Goal: Task Accomplishment & Management: Complete application form

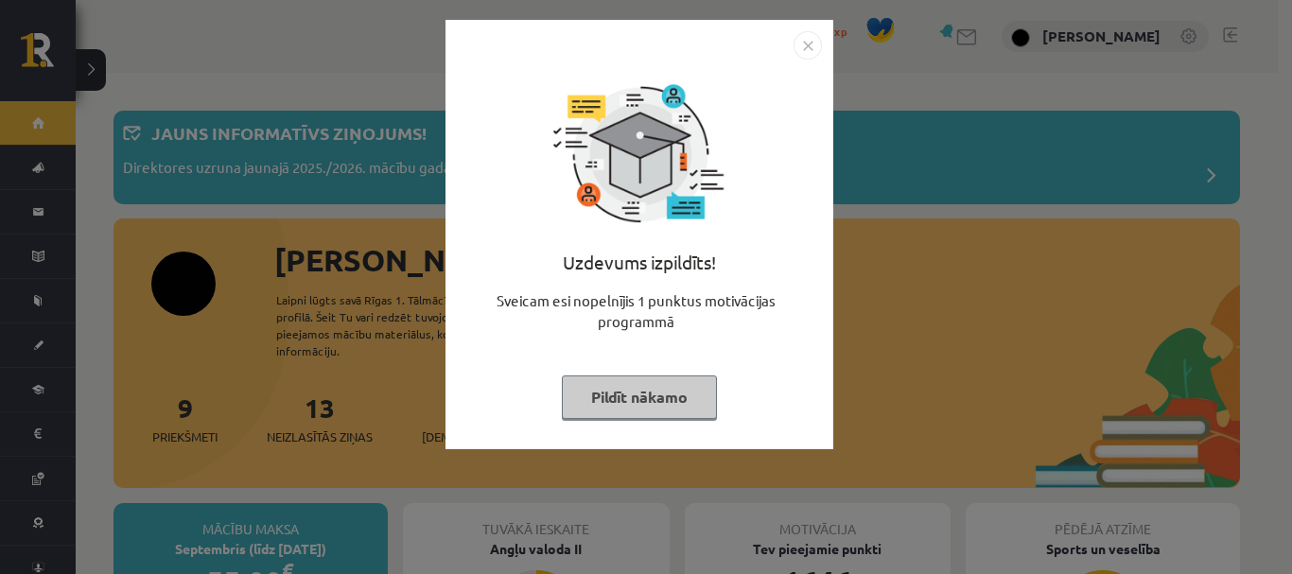
click at [679, 377] on button "Pildīt nākamo" at bounding box center [639, 398] width 155 height 44
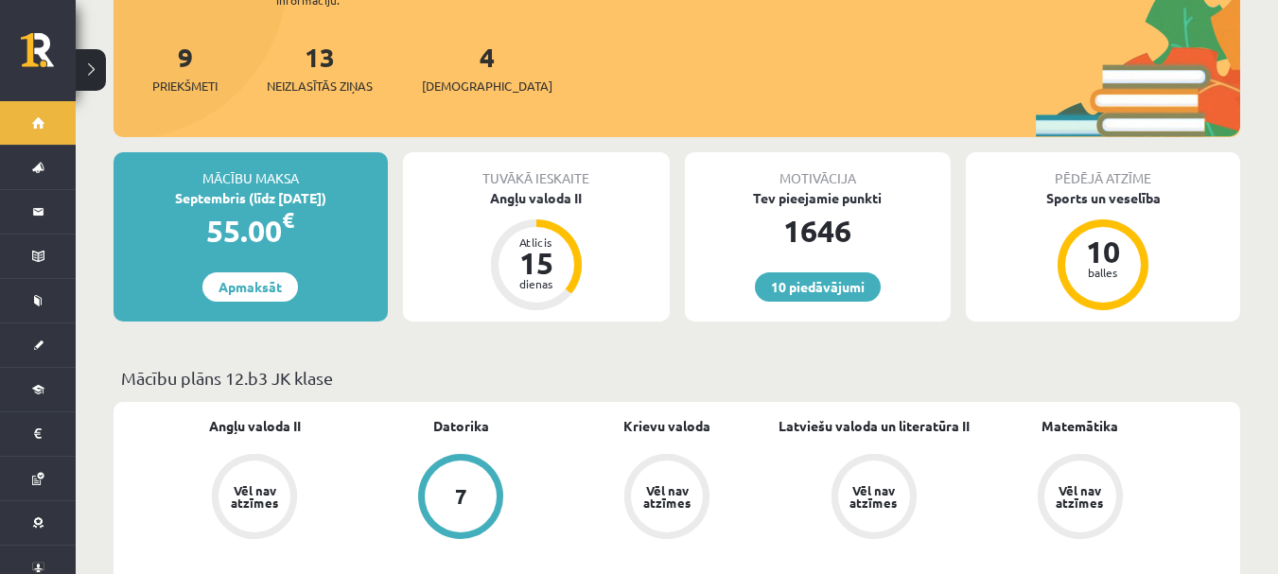
scroll to position [343, 0]
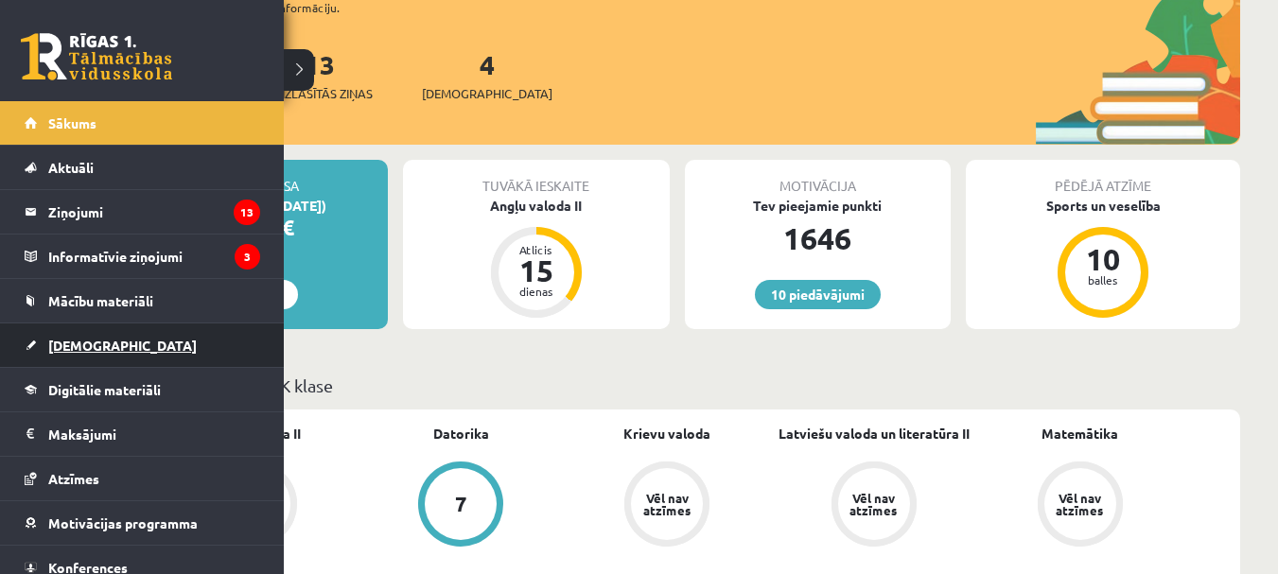
click at [40, 352] on link "[DEMOGRAPHIC_DATA]" at bounding box center [143, 346] width 236 height 44
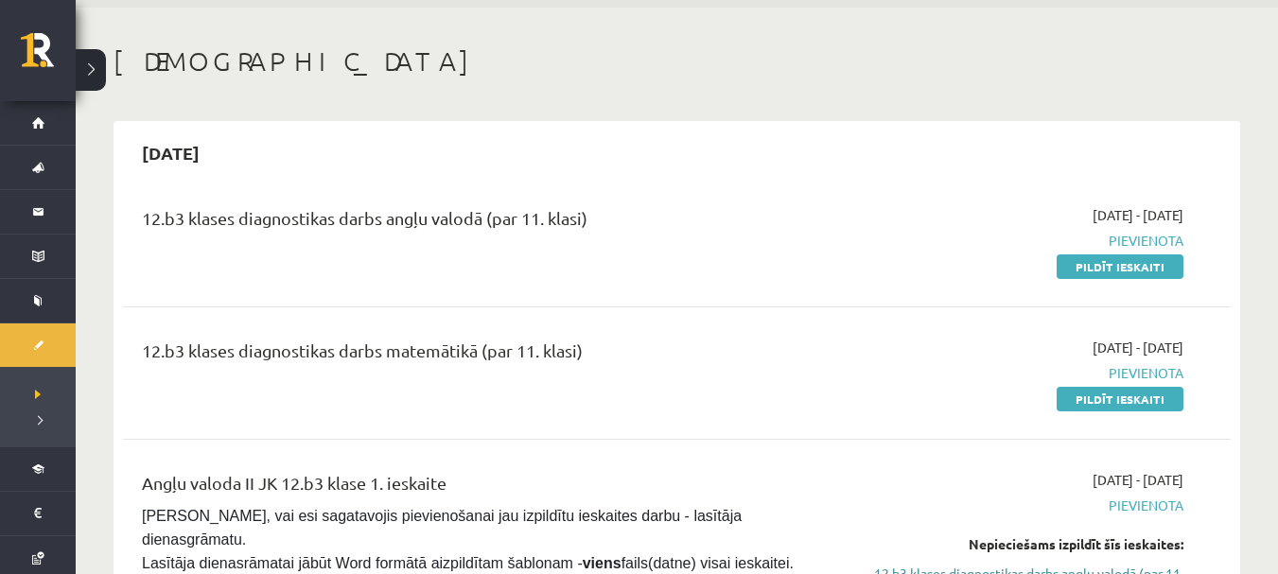
scroll to position [40, 0]
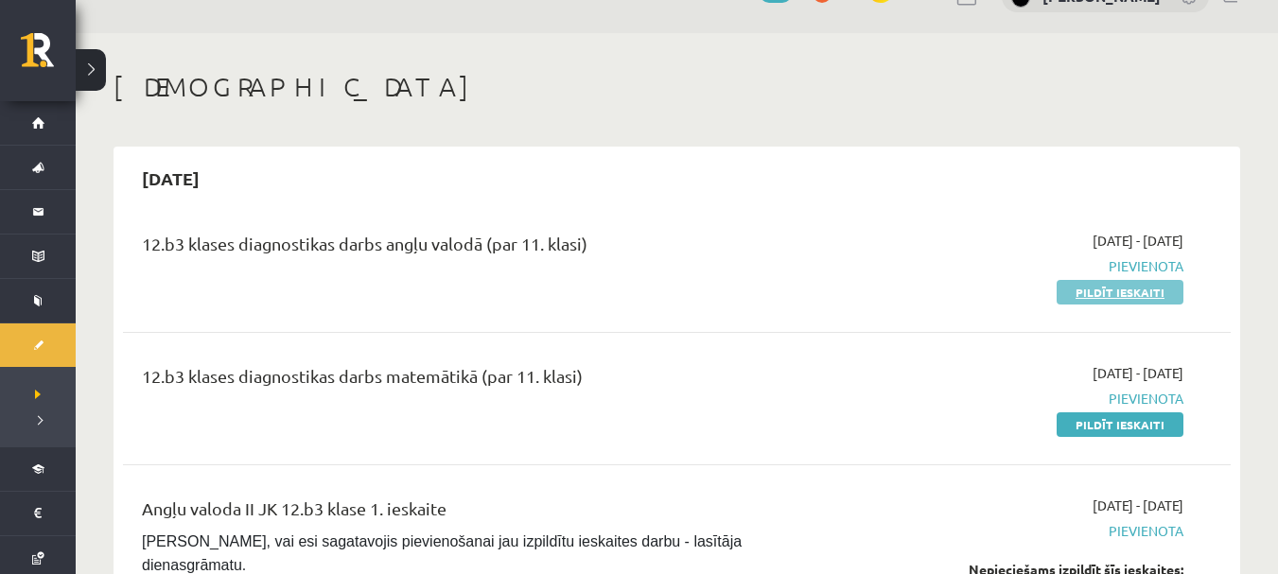
click at [1143, 299] on link "Pildīt ieskaiti" at bounding box center [1120, 292] width 127 height 25
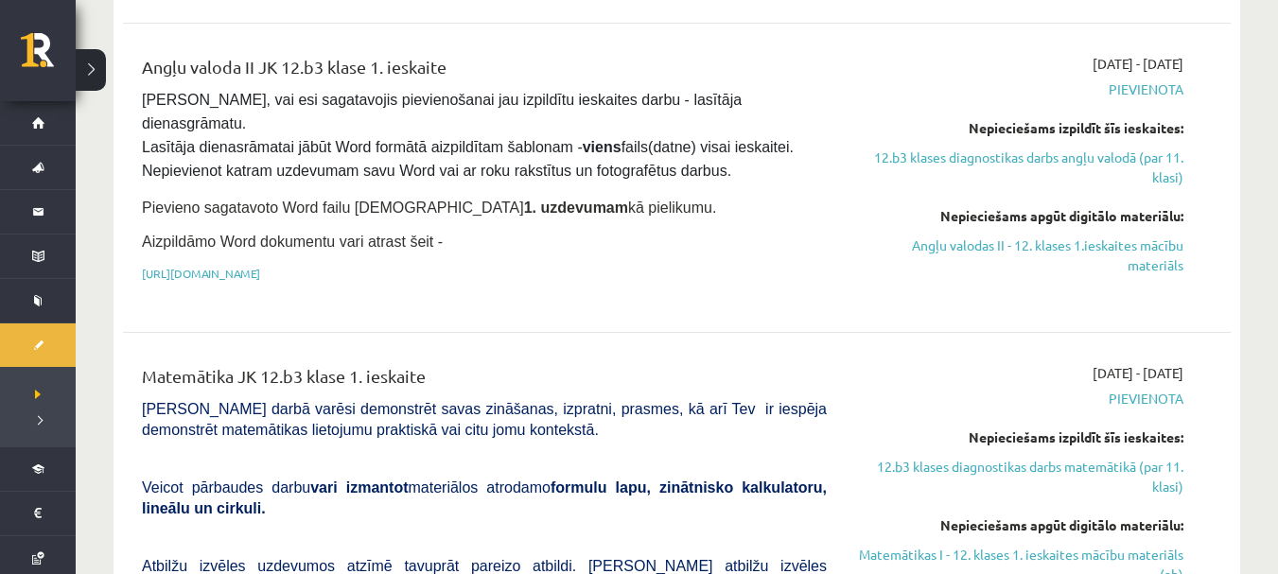
scroll to position [485, 0]
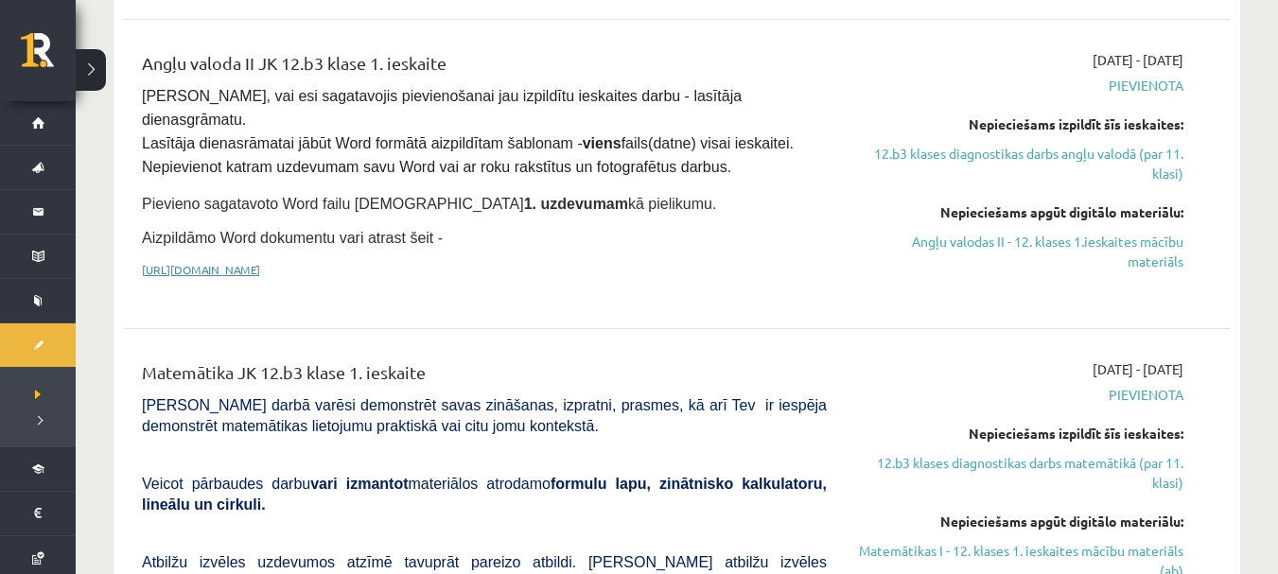
click at [260, 262] on link "[URL][DOMAIN_NAME]" at bounding box center [201, 269] width 118 height 15
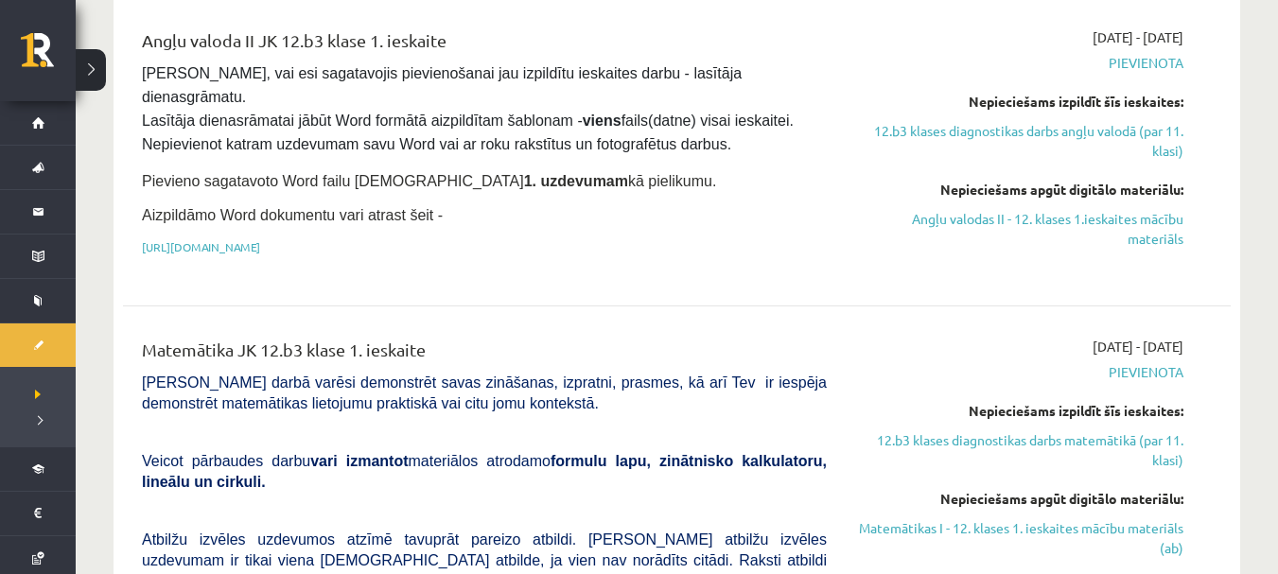
scroll to position [509, 0]
click at [486, 167] on p "Pievieno sagatavoto Word failu ieskaites 1. uzdevumam kā pielikumu." at bounding box center [484, 179] width 685 height 25
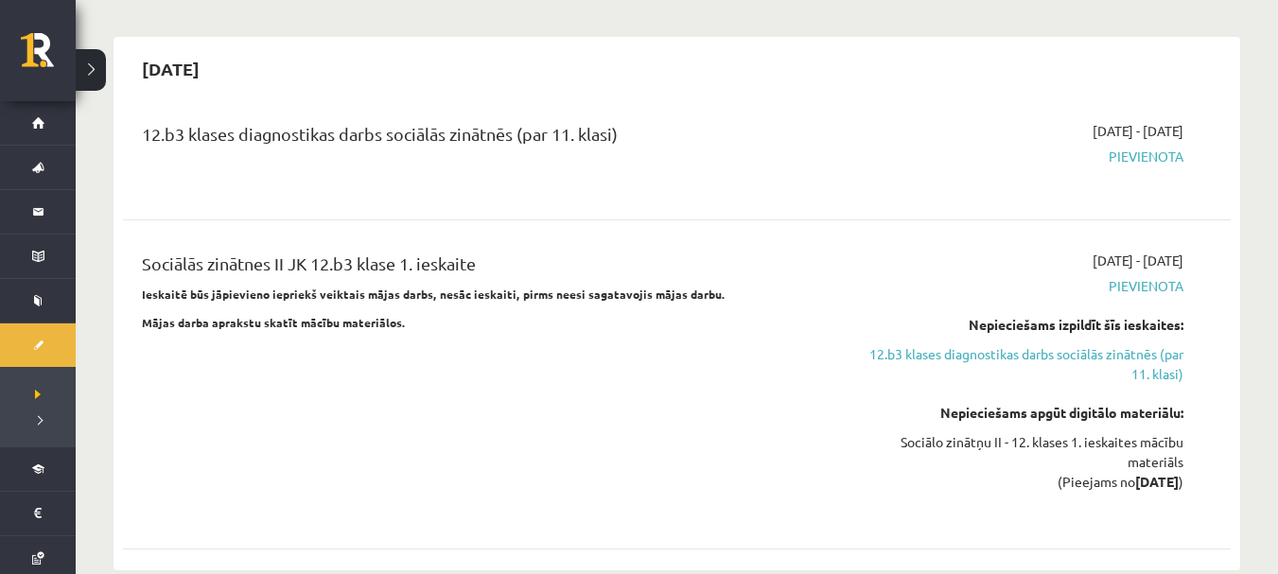
scroll to position [1588, 0]
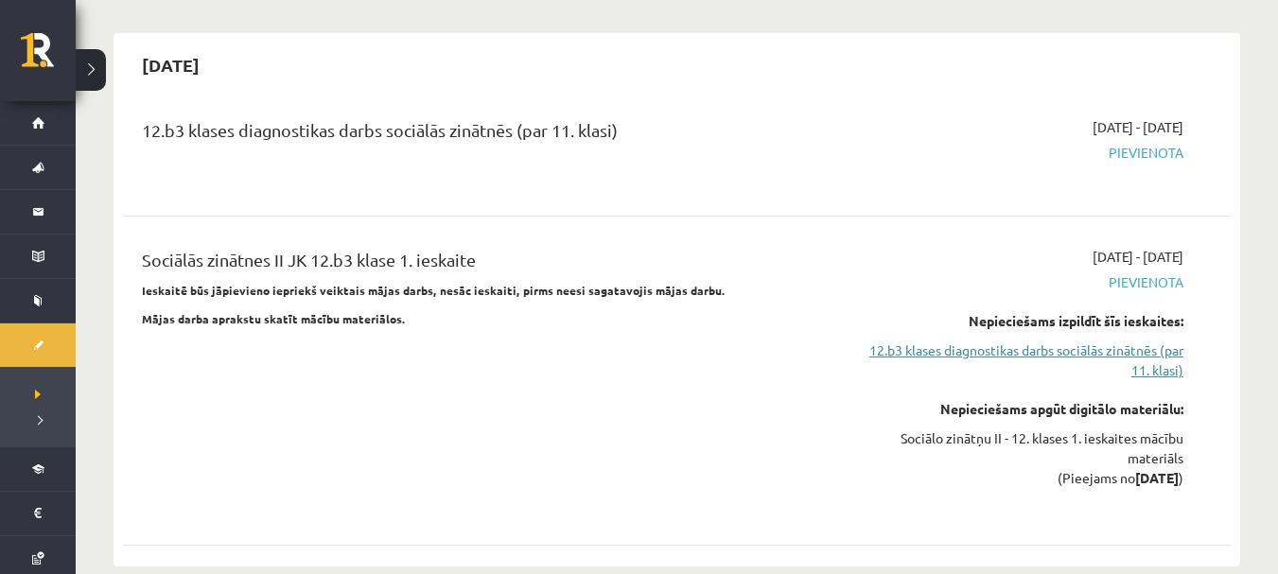
click at [1005, 341] on link "12.b3 klases diagnostikas darbs sociālās zinātnēs (par 11. klasi)" at bounding box center [1019, 361] width 328 height 40
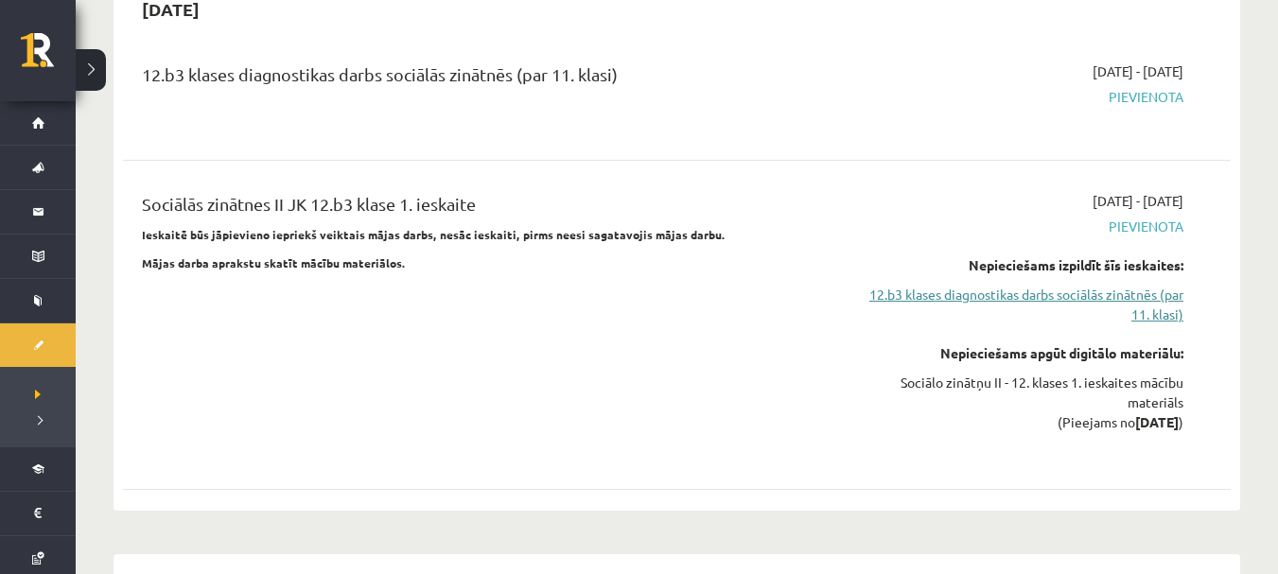
click at [989, 285] on link "12.b3 klases diagnostikas darbs sociālās zinātnēs (par 11. klasi)" at bounding box center [1019, 305] width 328 height 40
click at [1002, 285] on link "12.b3 klases diagnostikas darbs sociālās zinātnēs (par 11. klasi)" at bounding box center [1019, 305] width 328 height 40
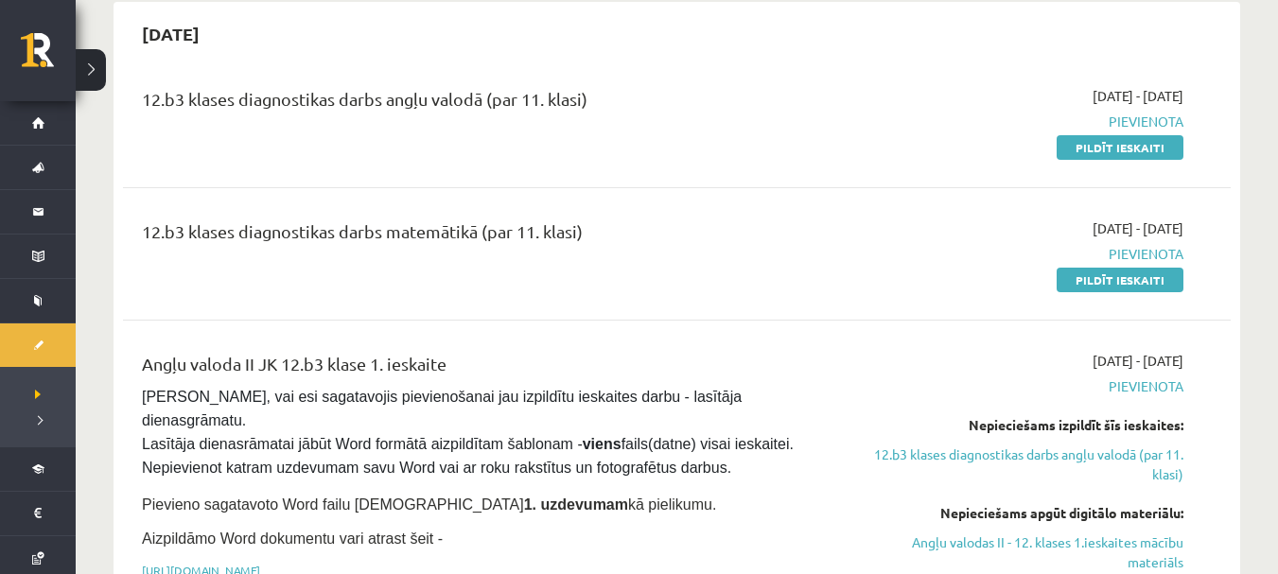
scroll to position [209, 0]
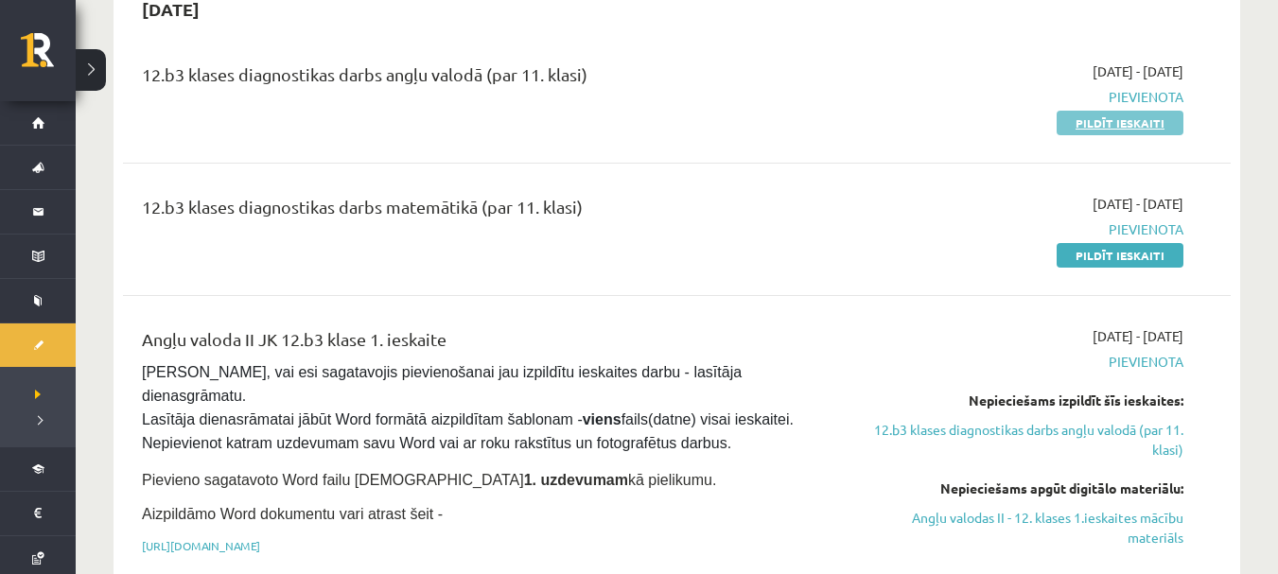
click at [1101, 131] on link "Pildīt ieskaiti" at bounding box center [1120, 123] width 127 height 25
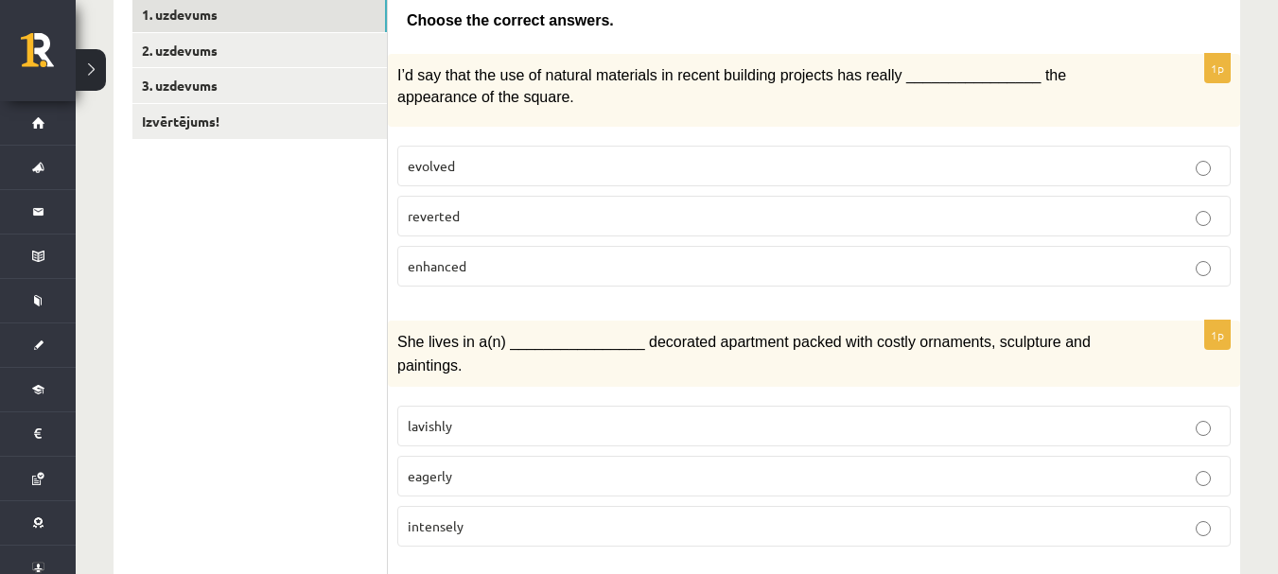
scroll to position [343, 0]
click at [796, 285] on label "enhanced" at bounding box center [813, 265] width 833 height 41
click at [798, 289] on fieldset "evolved reverted enhanced" at bounding box center [813, 213] width 833 height 156
click at [767, 159] on p "evolved" at bounding box center [814, 165] width 813 height 20
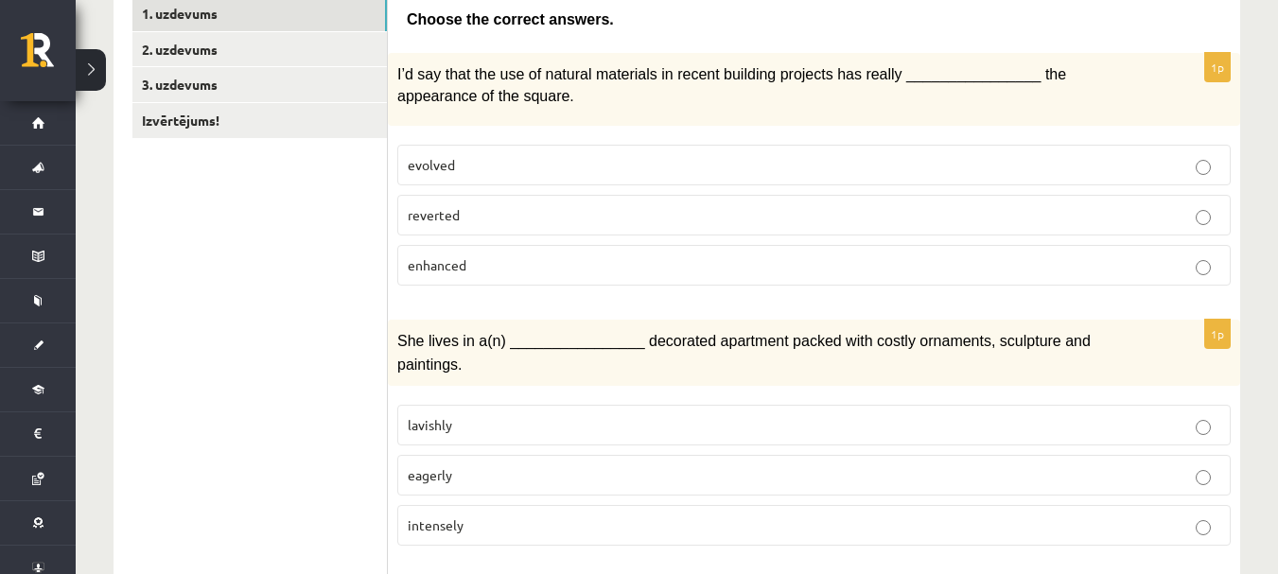
click at [801, 292] on div "1p I’d say that the use of natural materials in recent building projects has re…" at bounding box center [814, 177] width 852 height 248
click at [807, 265] on p "enhanced" at bounding box center [814, 265] width 813 height 20
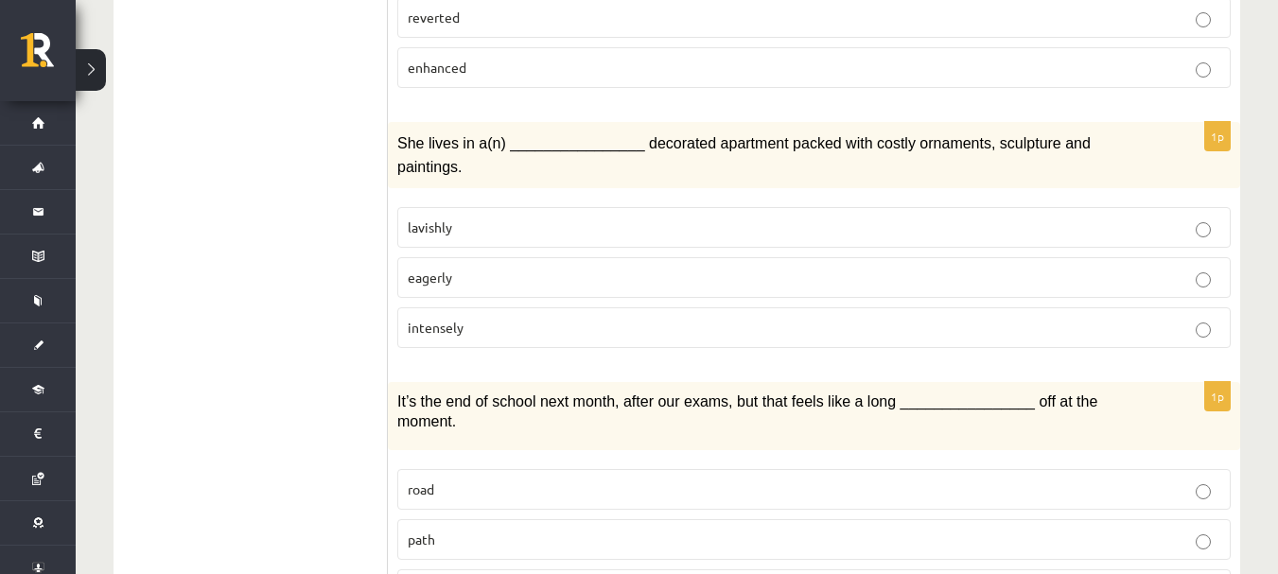
scroll to position [548, 0]
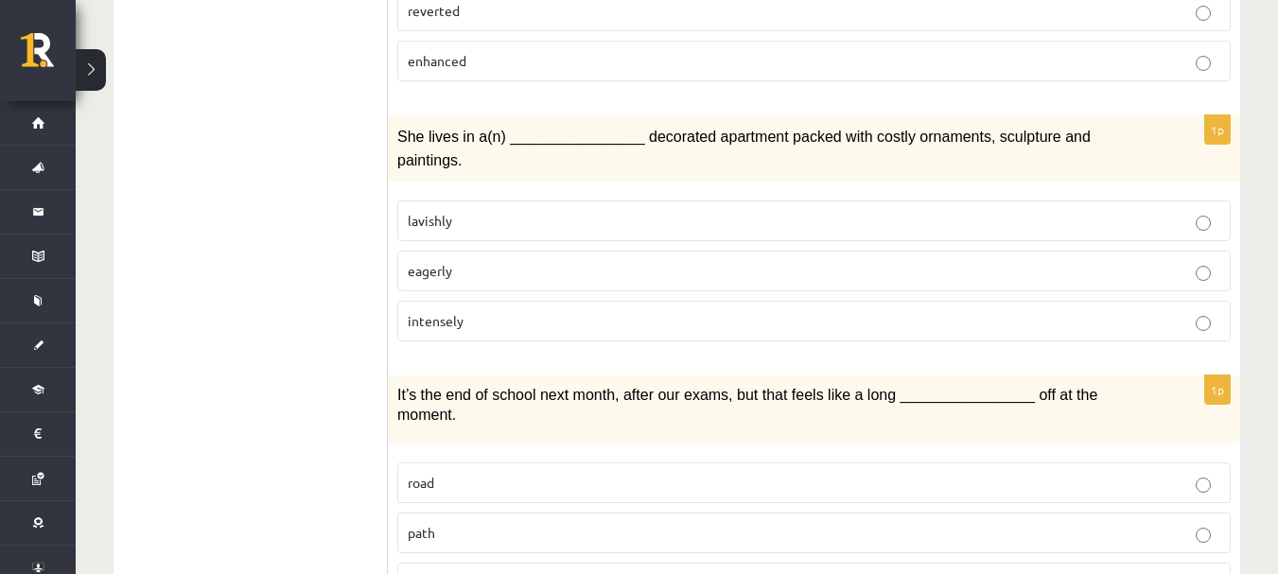
click at [517, 311] on p "intensely" at bounding box center [814, 321] width 813 height 20
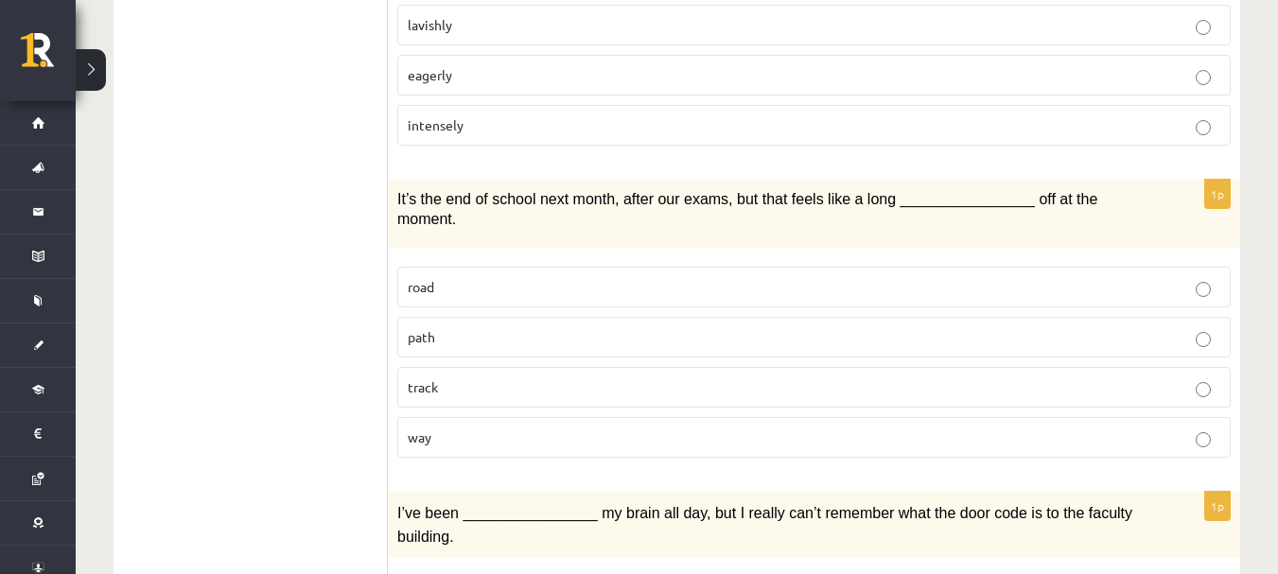
scroll to position [768, 0]
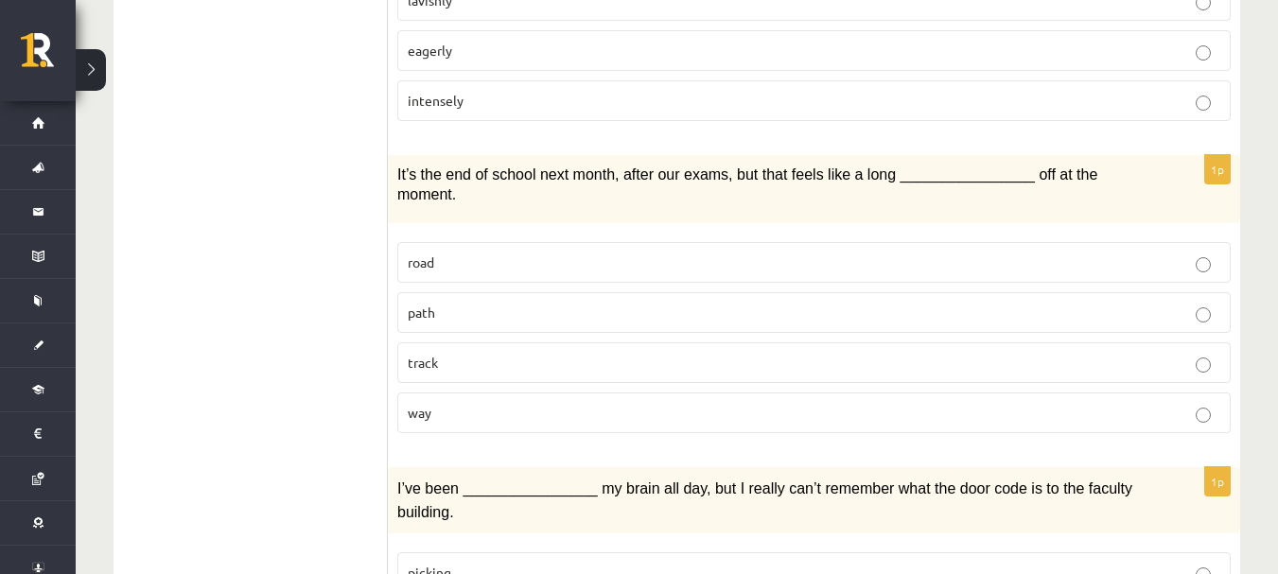
click at [592, 403] on p "way" at bounding box center [814, 413] width 813 height 20
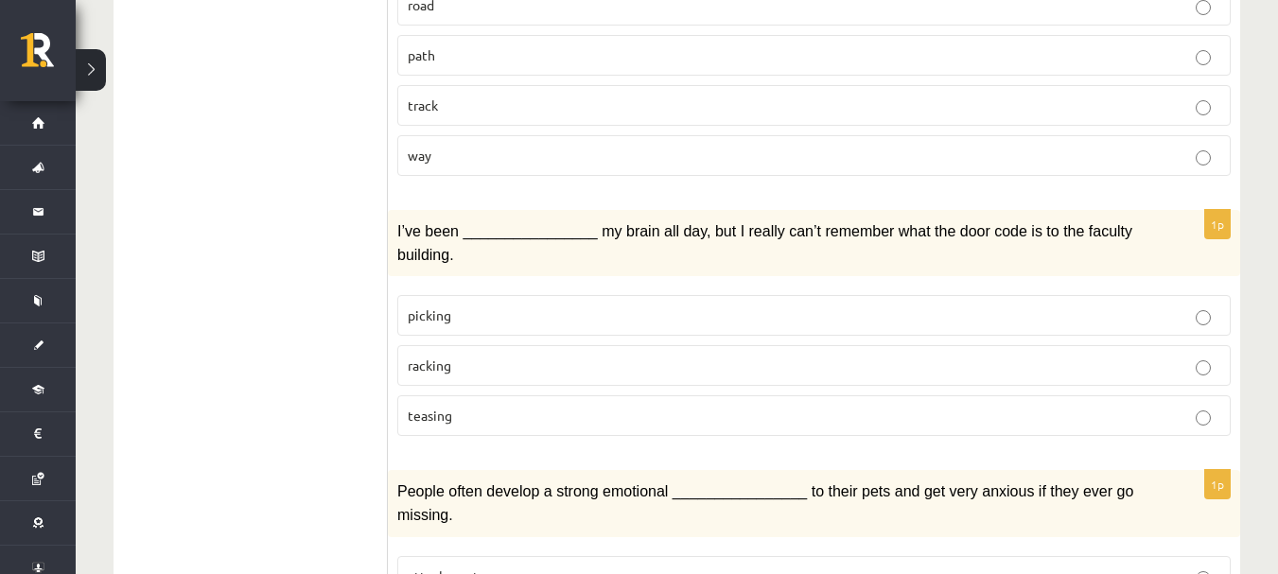
scroll to position [1021, 0]
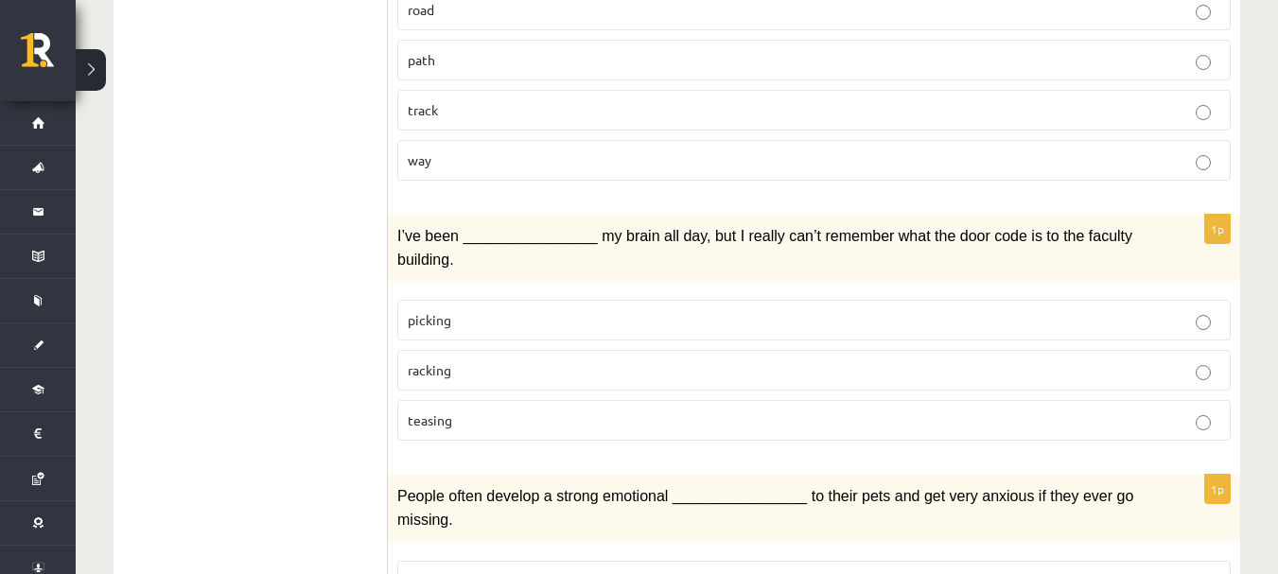
click at [609, 411] on p "teasing" at bounding box center [814, 421] width 813 height 20
click at [632, 360] on p "racking" at bounding box center [814, 370] width 813 height 20
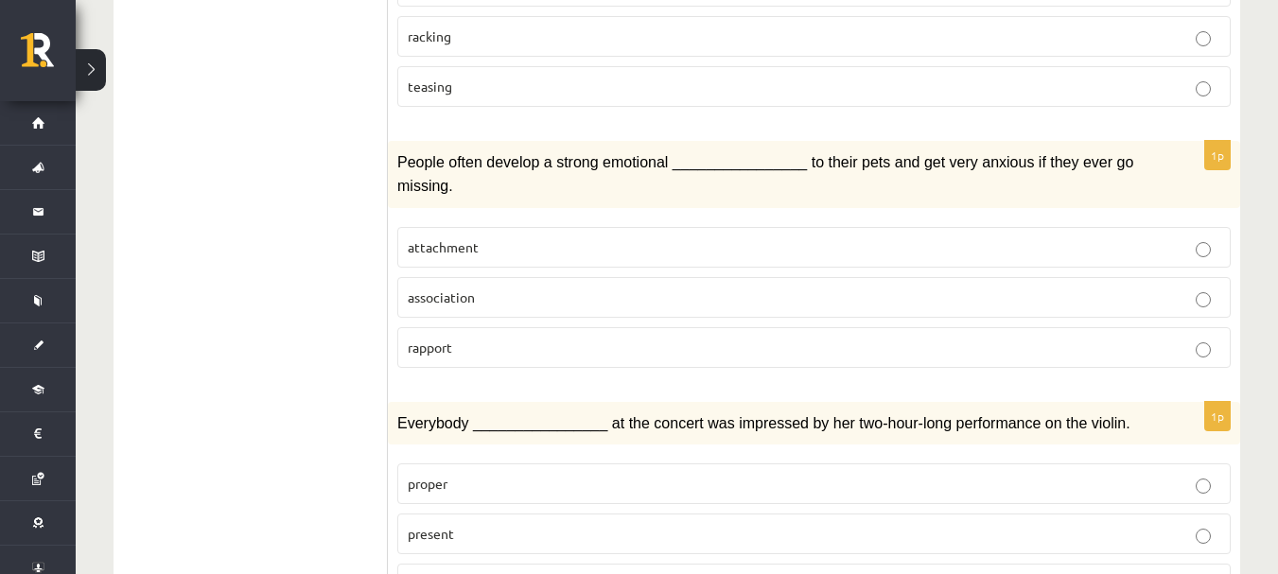
scroll to position [1316, 0]
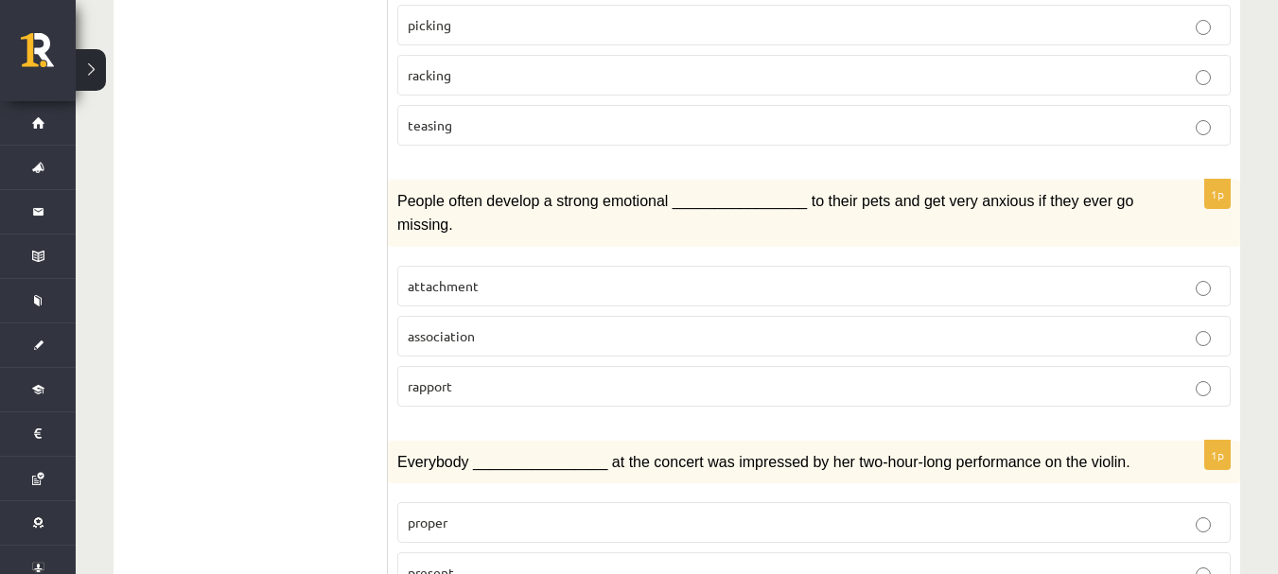
click at [680, 276] on p "attachment" at bounding box center [814, 286] width 813 height 20
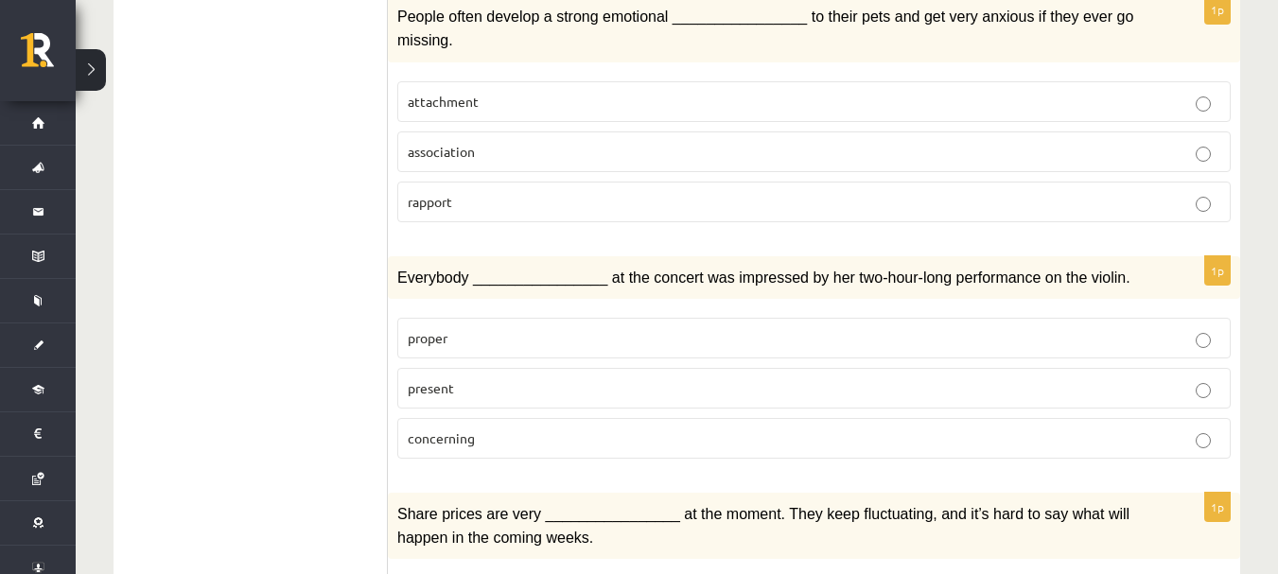
scroll to position [1501, 0]
click at [613, 377] on p "present" at bounding box center [814, 387] width 813 height 20
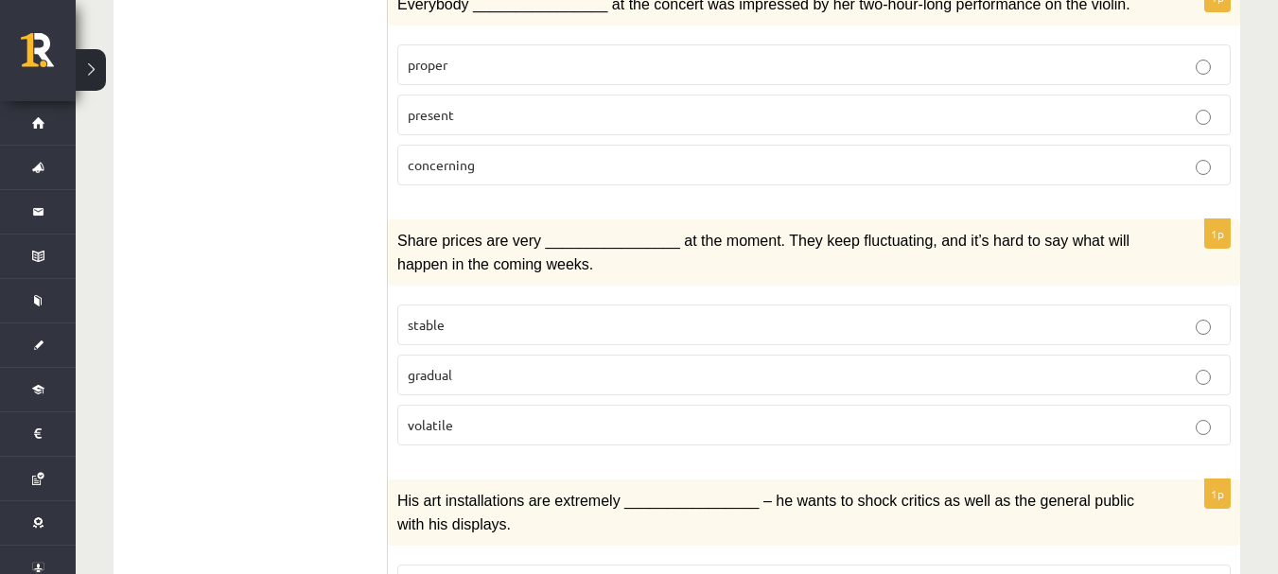
scroll to position [1796, 0]
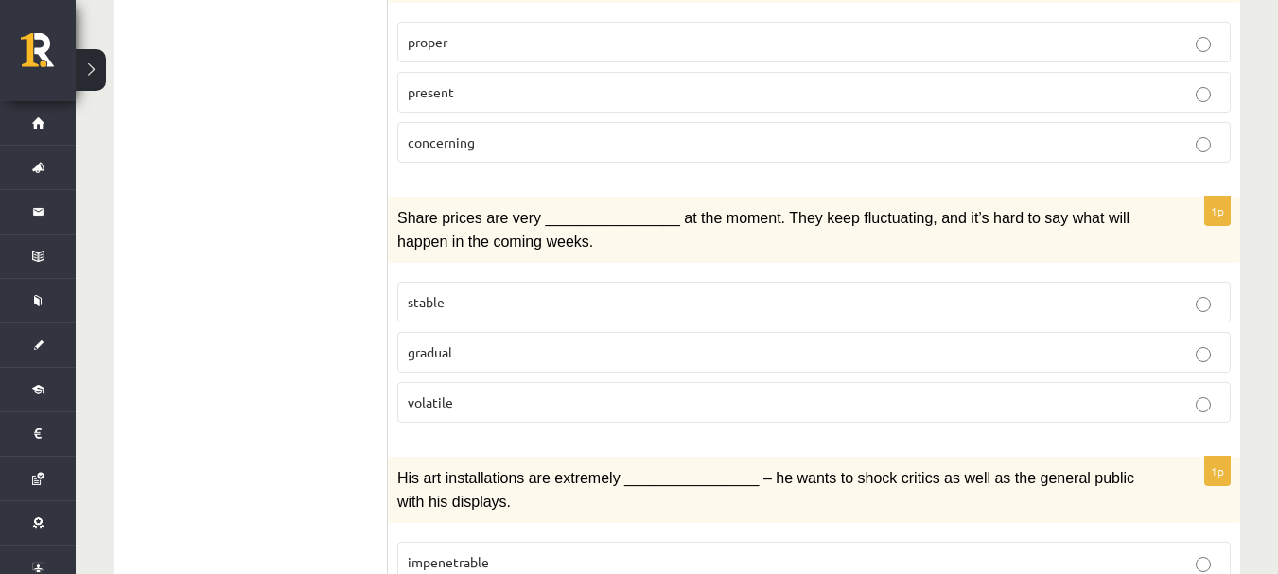
click at [591, 393] on p "volatile" at bounding box center [814, 403] width 813 height 20
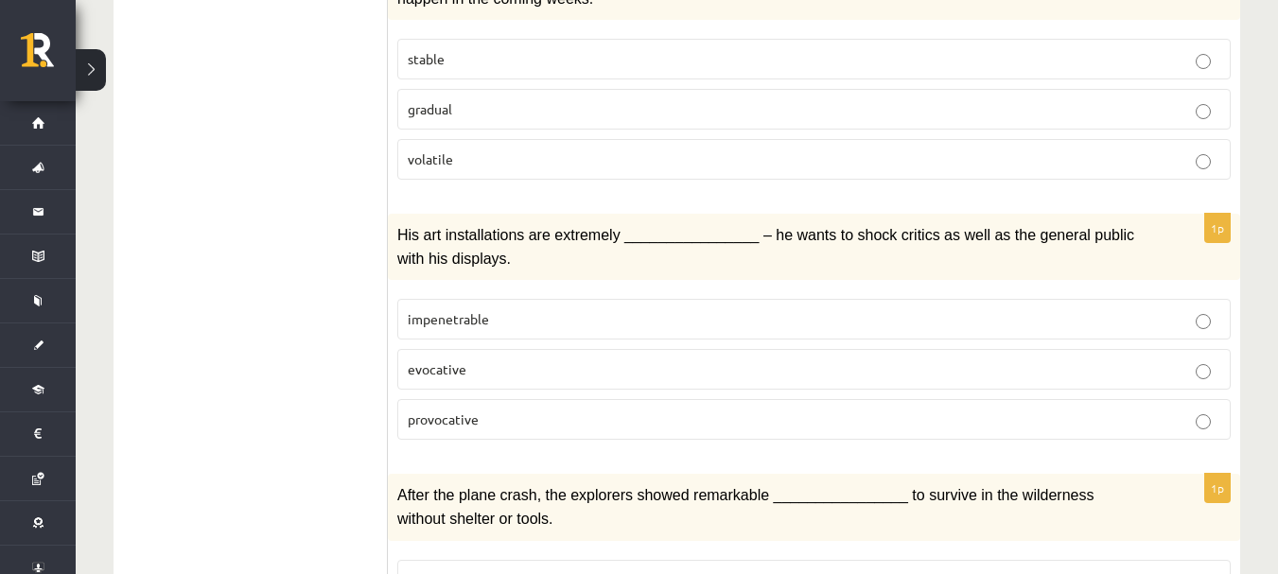
scroll to position [2041, 0]
click at [596, 359] on p "evocative" at bounding box center [814, 369] width 813 height 20
click at [598, 308] on p "impenetrable" at bounding box center [814, 318] width 813 height 20
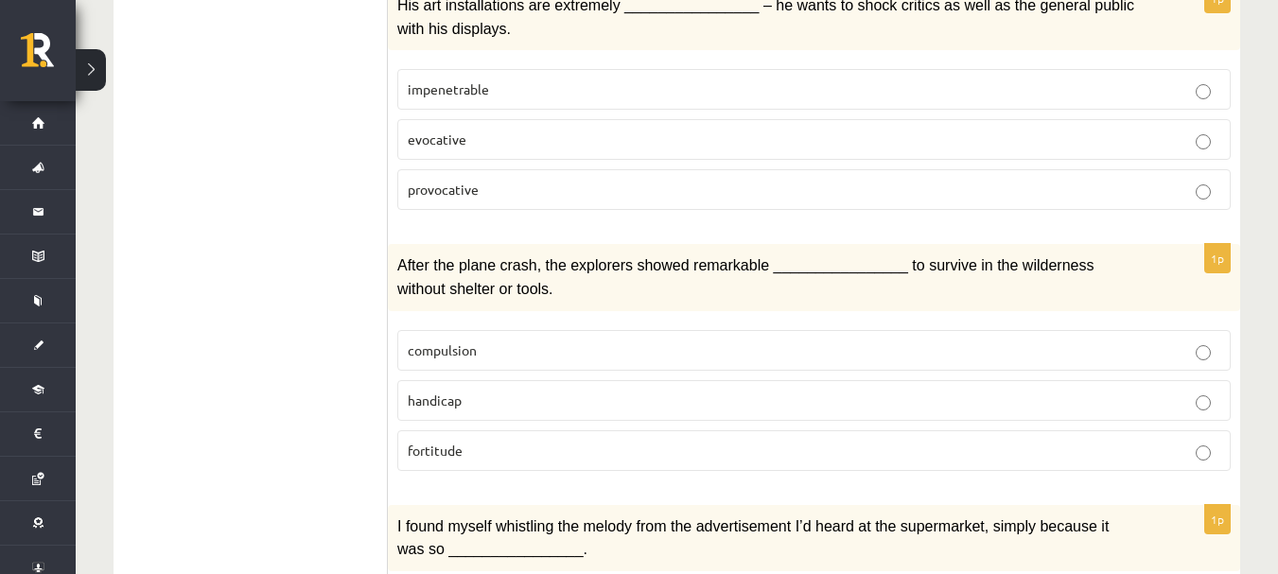
scroll to position [2277, 0]
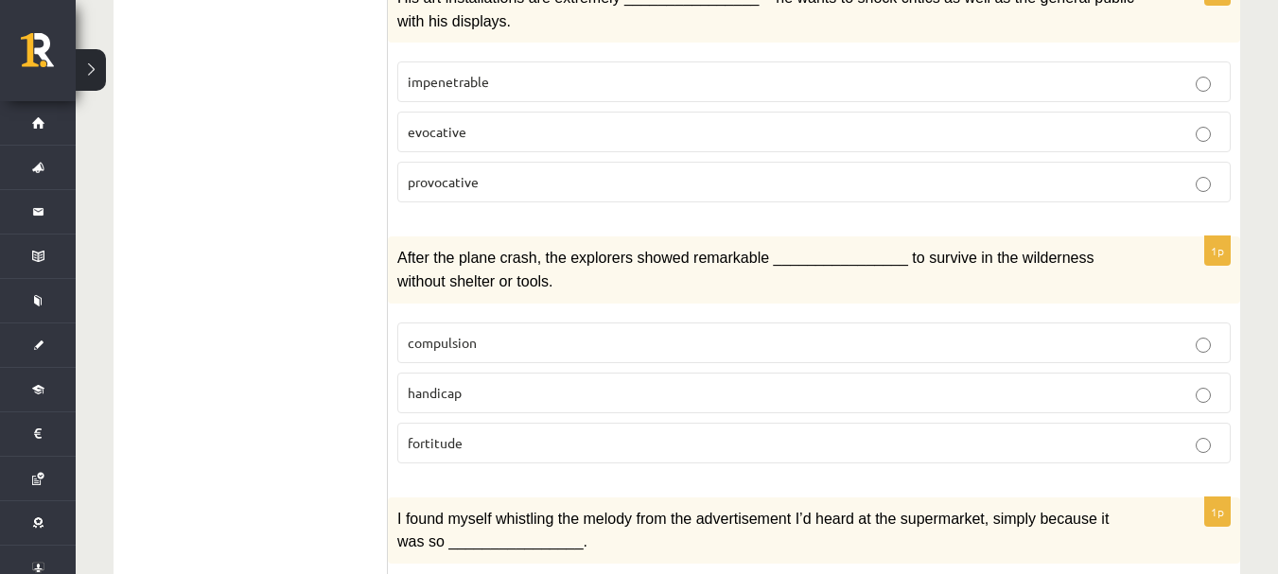
click at [573, 323] on label "compulsion" at bounding box center [813, 343] width 833 height 41
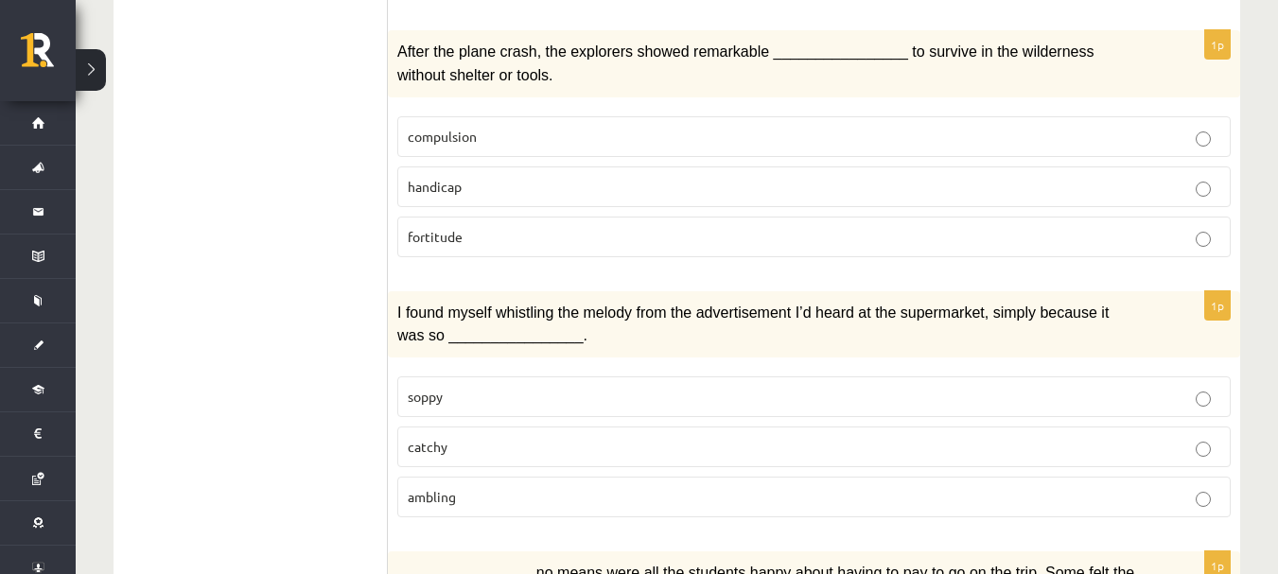
scroll to position [2506, 0]
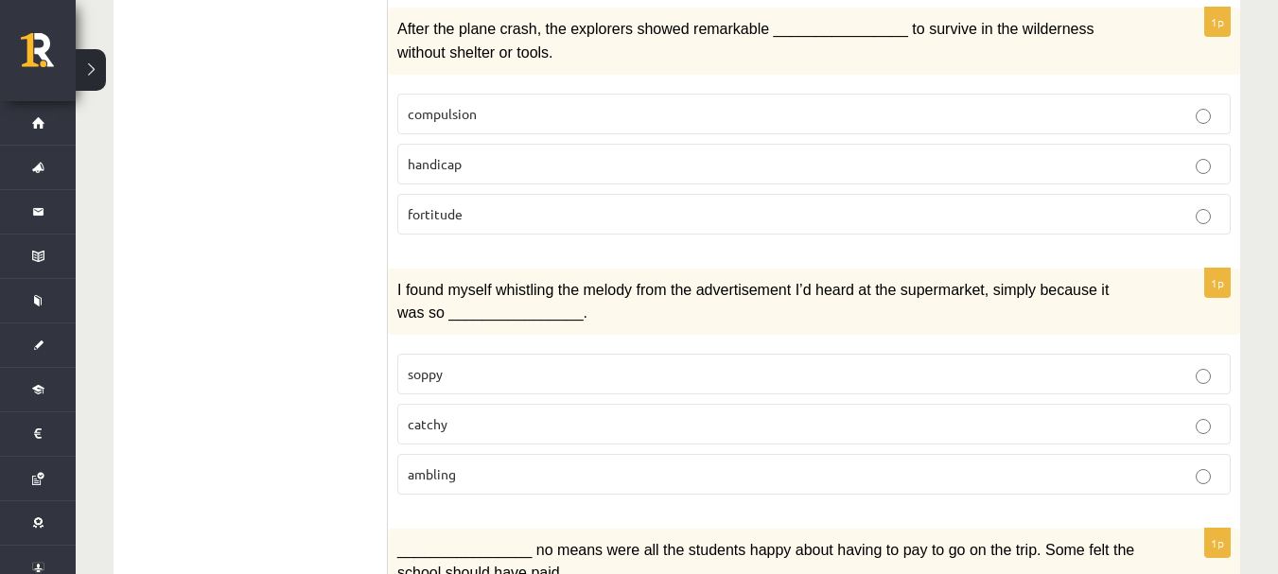
click at [573, 354] on label "soppy" at bounding box center [813, 374] width 833 height 41
click at [605, 464] on p "ambling" at bounding box center [814, 474] width 813 height 20
click at [622, 364] on p "soppy" at bounding box center [814, 374] width 813 height 20
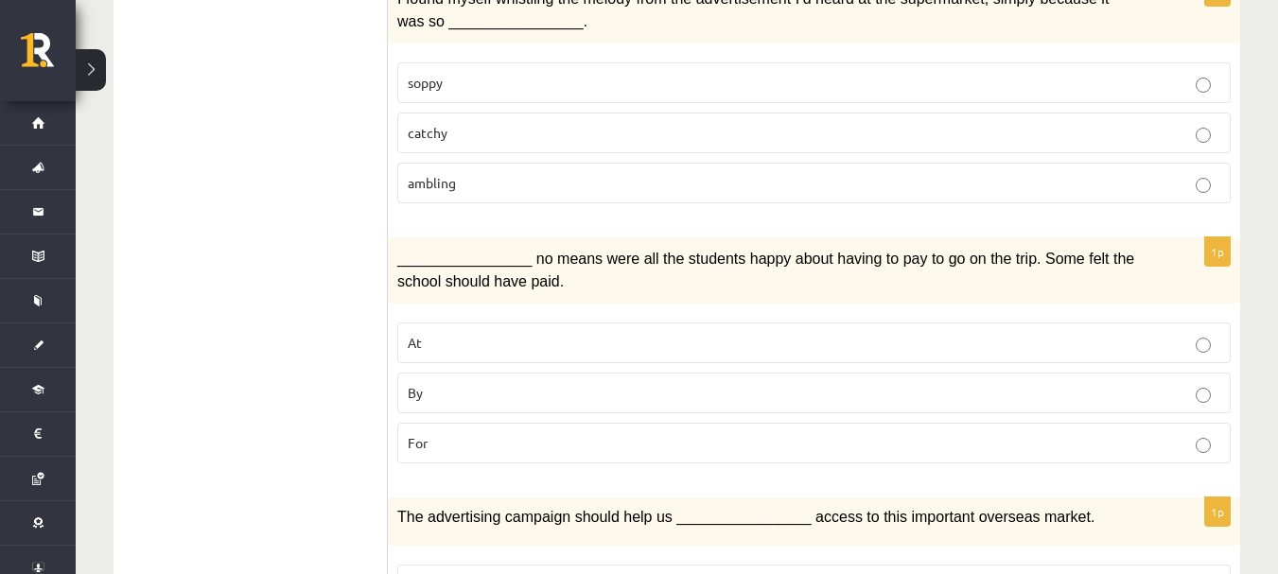
scroll to position [2798, 0]
click at [620, 332] on p "At" at bounding box center [814, 342] width 813 height 20
click at [647, 372] on label "By" at bounding box center [813, 392] width 833 height 41
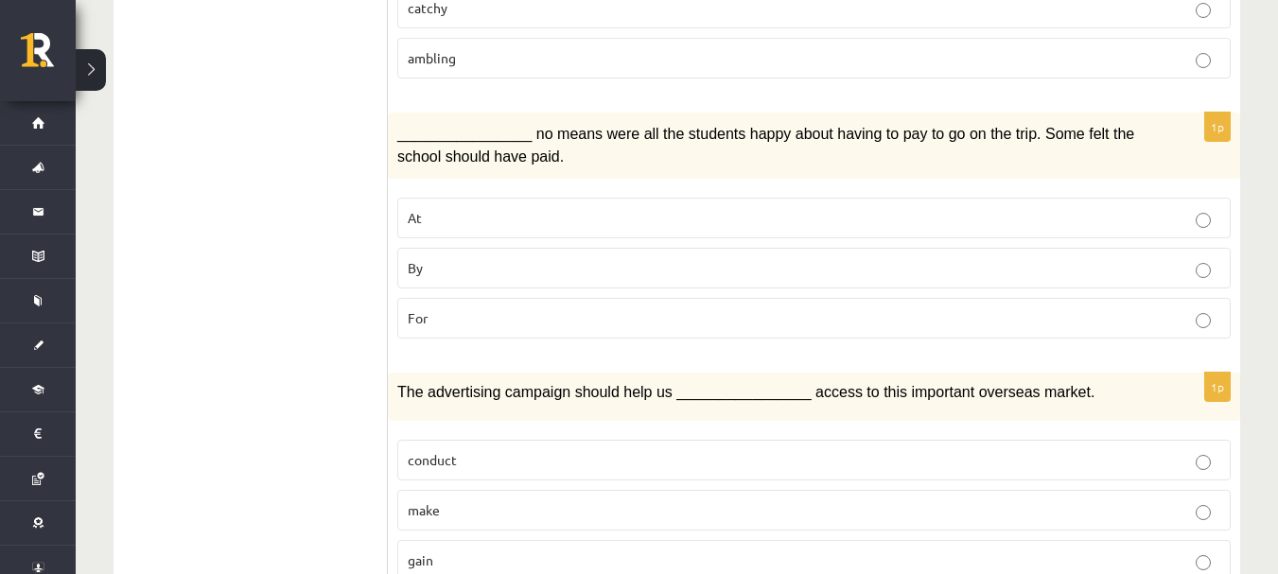
scroll to position [2949, 0]
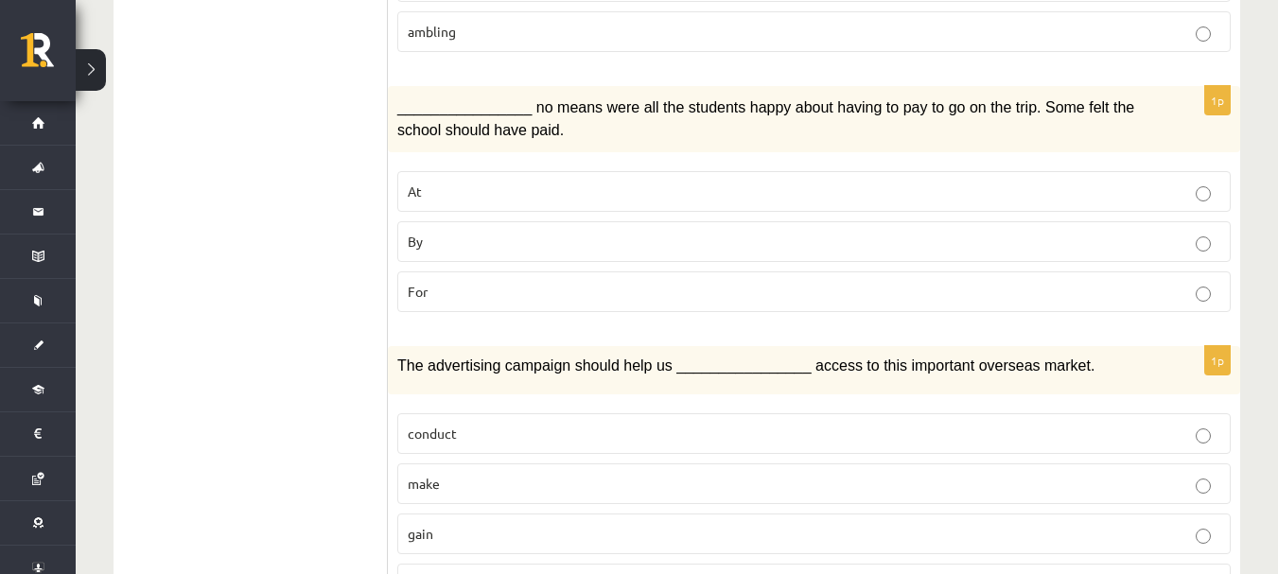
click at [557, 524] on p "gain" at bounding box center [814, 534] width 813 height 20
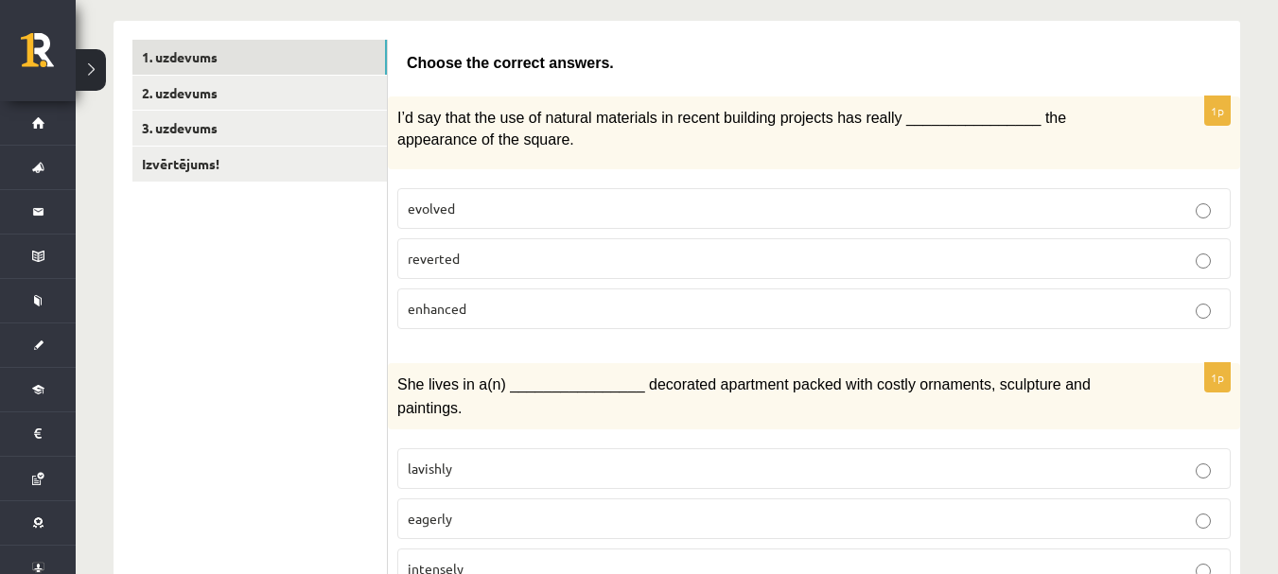
scroll to position [307, 0]
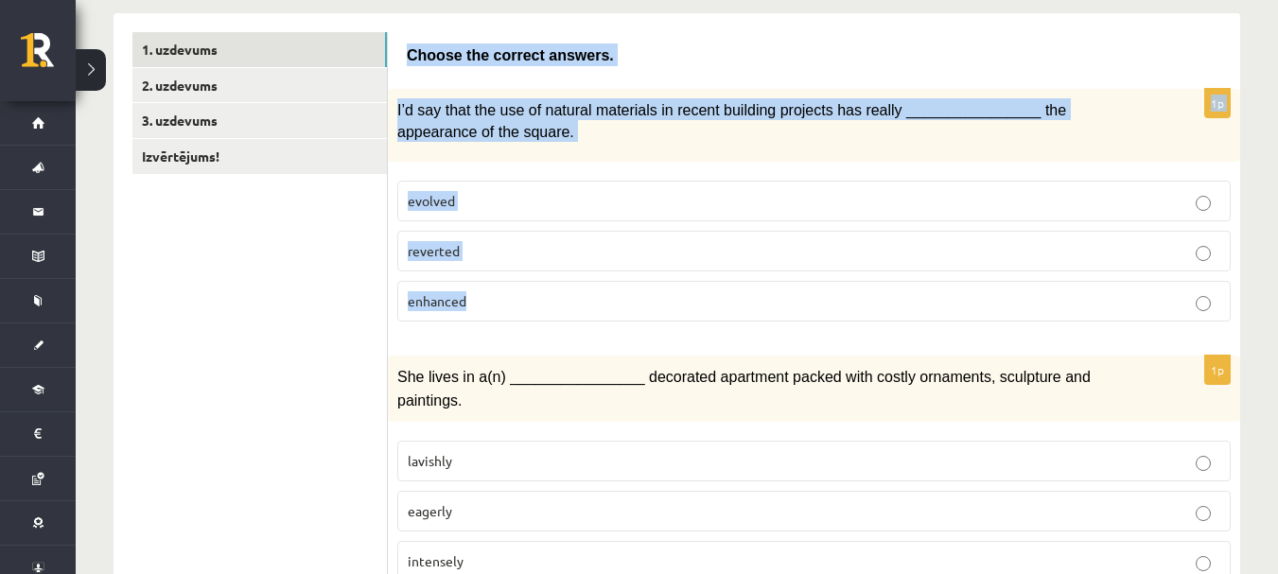
drag, startPoint x: 408, startPoint y: 50, endPoint x: 652, endPoint y: 275, distance: 332.1
copy form "Choose the correct answers. 1p I’d say that the use of natural materials in rec…"
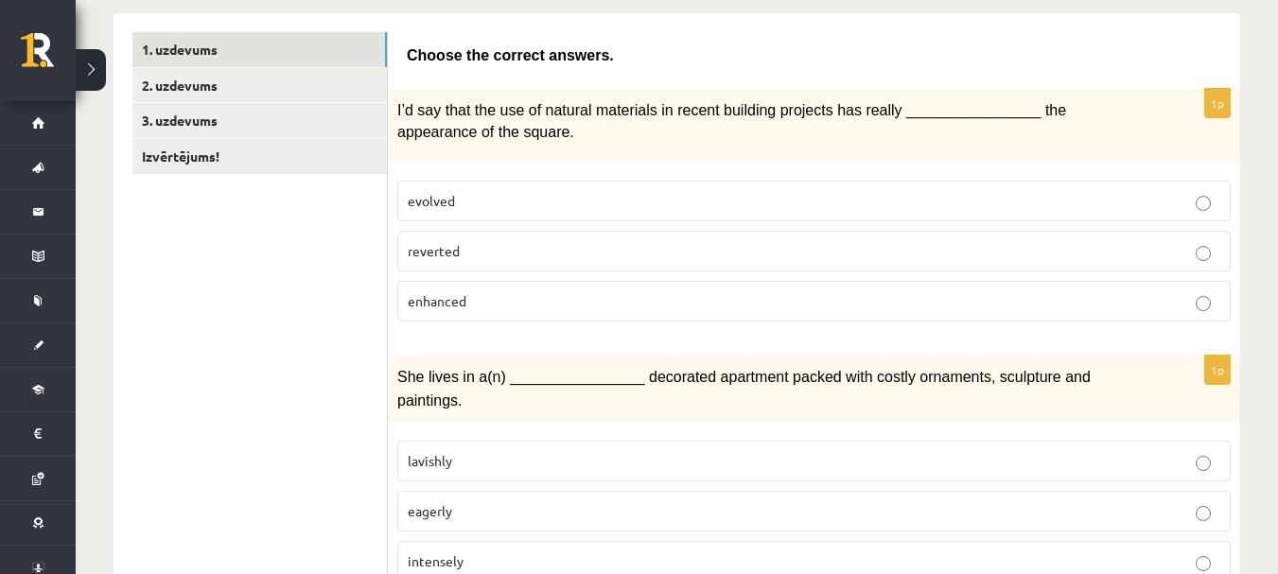
click at [741, 378] on span "She lives in a(n) ________________ decorated apartment packed with costly ornam…" at bounding box center [743, 388] width 693 height 39
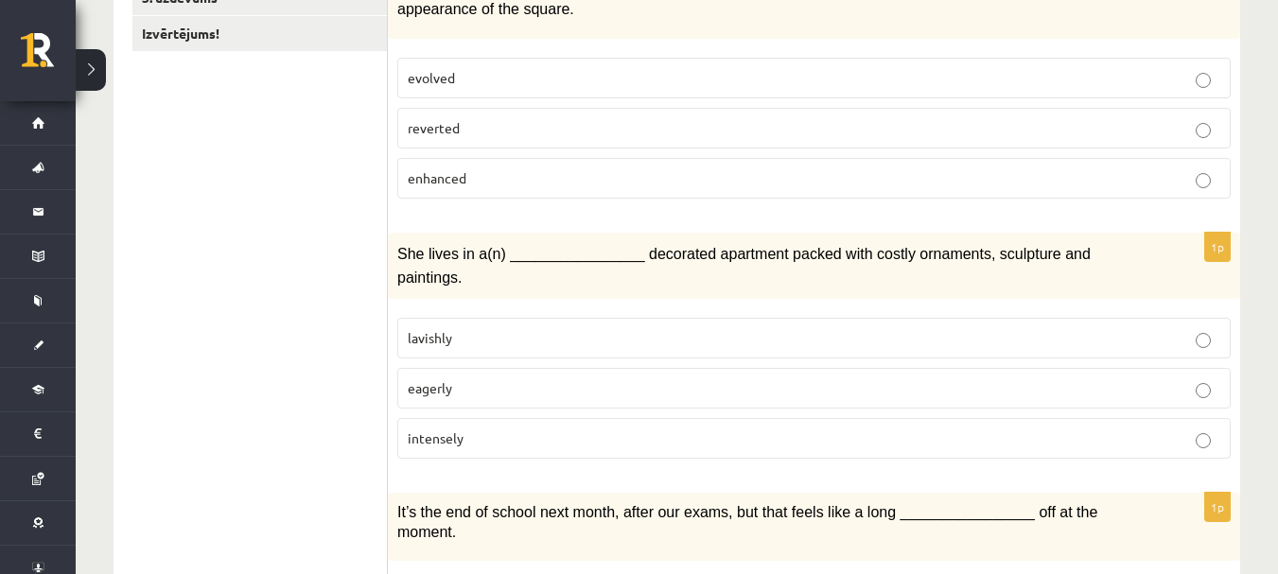
scroll to position [500, 0]
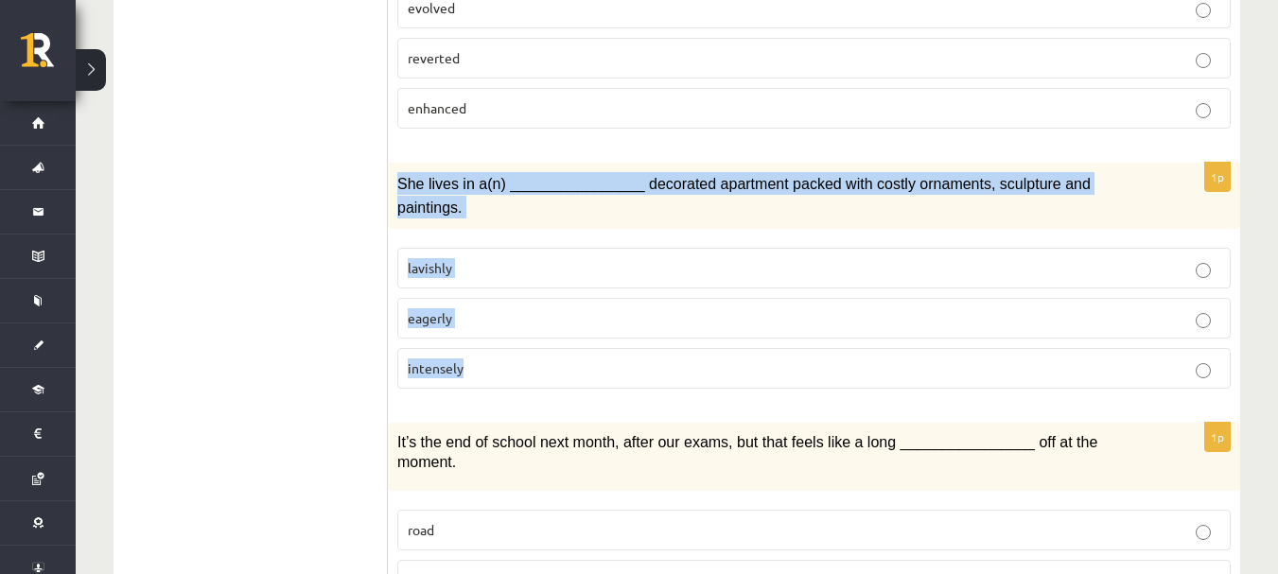
drag, startPoint x: 392, startPoint y: 186, endPoint x: 552, endPoint y: 326, distance: 212.5
click at [552, 326] on div "1p She lives in a(n) ________________ decorated apartment packed with costly or…" at bounding box center [814, 283] width 852 height 241
copy div "She lives in a(n) ________________ decorated apartment packed with costly ornam…"
click at [610, 258] on p "lavishly" at bounding box center [814, 268] width 813 height 20
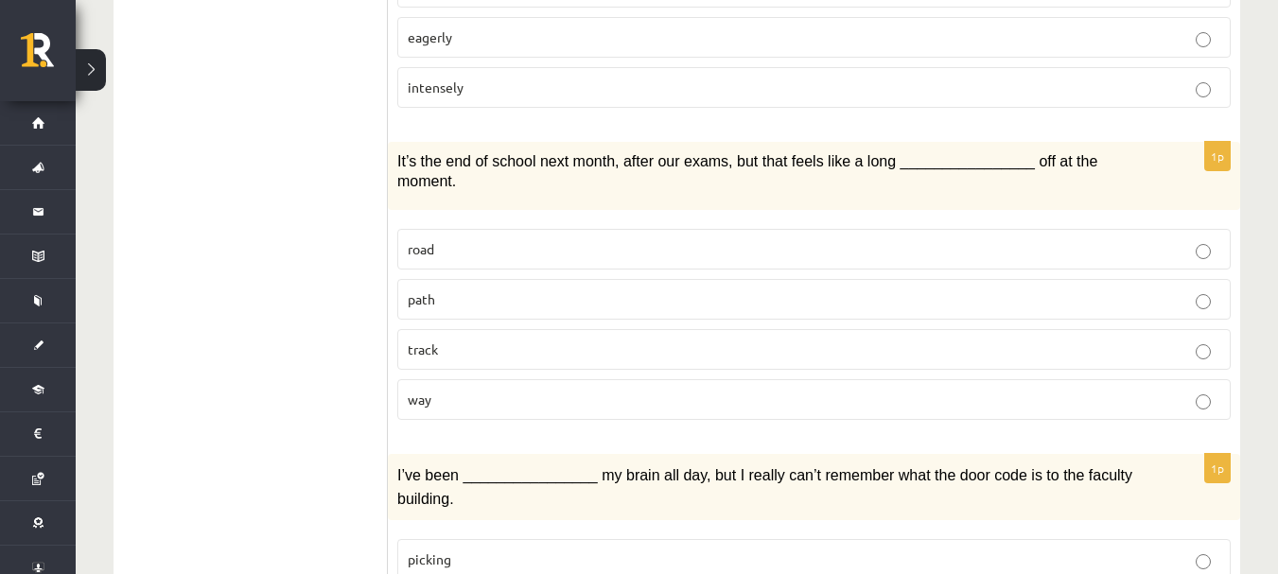
scroll to position [784, 0]
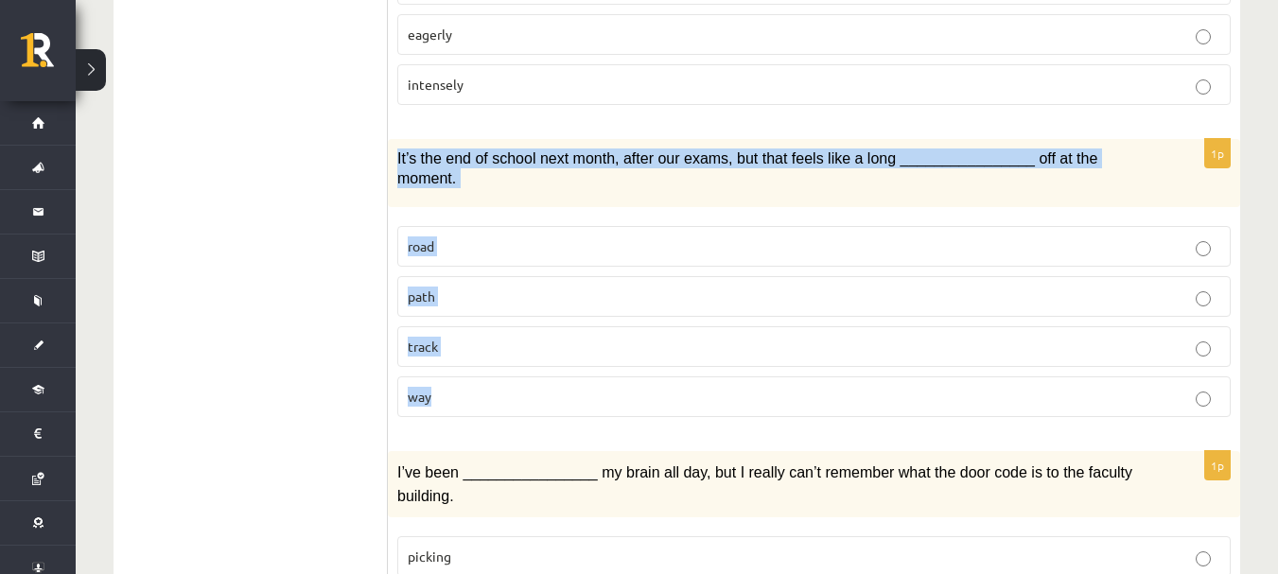
drag, startPoint x: 395, startPoint y: 135, endPoint x: 556, endPoint y: 331, distance: 253.4
click at [556, 331] on div "1p It’s the end of school next month, after our exams, but that feels like a lo…" at bounding box center [814, 285] width 852 height 293
copy div "It’s the end of school next month, after our exams, but that feels like a long …"
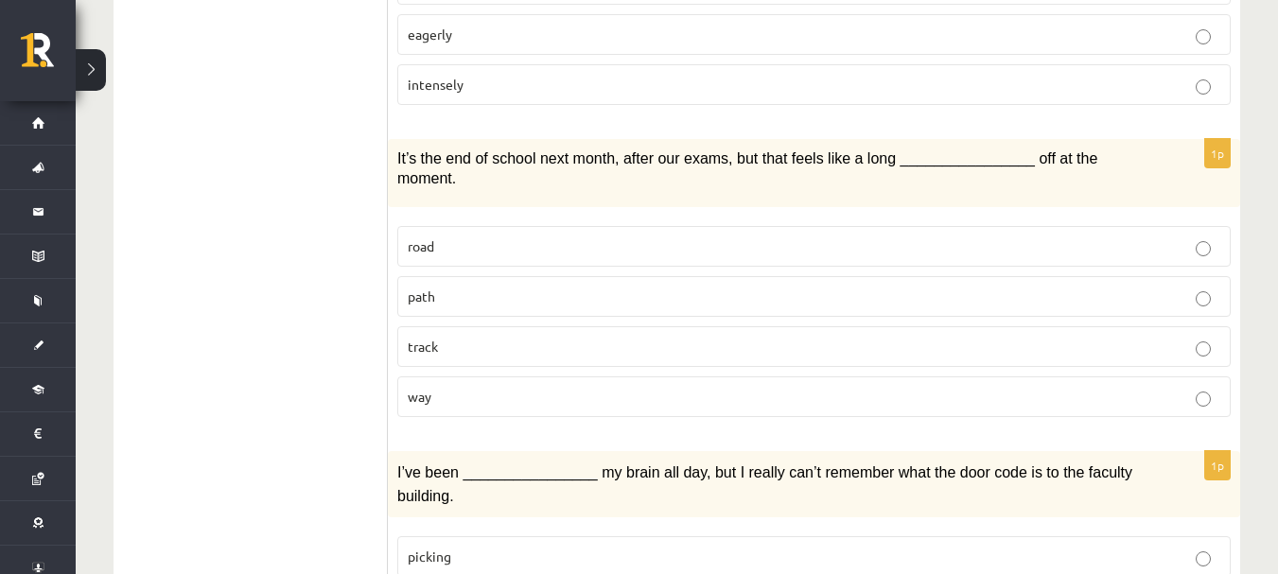
click at [733, 451] on div "I’ve been ________________ my brain all day, but I really can’t remember what t…" at bounding box center [814, 484] width 852 height 66
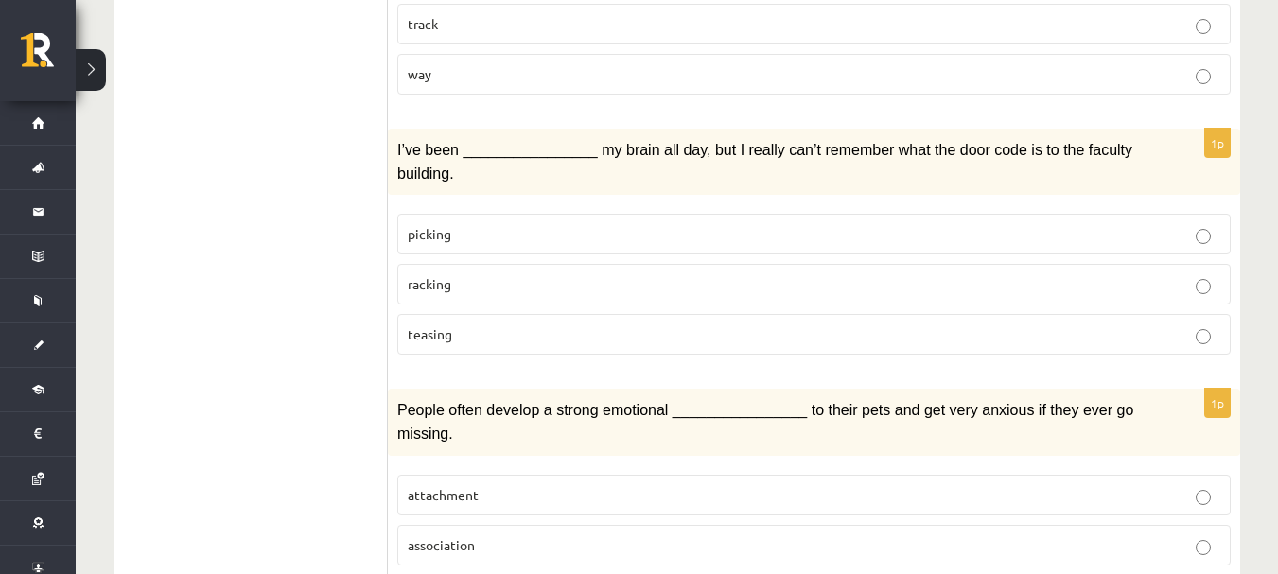
scroll to position [1109, 0]
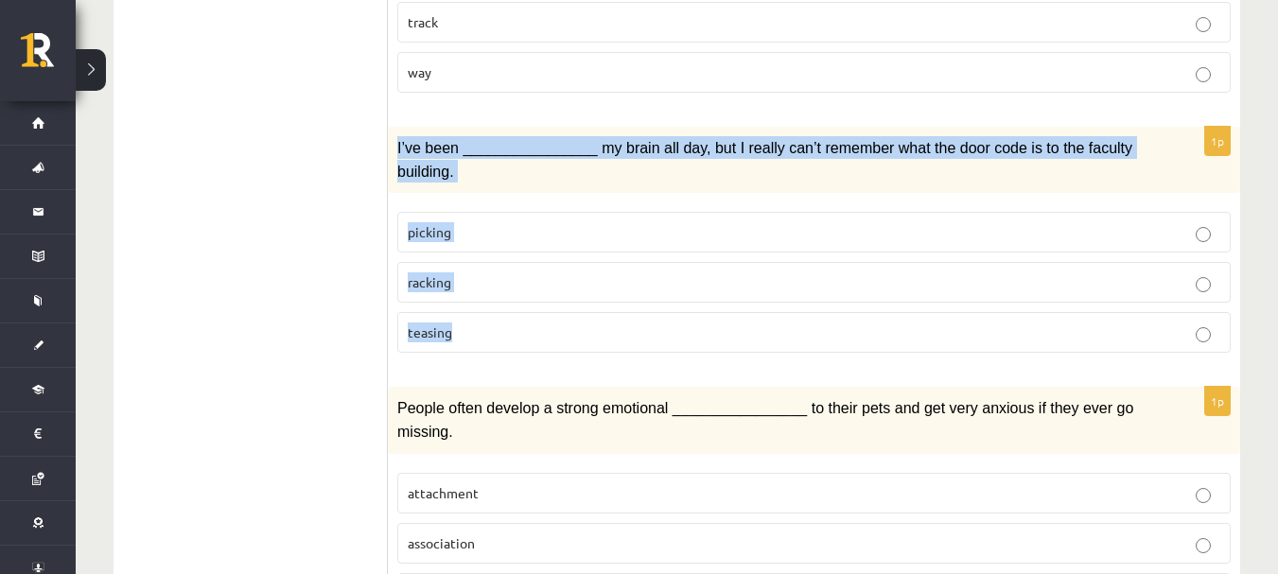
drag, startPoint x: 392, startPoint y: 105, endPoint x: 602, endPoint y: 259, distance: 260.5
click at [602, 259] on div "1p I’ve been ________________ my brain all day, but I really can’t remember wha…" at bounding box center [814, 247] width 852 height 241
copy div "I’ve been ________________ my brain all day, but I really can’t remember what t…"
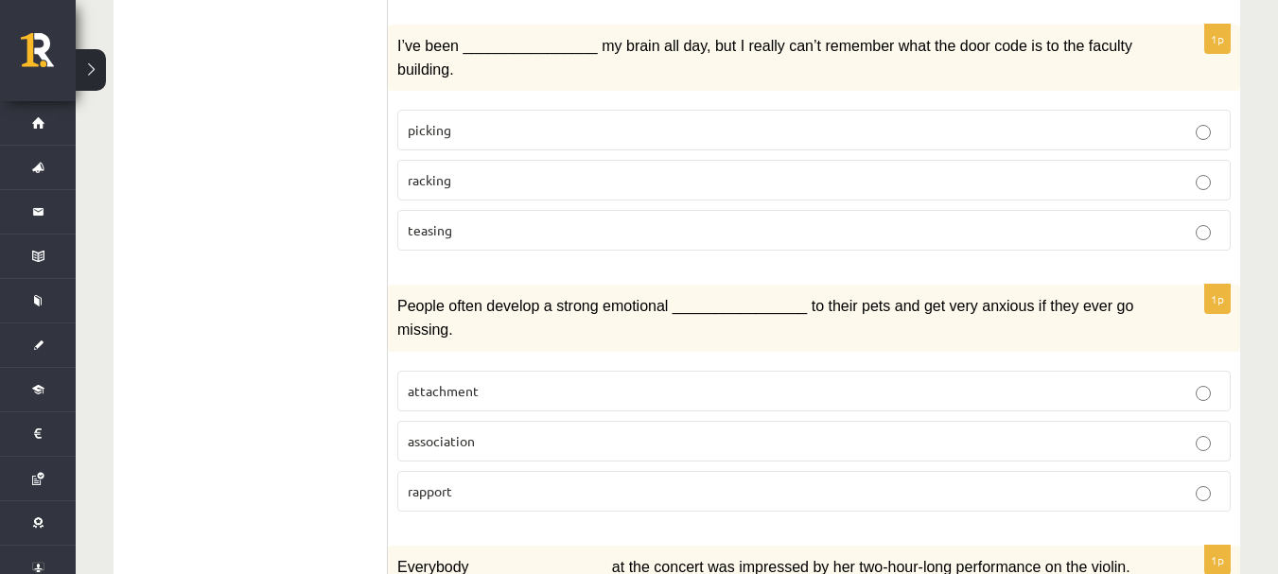
scroll to position [1290, 0]
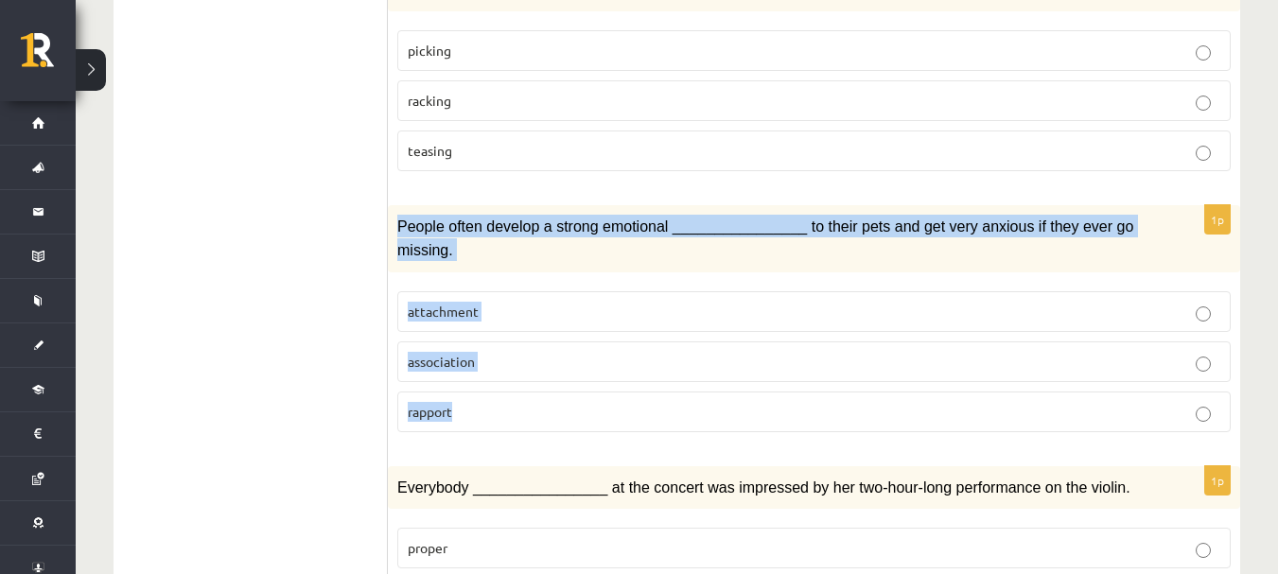
drag, startPoint x: 394, startPoint y: 155, endPoint x: 570, endPoint y: 338, distance: 253.6
click at [570, 338] on div "1p People often develop a strong emotional ________________ to their pets and g…" at bounding box center [814, 325] width 852 height 241
copy div "People often develop a strong emotional ________________ to their pets and get …"
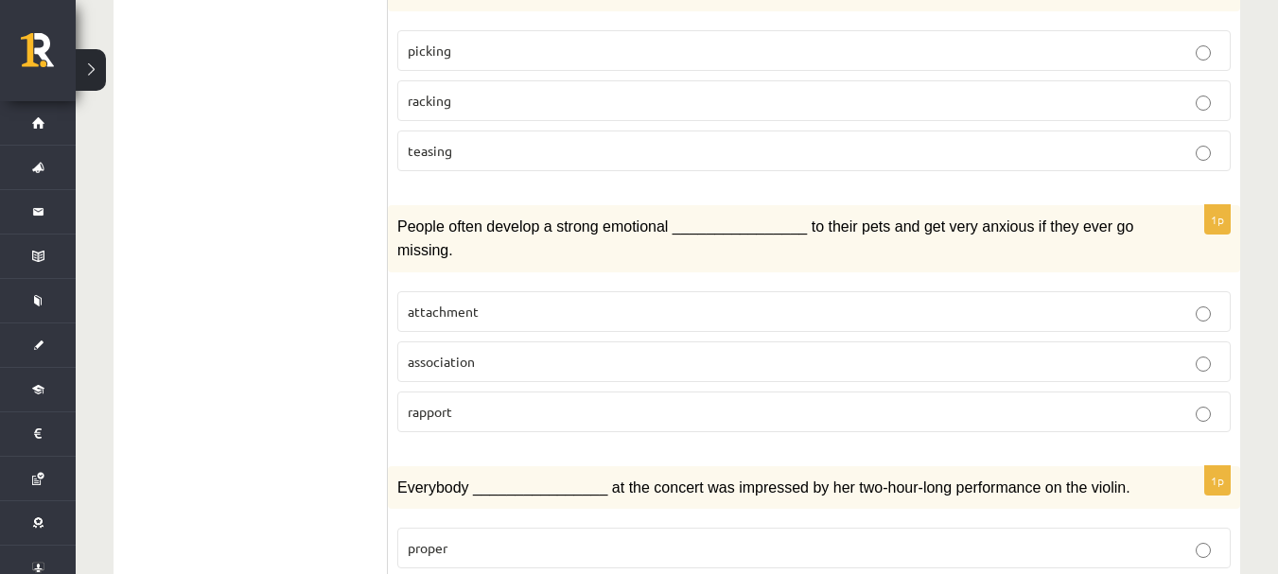
click at [625, 476] on p "Everybody ________________ at the concert was impressed by her two-hour-long pe…" at bounding box center [766, 487] width 739 height 23
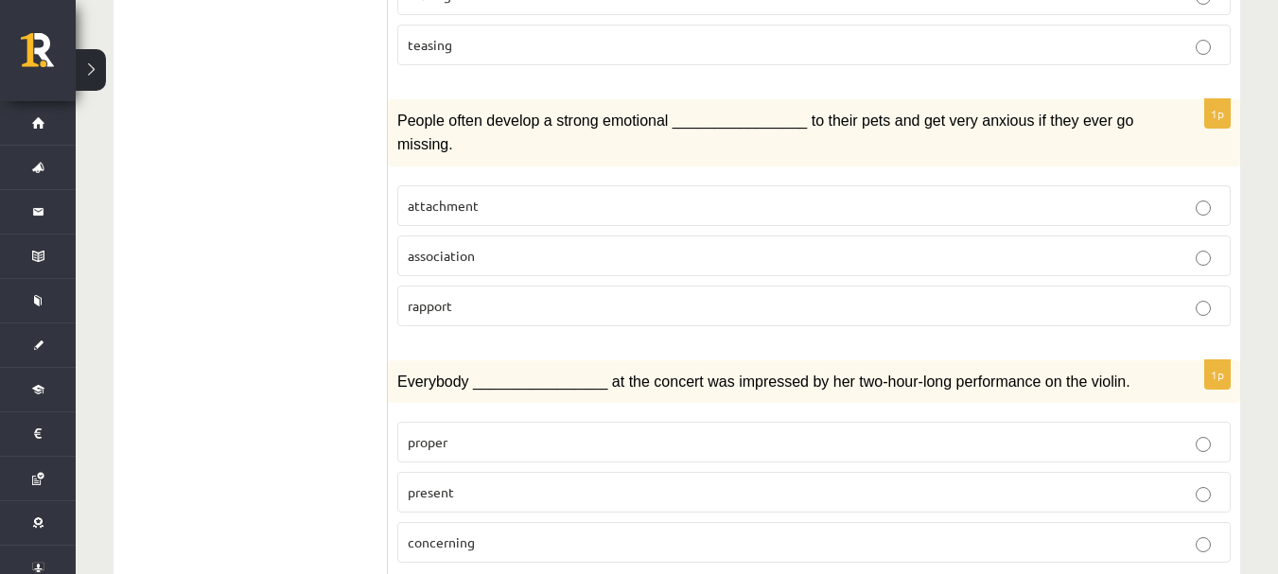
scroll to position [1551, 0]
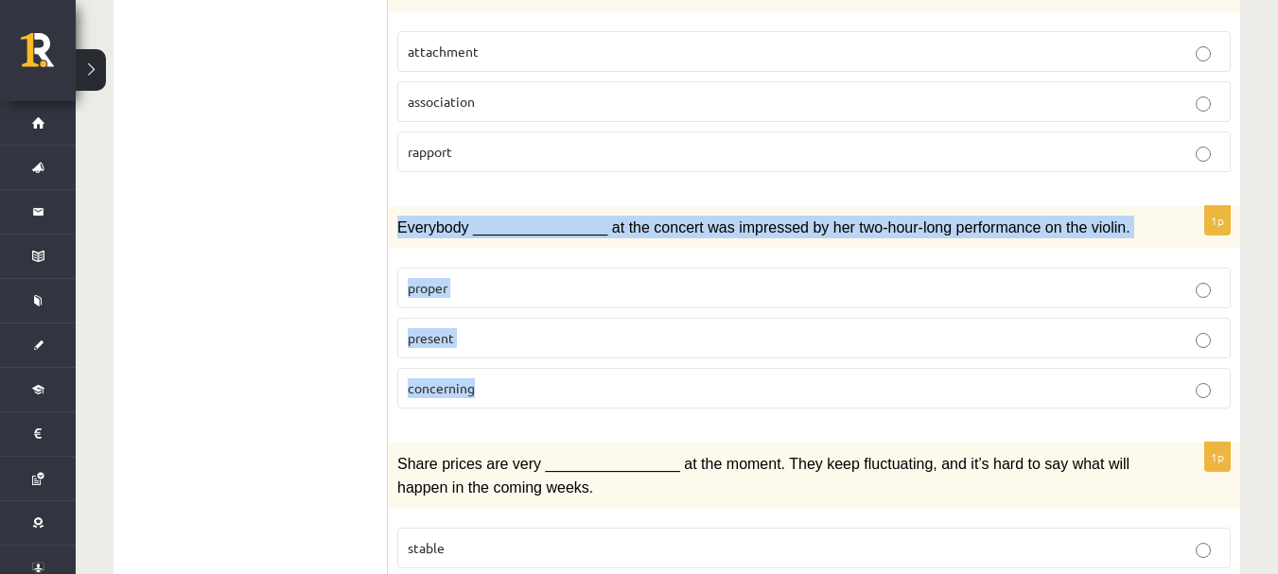
drag, startPoint x: 395, startPoint y: 141, endPoint x: 540, endPoint y: 287, distance: 205.4
click at [540, 287] on div "1p Everybody ________________ at the concert was impressed by her two-hour-long…" at bounding box center [814, 315] width 852 height 219
copy div "Everybody ________________ at the concert was impressed by her two-hour-long pe…"
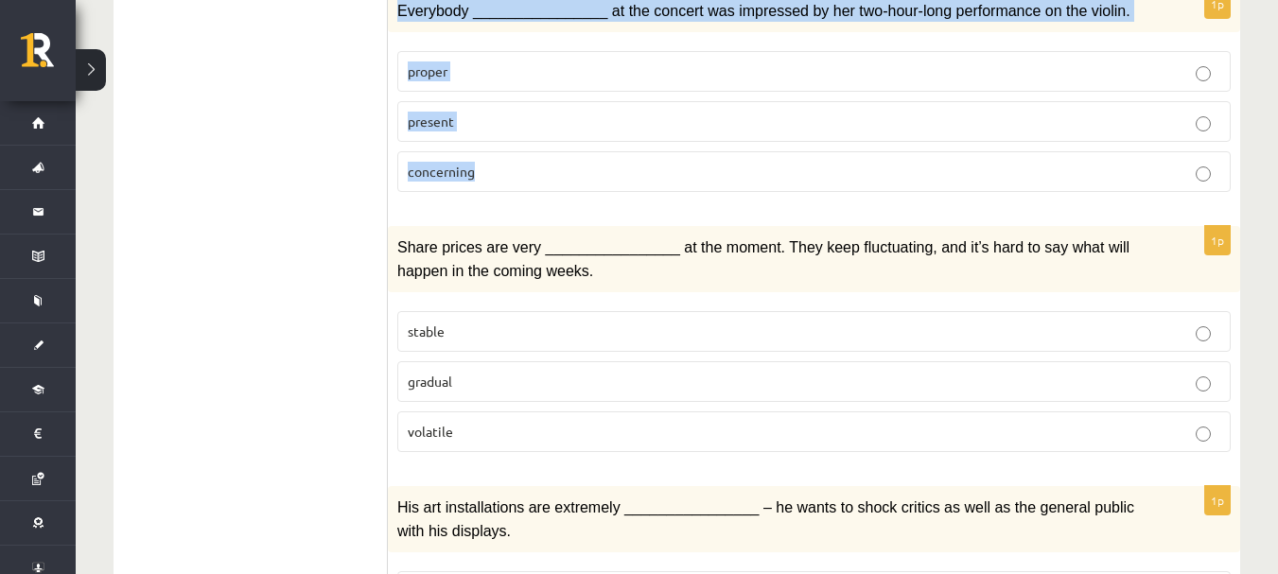
scroll to position [1807, 0]
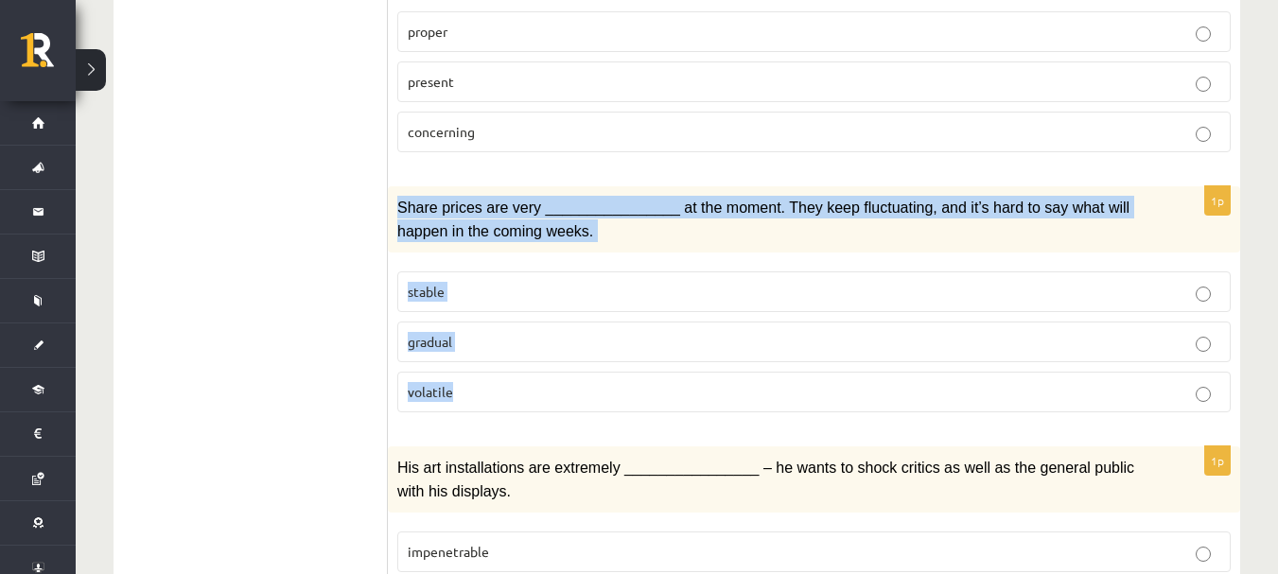
drag, startPoint x: 394, startPoint y: 115, endPoint x: 549, endPoint y: 290, distance: 233.3
click at [549, 290] on div "1p Share prices are very ________________ at the moment. They keep fluctuating,…" at bounding box center [814, 306] width 852 height 241
copy div "Share prices are very ________________ at the moment. They keep fluctuating, an…"
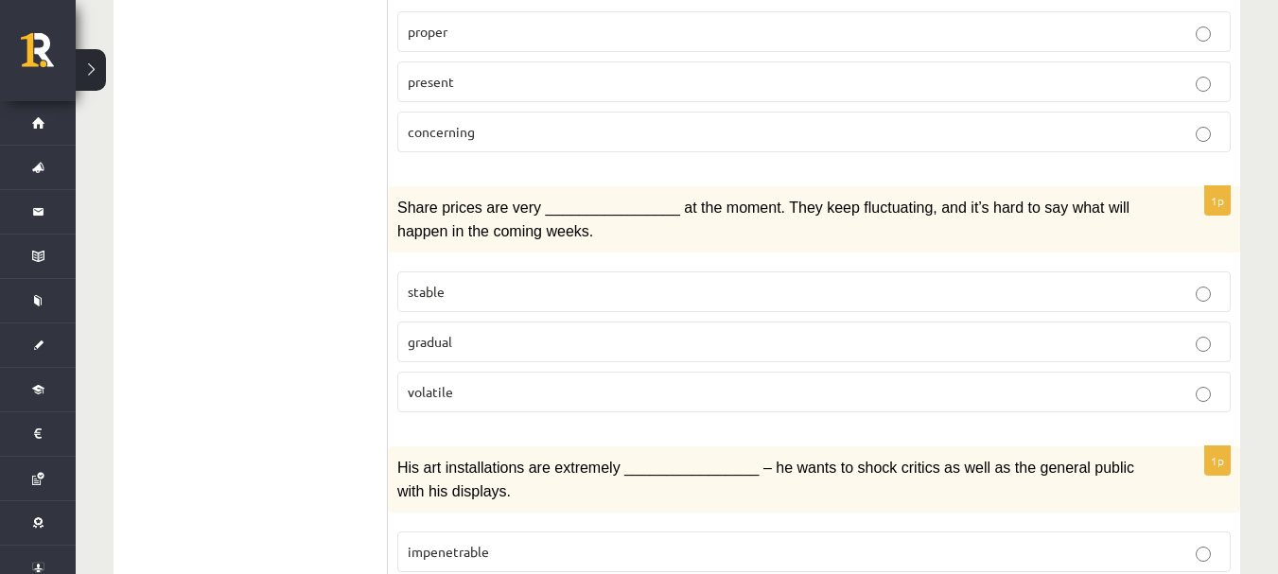
click at [577, 460] on span "His art installations are extremely ________________ – he wants to shock critic…" at bounding box center [765, 479] width 737 height 39
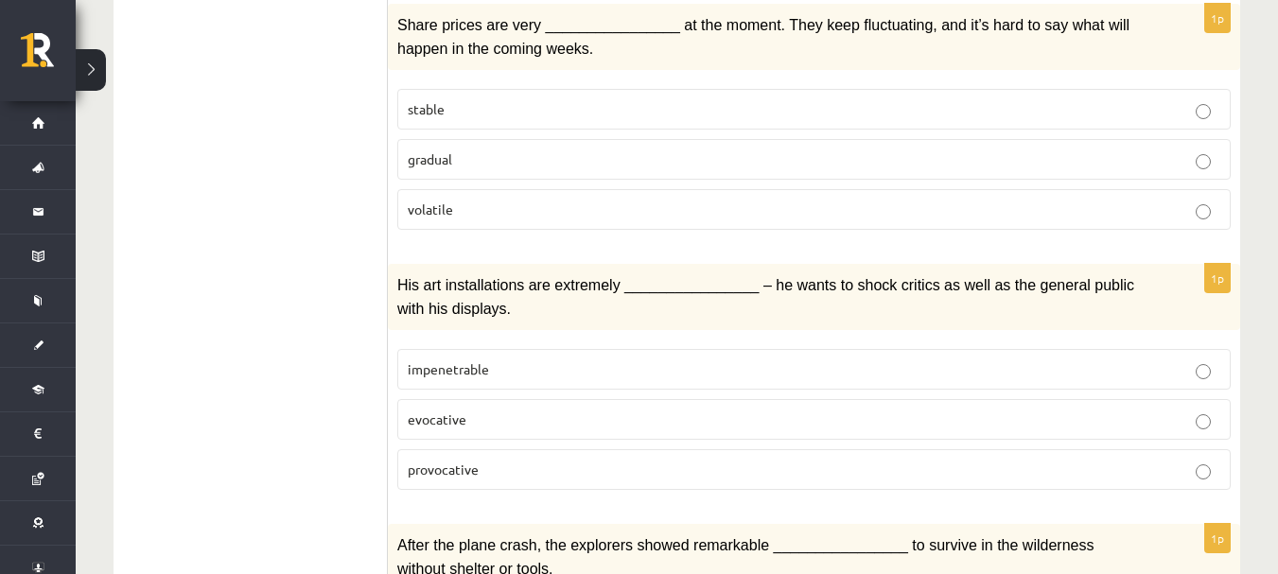
scroll to position [1992, 0]
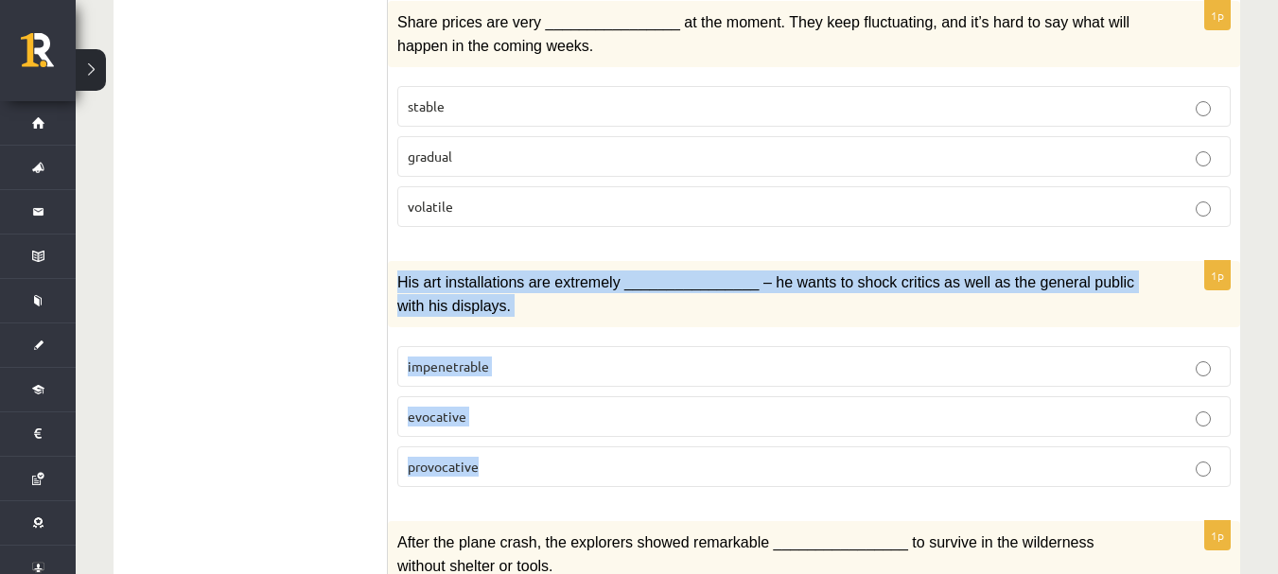
drag, startPoint x: 398, startPoint y: 184, endPoint x: 575, endPoint y: 347, distance: 241.0
click at [575, 347] on div "1p His art installations are extremely ________________ – he wants to shock cri…" at bounding box center [814, 381] width 852 height 241
copy div "His art installations are extremely ________________ – he wants to shock critic…"
click at [584, 457] on p "provocative" at bounding box center [814, 467] width 813 height 20
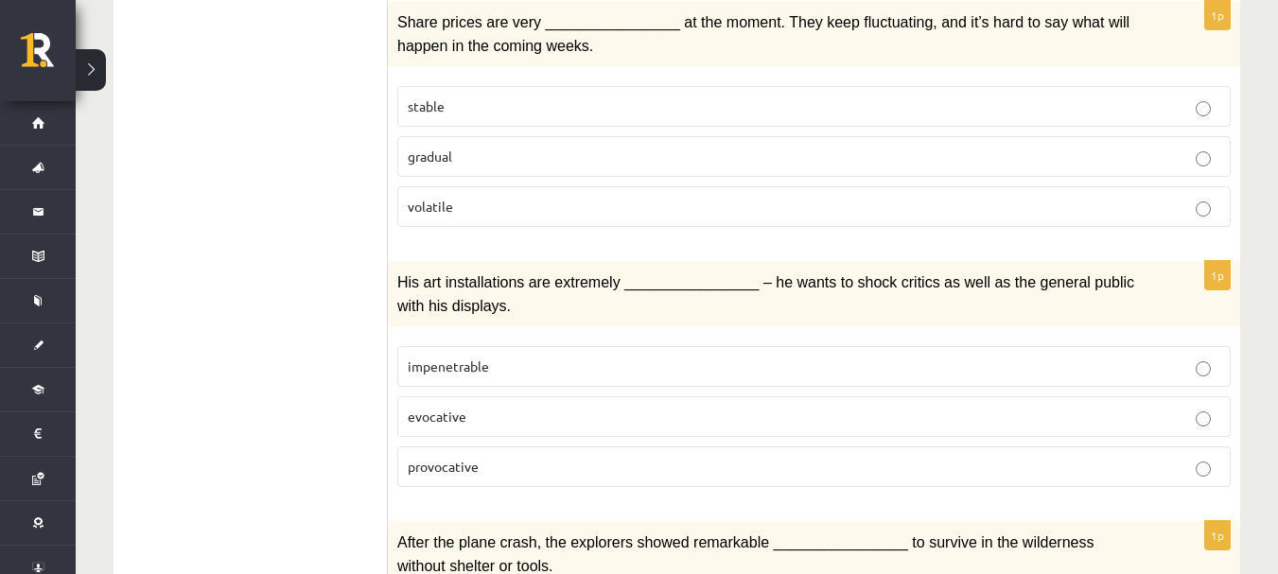
click at [632, 521] on div "After the plane crash, the explorers showed remarkable ________________ to surv…" at bounding box center [814, 554] width 852 height 66
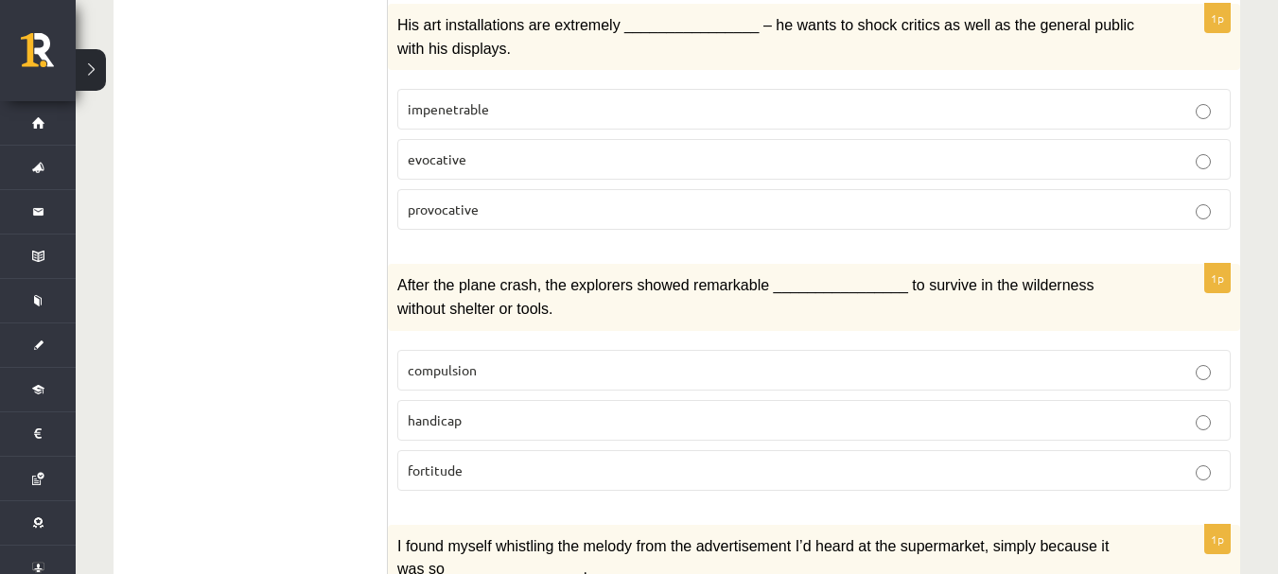
scroll to position [2252, 0]
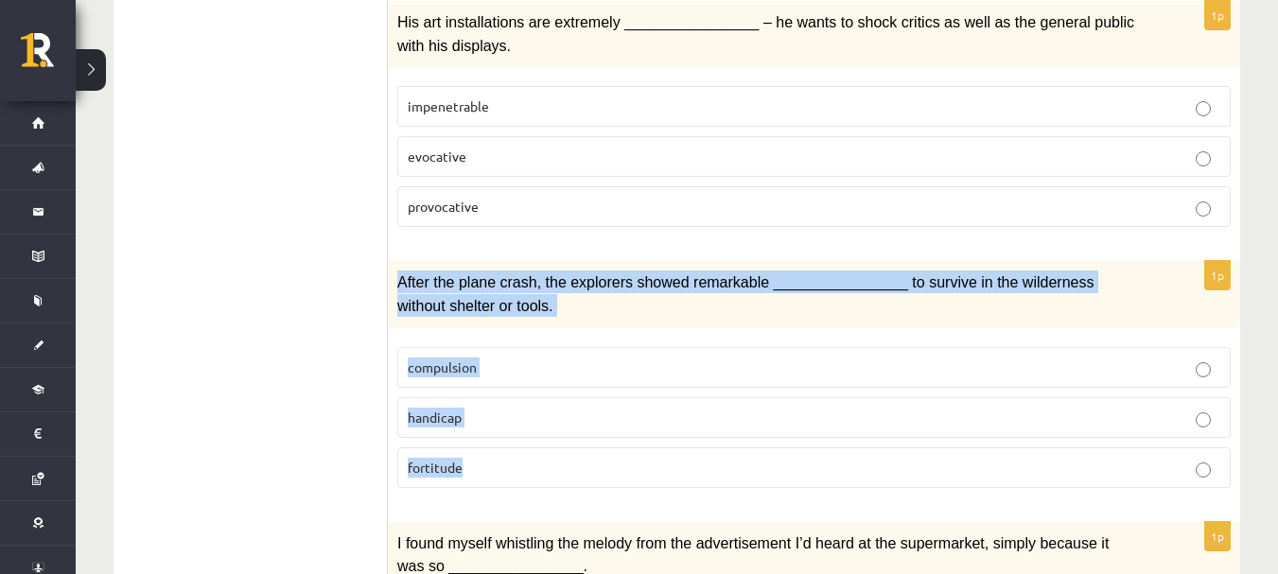
drag, startPoint x: 398, startPoint y: 192, endPoint x: 573, endPoint y: 348, distance: 234.5
click at [573, 348] on div "1p After the plane crash, the explorers showed remarkable ________________ to s…" at bounding box center [814, 381] width 852 height 241
copy div "After the plane crash, the explorers showed remarkable ________________ to surv…"
click at [625, 458] on p "fortitude" at bounding box center [814, 468] width 813 height 20
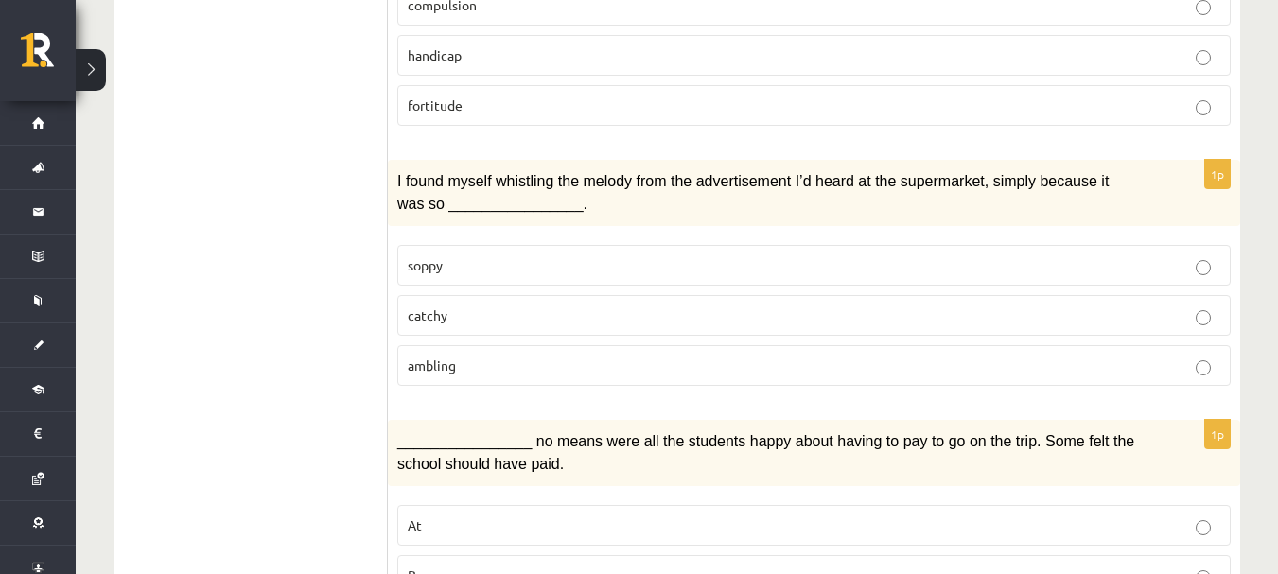
scroll to position [2616, 0]
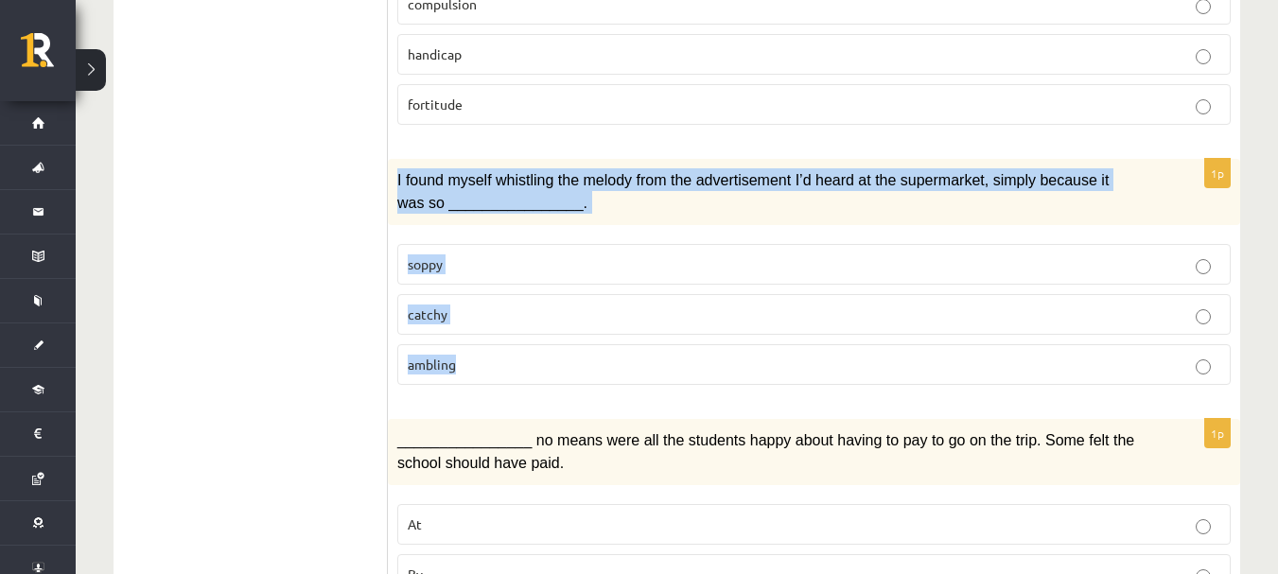
drag, startPoint x: 395, startPoint y: 81, endPoint x: 619, endPoint y: 272, distance: 293.3
click at [619, 272] on div "1p I found myself whistling the melody from the advertisement I’d heard at the …" at bounding box center [814, 279] width 852 height 241
copy div "I found myself whistling the melody from the advertisement I’d heard at the sup…"
click at [503, 244] on label "soppy" at bounding box center [813, 264] width 833 height 41
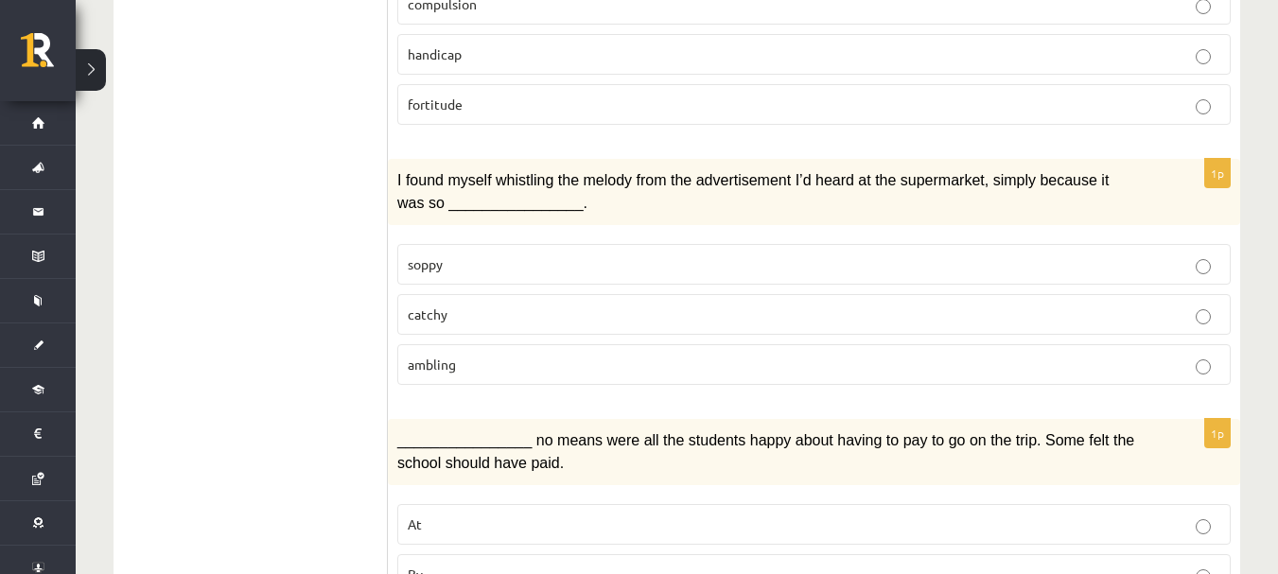
click at [509, 305] on p "catchy" at bounding box center [814, 315] width 813 height 20
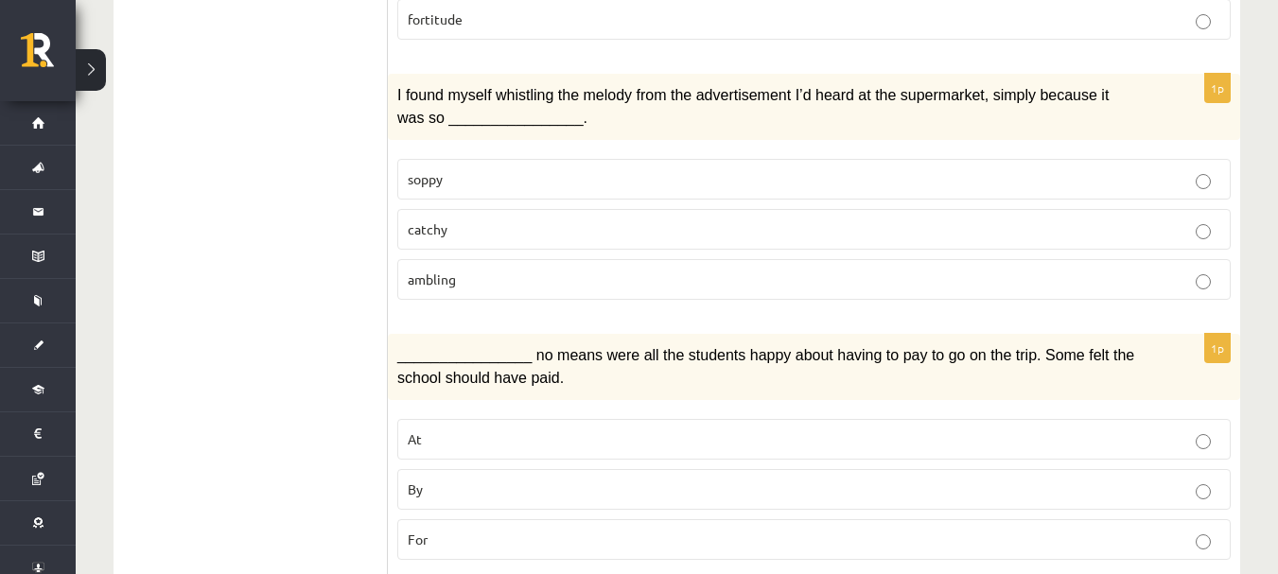
scroll to position [2781, 0]
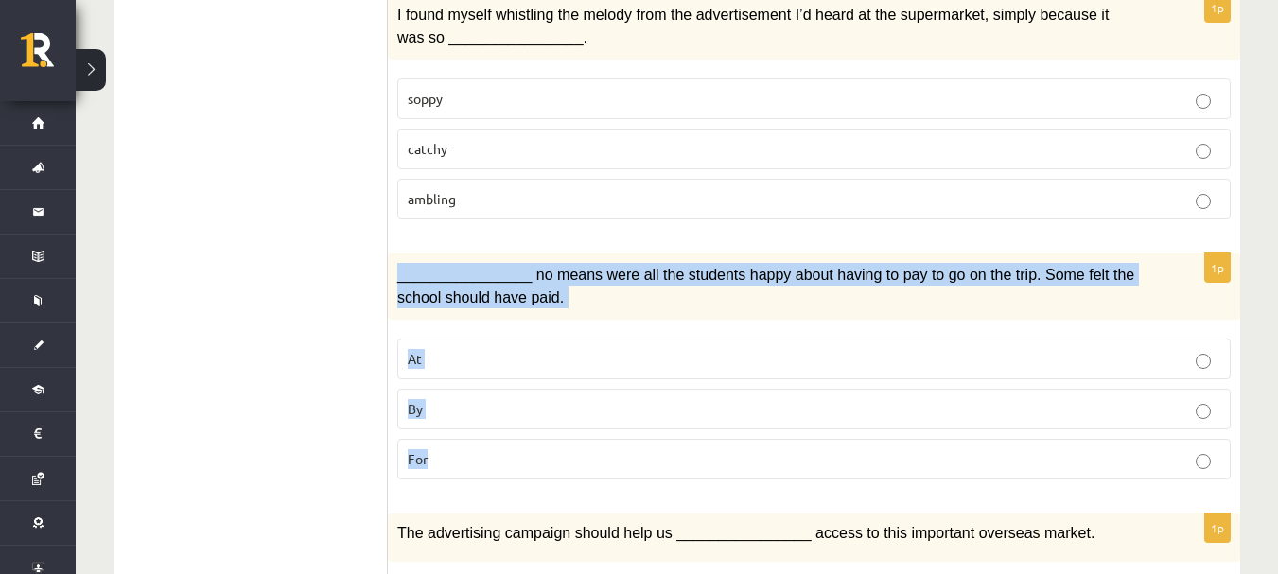
drag, startPoint x: 390, startPoint y: 180, endPoint x: 607, endPoint y: 346, distance: 274.0
click at [607, 346] on div "1p ________________ no means were all the students happy about having to pay to…" at bounding box center [814, 374] width 852 height 241
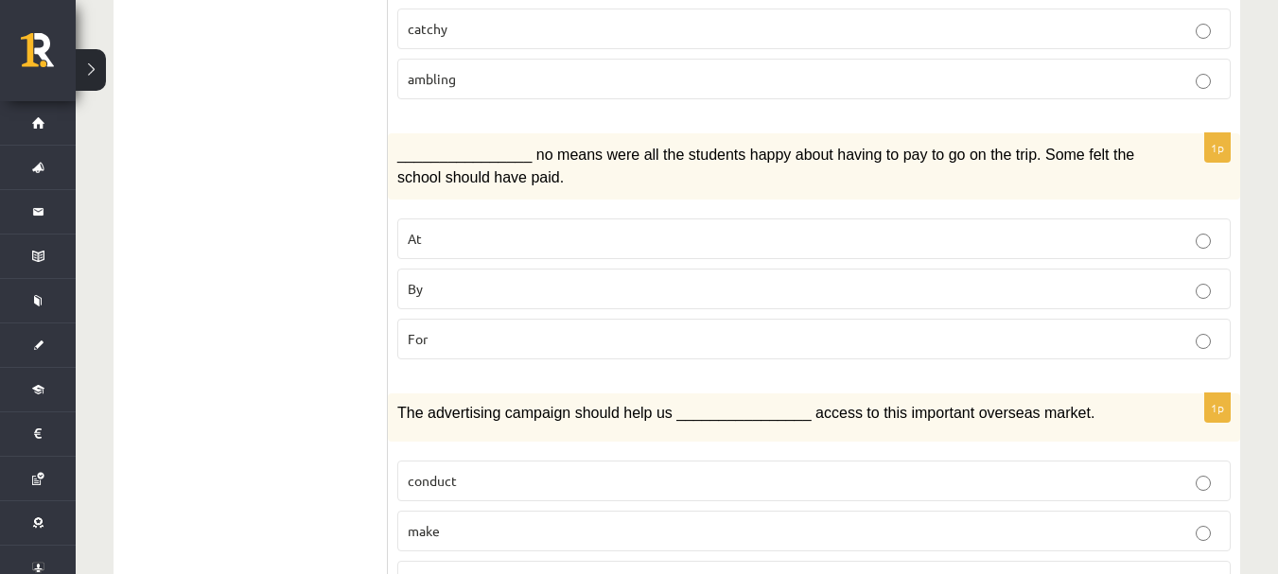
scroll to position [2949, 0]
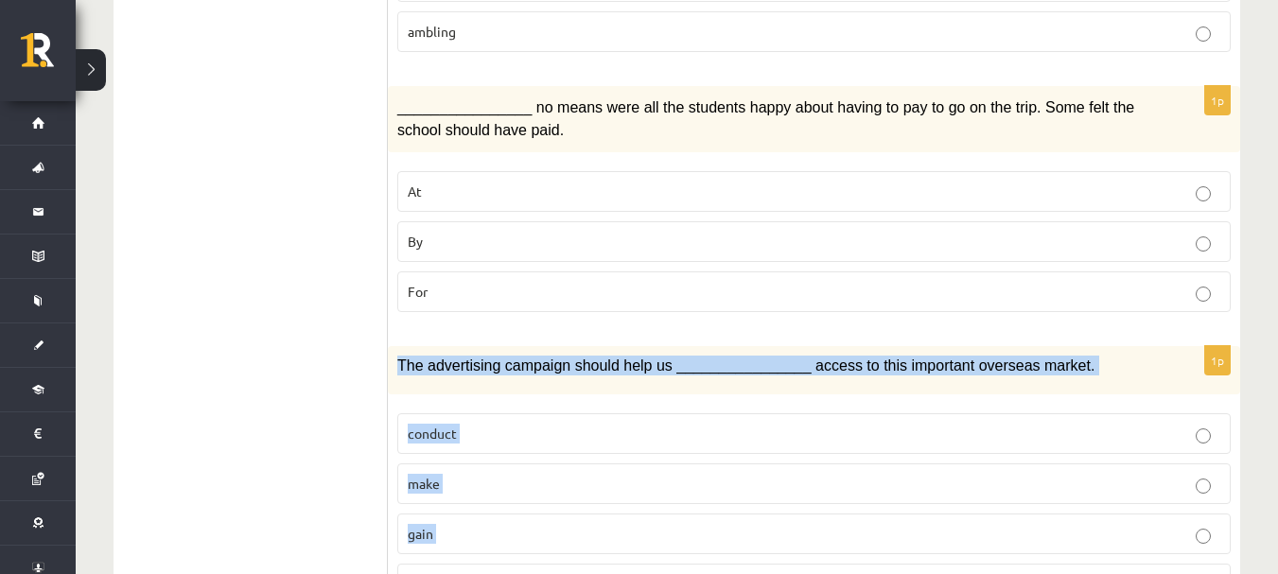
drag, startPoint x: 394, startPoint y: 258, endPoint x: 678, endPoint y: 482, distance: 361.1
click at [678, 482] on div "1p The advertising campaign should help us ________________ access to this impo…" at bounding box center [814, 482] width 852 height 273
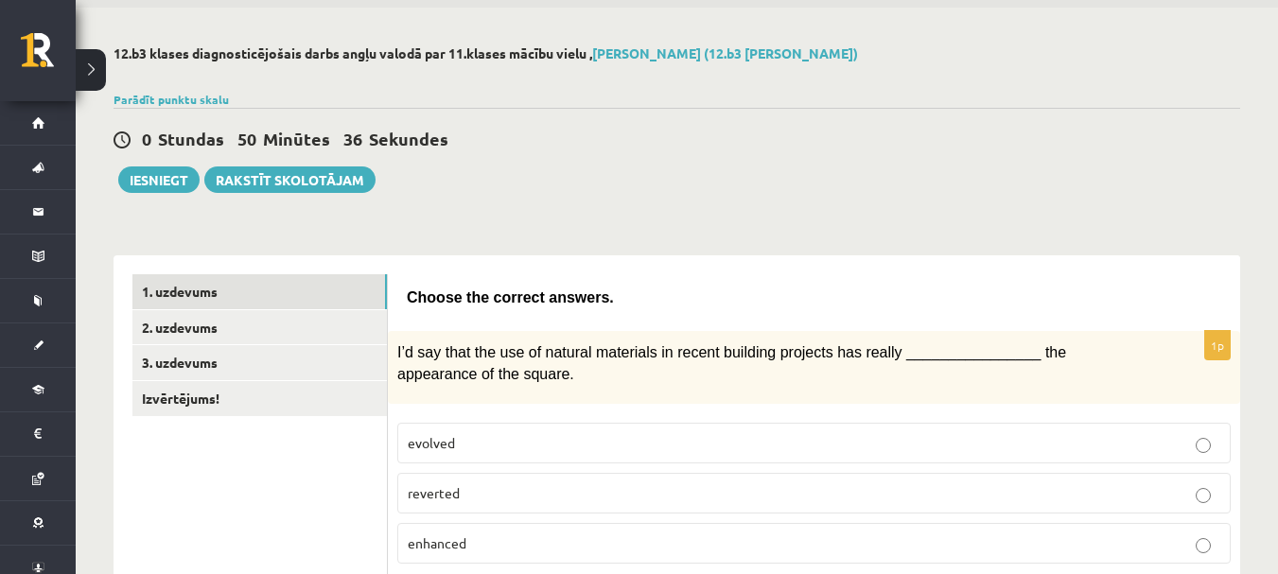
scroll to position [0, 0]
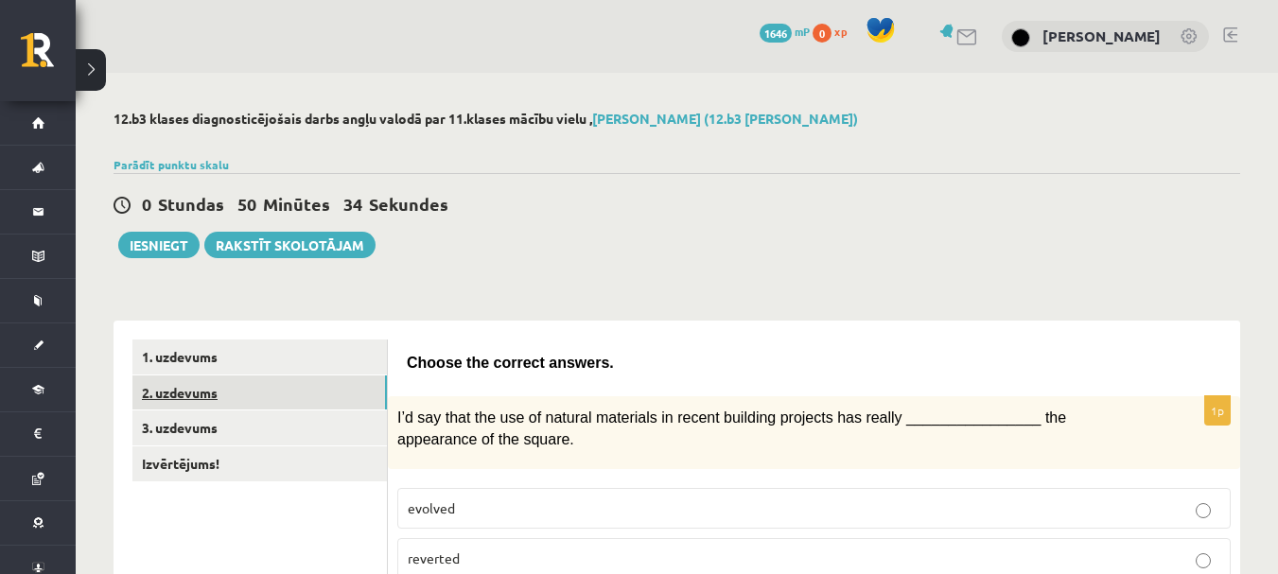
click at [277, 388] on link "2. uzdevums" at bounding box center [259, 393] width 254 height 35
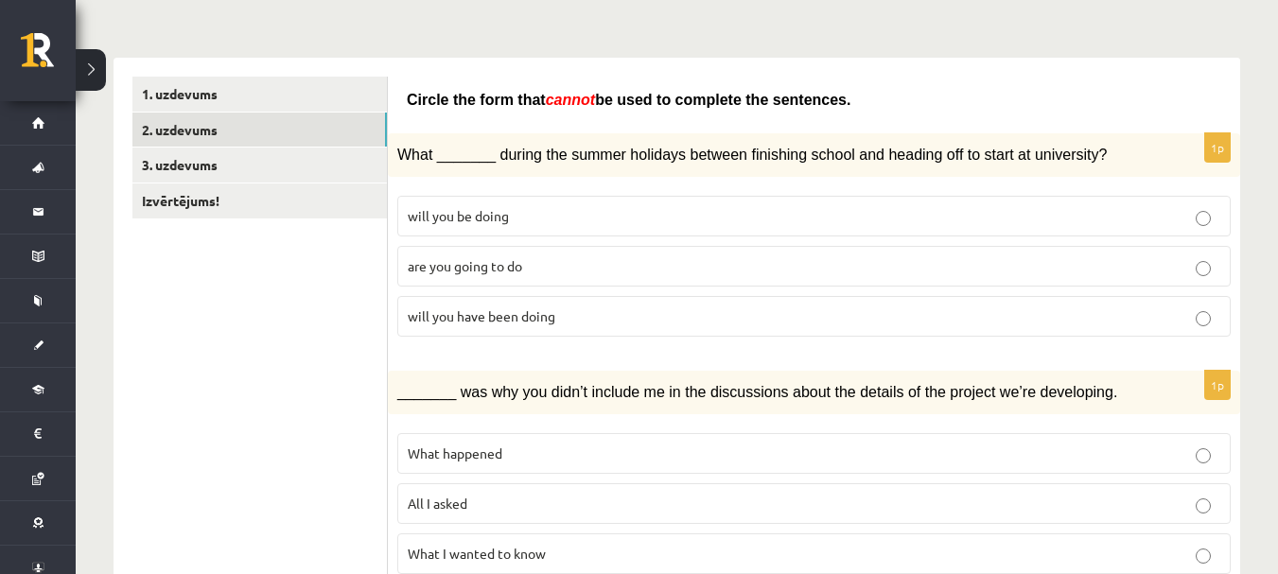
scroll to position [264, 0]
click at [707, 320] on p "will you have been doing" at bounding box center [814, 316] width 813 height 20
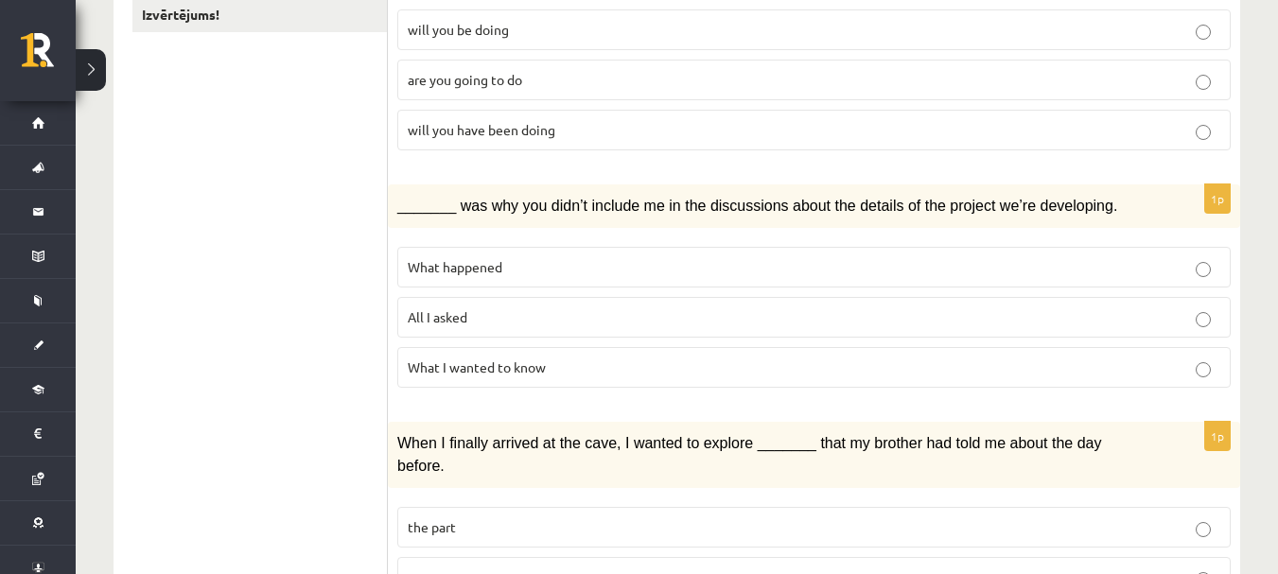
scroll to position [453, 0]
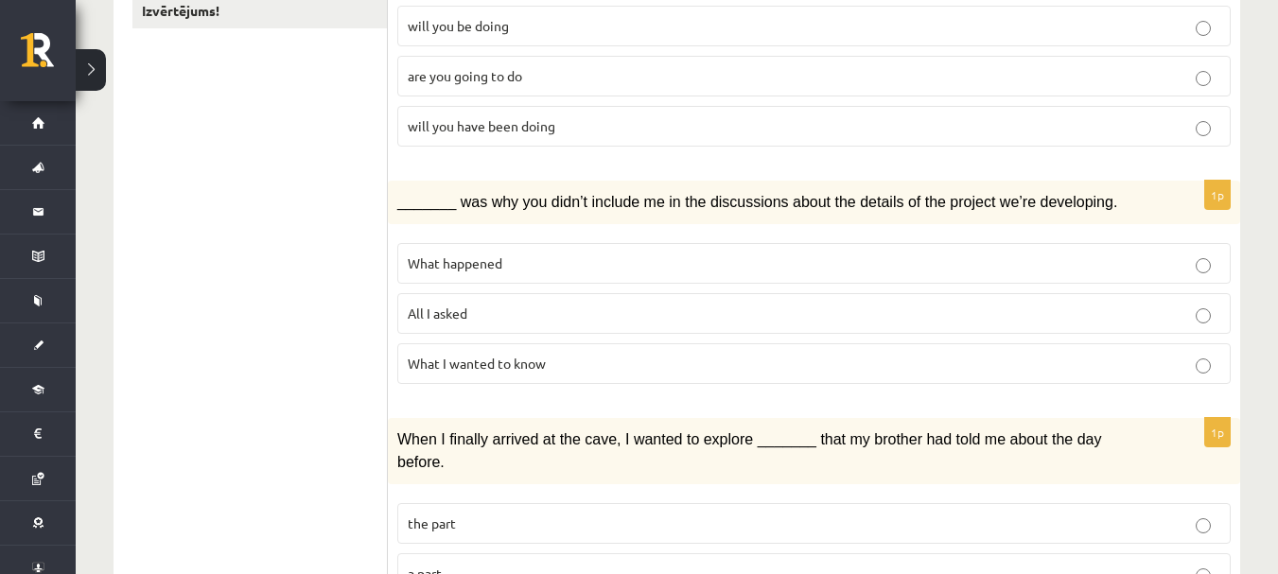
click at [656, 254] on p "What happened" at bounding box center [814, 264] width 813 height 20
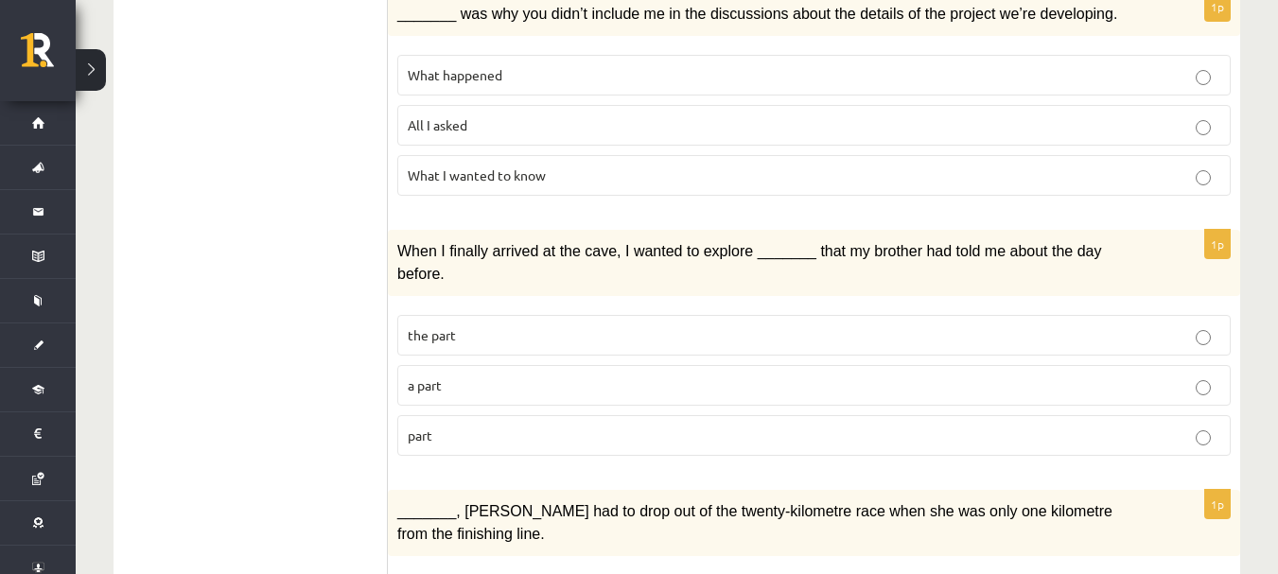
scroll to position [642, 0]
click at [612, 375] on p "a part" at bounding box center [814, 385] width 813 height 20
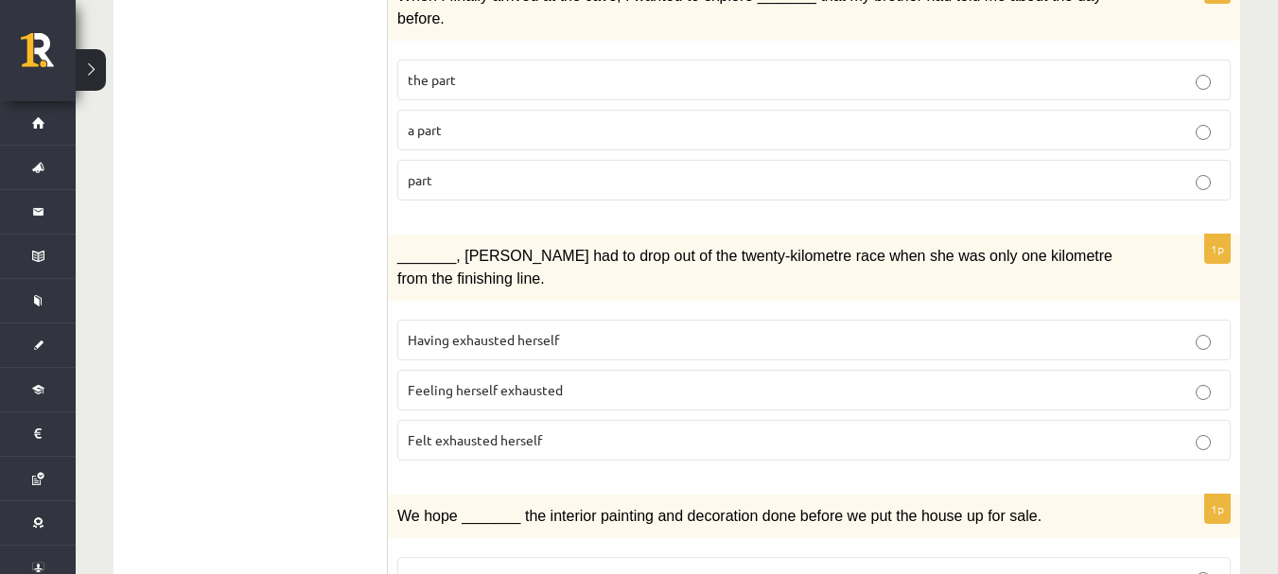
scroll to position [899, 0]
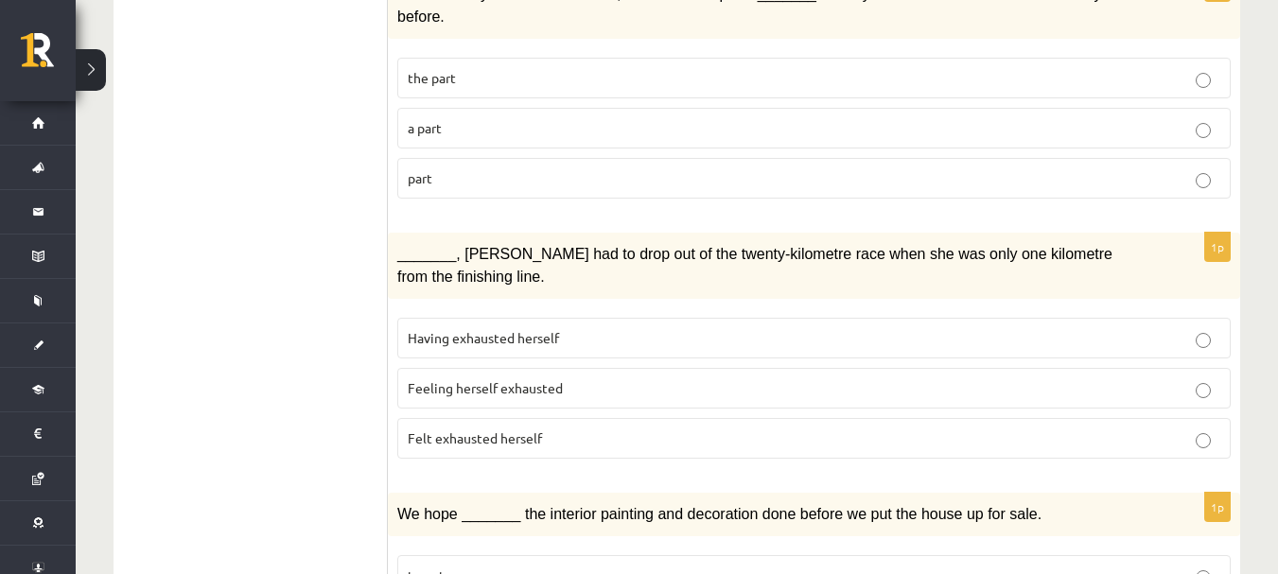
click at [625, 429] on p "Felt exhausted herself" at bounding box center [814, 439] width 813 height 20
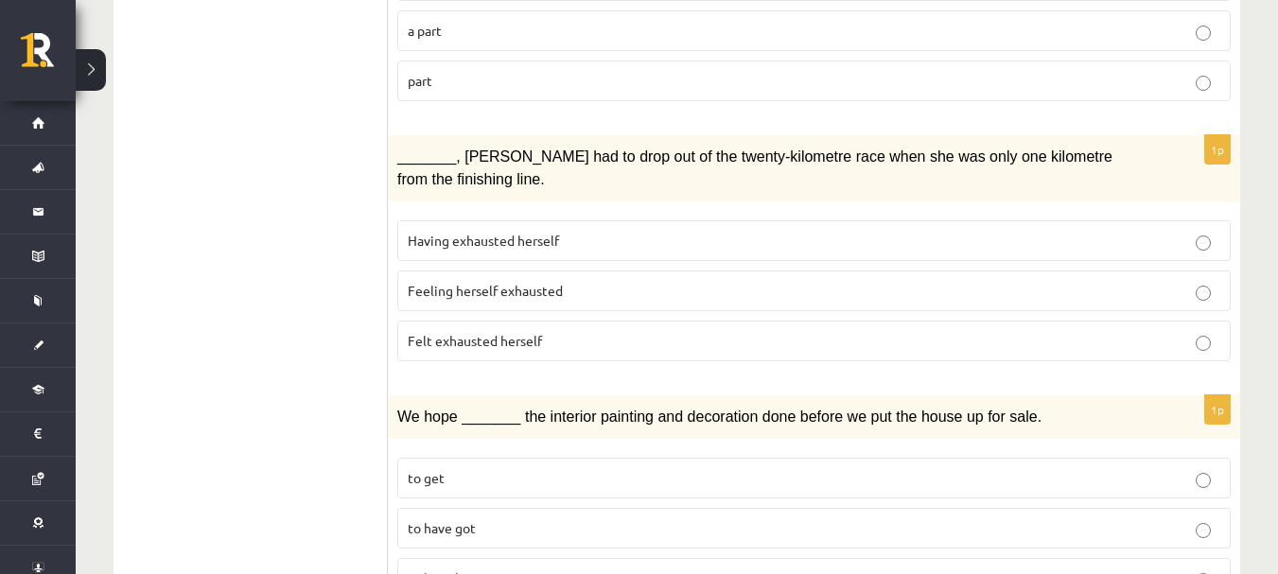
scroll to position [1084, 0]
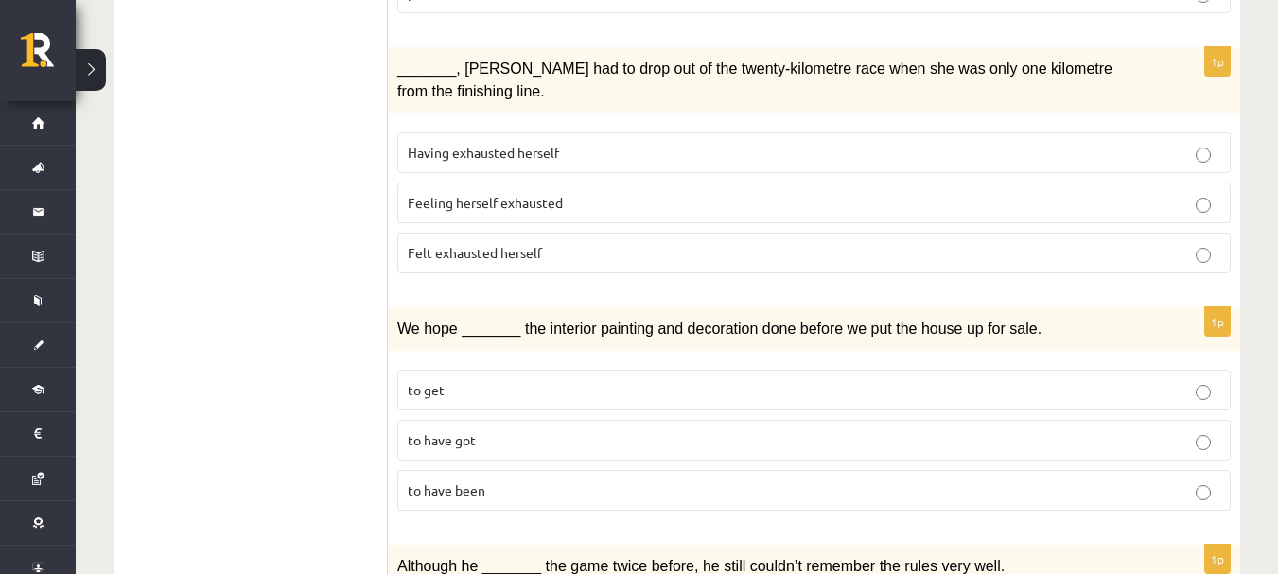
click at [619, 481] on p "to have been" at bounding box center [814, 491] width 813 height 20
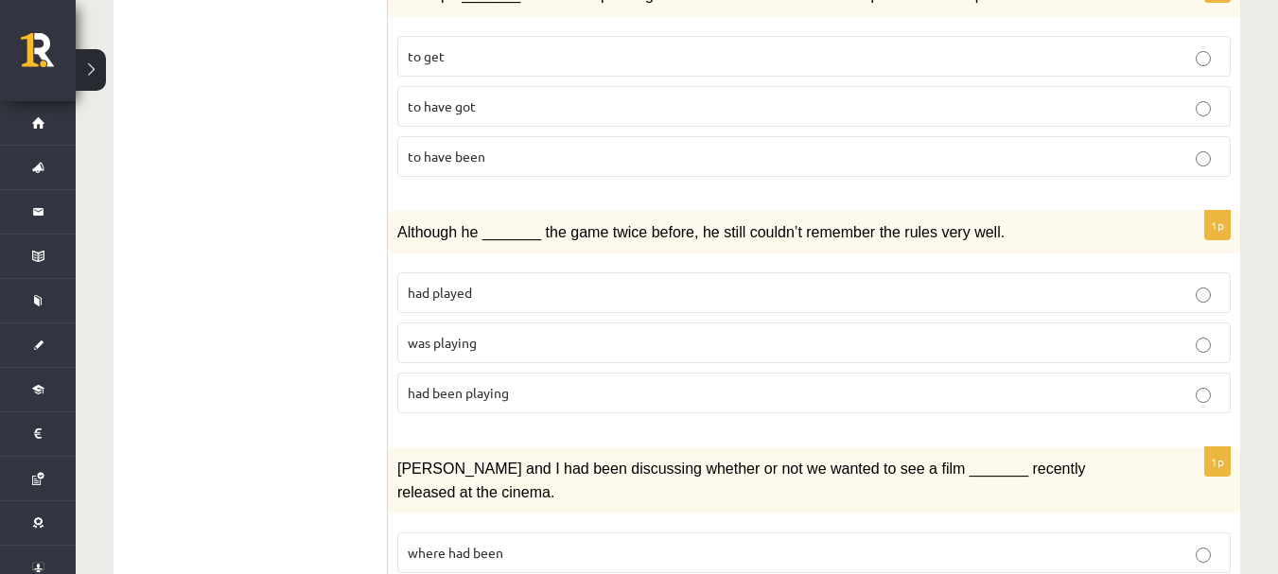
scroll to position [1427, 0]
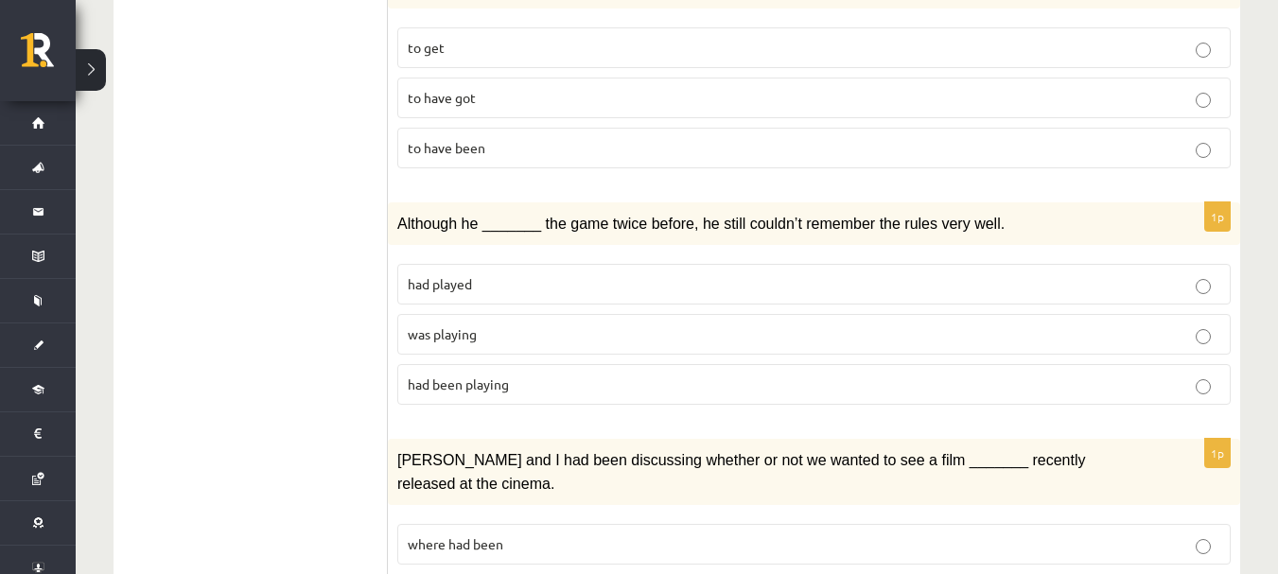
click at [547, 324] on p "was playing" at bounding box center [814, 334] width 813 height 20
click at [568, 355] on fieldset "had played was playing had been playing" at bounding box center [813, 332] width 833 height 156
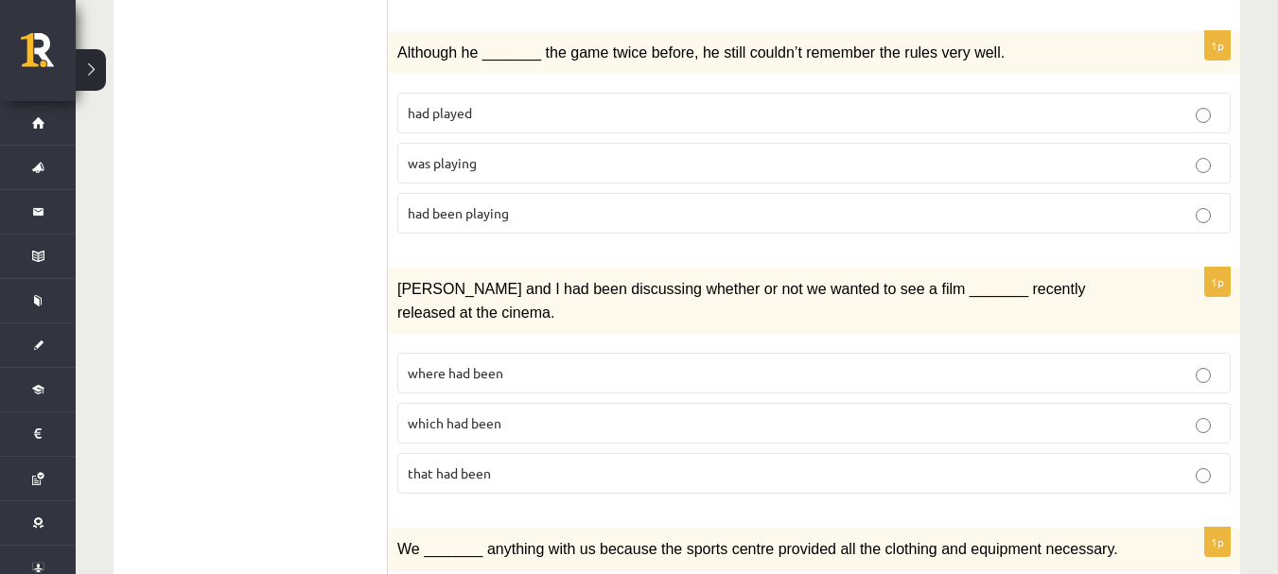
scroll to position [1616, 0]
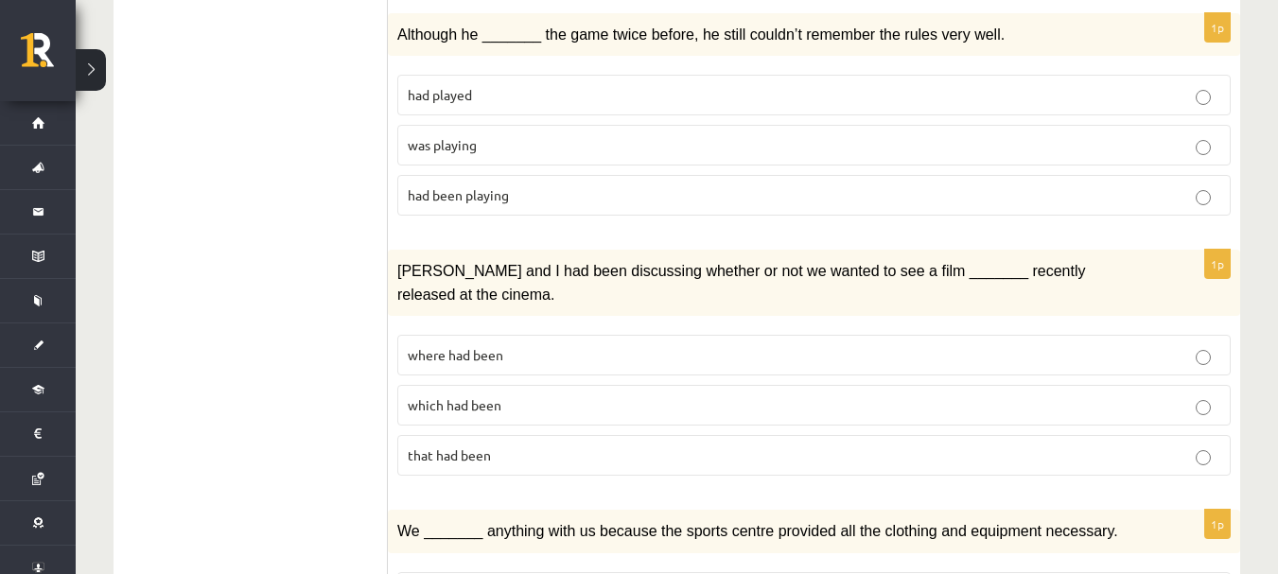
click at [555, 335] on label "where had been" at bounding box center [813, 355] width 833 height 41
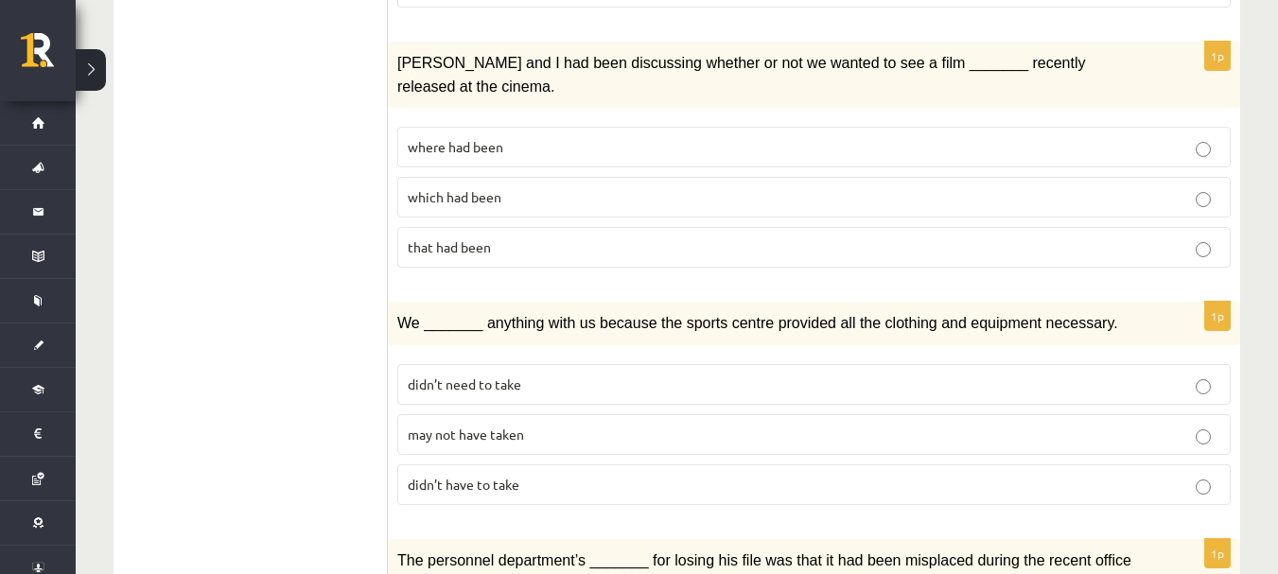
scroll to position [1845, 0]
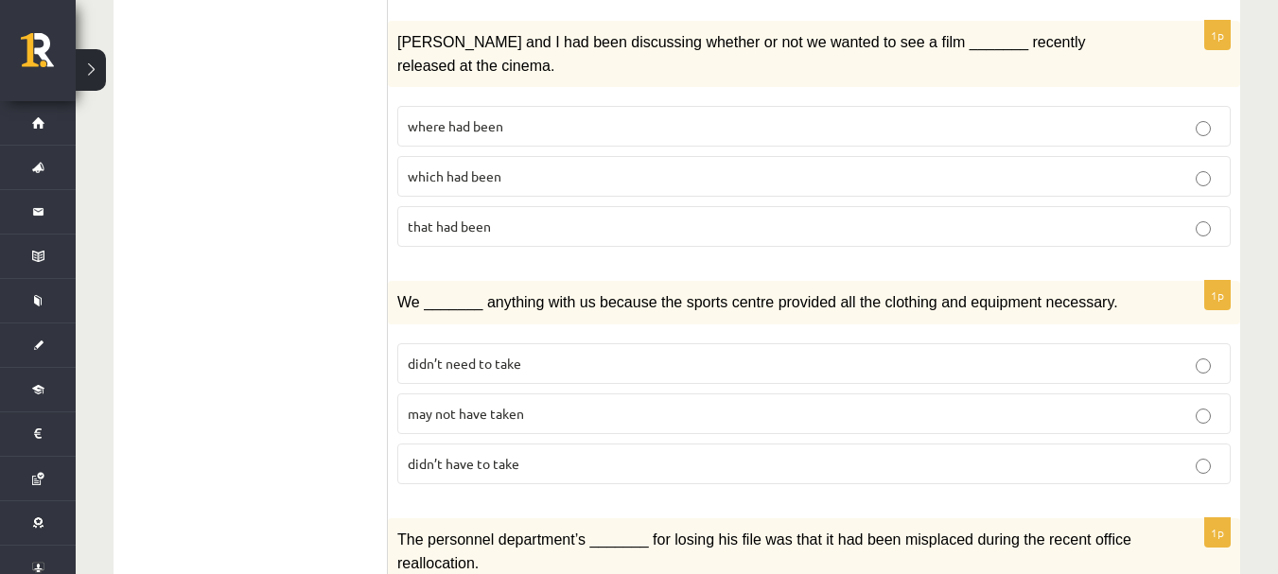
click at [564, 404] on p "may not have taken" at bounding box center [814, 414] width 813 height 20
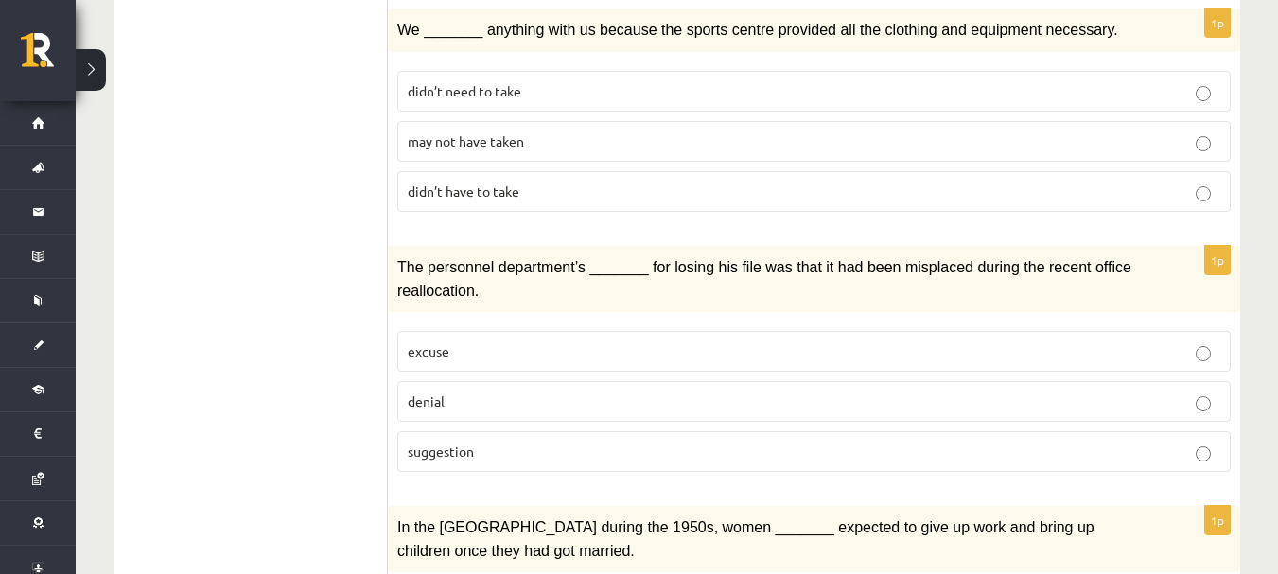
scroll to position [2116, 0]
click at [566, 443] on p "suggestion" at bounding box center [814, 453] width 813 height 20
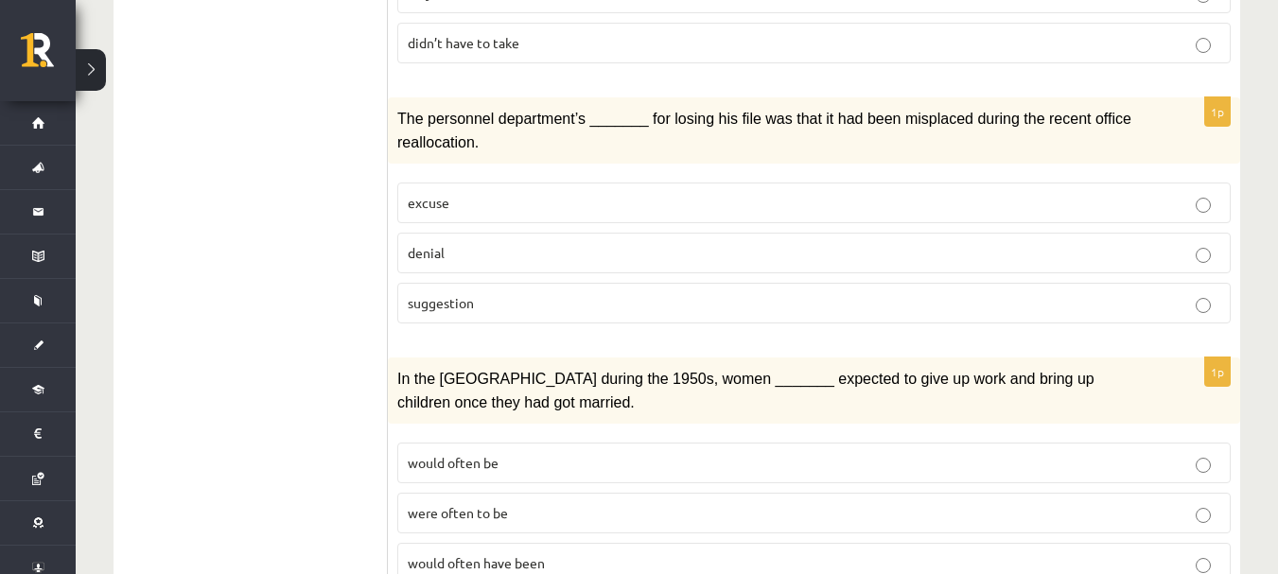
scroll to position [2267, 0]
click at [672, 552] on p "would often have been" at bounding box center [814, 562] width 813 height 20
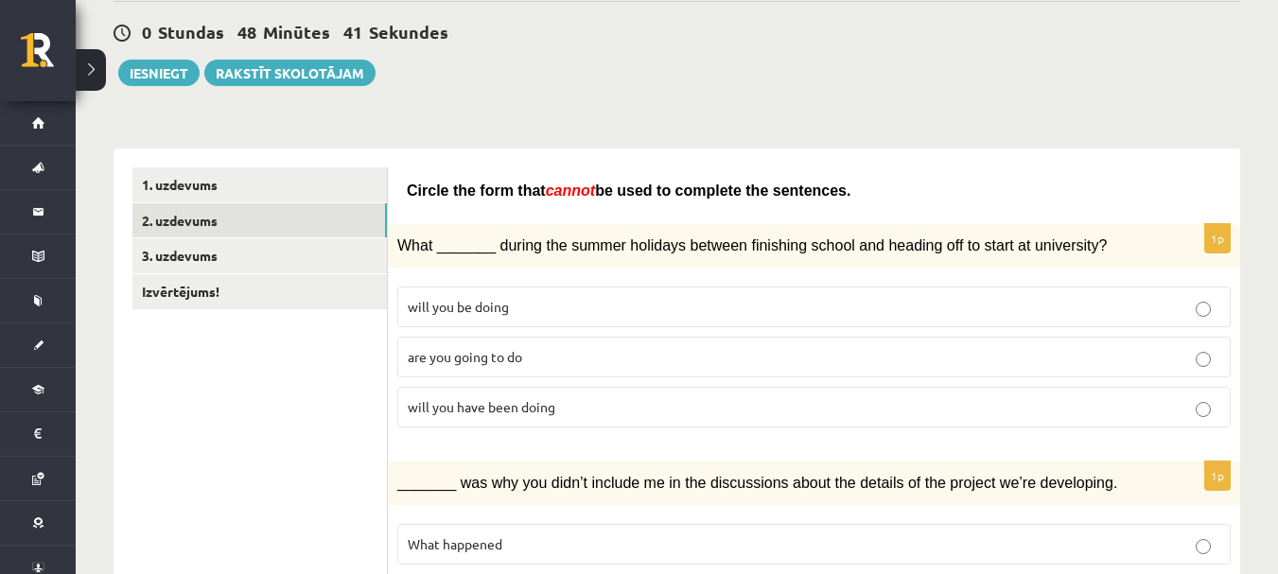
scroll to position [177, 0]
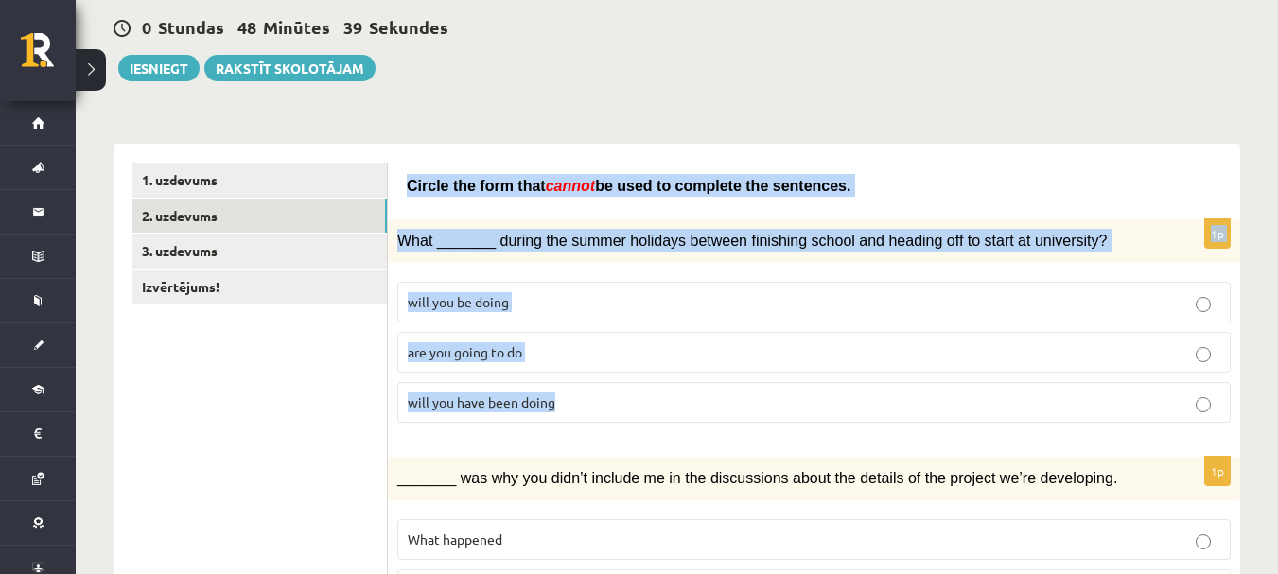
drag, startPoint x: 410, startPoint y: 191, endPoint x: 667, endPoint y: 384, distance: 321.6
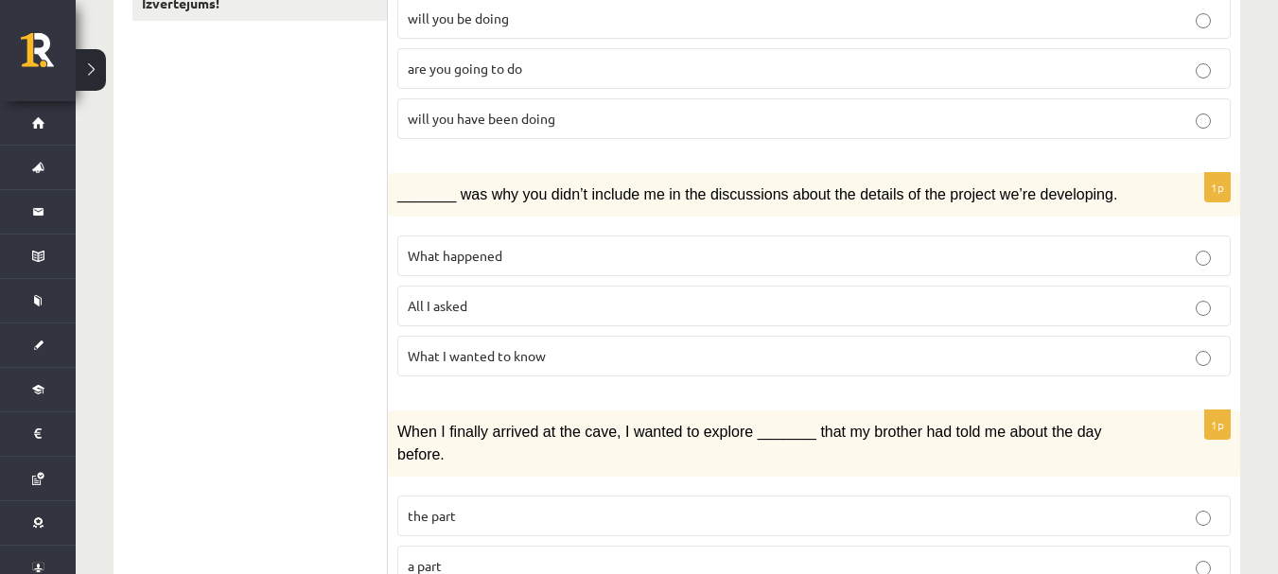
scroll to position [473, 0]
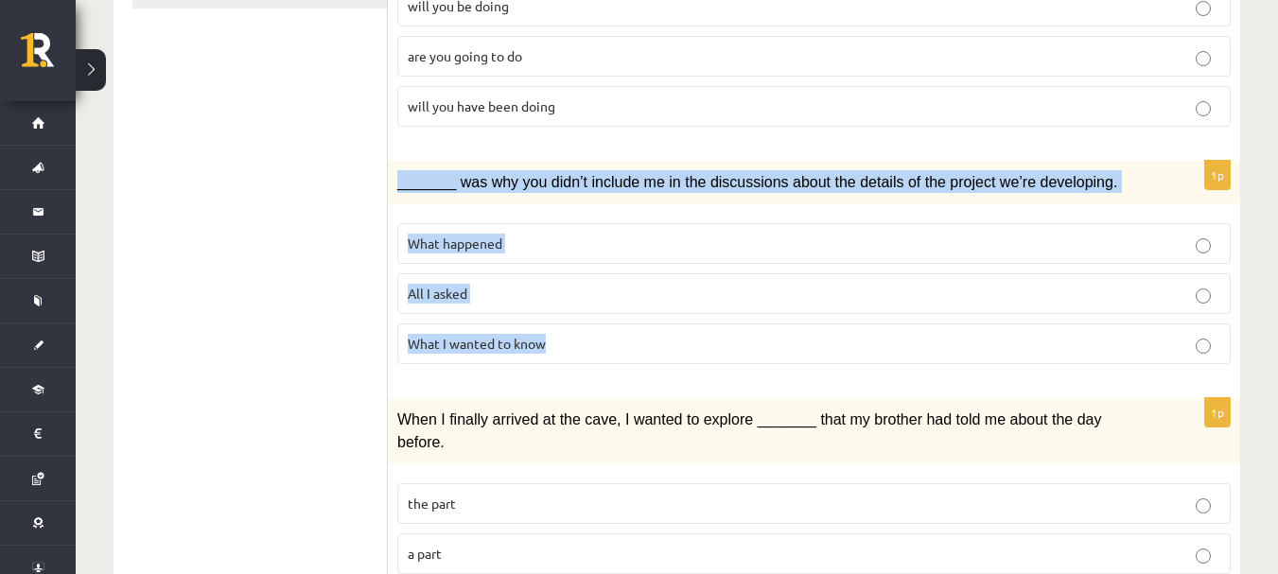
drag, startPoint x: 397, startPoint y: 184, endPoint x: 569, endPoint y: 321, distance: 219.5
click at [569, 321] on div "1p _______ was why you didn’t include me in the discussions about the details o…" at bounding box center [814, 270] width 852 height 219
click at [610, 369] on div "1p _______ was why you didn’t include me in the discussions about the details o…" at bounding box center [814, 270] width 852 height 219
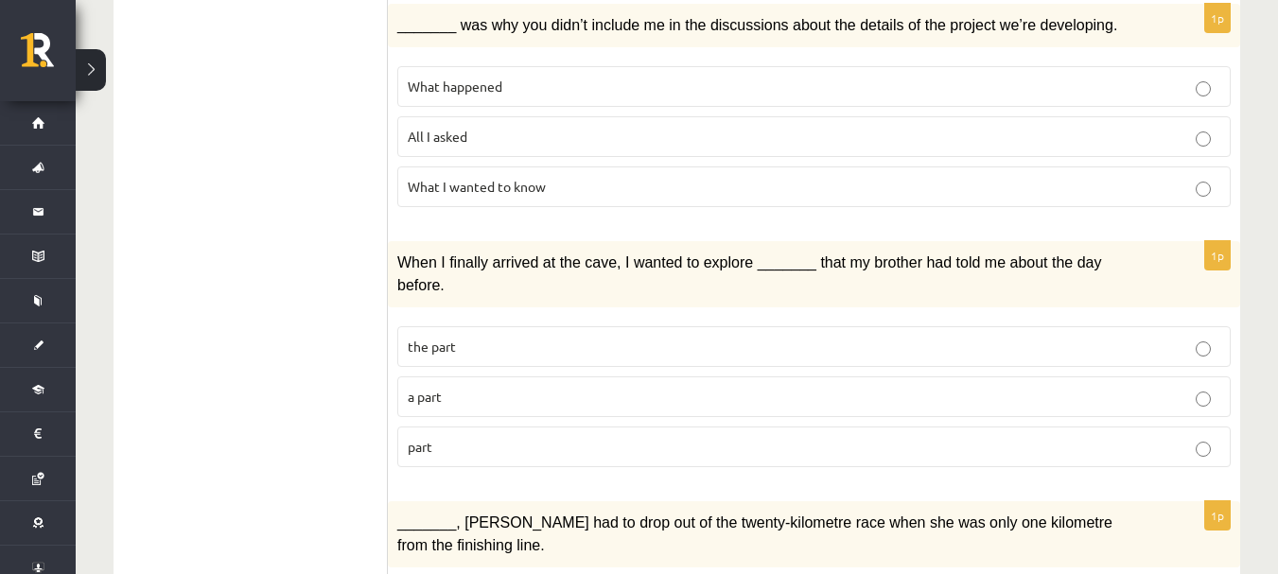
scroll to position [631, 0]
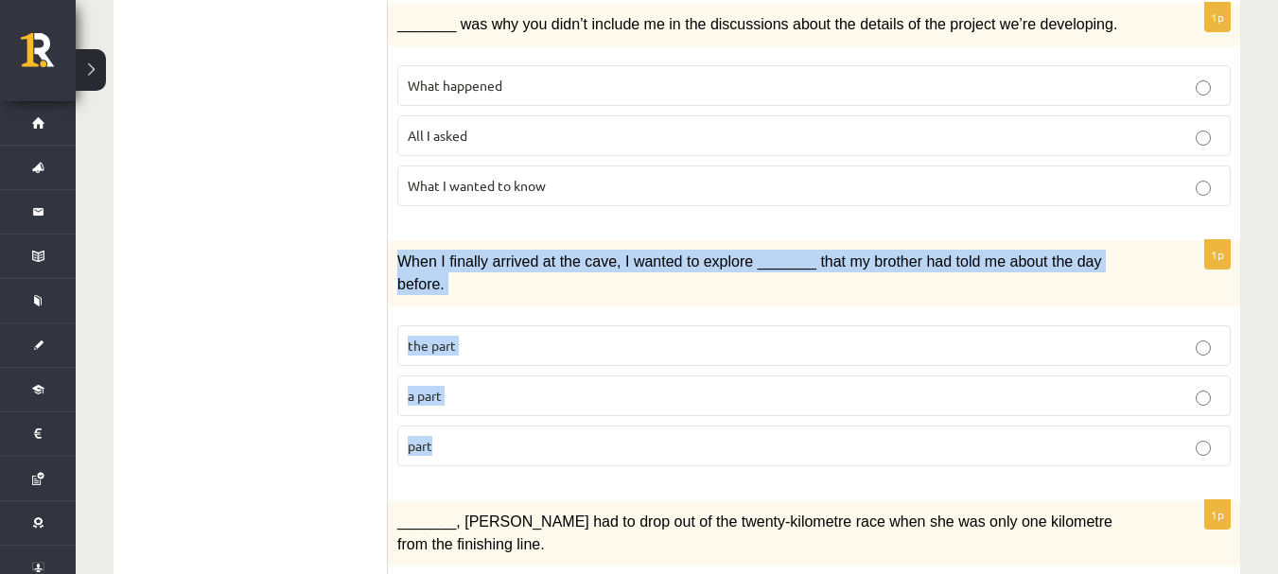
drag, startPoint x: 392, startPoint y: 257, endPoint x: 606, endPoint y: 429, distance: 274.7
click at [606, 429] on div "1p When I finally arrived at the cave, I wanted to explore _______ that my brot…" at bounding box center [814, 360] width 852 height 241
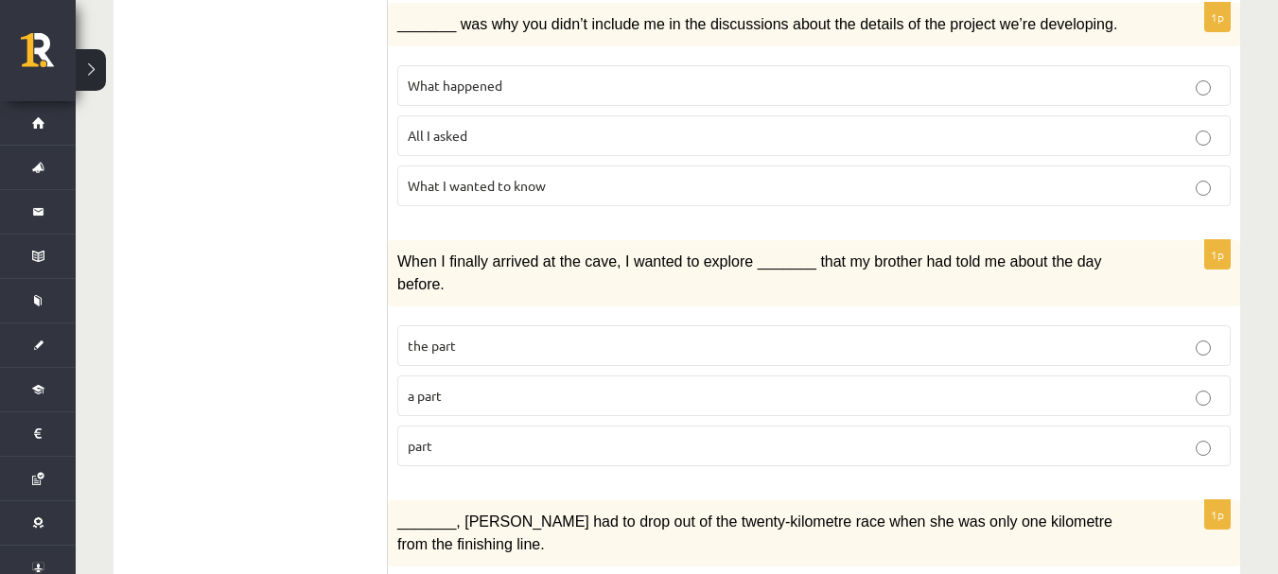
click at [640, 436] on p "part" at bounding box center [814, 446] width 813 height 20
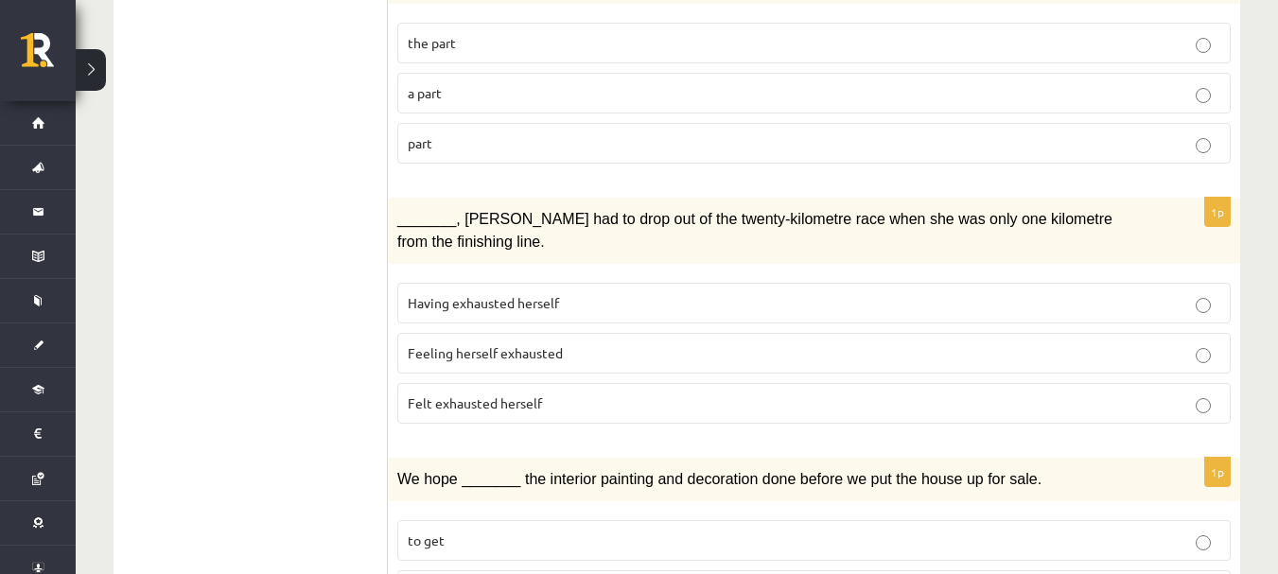
scroll to position [935, 0]
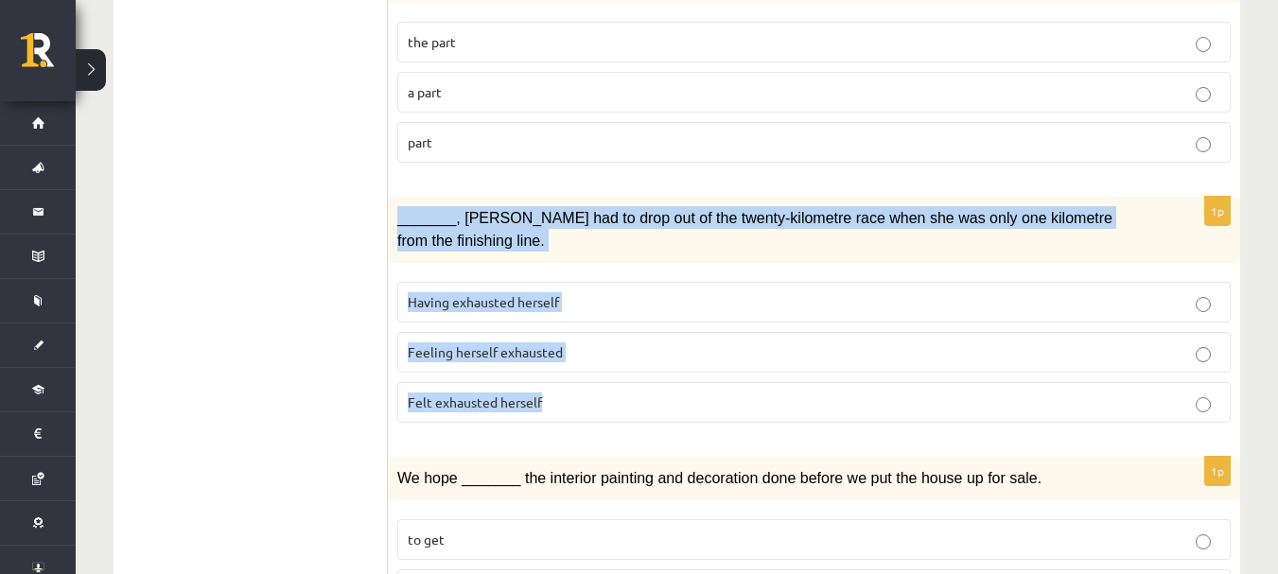
drag, startPoint x: 393, startPoint y: 195, endPoint x: 667, endPoint y: 382, distance: 332.2
click at [667, 382] on div "1p _______, Judy had to drop out of the twenty-kilometre race when she was only…" at bounding box center [814, 317] width 852 height 241
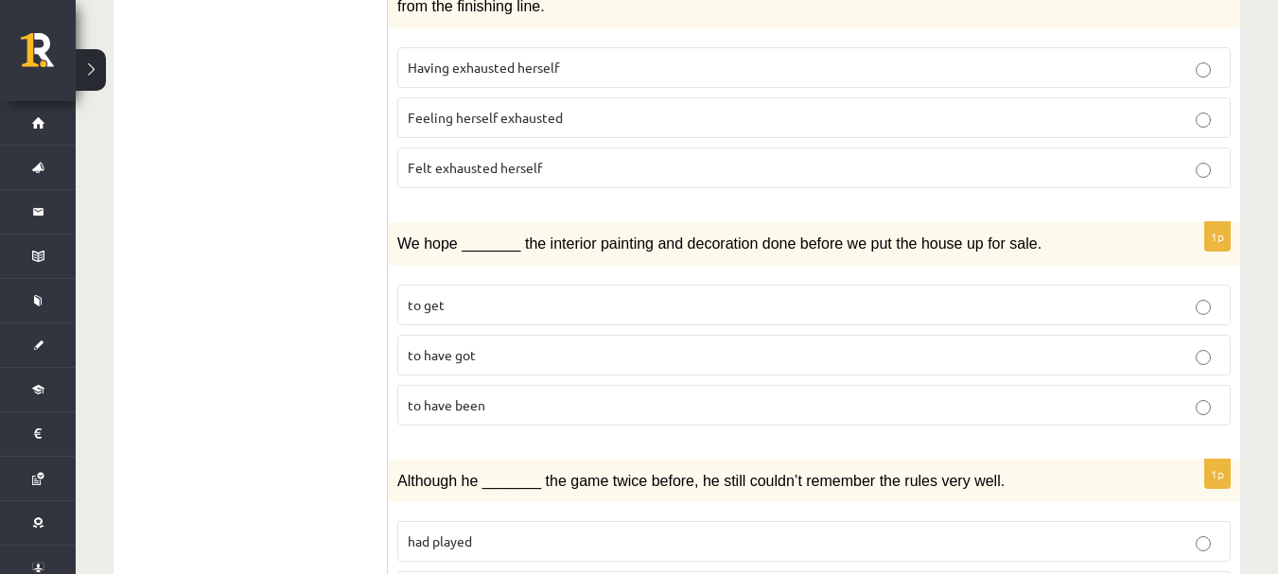
scroll to position [1171, 0]
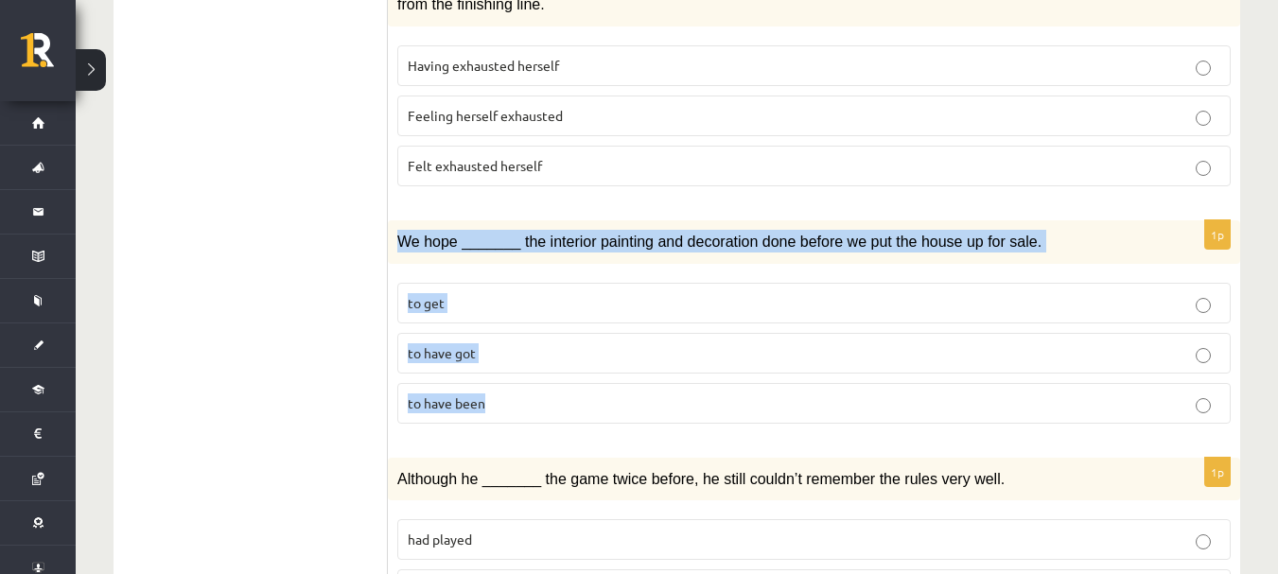
drag, startPoint x: 393, startPoint y: 193, endPoint x: 552, endPoint y: 339, distance: 216.3
click at [552, 339] on div "1p We hope _______ the interior painting and decoration done before we put the …" at bounding box center [814, 329] width 852 height 219
click at [566, 376] on fieldset "to get to have got to have been" at bounding box center [813, 351] width 833 height 156
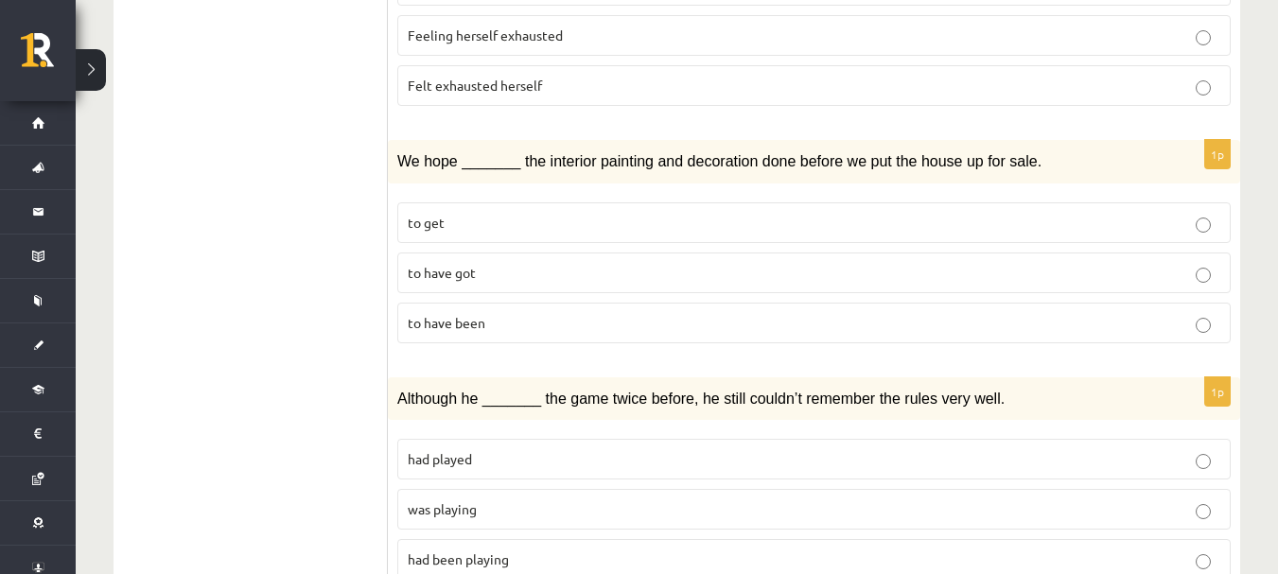
scroll to position [1376, 0]
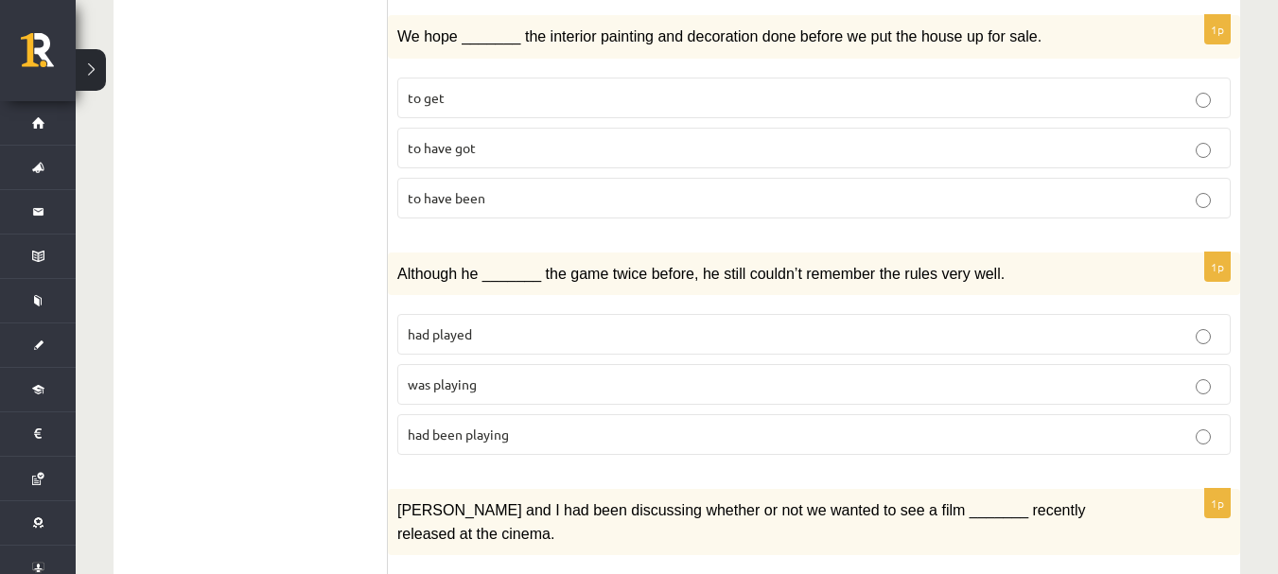
drag, startPoint x: 385, startPoint y: 213, endPoint x: 542, endPoint y: 367, distance: 220.1
click at [542, 367] on div "**********" at bounding box center [677, 226] width 1127 height 2564
click at [529, 305] on fieldset "had played was playing had been playing" at bounding box center [813, 383] width 833 height 156
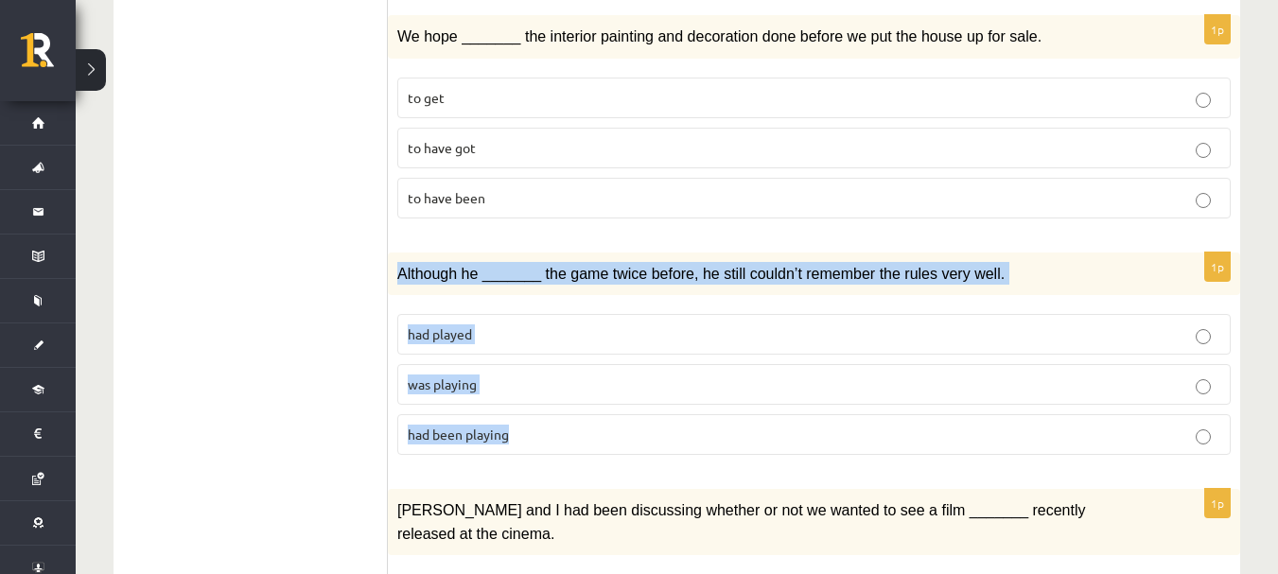
drag, startPoint x: 394, startPoint y: 227, endPoint x: 571, endPoint y: 396, distance: 244.9
click at [571, 396] on div "1p Although he _______ the game twice before, he still couldn’t remember the ru…" at bounding box center [814, 362] width 852 height 219
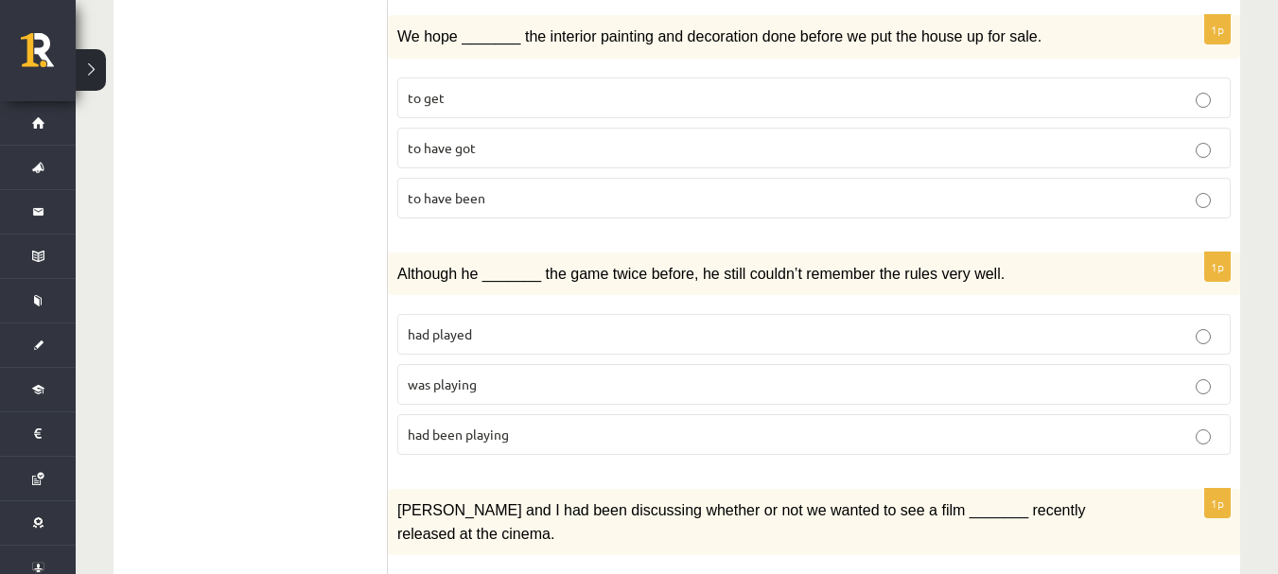
click at [651, 430] on form "Circle the form that cannot be used to complete the sentences. 1p What _______ …" at bounding box center [814, 226] width 815 height 2526
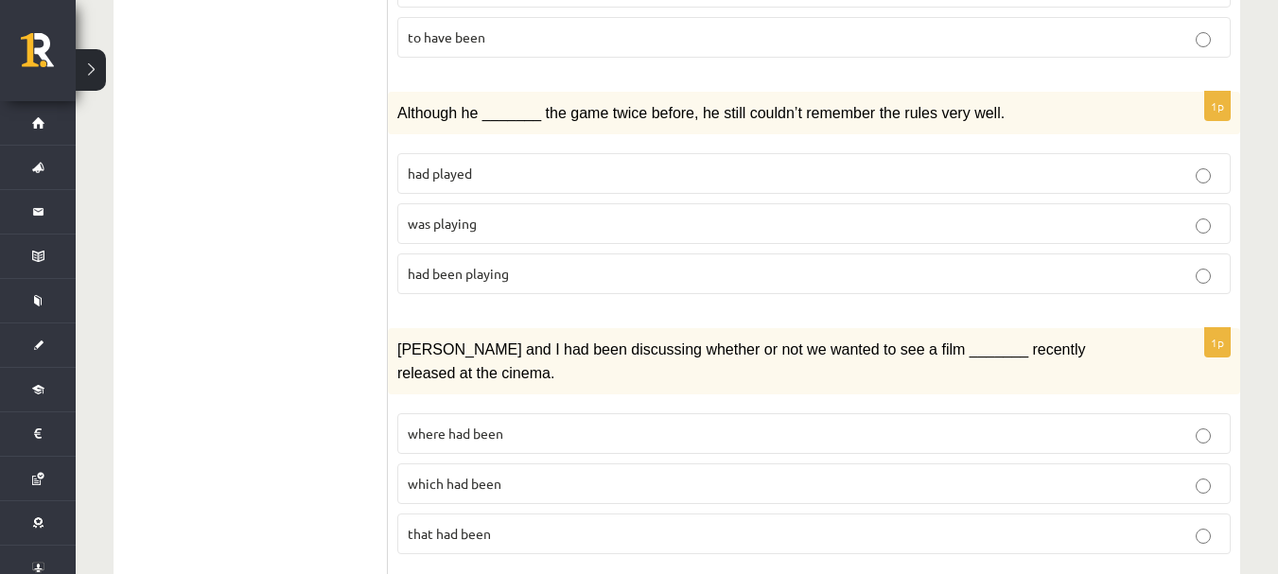
scroll to position [1664, 0]
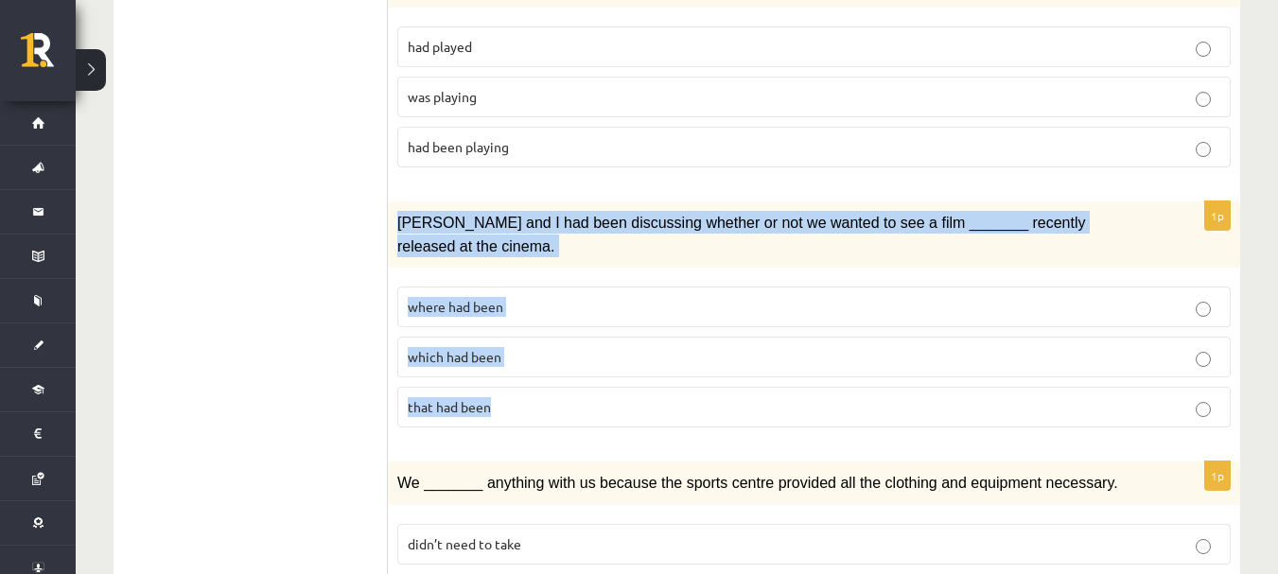
drag, startPoint x: 394, startPoint y: 168, endPoint x: 514, endPoint y: 322, distance: 194.2
click at [514, 322] on div "1p Clara and I had been discussing whether or not we wanted to see a film _____…" at bounding box center [814, 322] width 852 height 241
click at [564, 360] on div "1p Clara and I had been discussing whether or not we wanted to see a film _____…" at bounding box center [814, 322] width 852 height 241
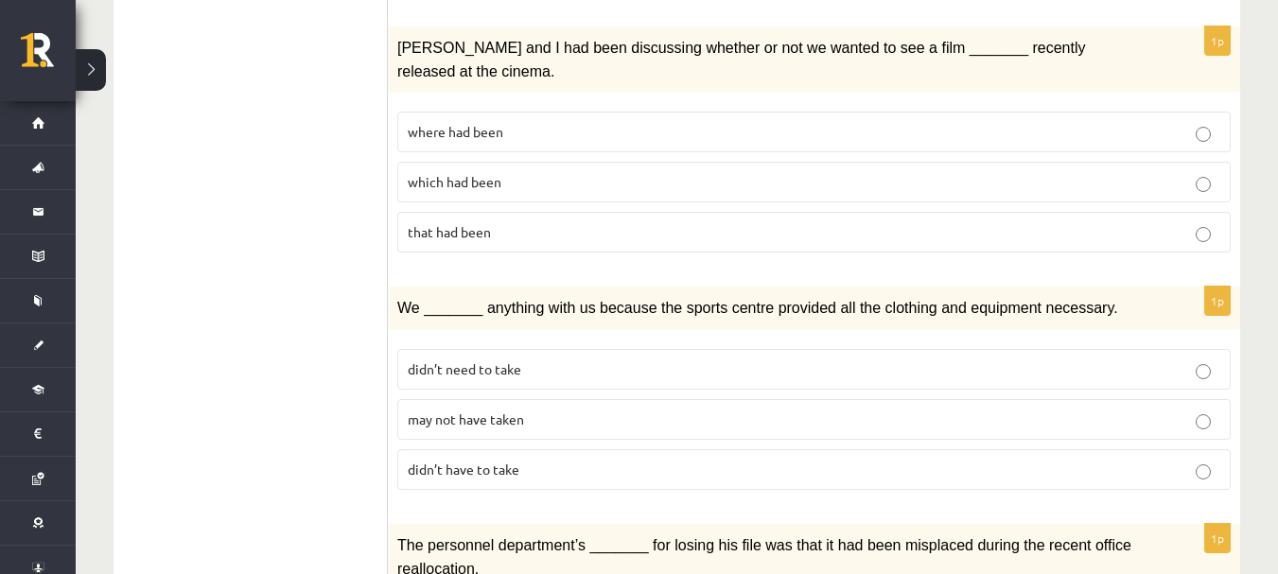
scroll to position [1948, 0]
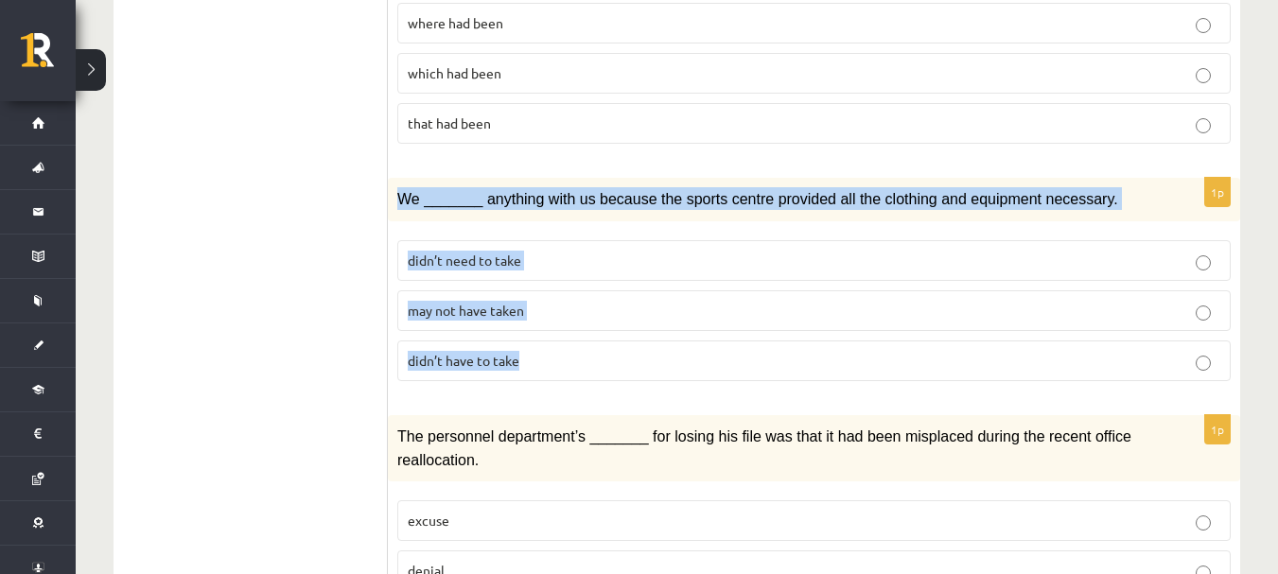
drag, startPoint x: 396, startPoint y: 123, endPoint x: 608, endPoint y: 289, distance: 269.5
click at [608, 289] on div "1p We _______ anything with us because the sports centre provided all the cloth…" at bounding box center [814, 287] width 852 height 219
click at [571, 307] on fieldset "didn’t need to take may not have taken didn’t have to take" at bounding box center [813, 309] width 833 height 156
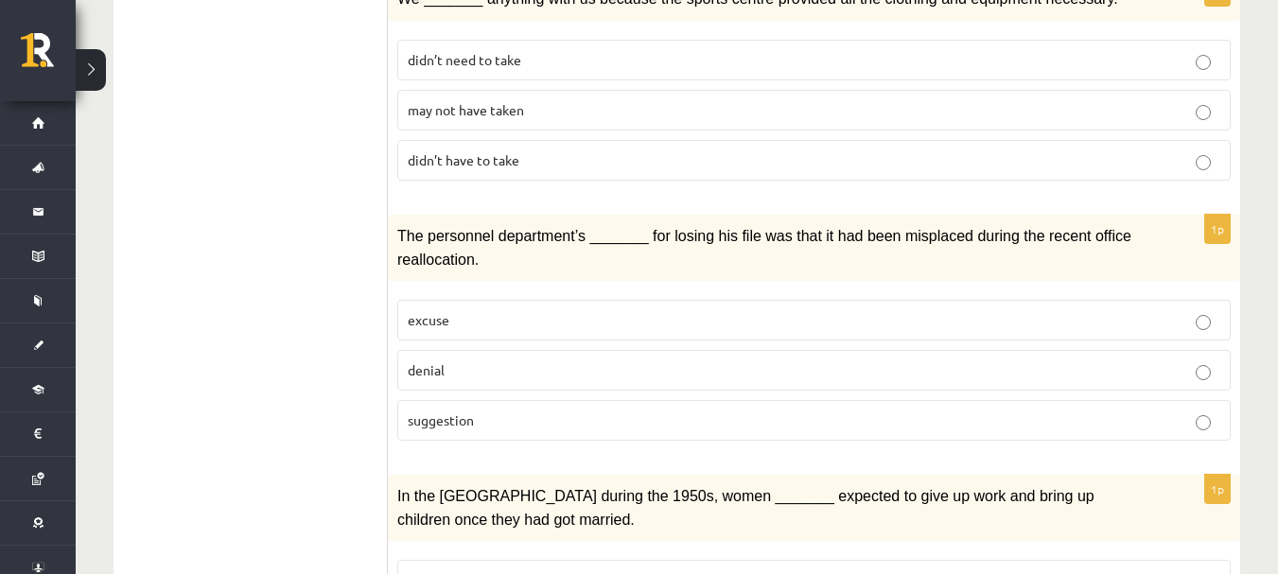
scroll to position [2149, 0]
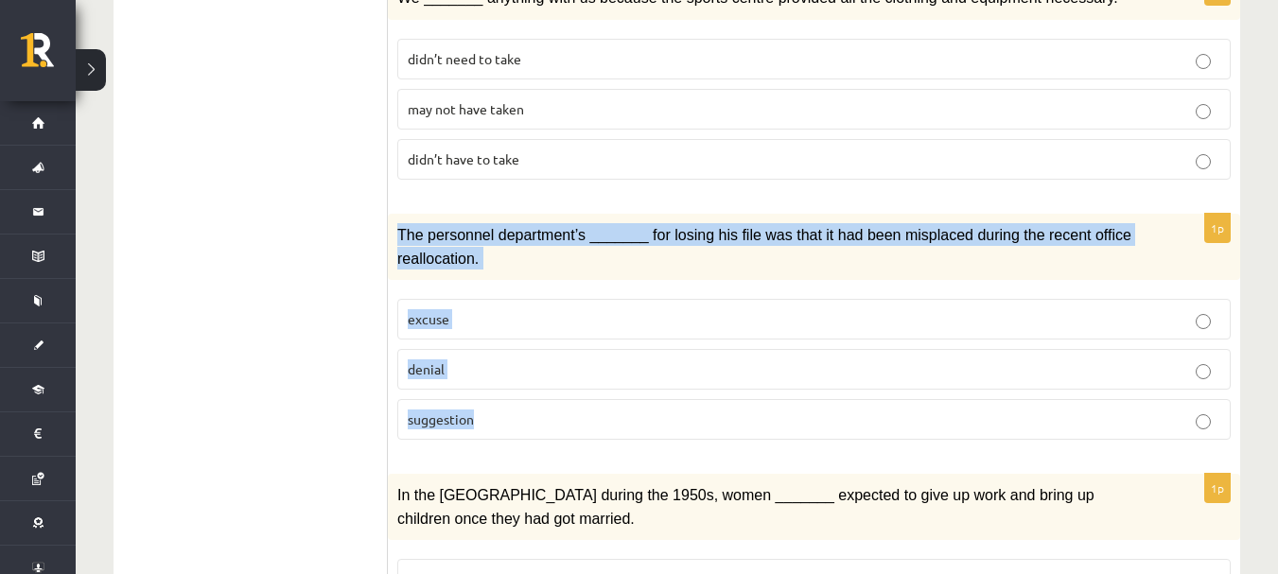
drag, startPoint x: 395, startPoint y: 158, endPoint x: 543, endPoint y: 339, distance: 233.3
click at [543, 339] on div "1p The personnel department’s _______ for losing his file was that it had been …" at bounding box center [814, 334] width 852 height 241
click at [705, 359] on p "denial" at bounding box center [814, 369] width 813 height 20
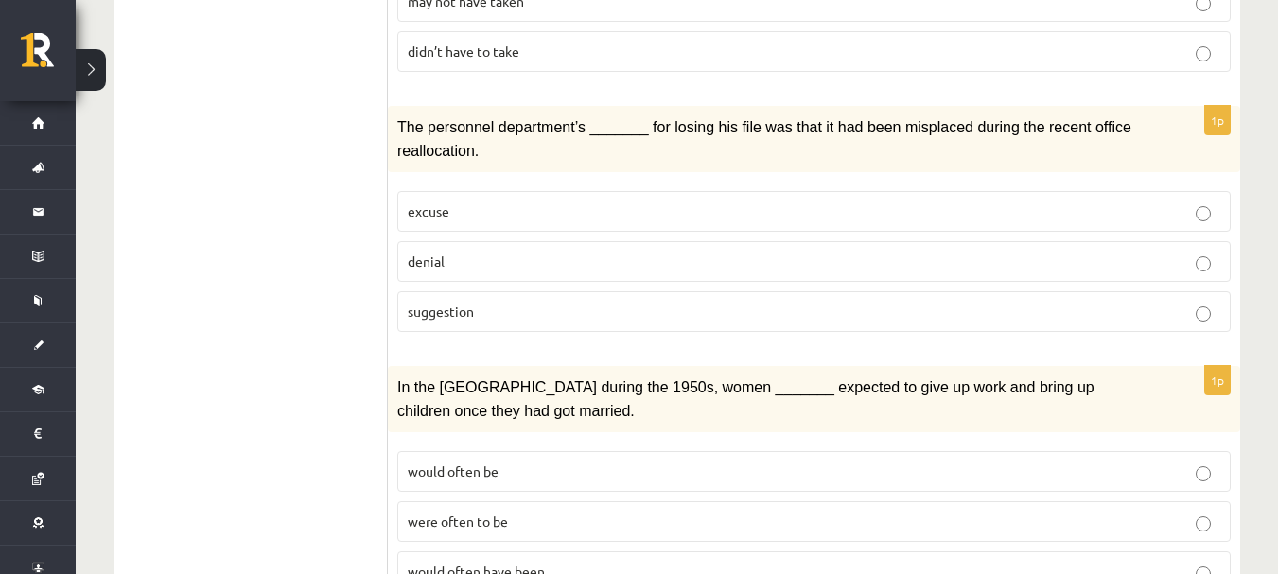
scroll to position [2267, 0]
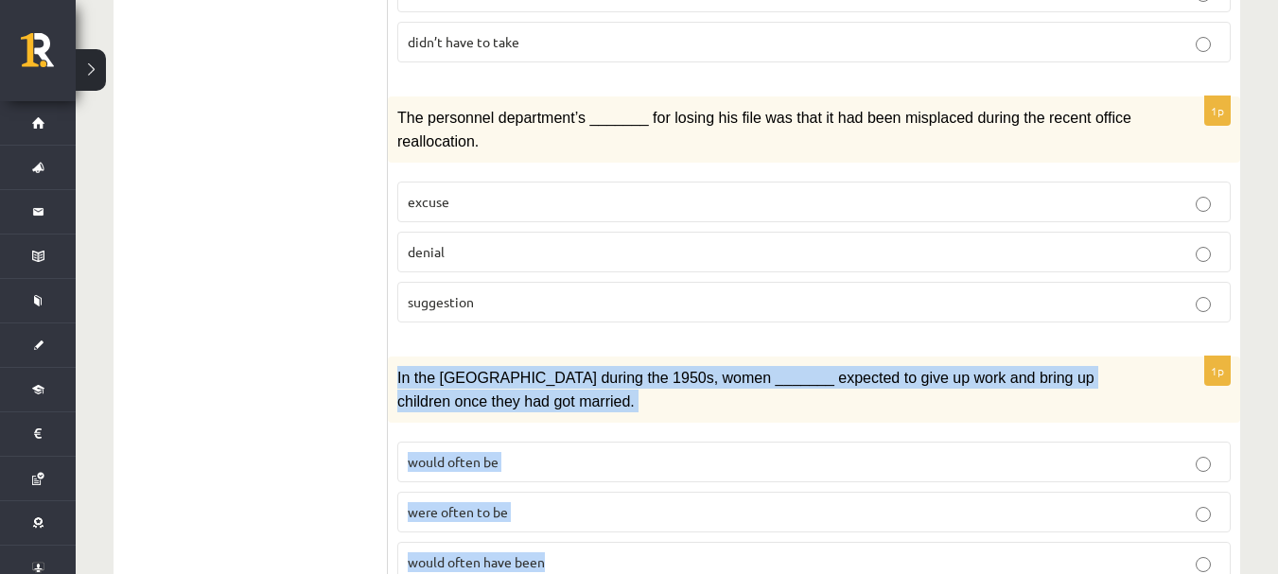
drag, startPoint x: 393, startPoint y: 299, endPoint x: 601, endPoint y: 510, distance: 296.3
click at [601, 510] on div "1p In the USA during the 1950s, women _______ expected to give up work and brin…" at bounding box center [814, 477] width 852 height 241
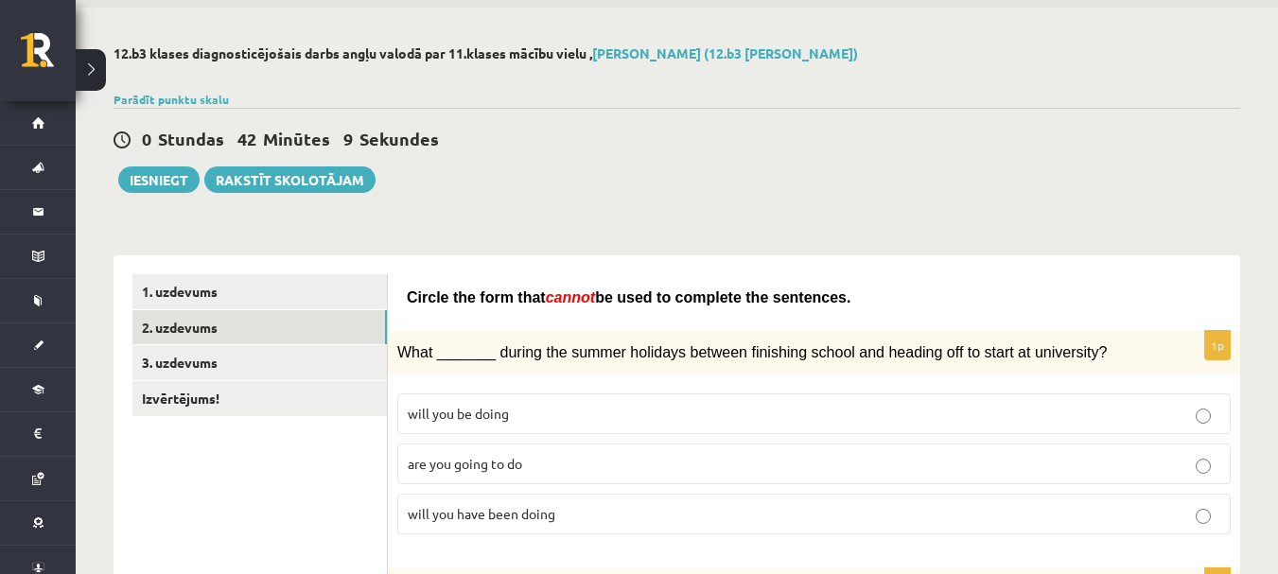
scroll to position [122, 0]
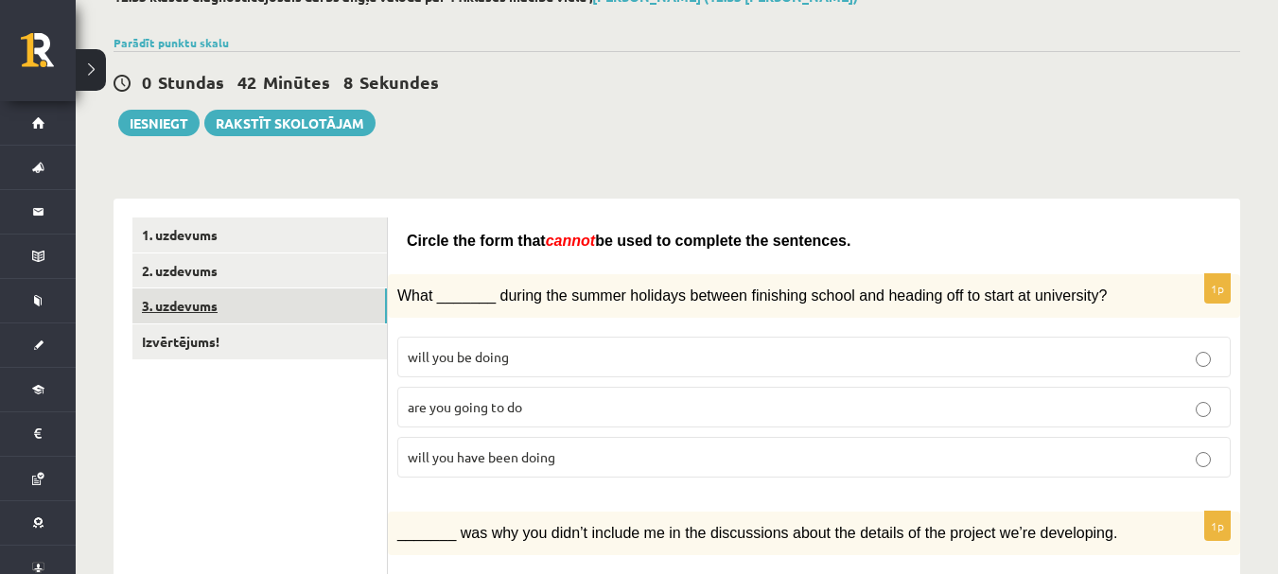
click at [330, 318] on link "3. uzdevums" at bounding box center [259, 306] width 254 height 35
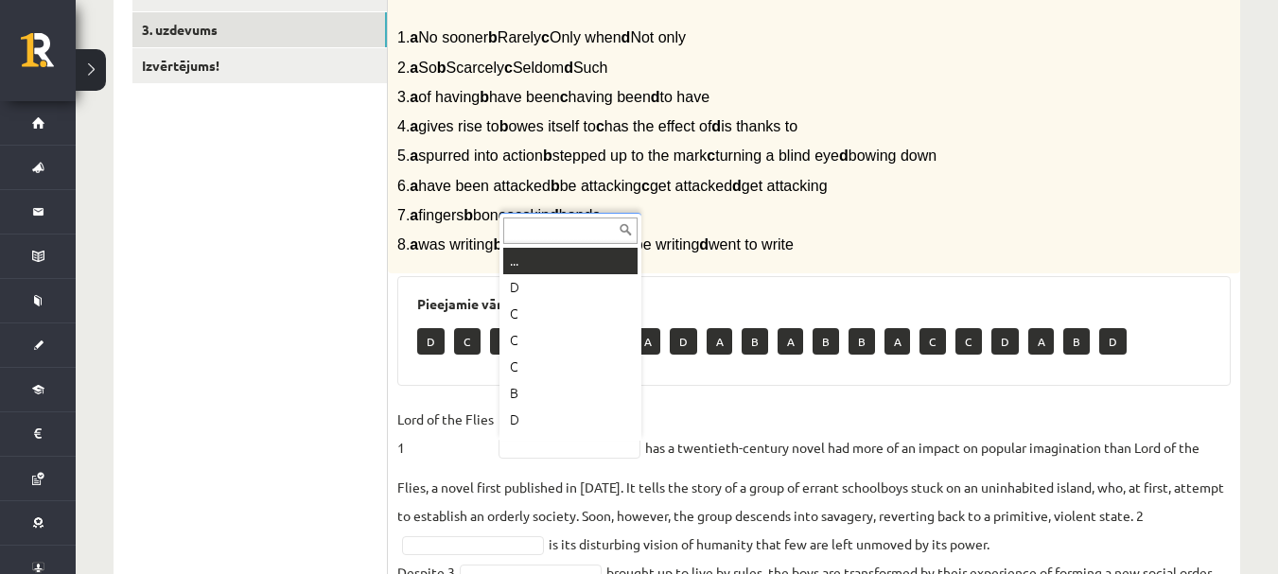
scroll to position [23, 0]
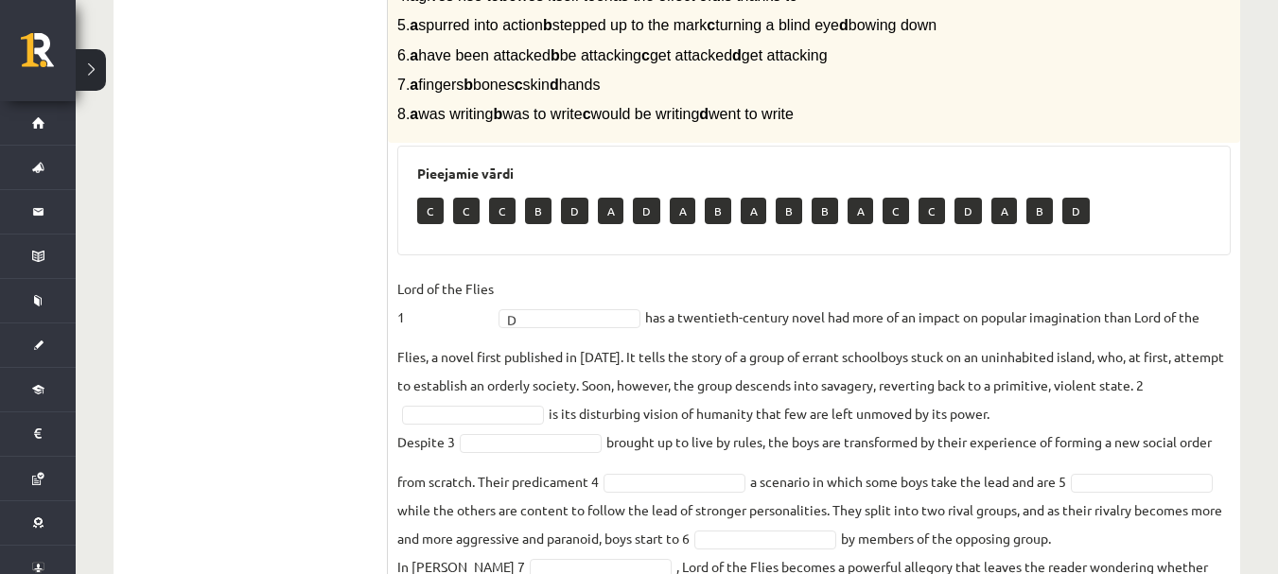
scroll to position [536, 0]
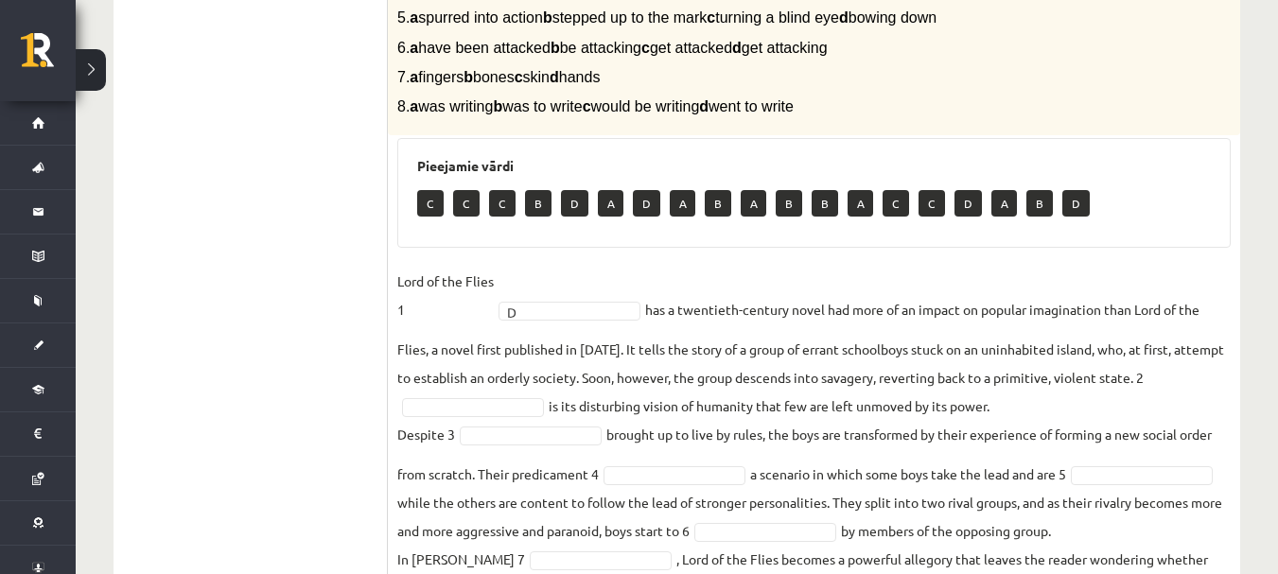
click at [926, 330] on fieldset "Lord of the Flies 1 D * has a twentieth-century novel had more of an impact on …" at bounding box center [813, 468] width 833 height 403
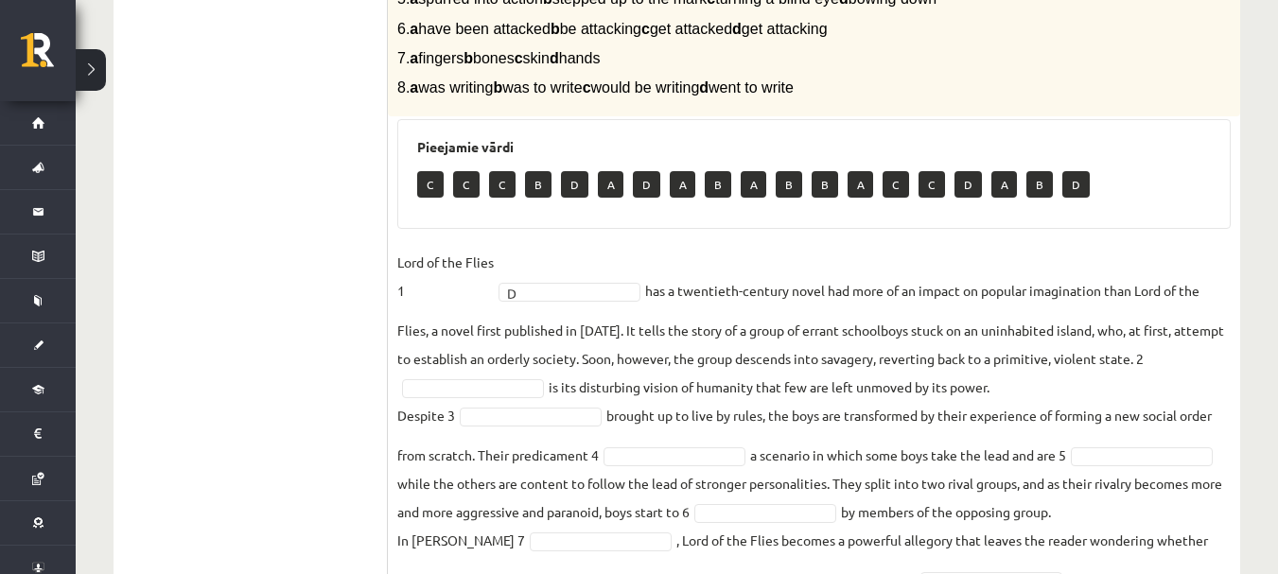
scroll to position [556, 0]
click at [820, 395] on fieldset "Lord of the Flies 1 D * has a twentieth-century novel had more of an impact on …" at bounding box center [813, 448] width 833 height 403
click at [827, 364] on fieldset "Lord of the Flies 1 D * has a twentieth-century novel had more of an impact on …" at bounding box center [813, 448] width 833 height 403
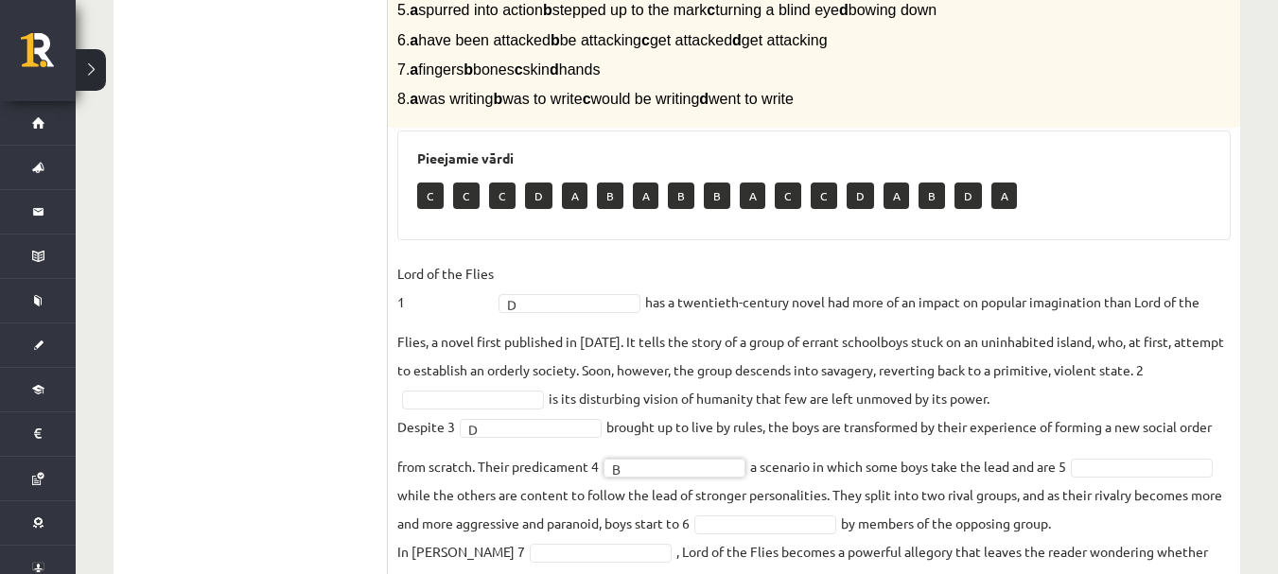
scroll to position [545, 0]
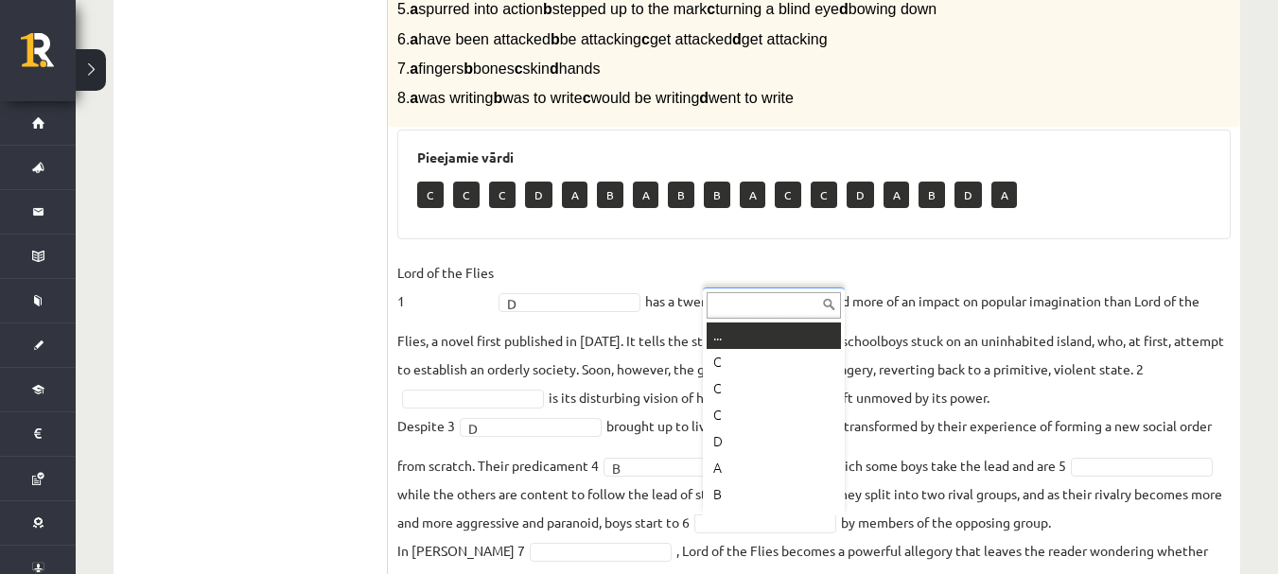
click at [776, 515] on div "... C C C D A B A B B A C C D A B D A" at bounding box center [774, 402] width 142 height 228
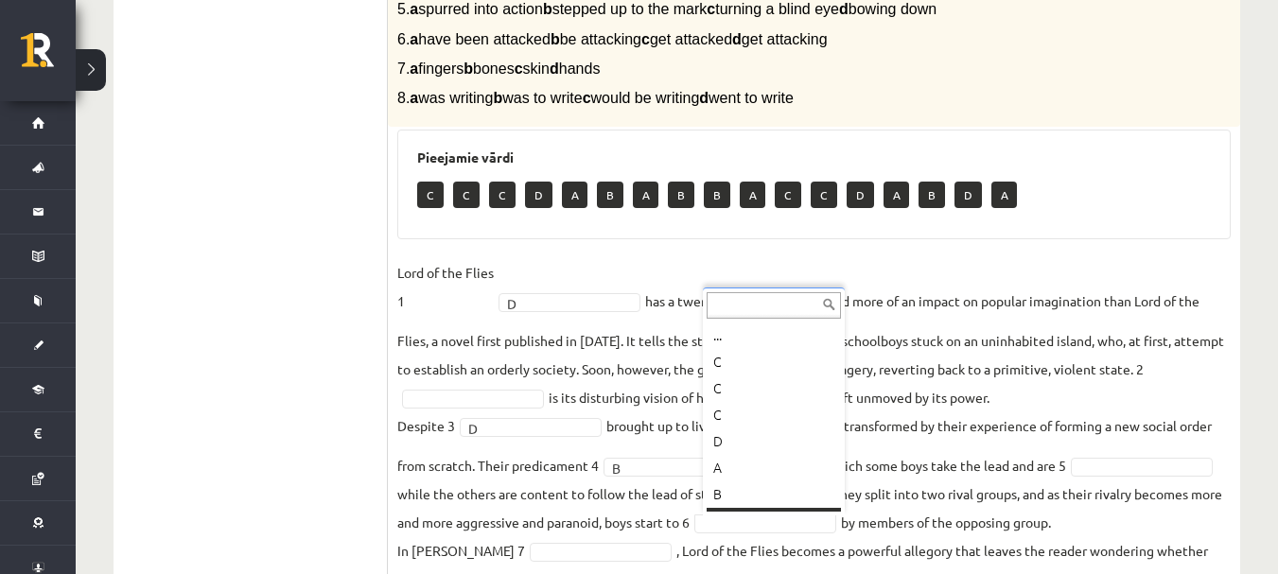
scroll to position [23, 0]
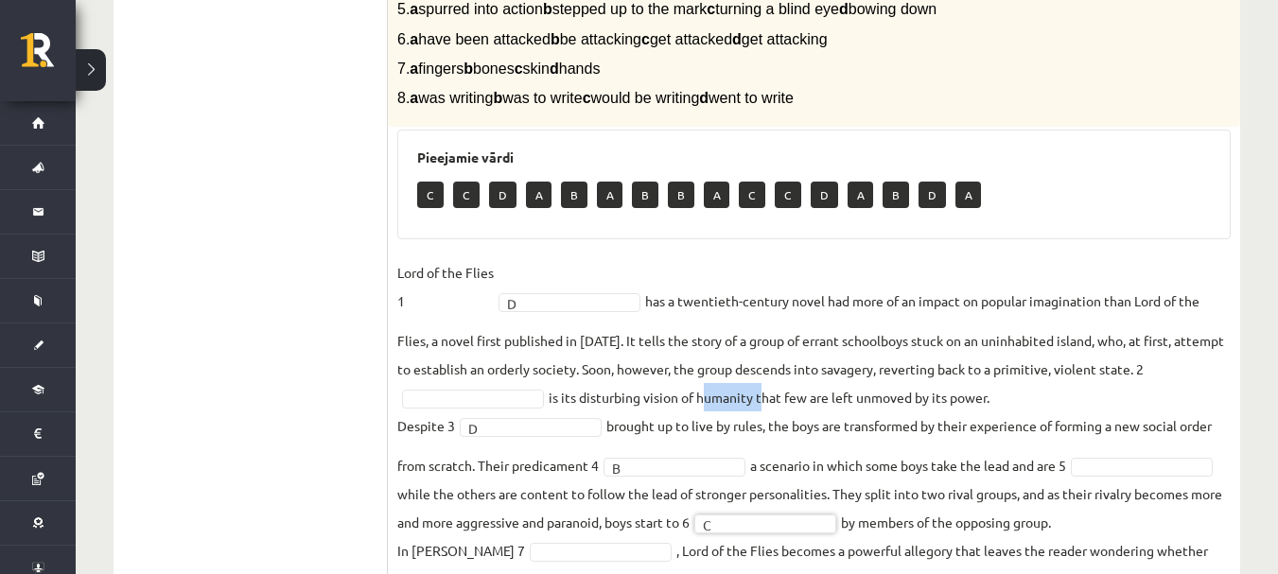
click at [749, 398] on fieldset "Lord of the Flies 1 D * has a twentieth-century novel had more of an impact on …" at bounding box center [813, 459] width 833 height 403
click at [850, 491] on fieldset "Lord of the Flies 1 D * has a twentieth-century novel had more of an impact on …" at bounding box center [813, 459] width 833 height 403
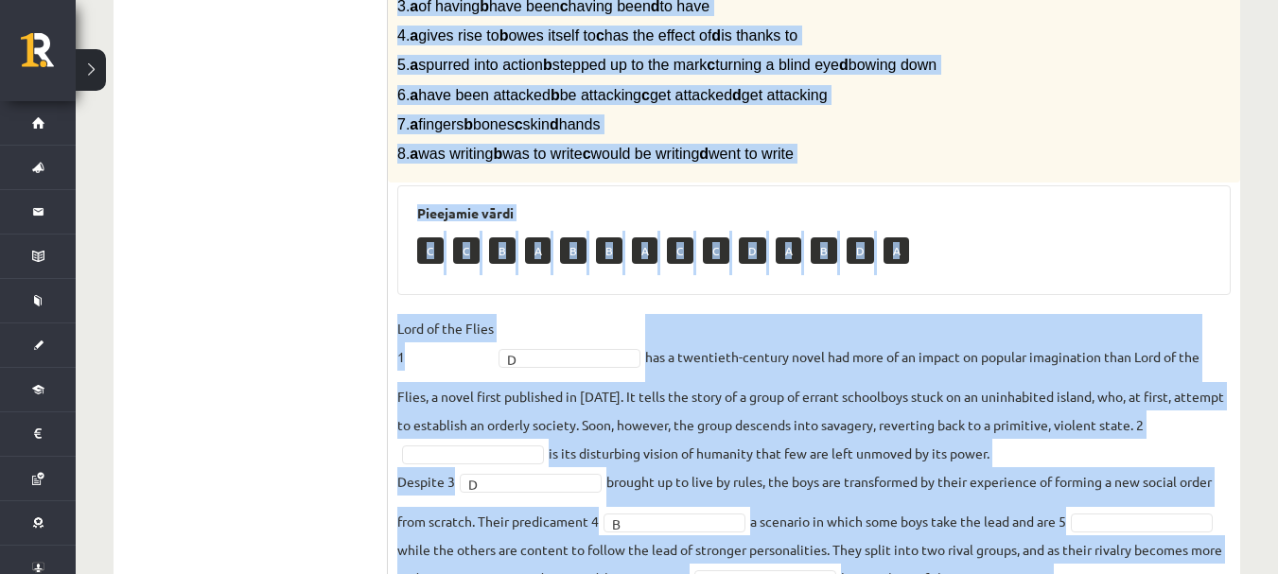
scroll to position [699, 0]
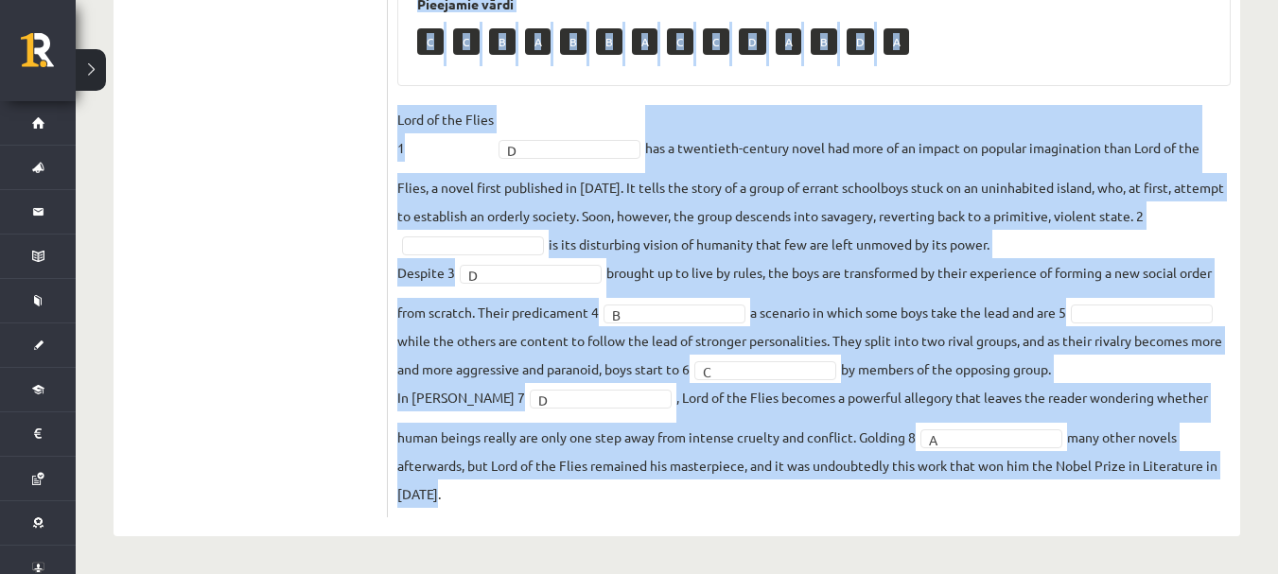
drag, startPoint x: 395, startPoint y: 116, endPoint x: 1001, endPoint y: 489, distance: 711.0
click at [1001, 489] on div "8p Complete the text with the correct words (a–d). 1. a No sooner b Rarely c On…" at bounding box center [814, 88] width 852 height 857
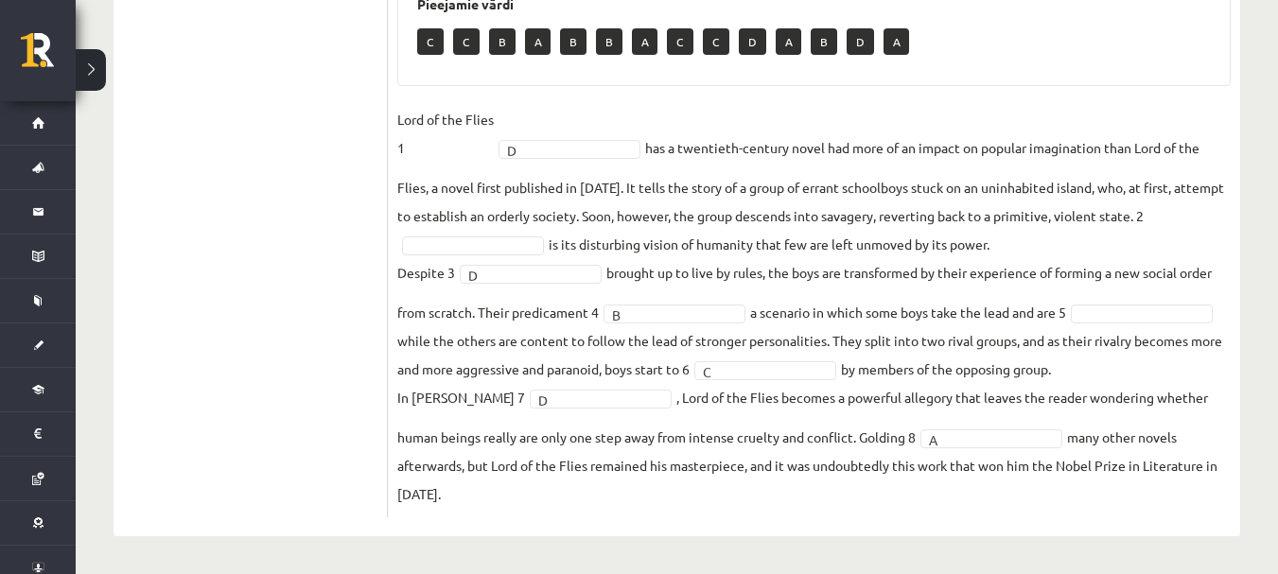
click at [295, 167] on ul "1. uzdevums 2. uzdevums 3. uzdevums Izvērtējums!" at bounding box center [259, 79] width 255 height 876
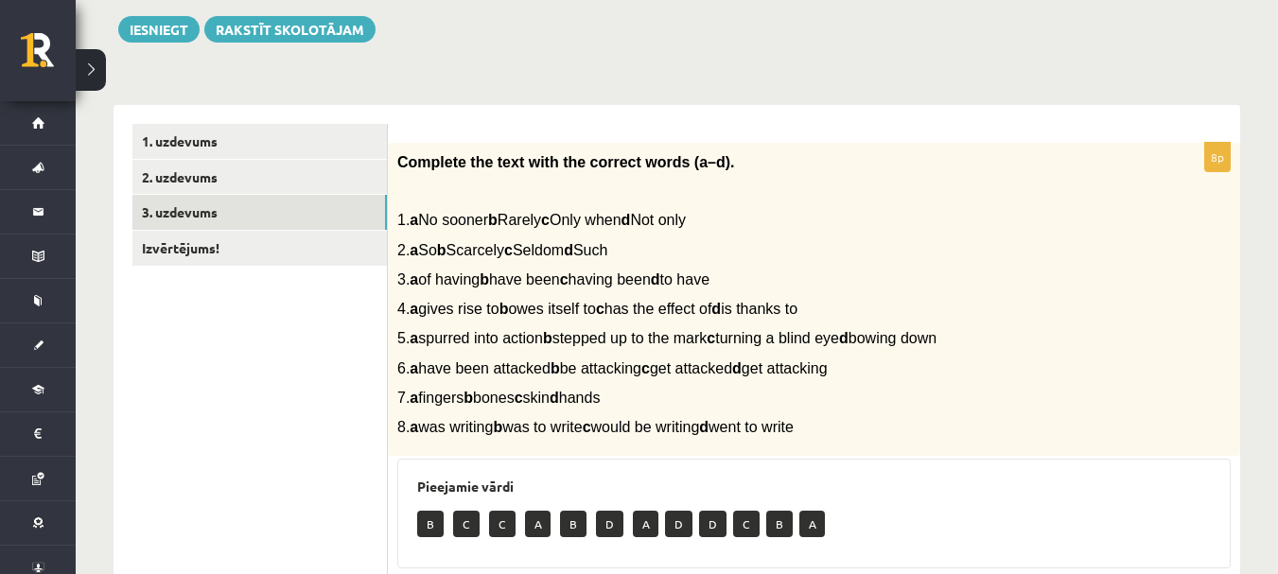
scroll to position [0, 0]
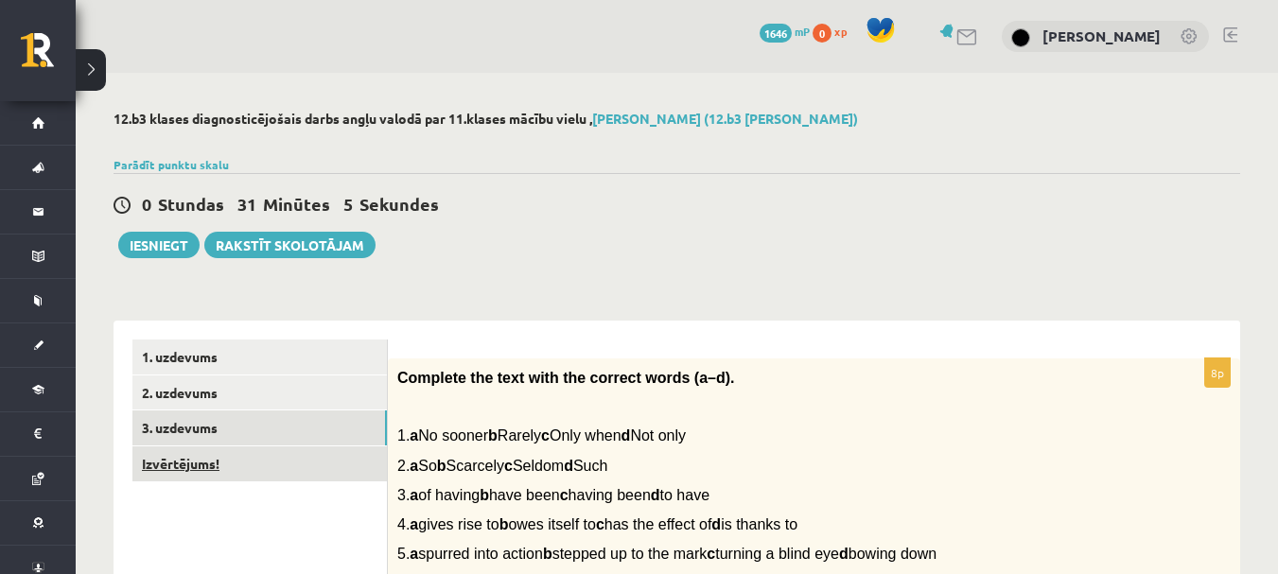
click at [212, 460] on link "Izvērtējums!" at bounding box center [259, 464] width 254 height 35
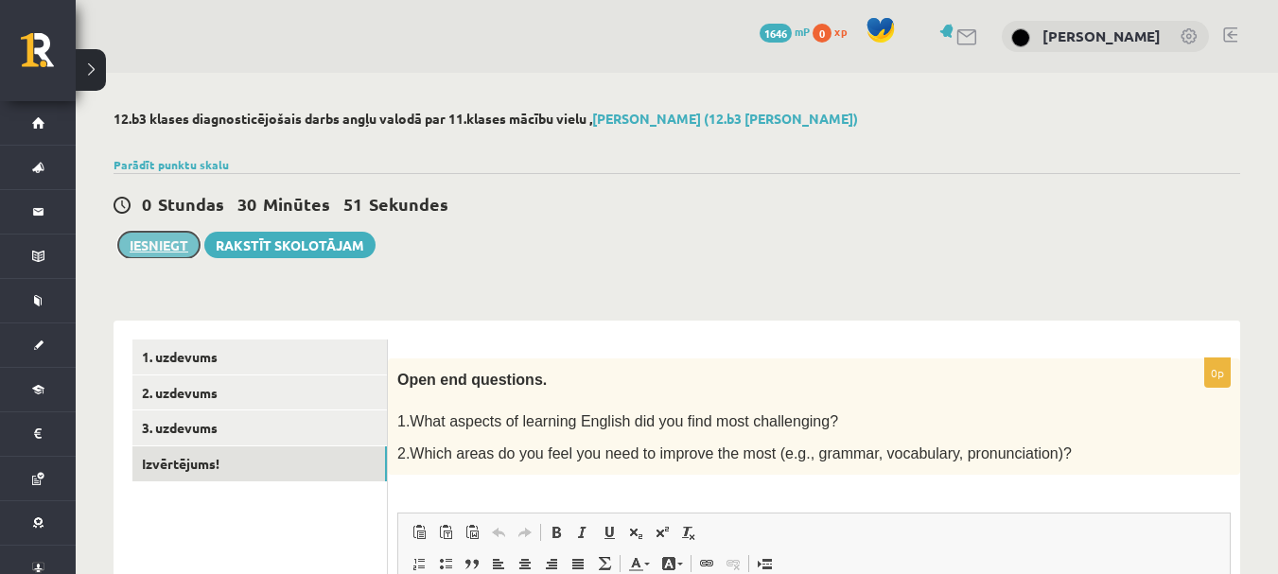
click at [188, 245] on button "Iesniegt" at bounding box center [158, 245] width 81 height 26
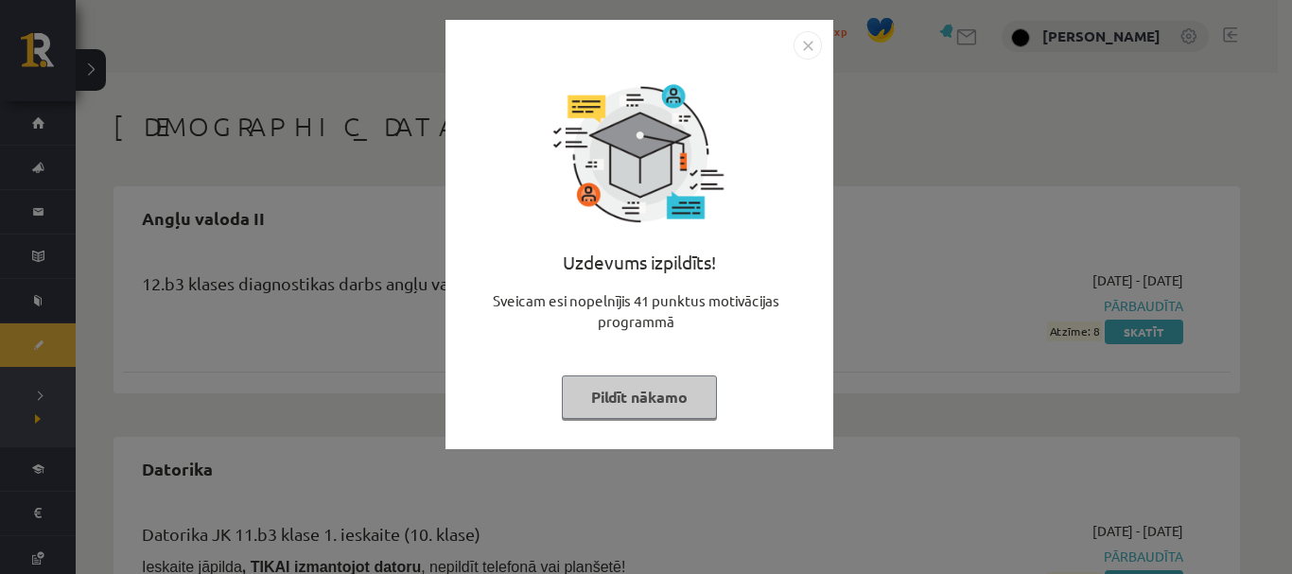
click at [644, 395] on button "Pildīt nākamo" at bounding box center [639, 398] width 155 height 44
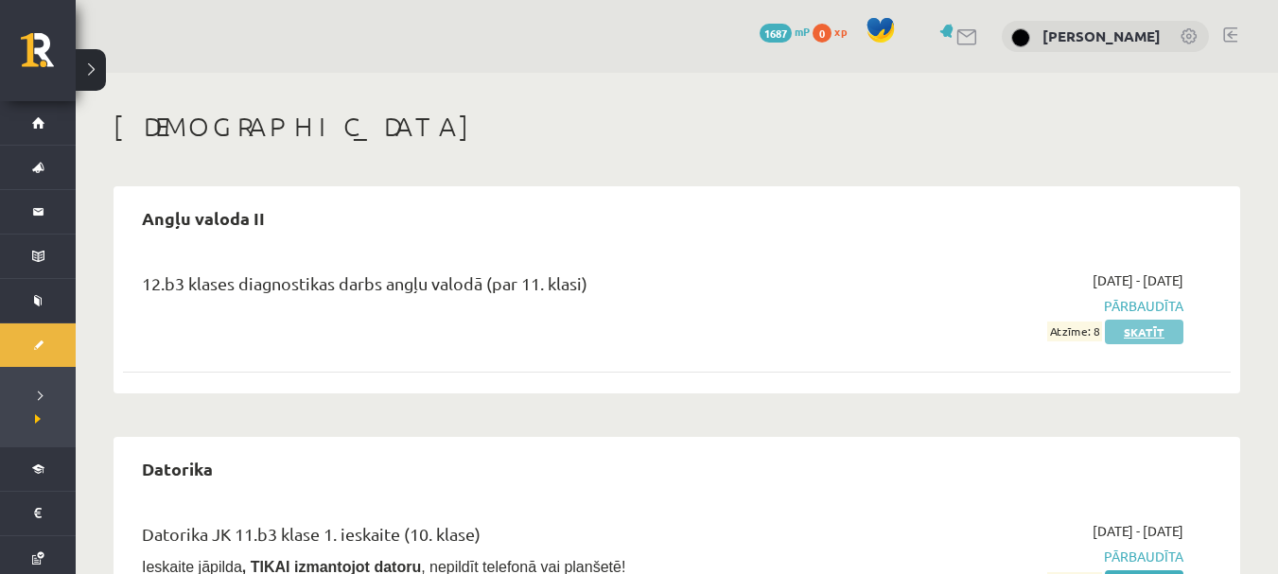
click at [1134, 327] on link "Skatīt" at bounding box center [1144, 332] width 79 height 25
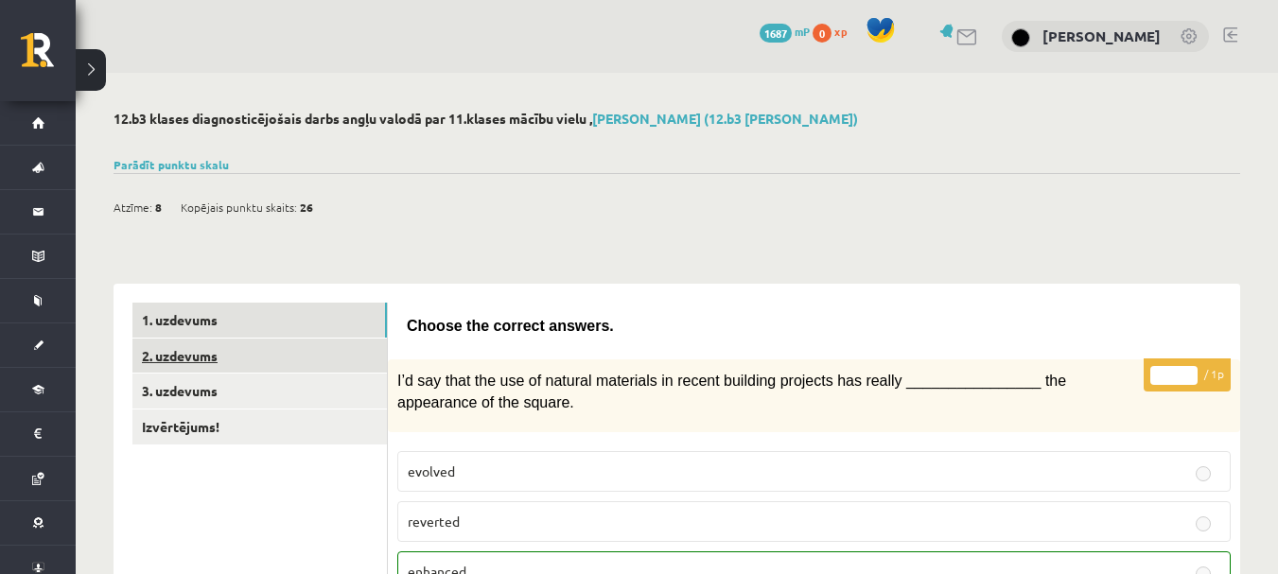
click at [255, 360] on link "2. uzdevums" at bounding box center [259, 356] width 254 height 35
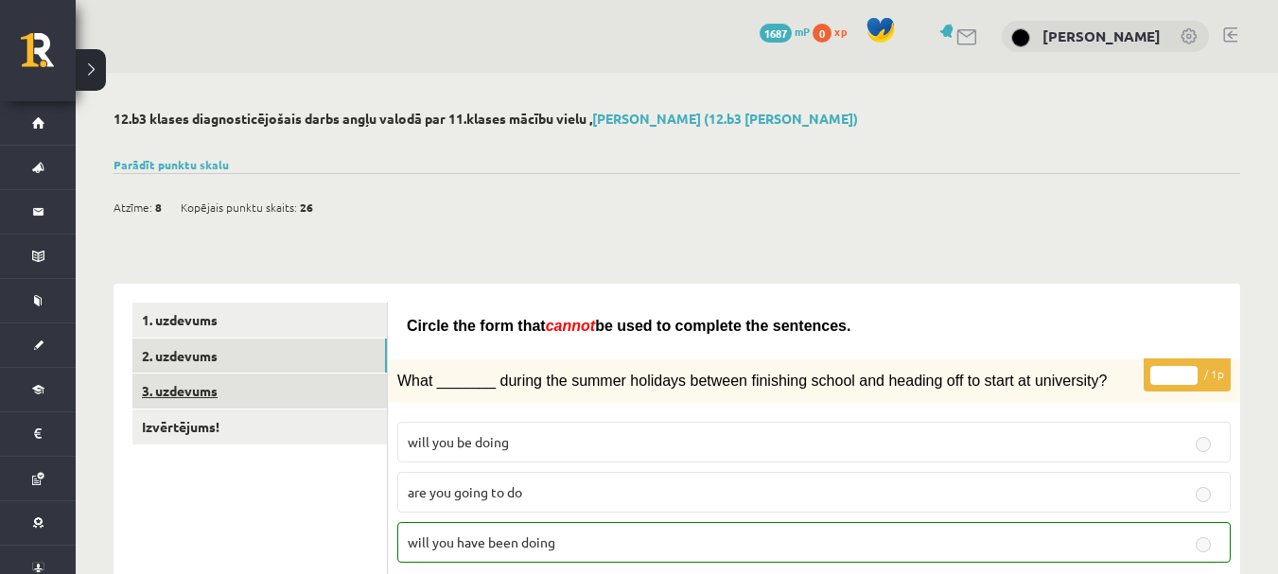
click at [308, 393] on link "3. uzdevums" at bounding box center [259, 391] width 254 height 35
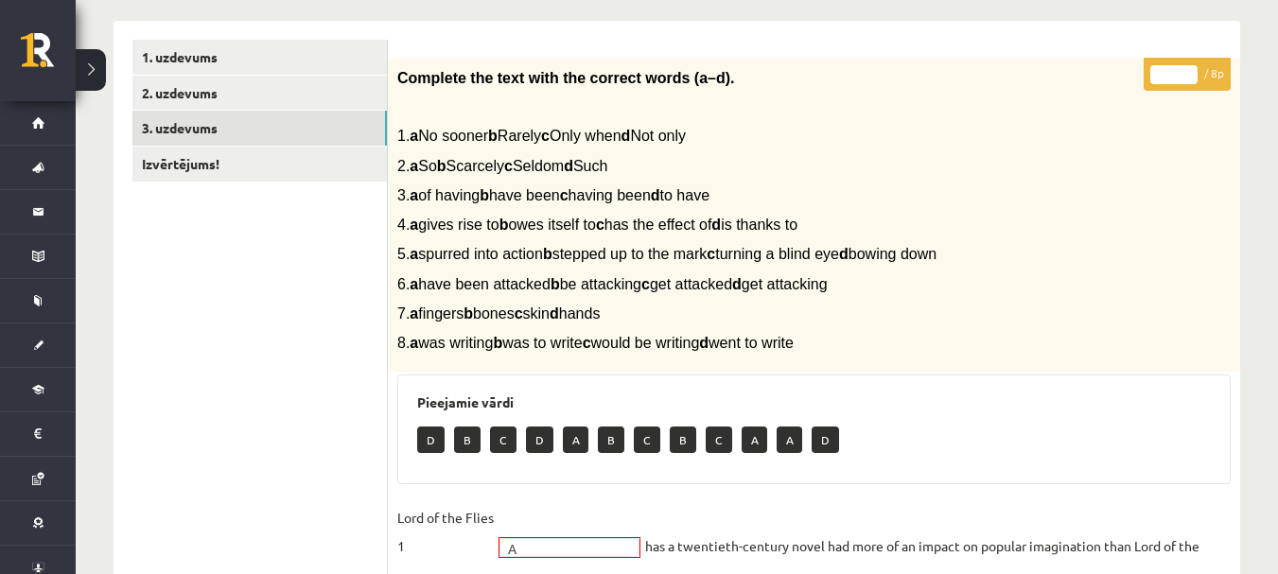
scroll to position [260, 0]
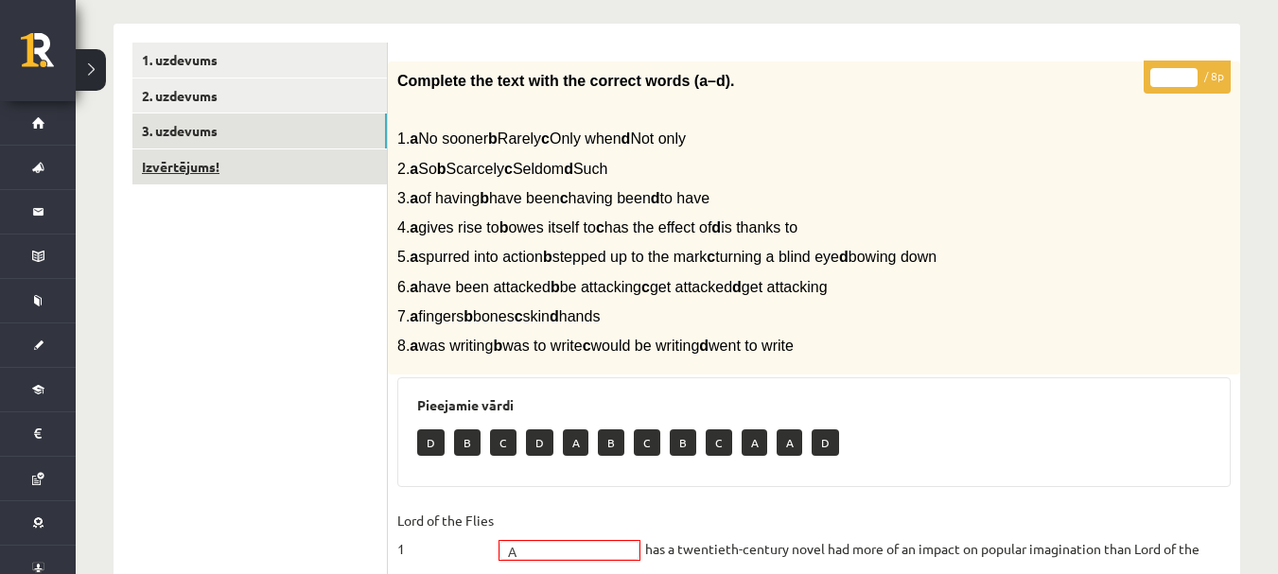
click at [310, 167] on link "Izvērtējums!" at bounding box center [259, 166] width 254 height 35
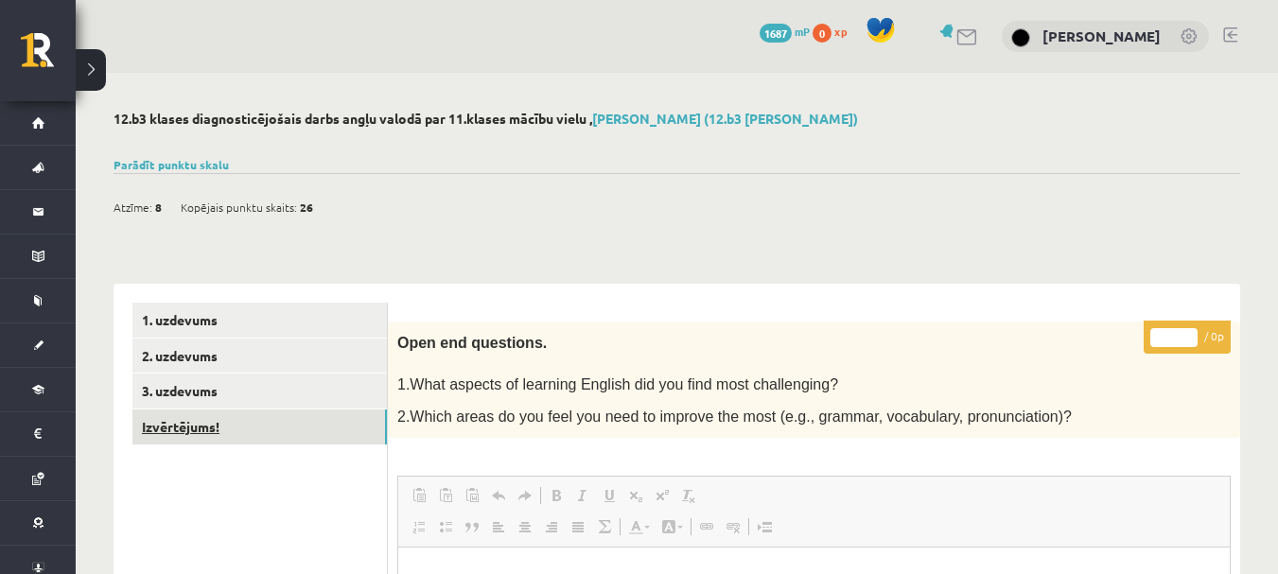
scroll to position [0, 0]
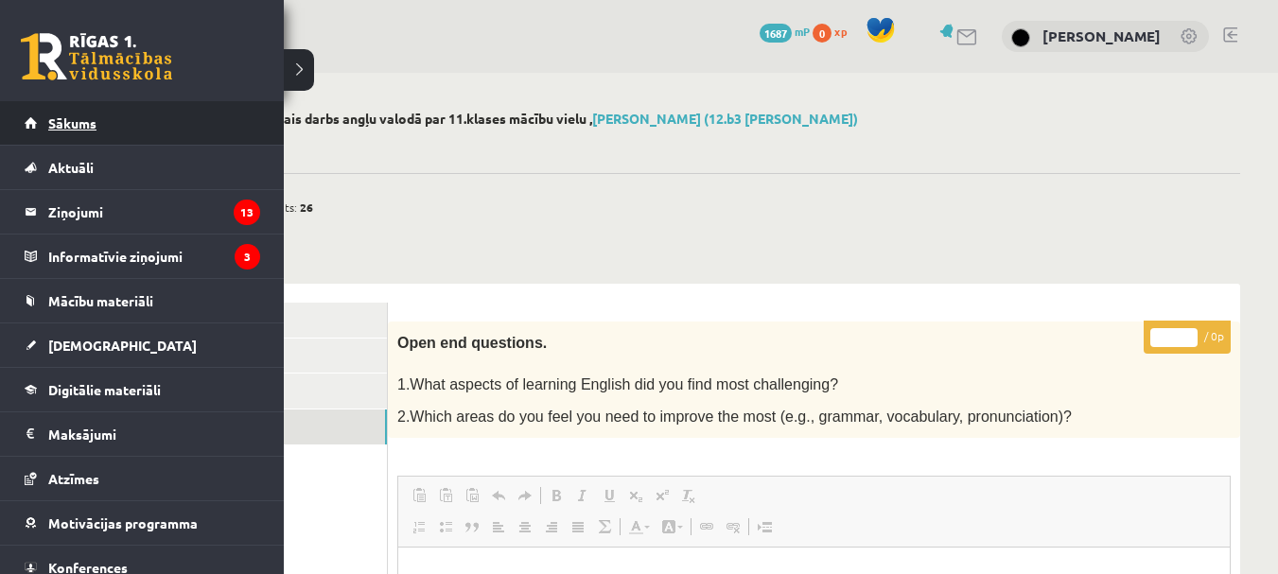
click at [71, 124] on span "Sākums" at bounding box center [72, 122] width 48 height 17
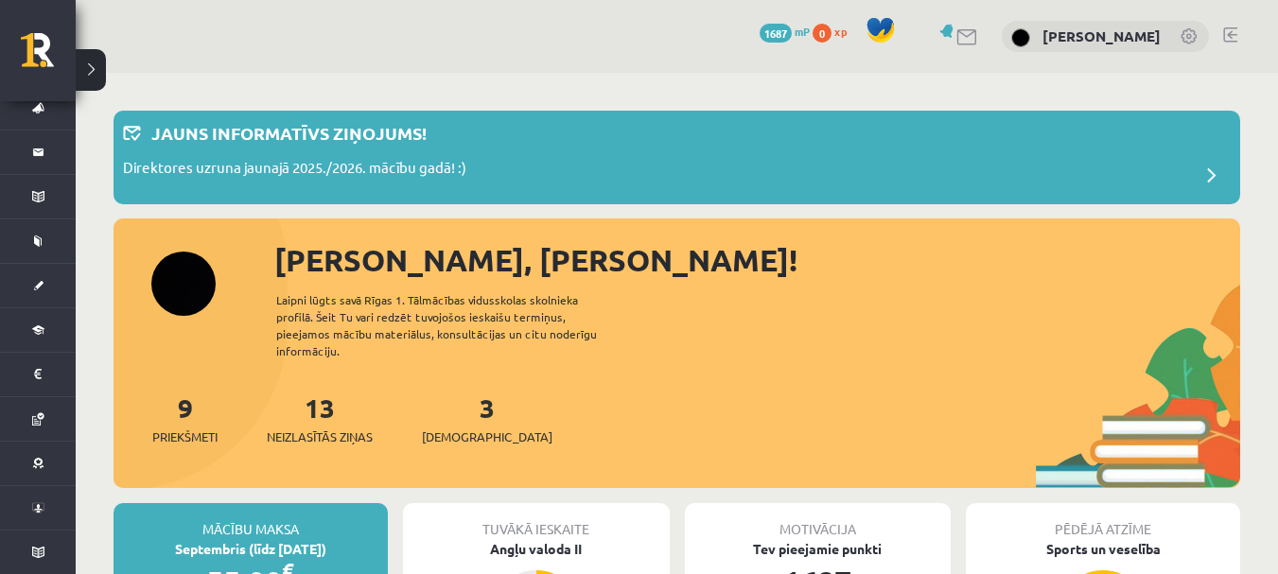
click at [465, 390] on div "3 Ieskaites" at bounding box center [487, 417] width 131 height 59
click at [452, 391] on link "3 Ieskaites" at bounding box center [487, 419] width 131 height 56
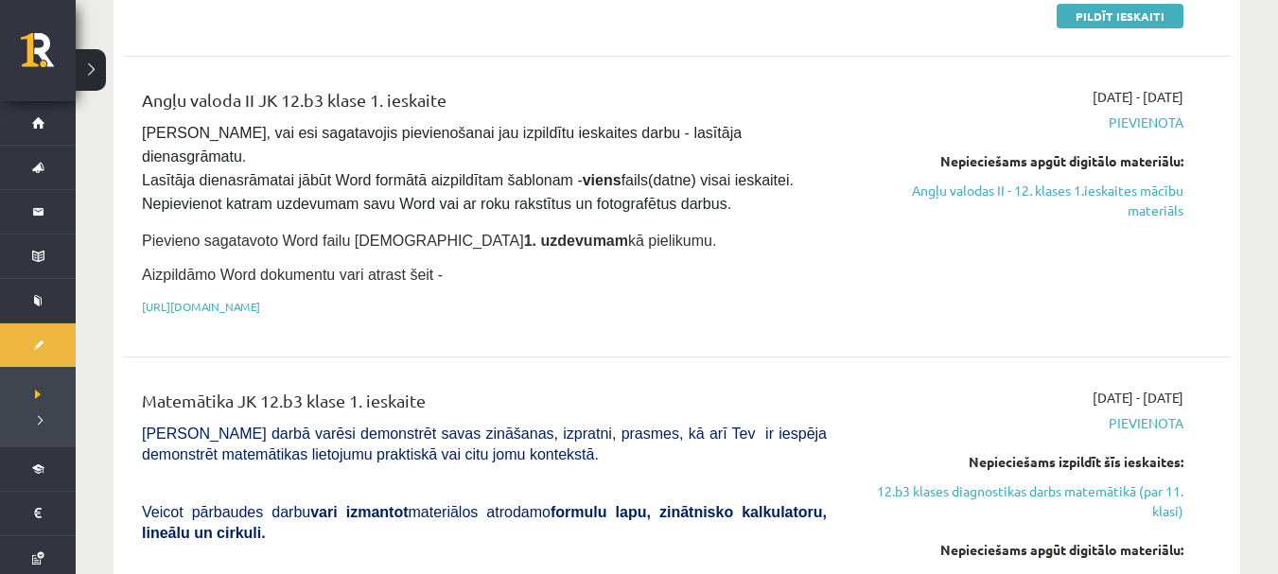
scroll to position [319, 0]
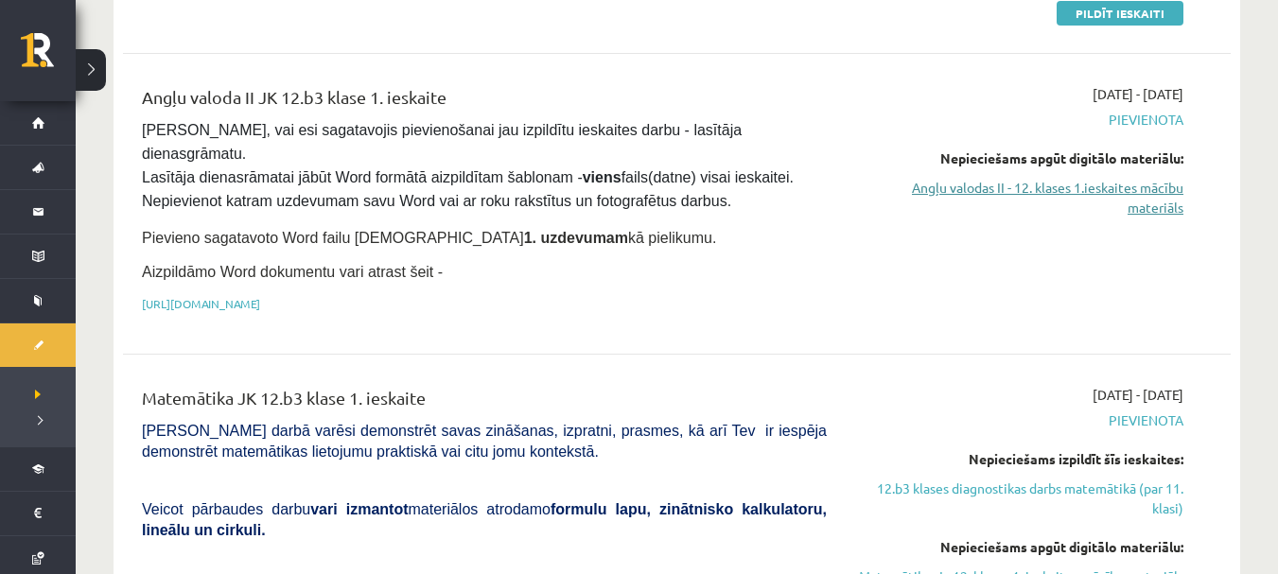
click at [1069, 195] on link "Angļu valodas II - 12. klases 1.ieskaites mācību materiāls" at bounding box center [1019, 198] width 328 height 40
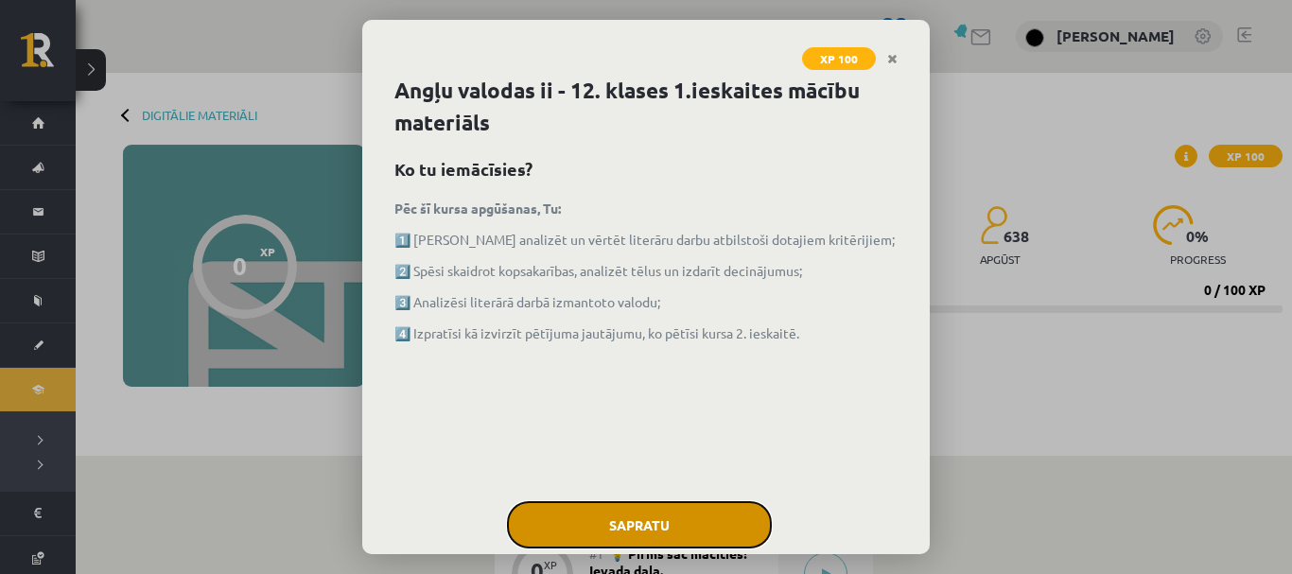
click at [664, 527] on button "Sapratu" at bounding box center [639, 524] width 265 height 47
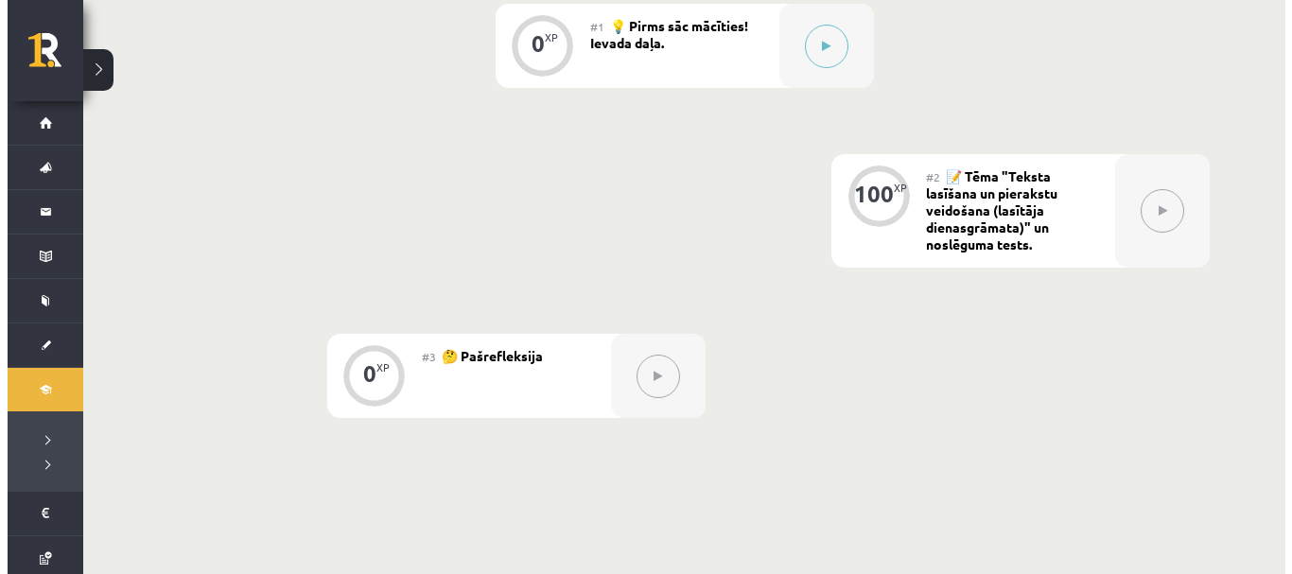
scroll to position [544, 0]
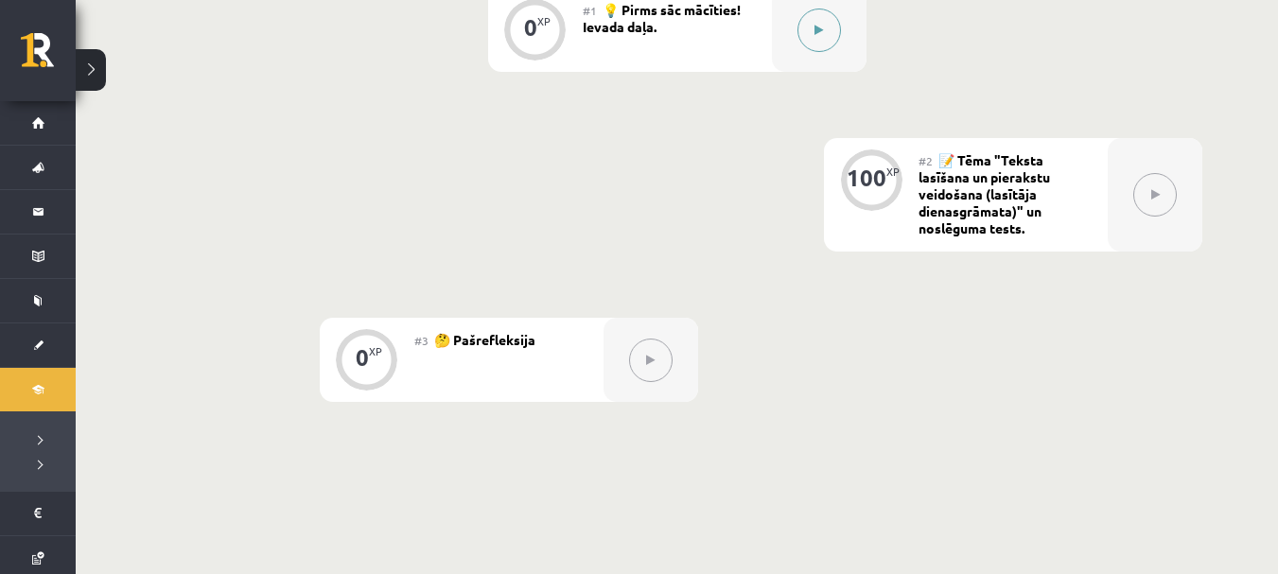
click at [842, 44] on div at bounding box center [819, 30] width 95 height 84
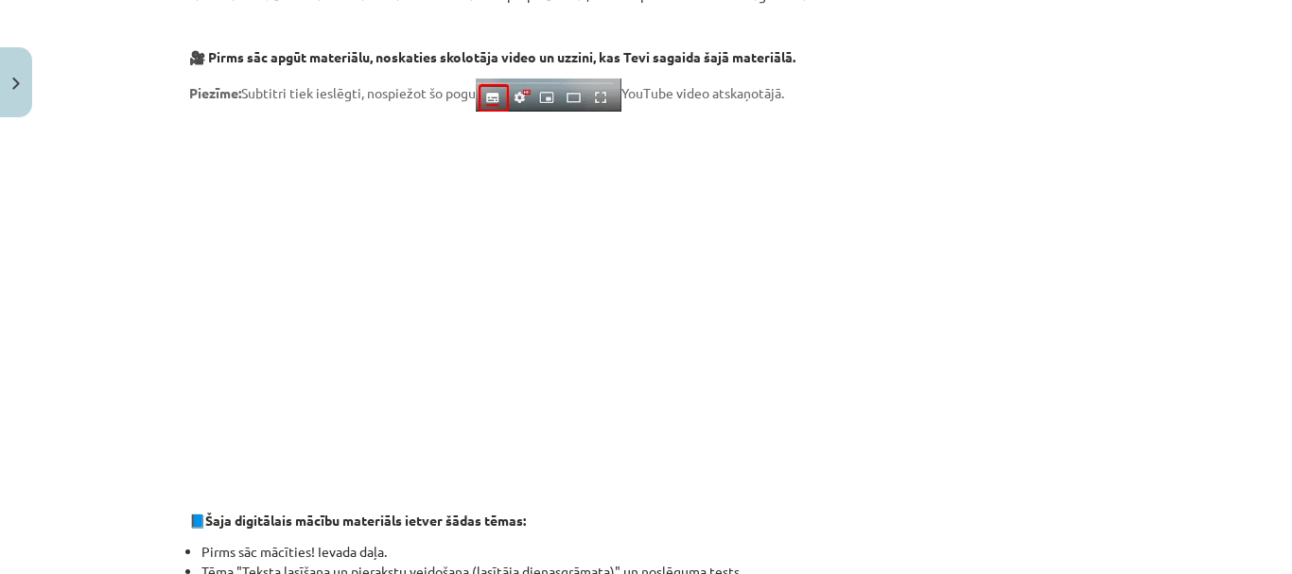
scroll to position [413, 0]
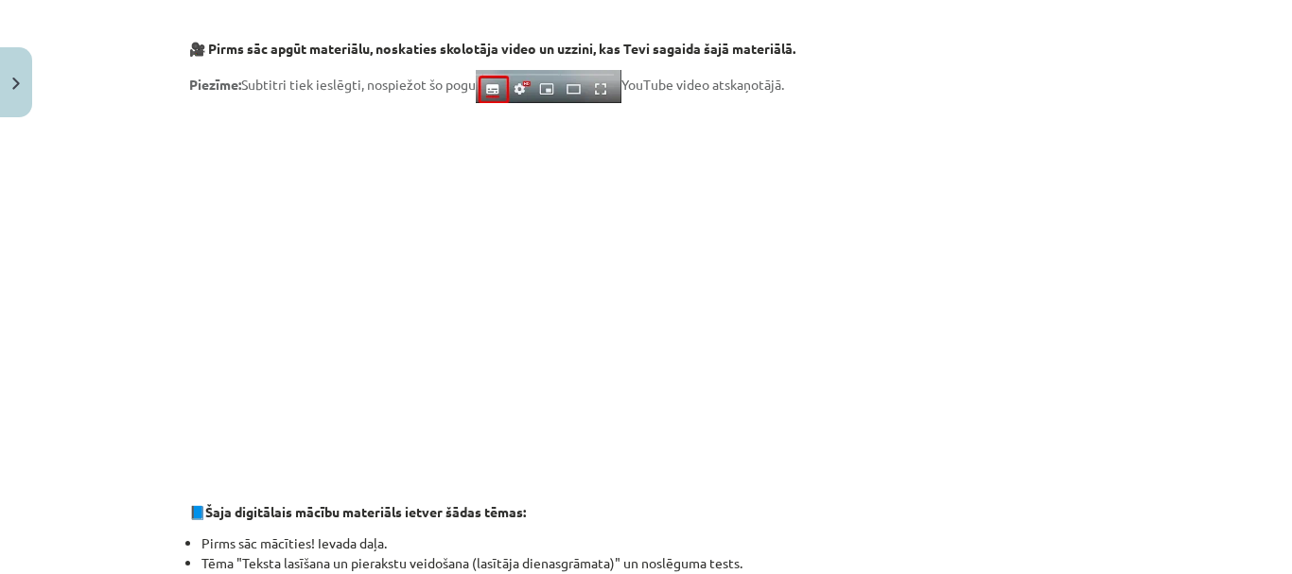
click at [649, 482] on p at bounding box center [646, 481] width 914 height 20
click at [979, 381] on p at bounding box center [646, 286] width 914 height 345
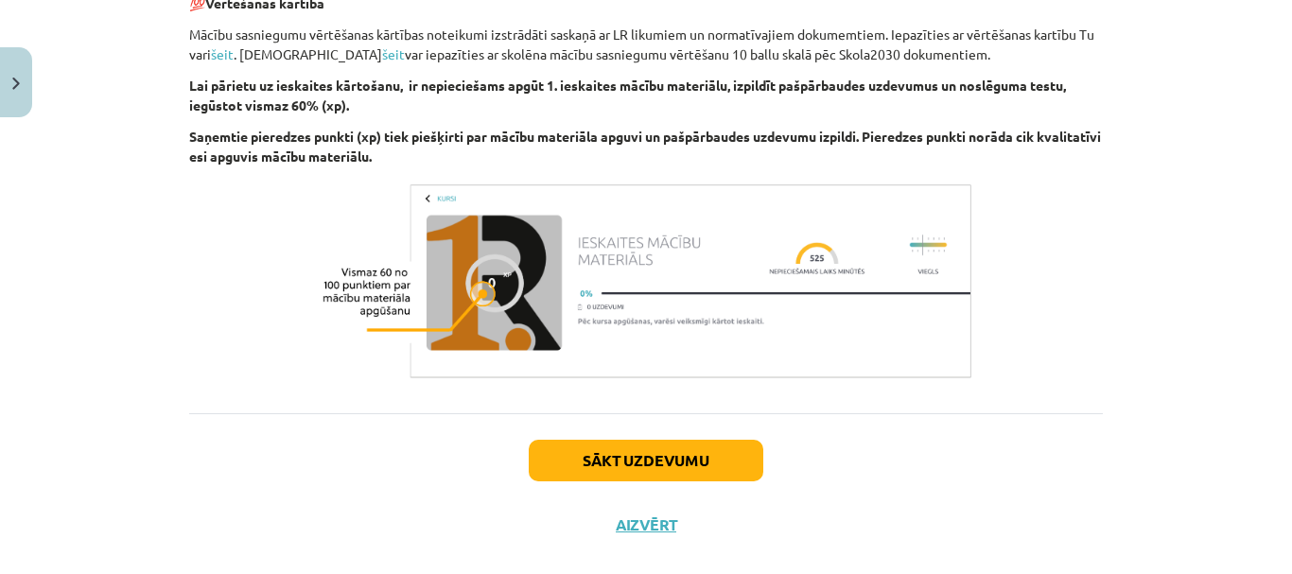
scroll to position [1418, 0]
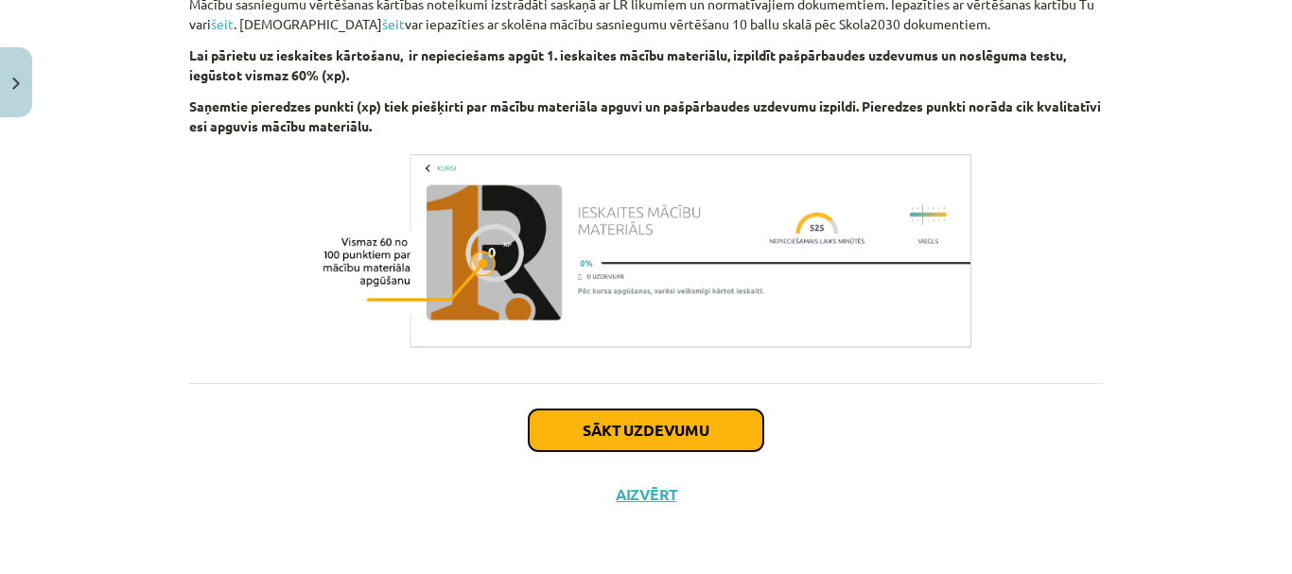
click at [659, 429] on button "Sākt uzdevumu" at bounding box center [646, 431] width 235 height 42
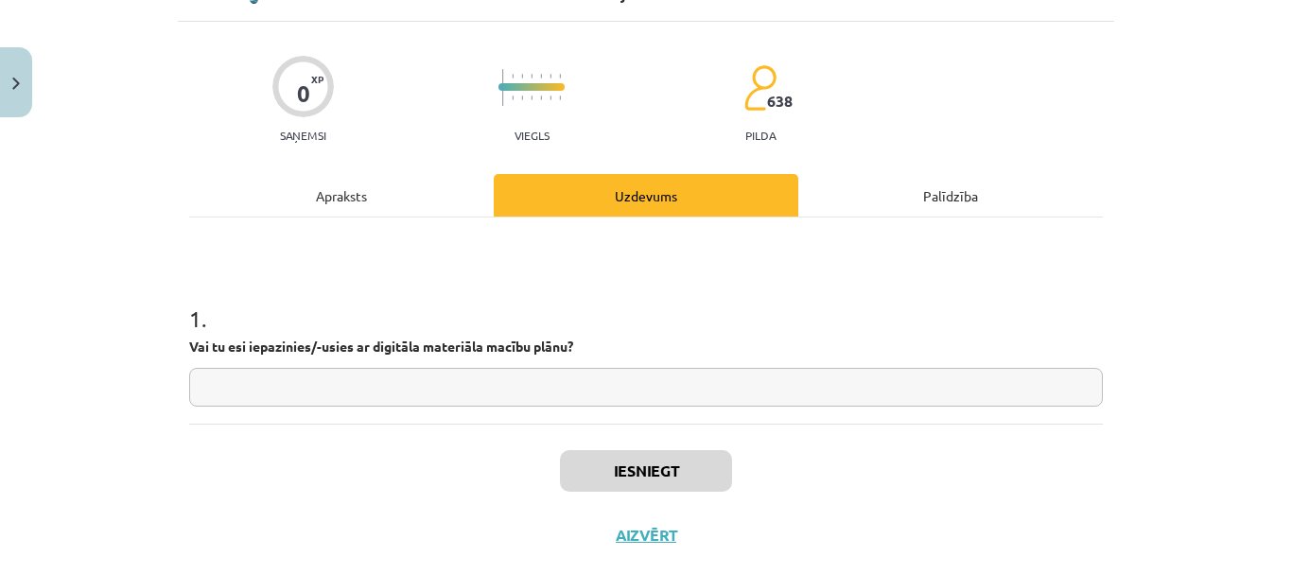
scroll to position [126, 0]
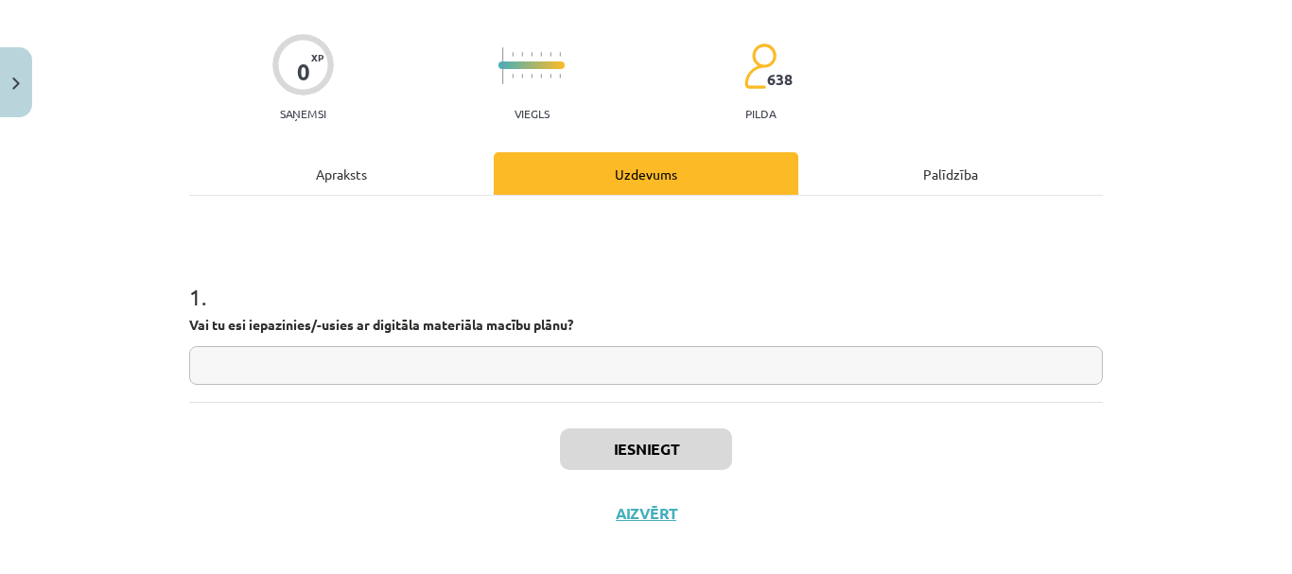
click at [646, 373] on input "text" at bounding box center [646, 365] width 914 height 39
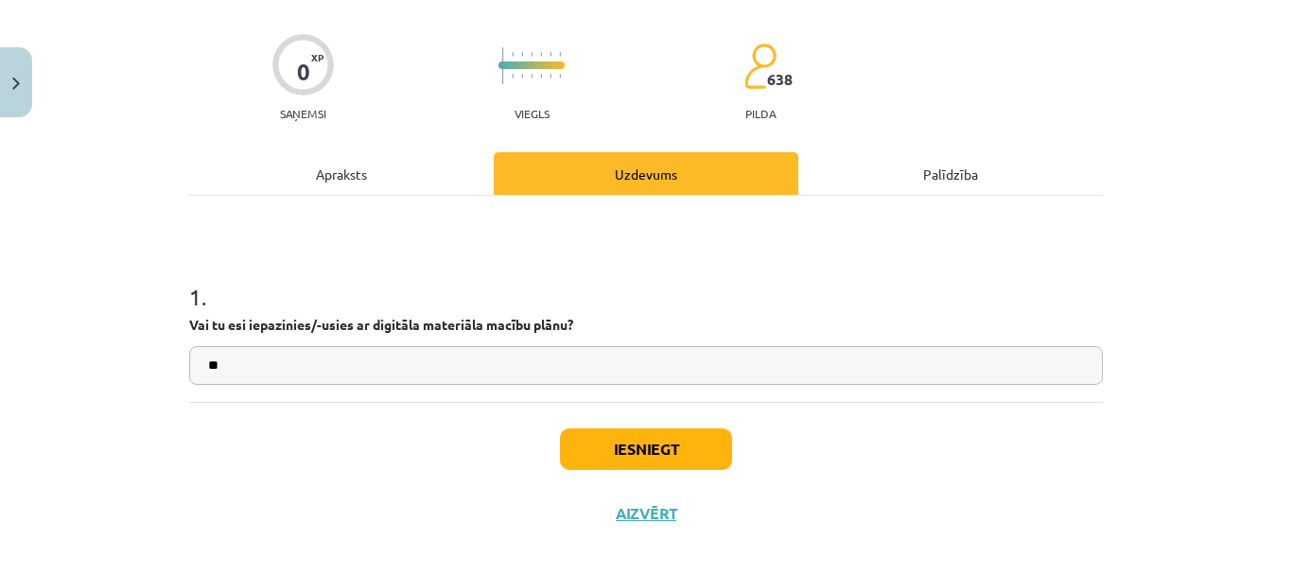
type input "**"
click at [669, 450] on button "Iesniegt" at bounding box center [646, 450] width 172 height 42
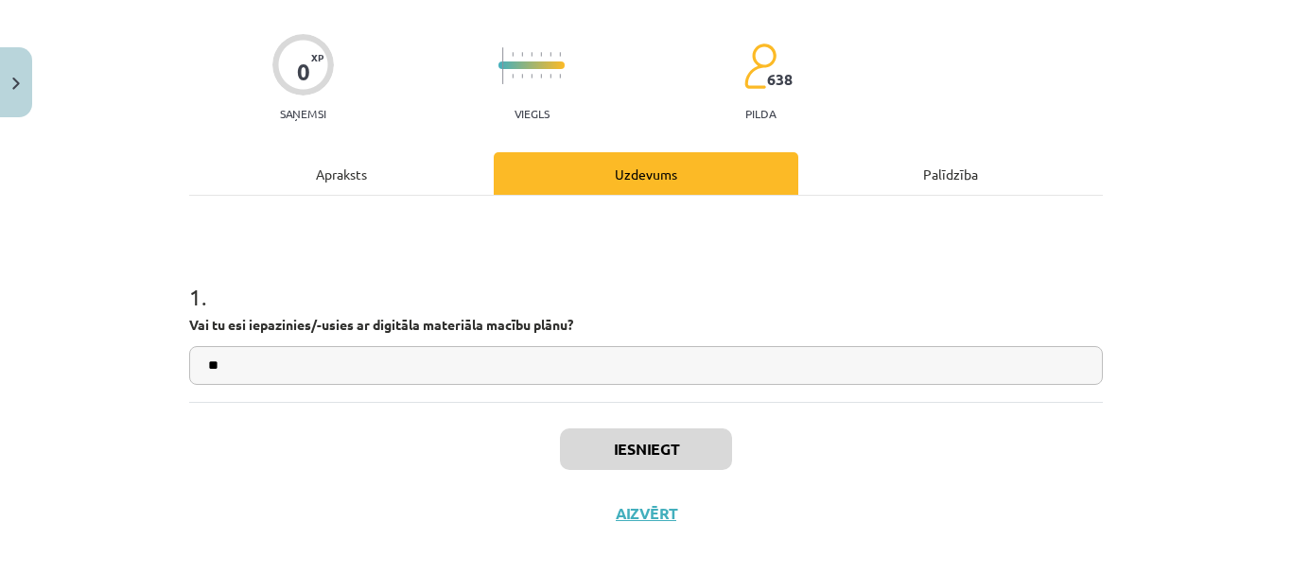
scroll to position [521, 0]
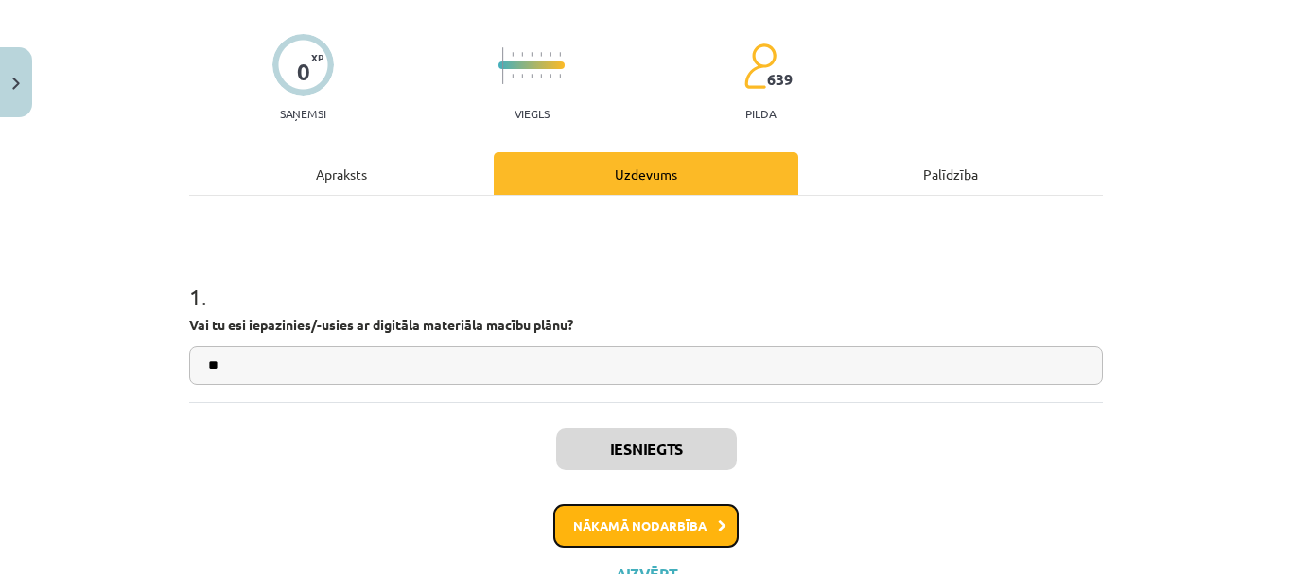
click at [691, 512] on button "Nākamā nodarbība" at bounding box center [645, 526] width 185 height 44
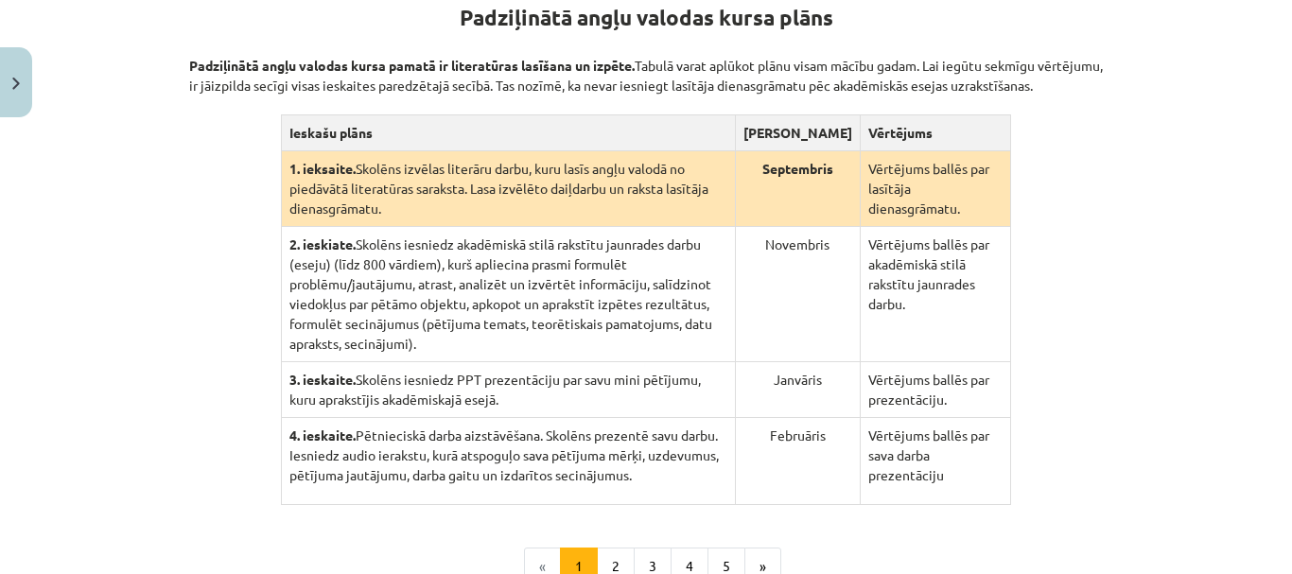
scroll to position [402, 0]
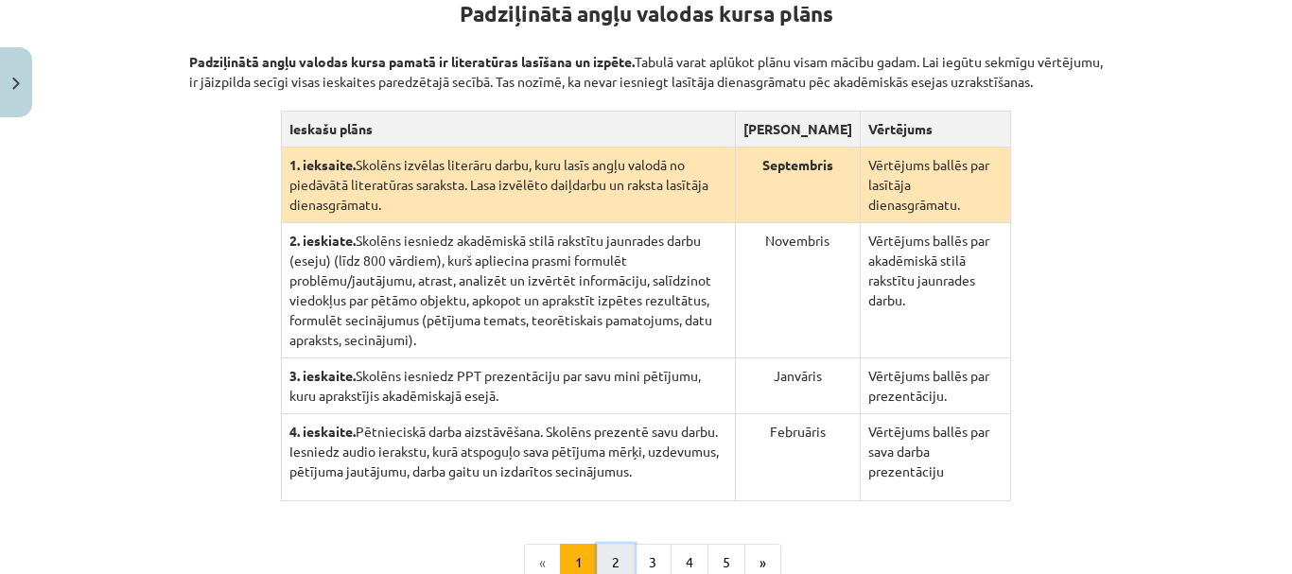
click at [616, 545] on button "2" at bounding box center [616, 563] width 38 height 38
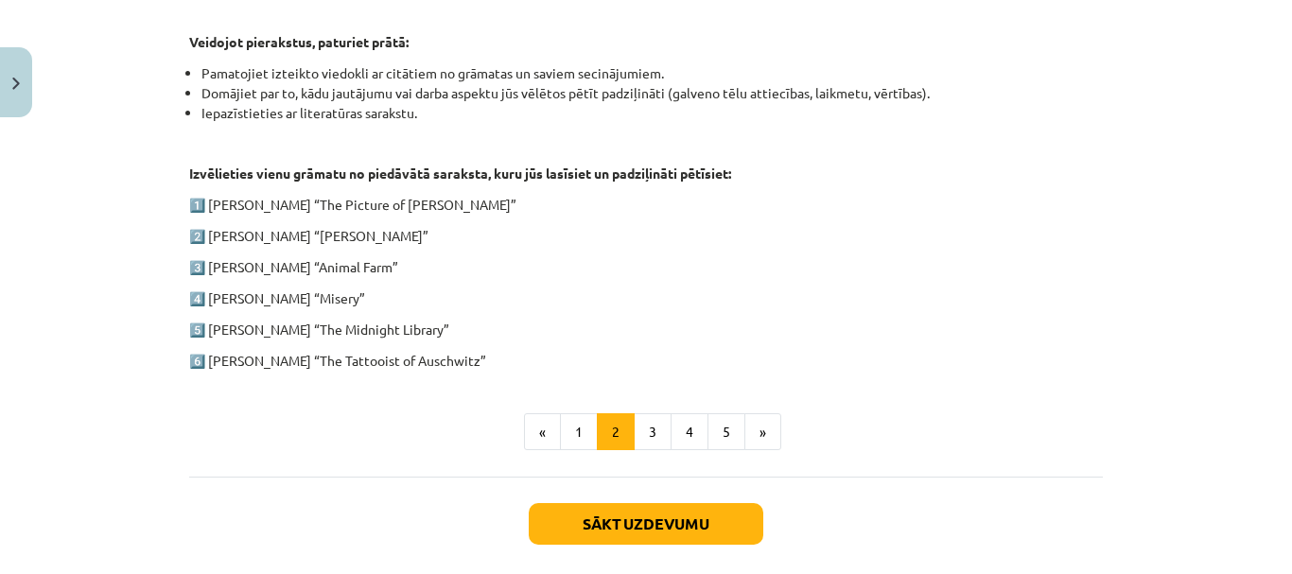
scroll to position [1018, 0]
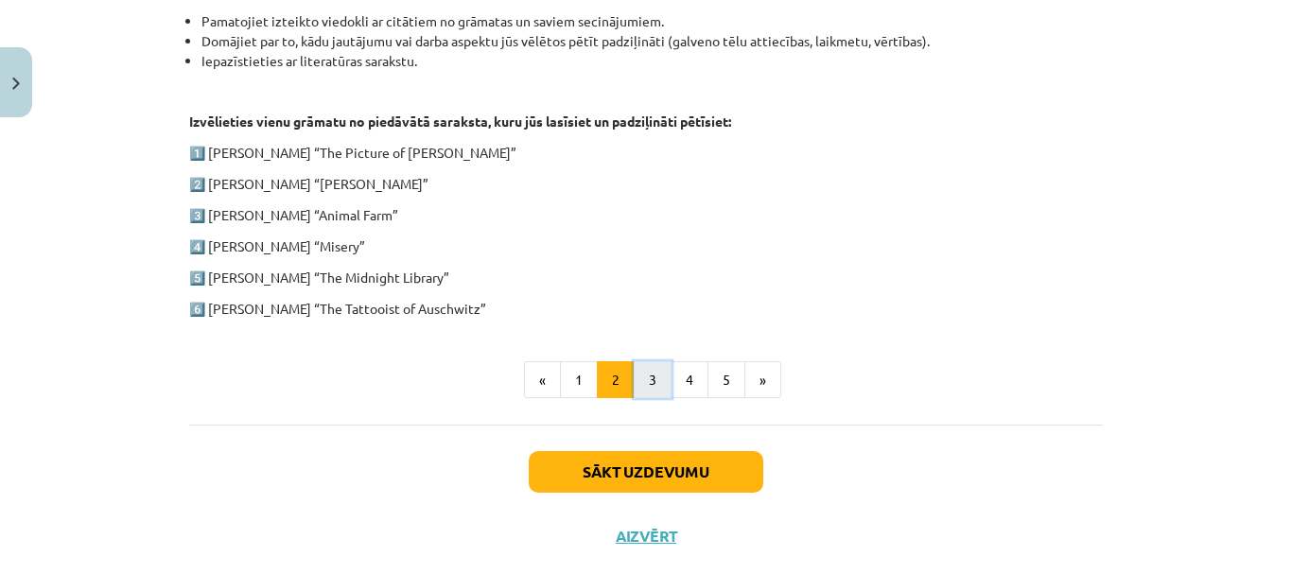
click at [661, 372] on button "3" at bounding box center [653, 380] width 38 height 38
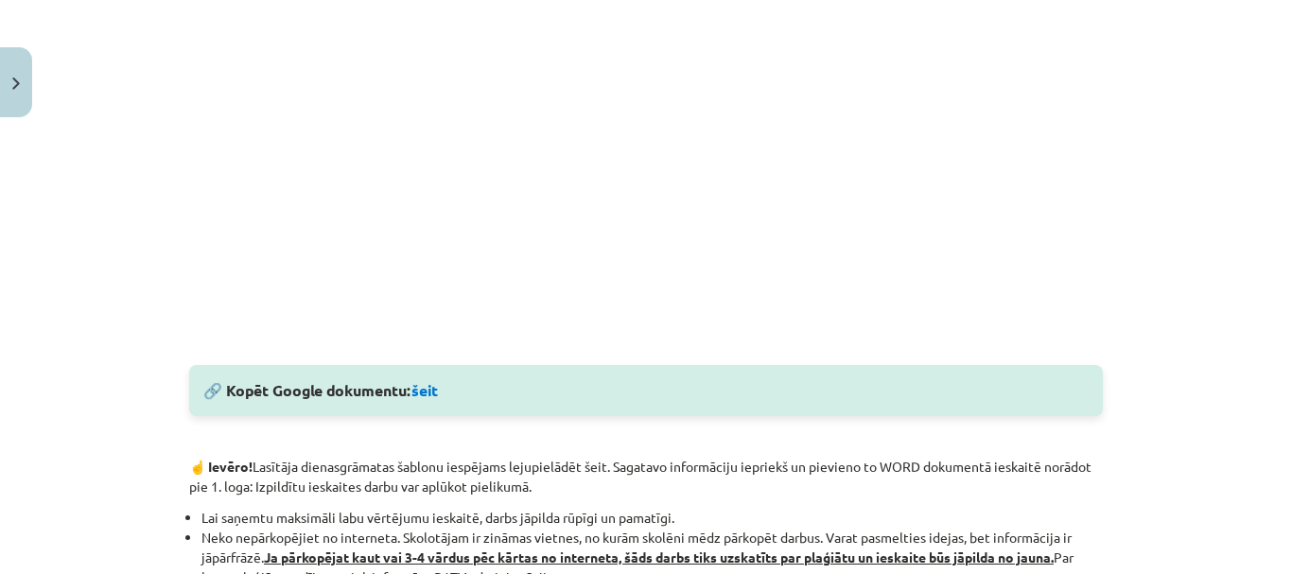
scroll to position [1095, 0]
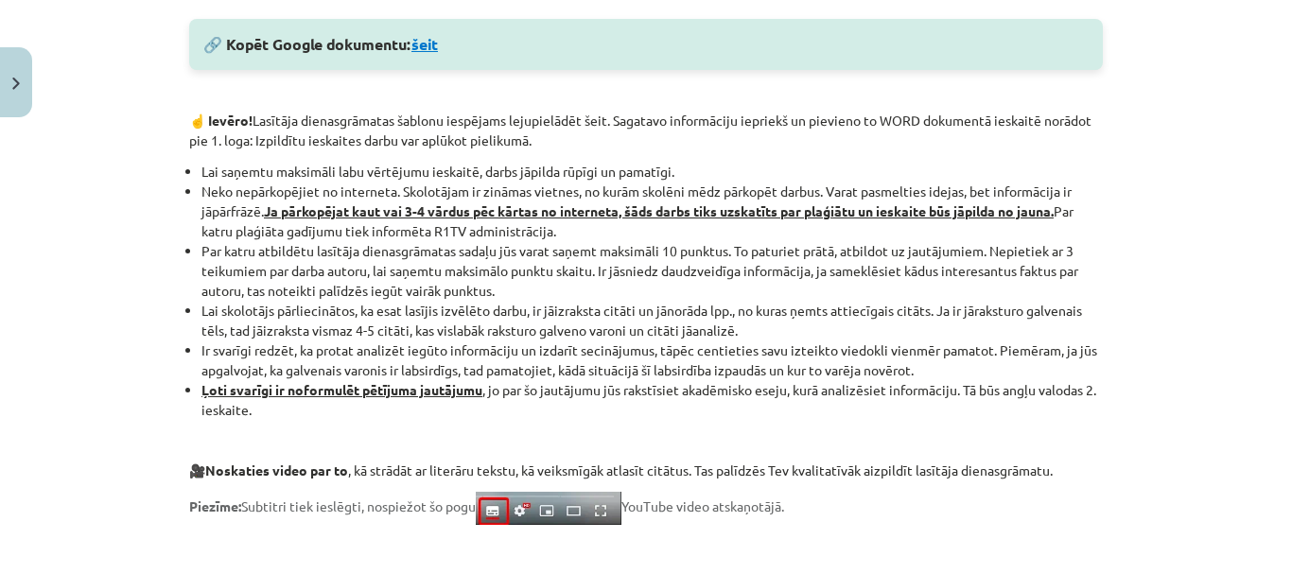
click at [429, 45] on link "šeit" at bounding box center [425, 44] width 26 height 20
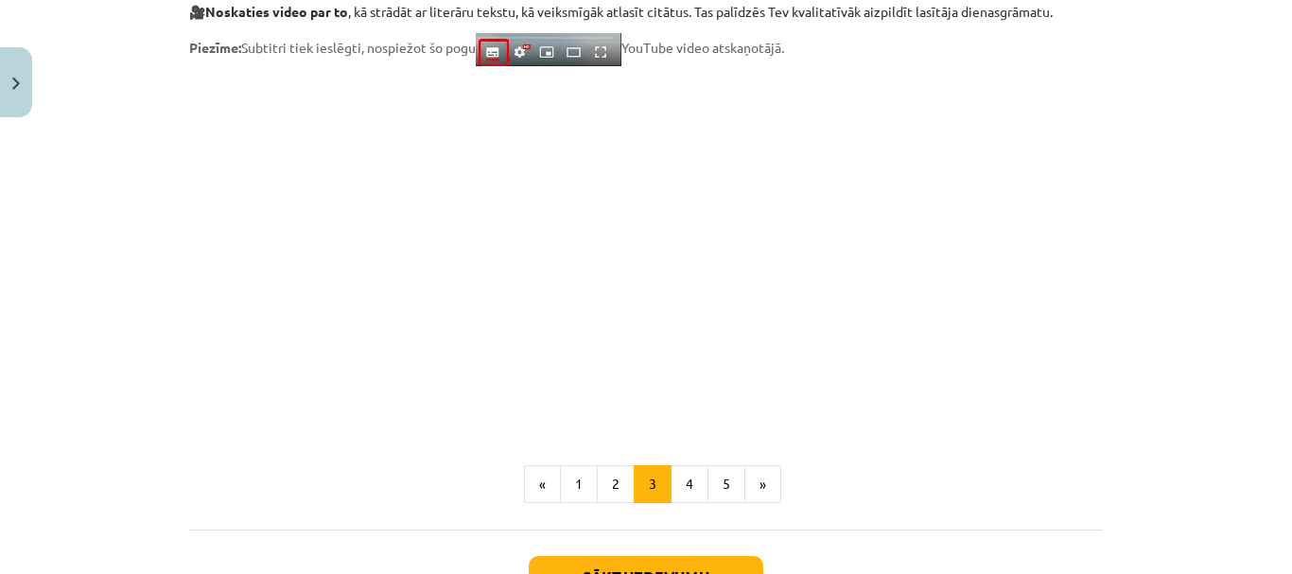
scroll to position [1548, 0]
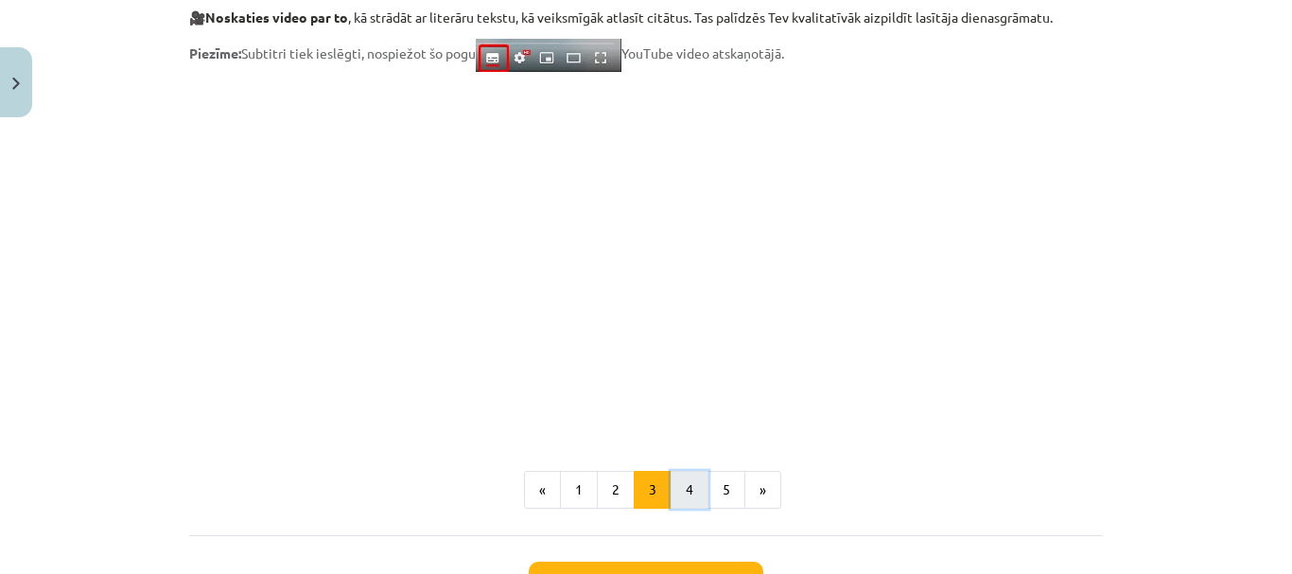
click at [683, 496] on button "4" at bounding box center [690, 490] width 38 height 38
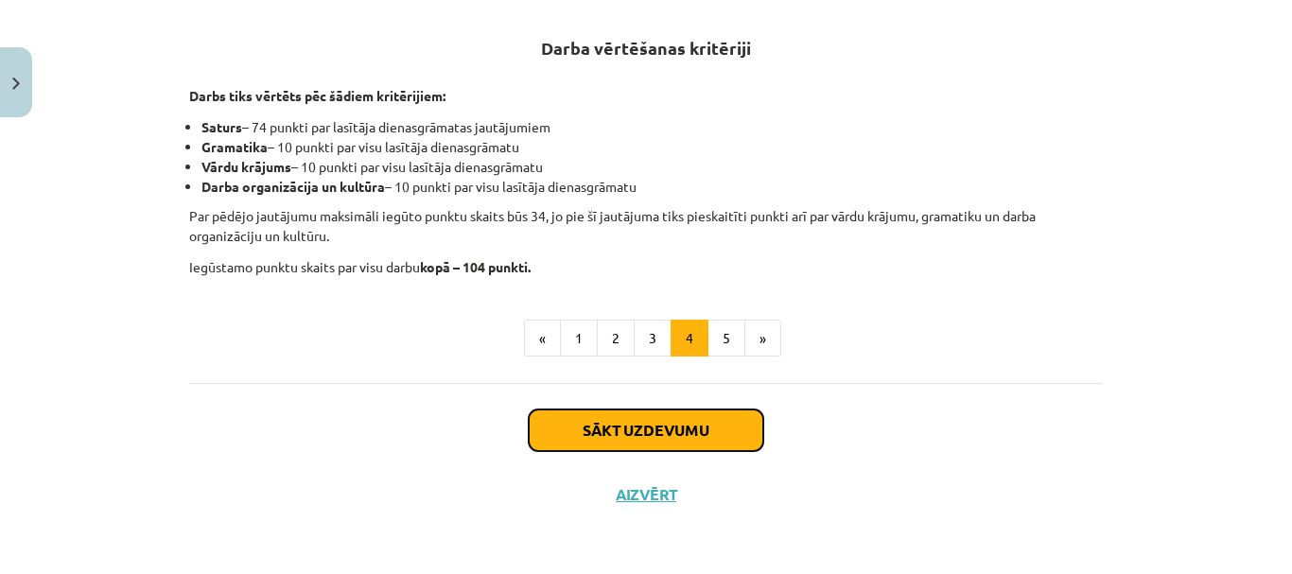
click at [617, 419] on button "Sākt uzdevumu" at bounding box center [646, 431] width 235 height 42
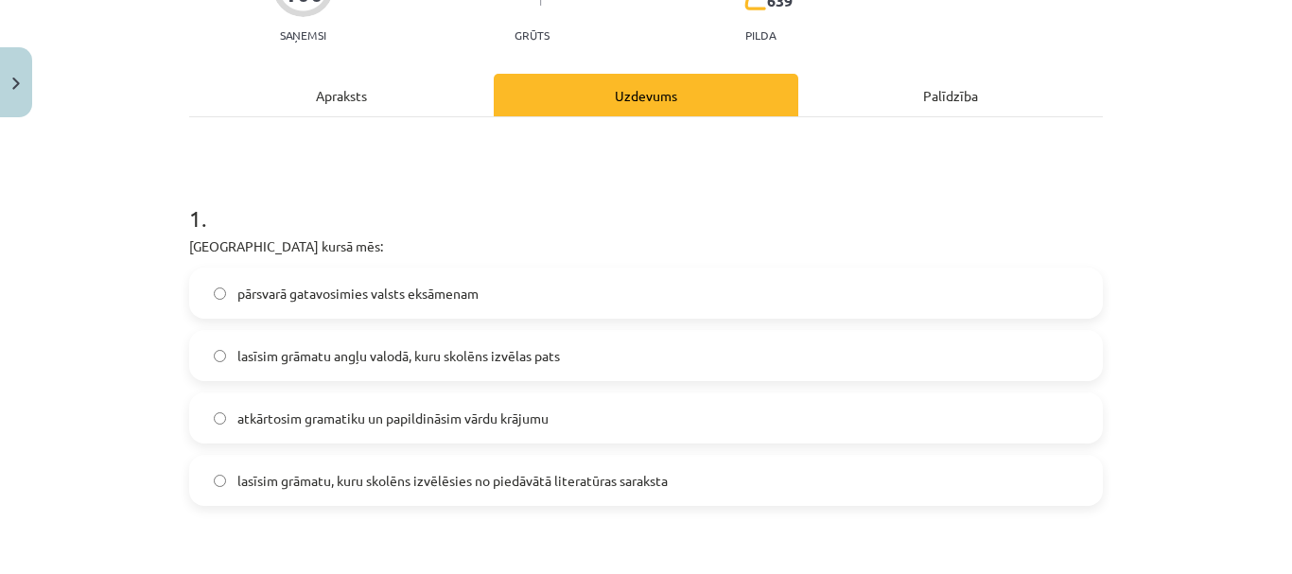
scroll to position [339, 0]
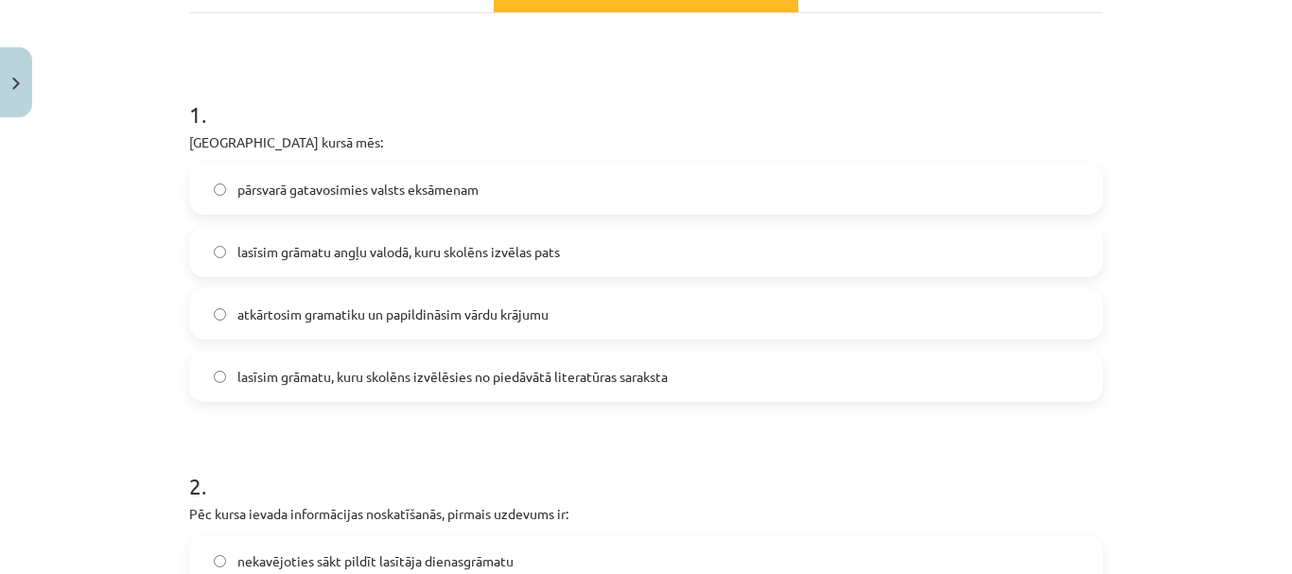
click at [531, 385] on span "lasīsim grāmatu, kuru skolēns izvēlēsies no piedāvātā literatūras saraksta" at bounding box center [452, 377] width 430 height 20
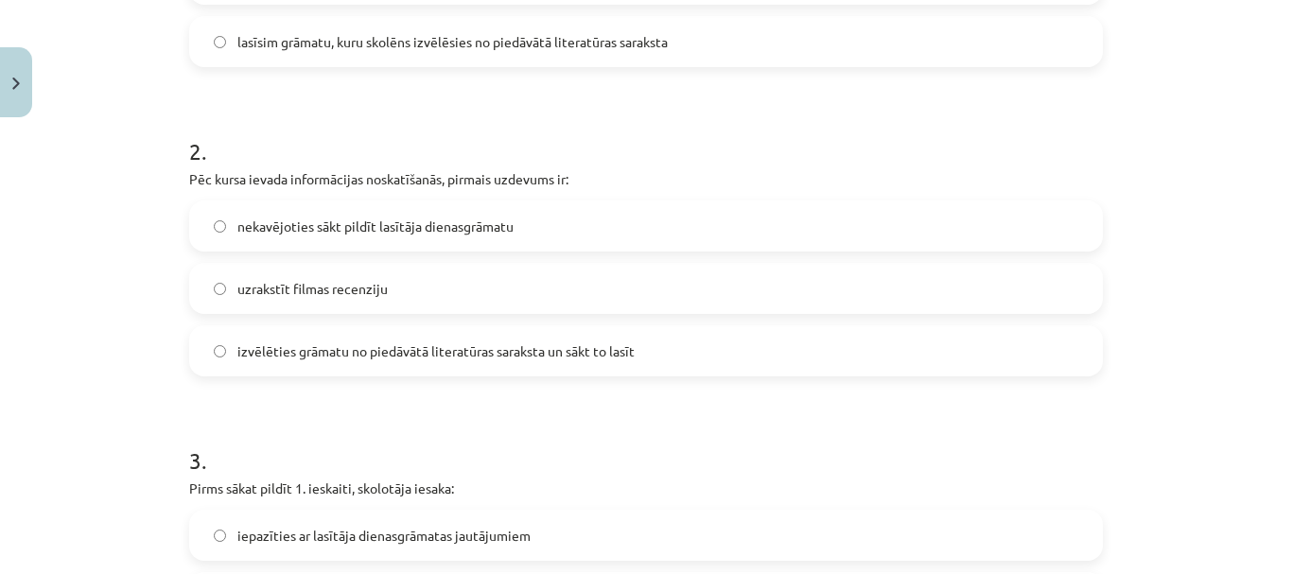
scroll to position [693, 0]
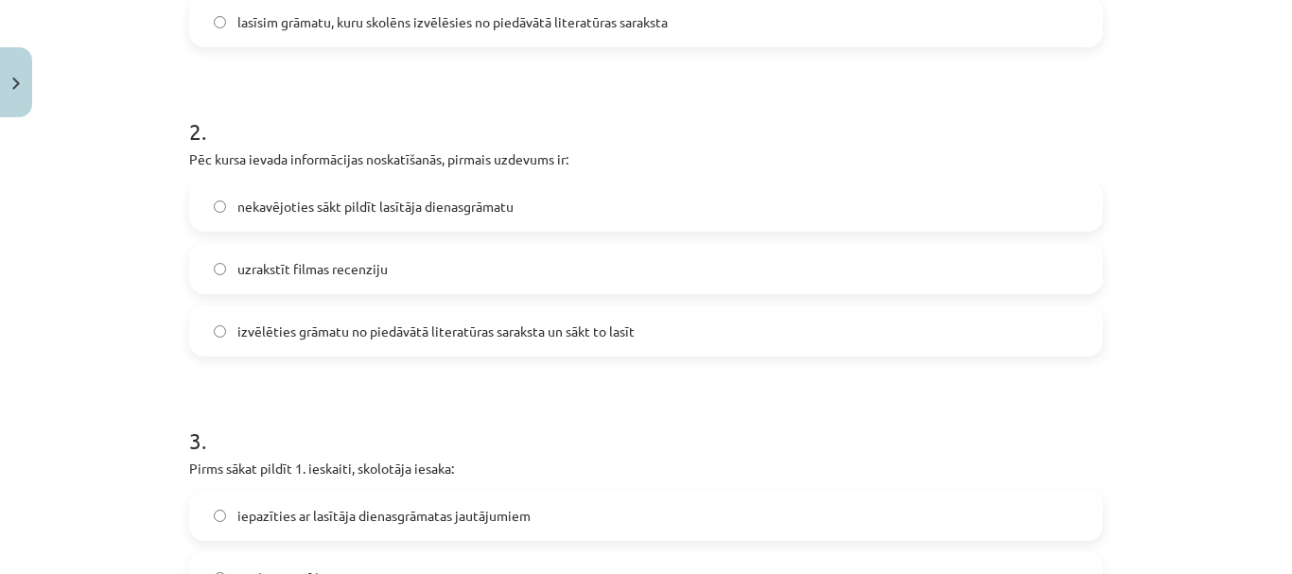
click at [468, 342] on label "izvēlēties grāmatu no piedāvātā literatūras saraksta un sākt to lasīt" at bounding box center [646, 330] width 910 height 47
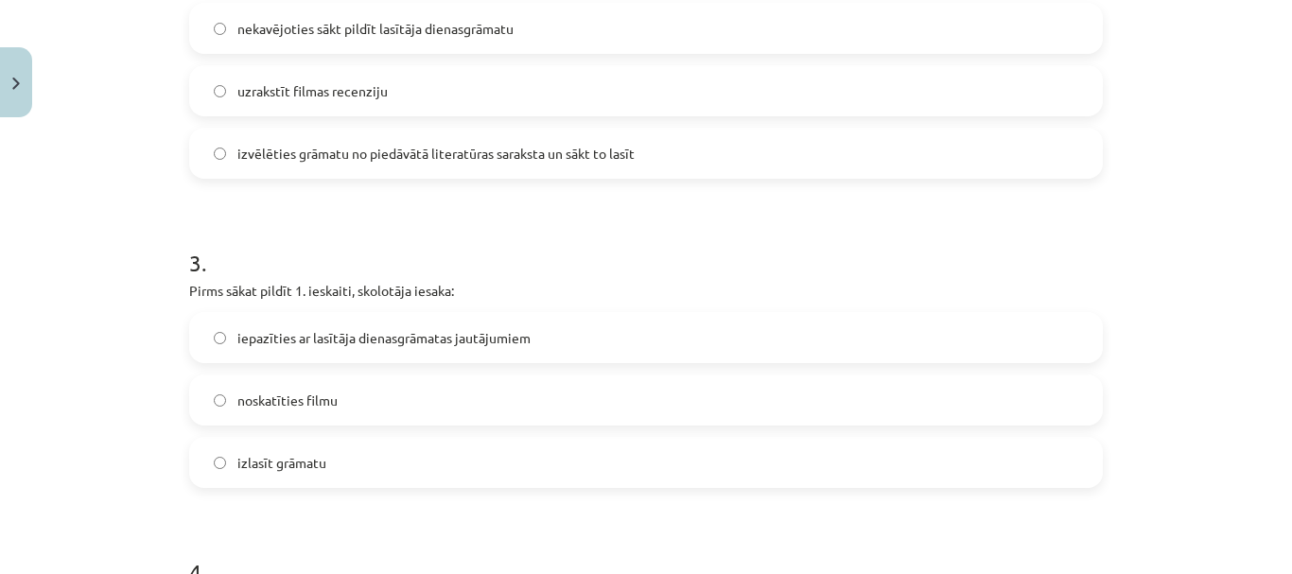
scroll to position [926, 0]
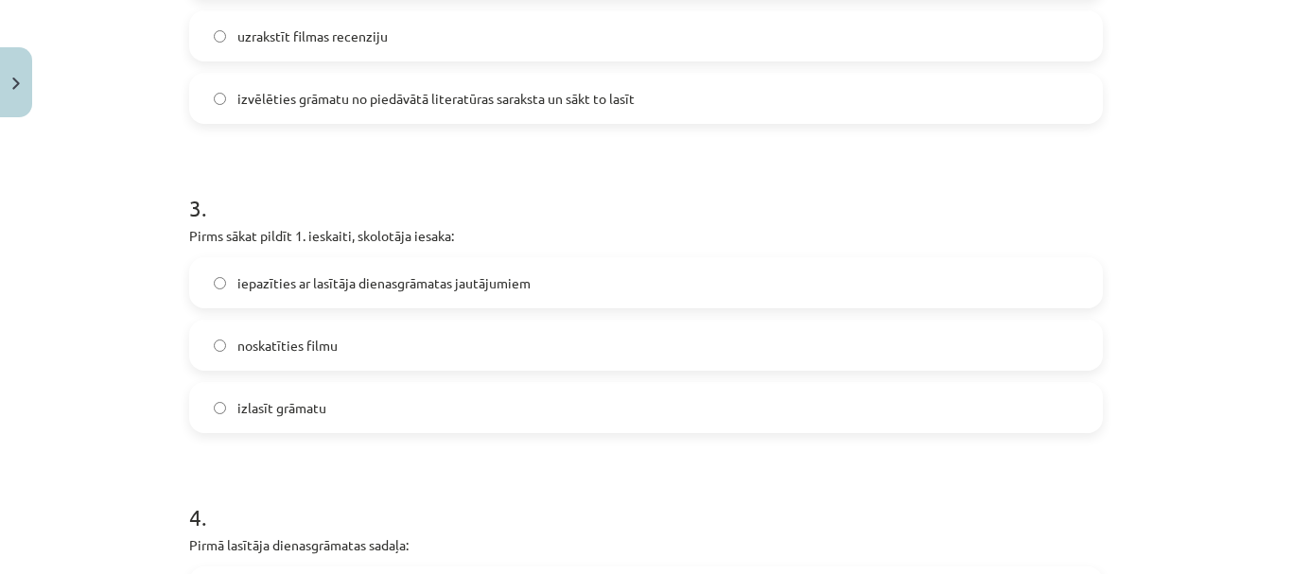
click at [436, 292] on span "iepazīties ar lasītāja dienasgrāmatas jautājumiem" at bounding box center [383, 283] width 293 height 20
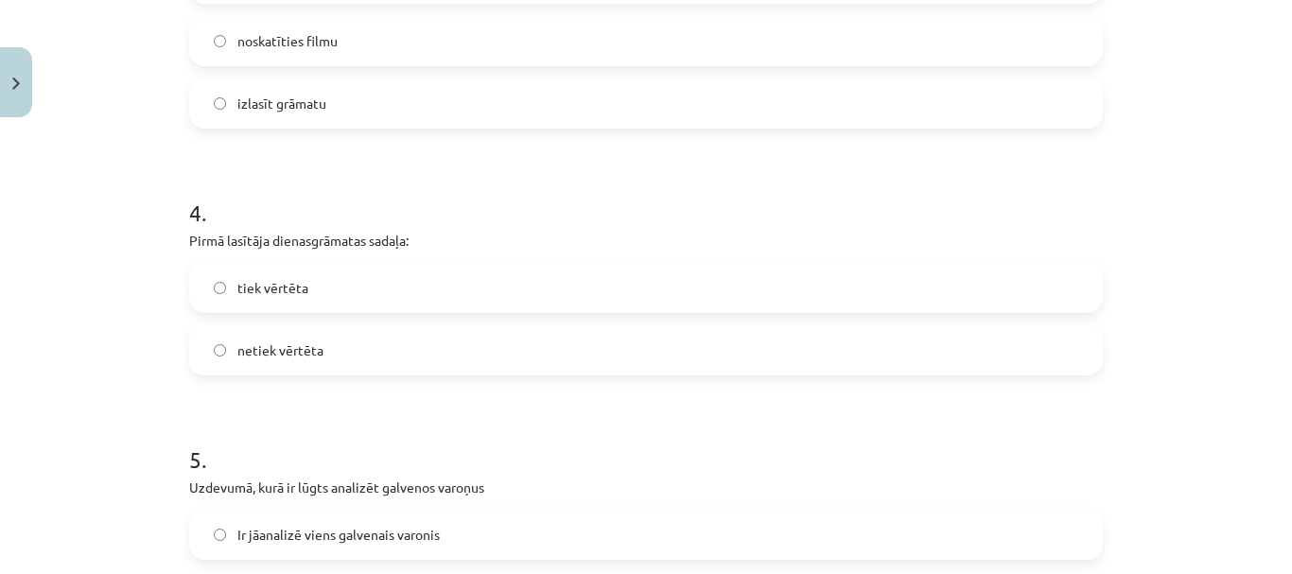
scroll to position [1242, 0]
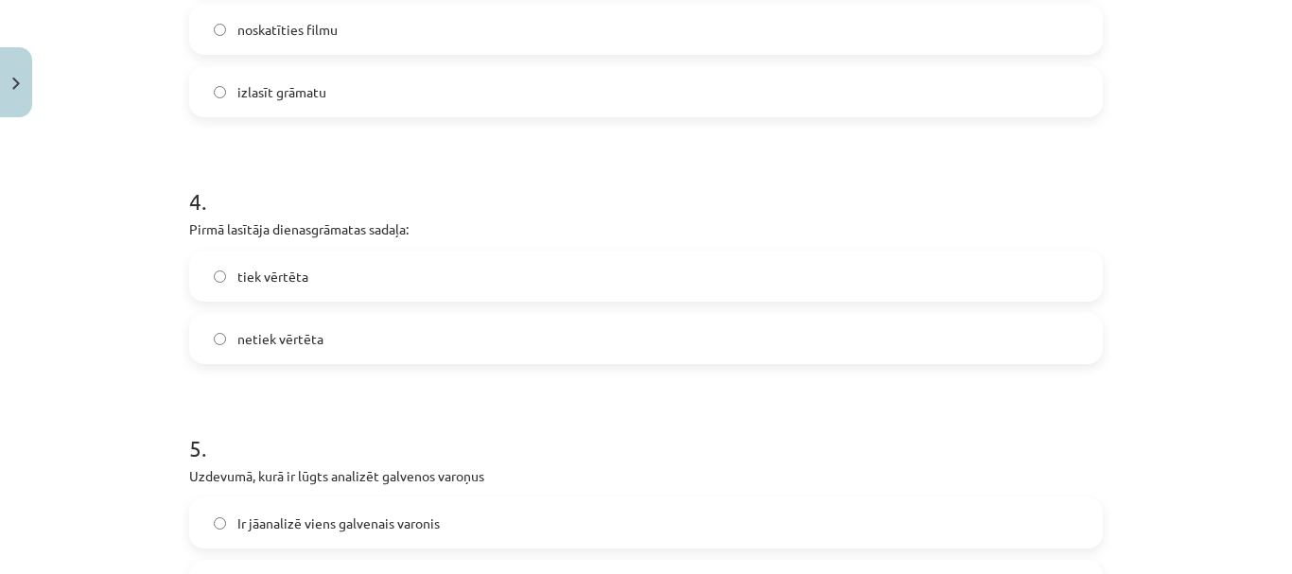
click at [379, 280] on label "tiek vērtēta" at bounding box center [646, 276] width 910 height 47
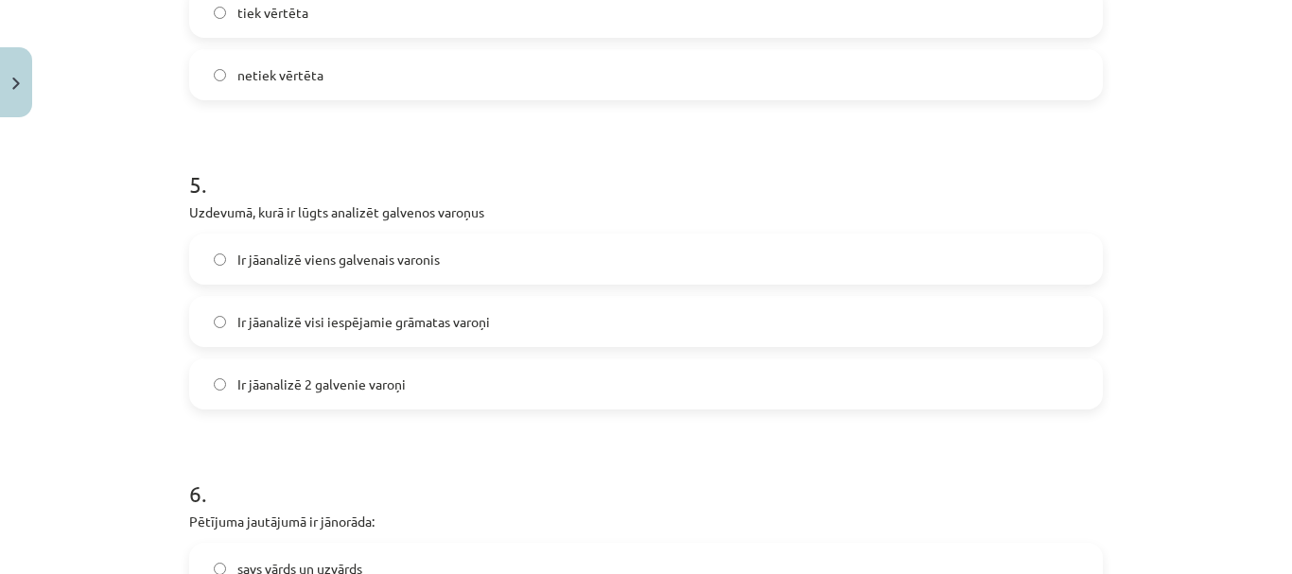
scroll to position [1530, 0]
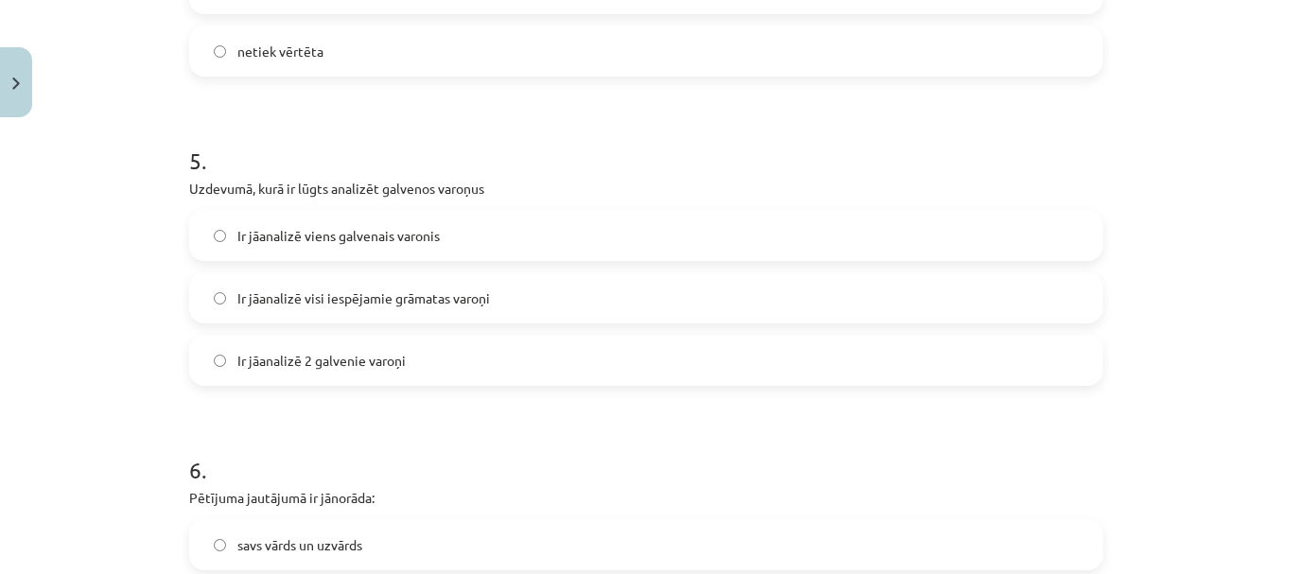
click at [474, 335] on div "Ir jāanalizē 2 galvenie varoņi" at bounding box center [646, 360] width 914 height 51
click at [491, 288] on label "Ir jāanalizē visi iespējamie grāmatas varoņi" at bounding box center [646, 297] width 910 height 47
click at [513, 376] on label "Ir jāanalizē 2 galvenie varoņi" at bounding box center [646, 360] width 910 height 47
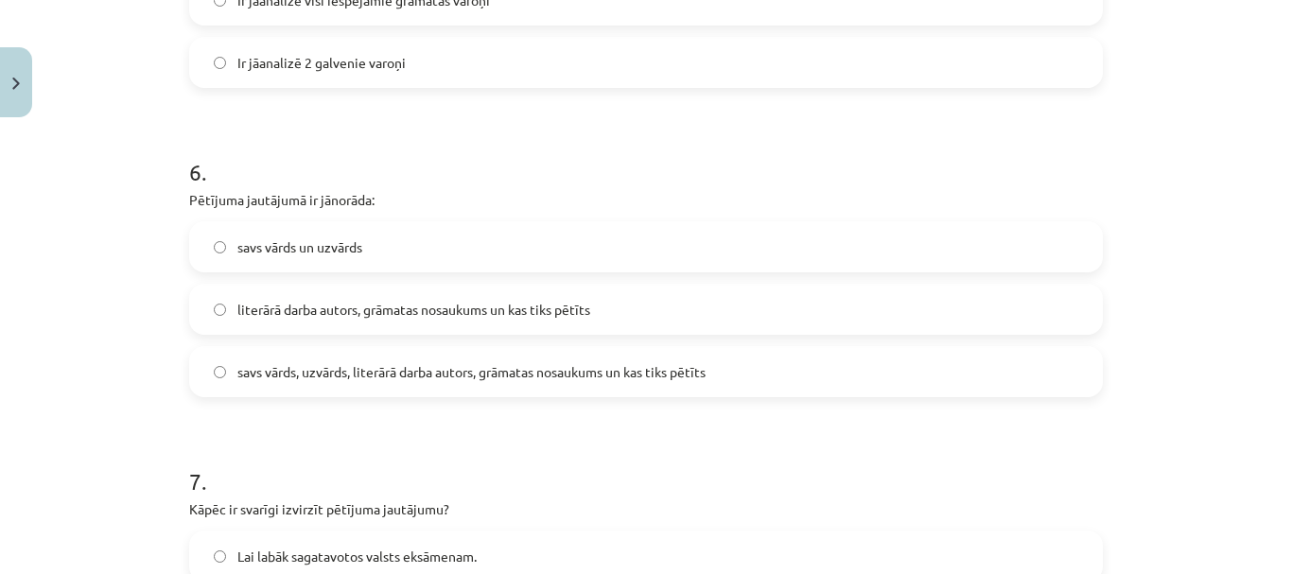
scroll to position [1865, 0]
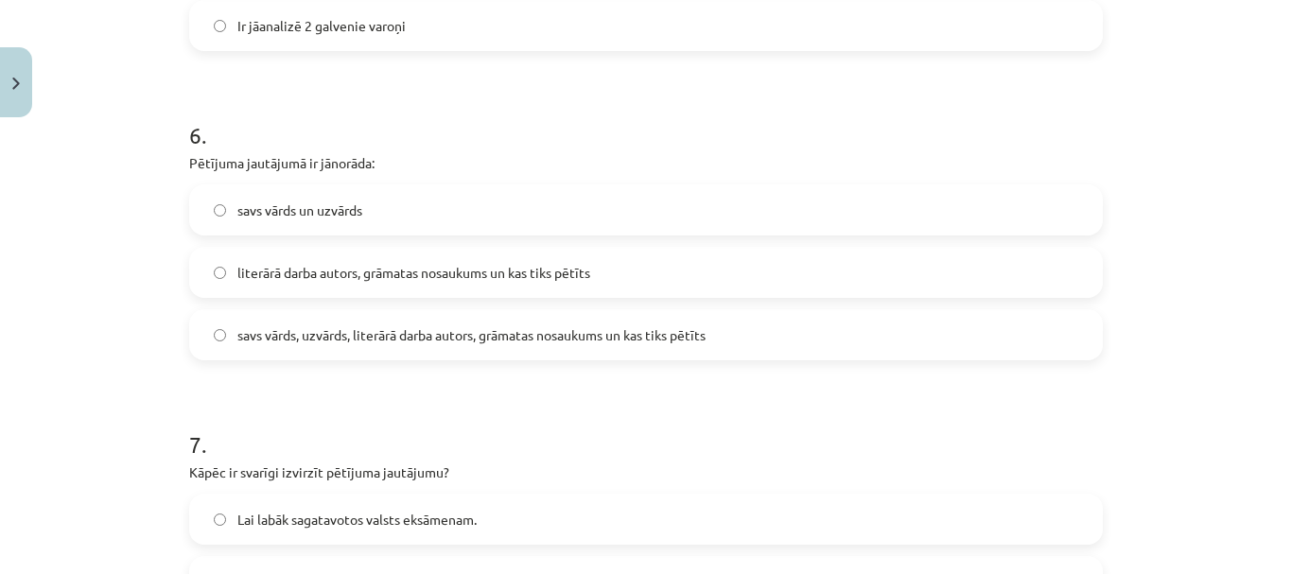
click at [547, 289] on label "literārā darba autors, grāmatas nosaukums un kas tiks pētīts" at bounding box center [646, 272] width 910 height 47
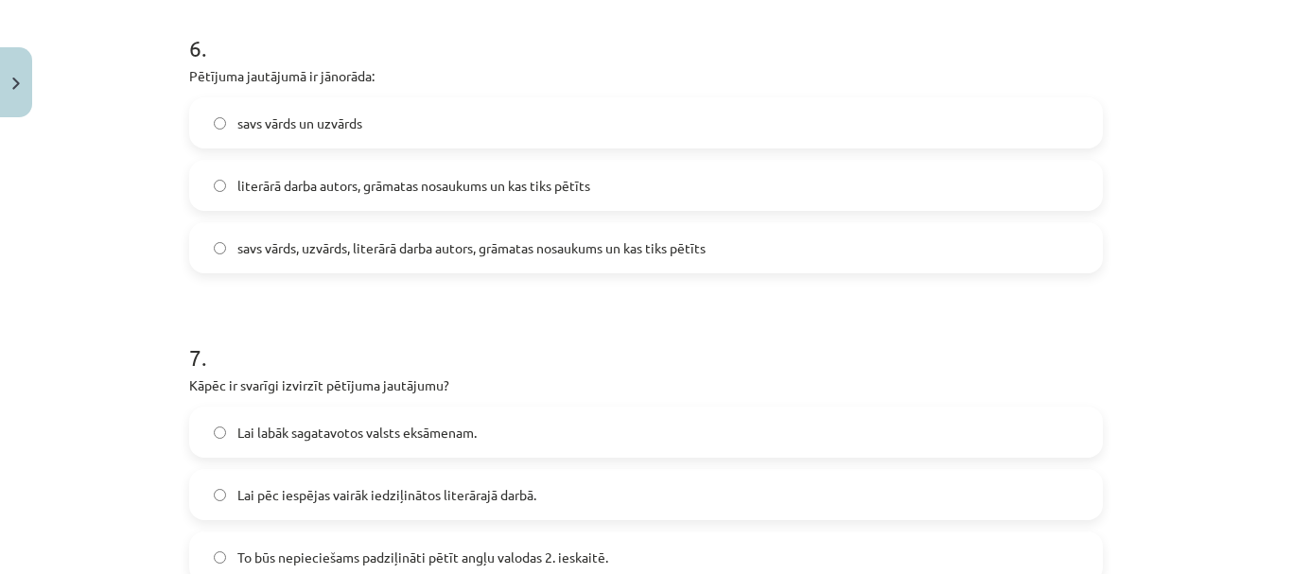
scroll to position [1979, 0]
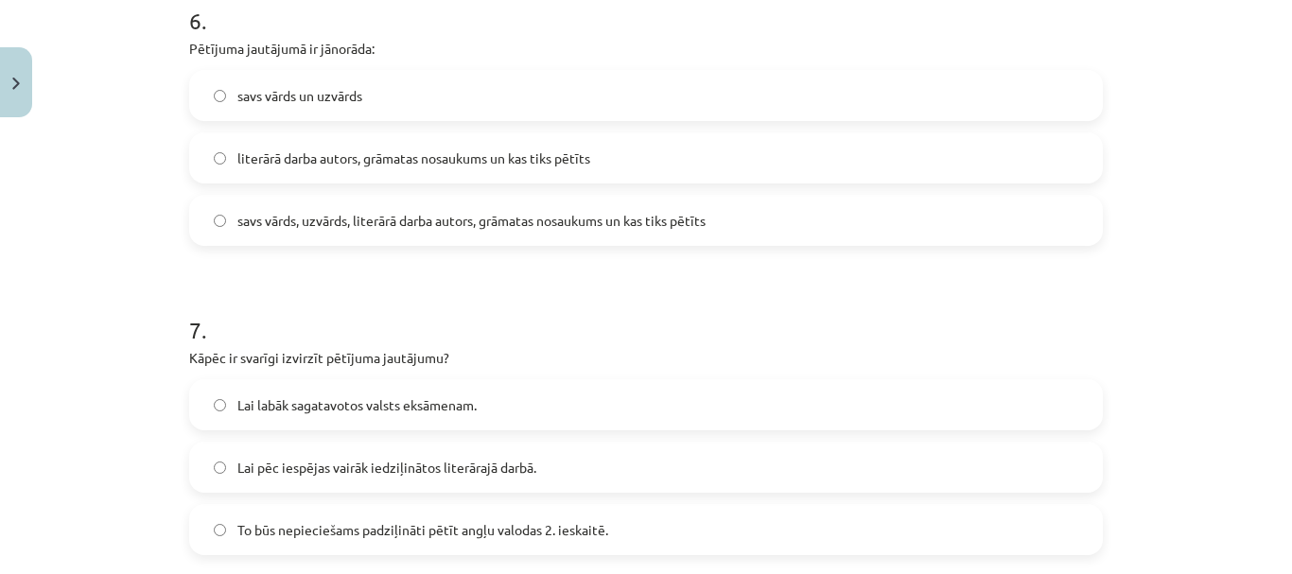
click at [573, 228] on span "savs vārds, uzvārds, literārā darba autors, grāmatas nosaukums un kas tiks pētī…" at bounding box center [471, 221] width 468 height 20
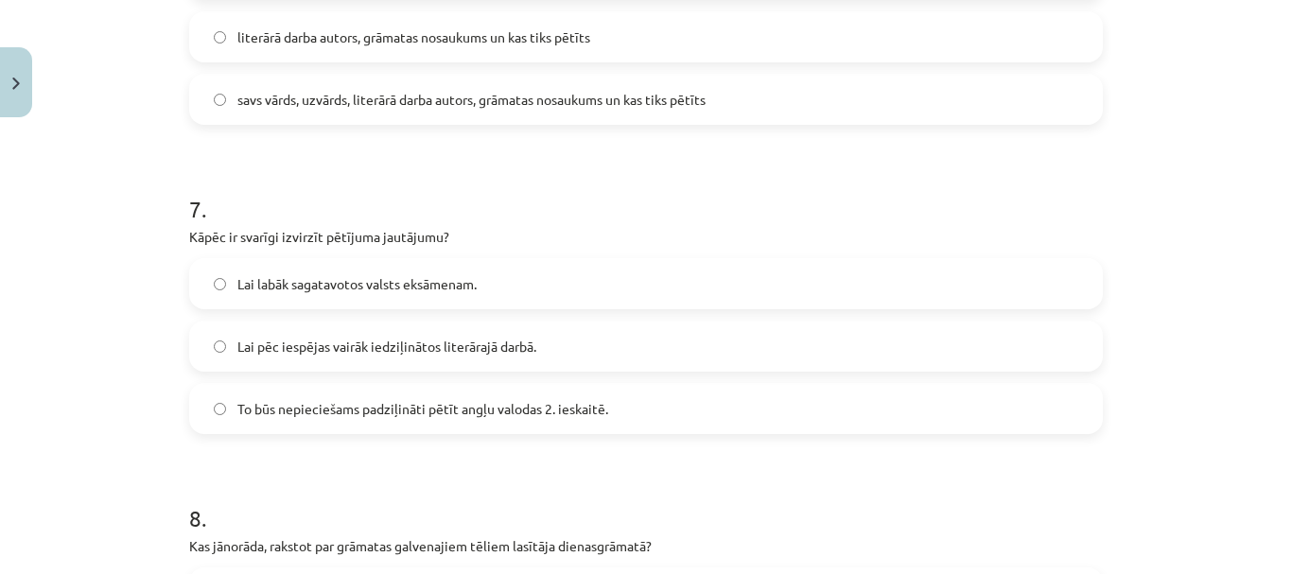
scroll to position [2176, 0]
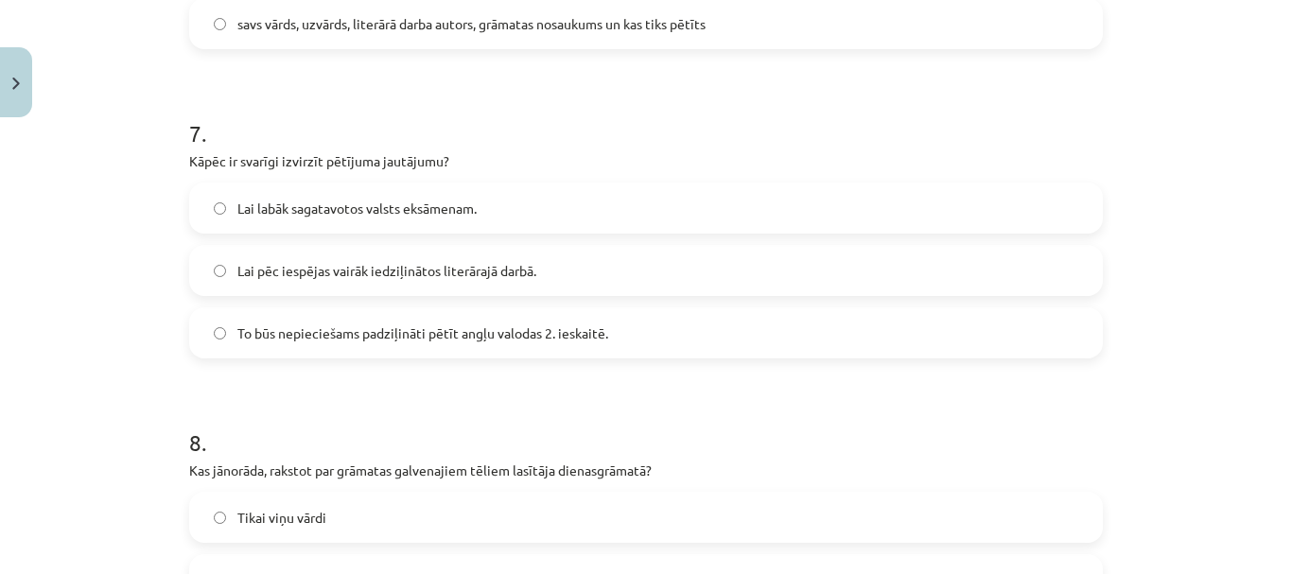
click at [552, 256] on label "Lai pēc iespējas vairāk iedziļinātos literārajā darbā." at bounding box center [646, 270] width 910 height 47
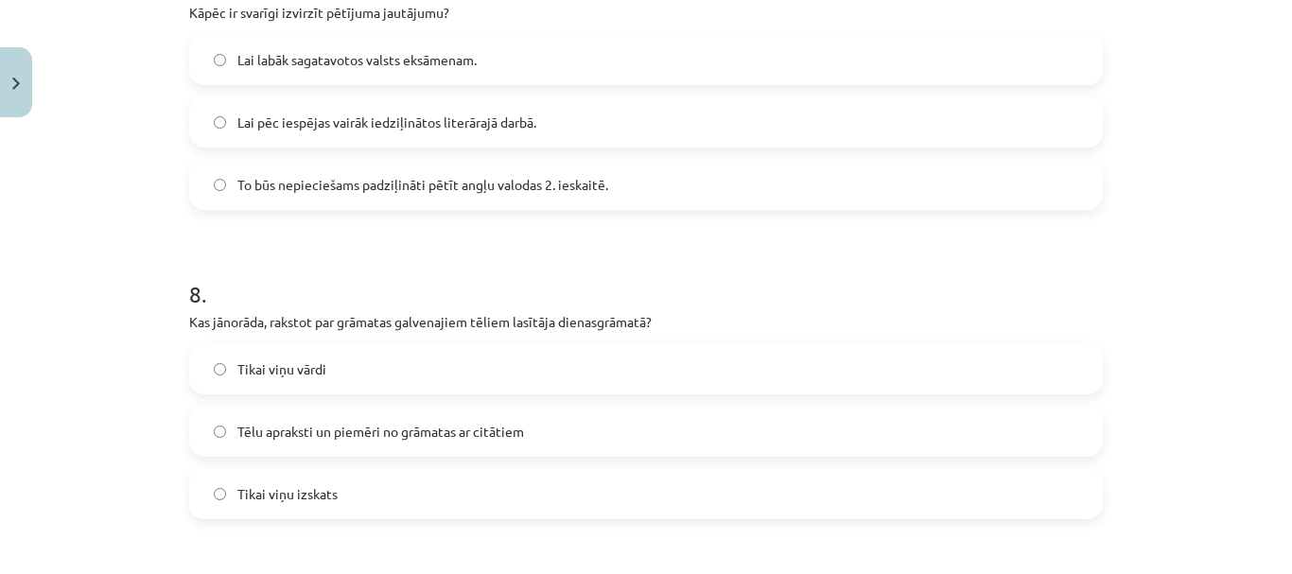
scroll to position [2425, 0]
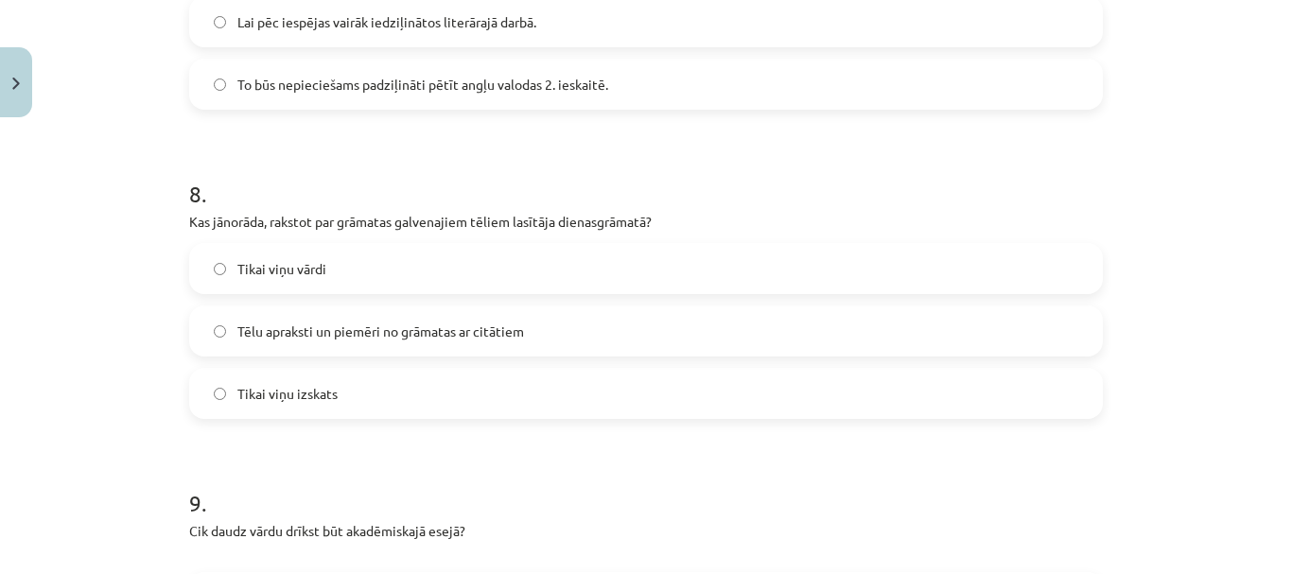
click at [486, 341] on span "Tēlu apraksti un piemēri no grāmatas ar citātiem" at bounding box center [380, 332] width 287 height 20
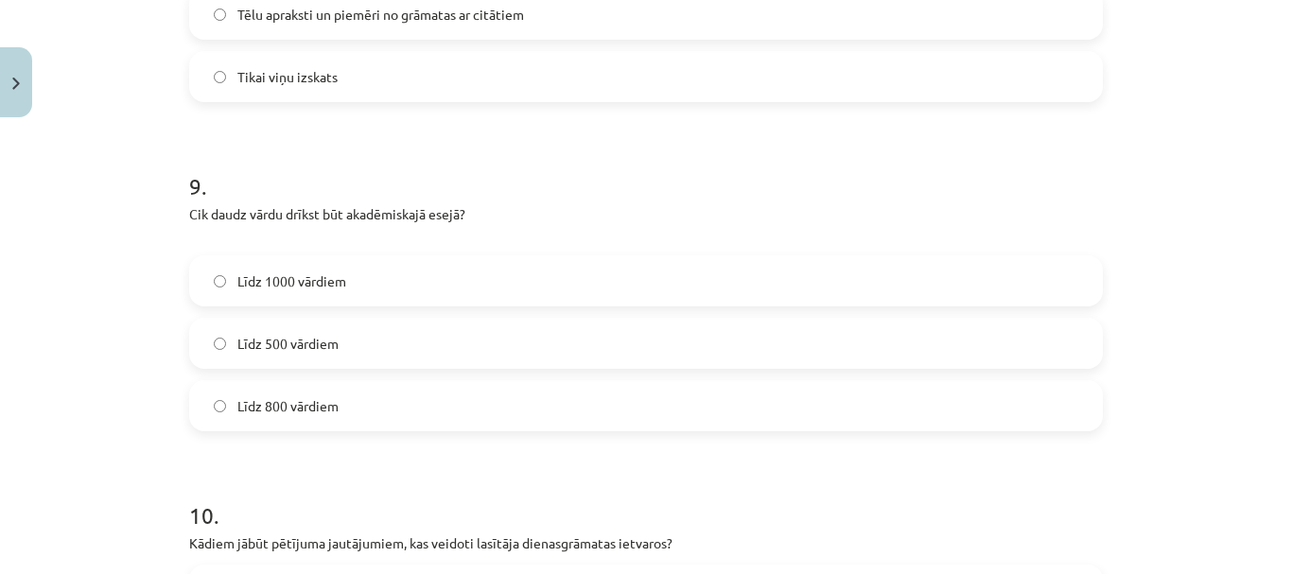
scroll to position [2791, 0]
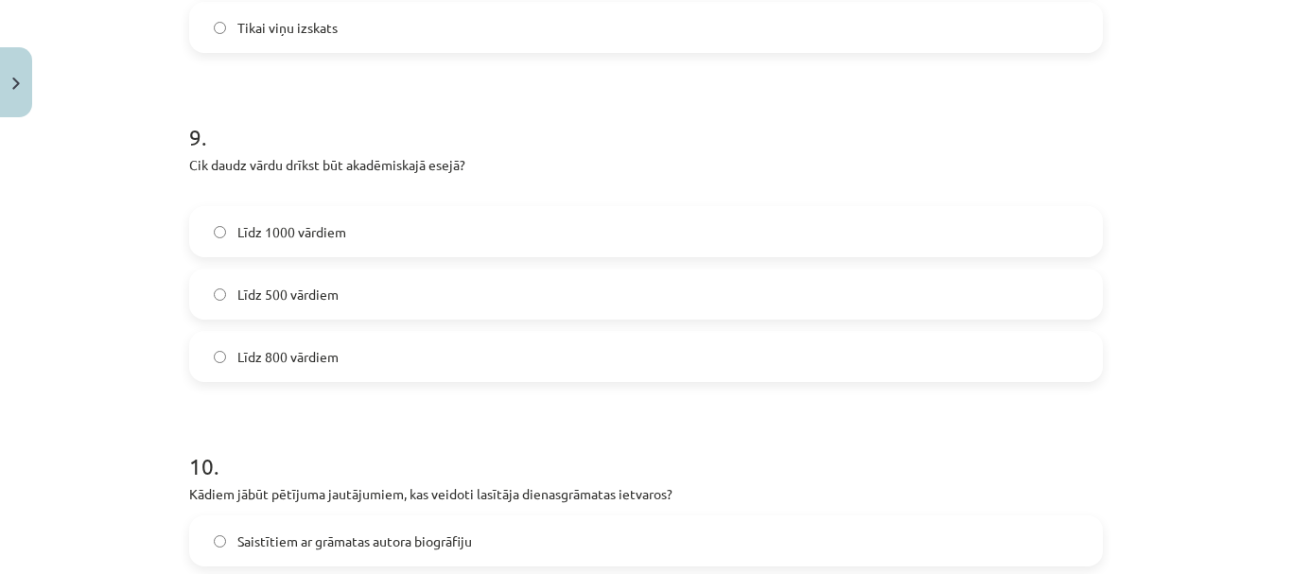
click at [453, 346] on label "Līdz 800 vārdiem" at bounding box center [646, 356] width 910 height 47
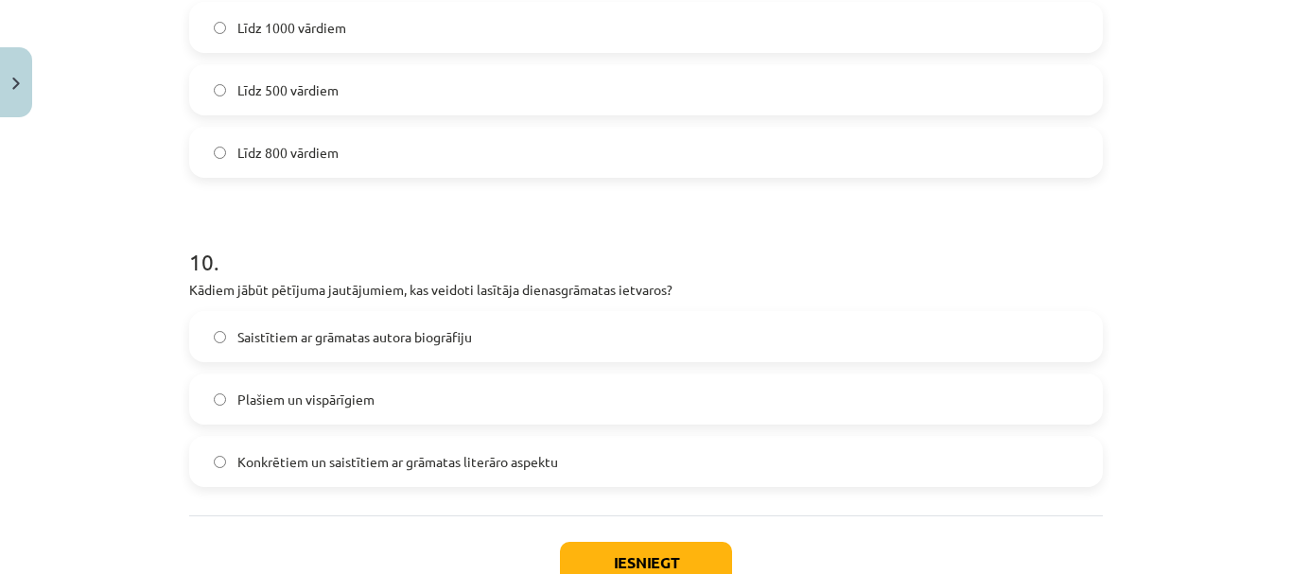
scroll to position [3058, 0]
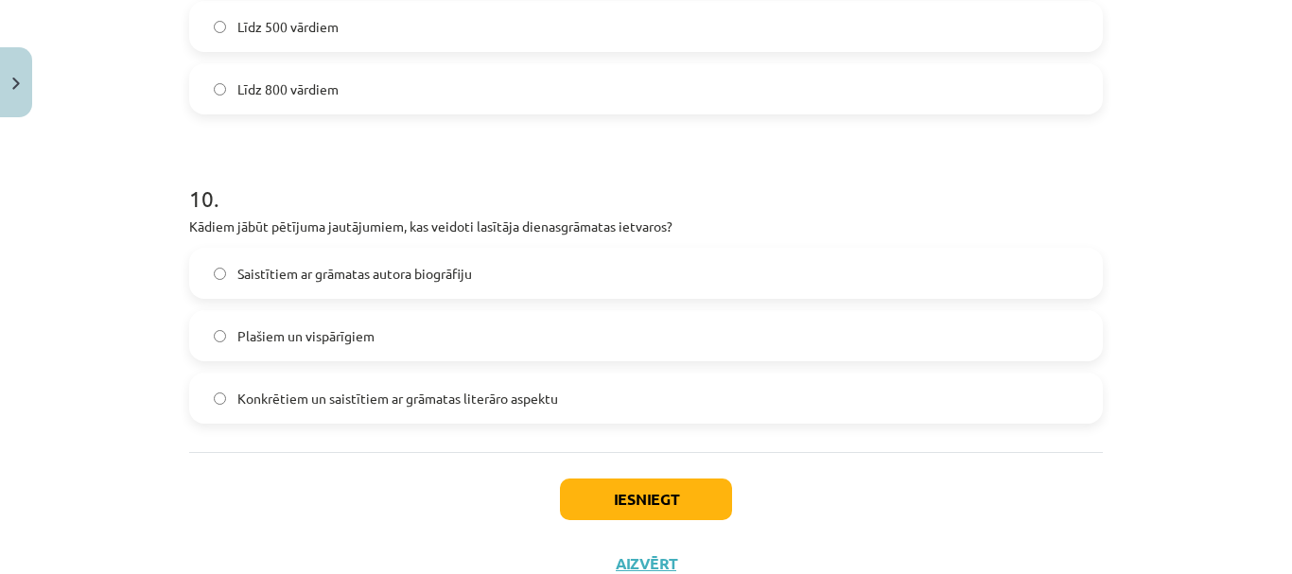
click at [552, 412] on label "Konkrētiem un saistītiem ar grāmatas literāro aspektu" at bounding box center [646, 398] width 910 height 47
click at [631, 515] on button "Iesniegt" at bounding box center [646, 500] width 172 height 42
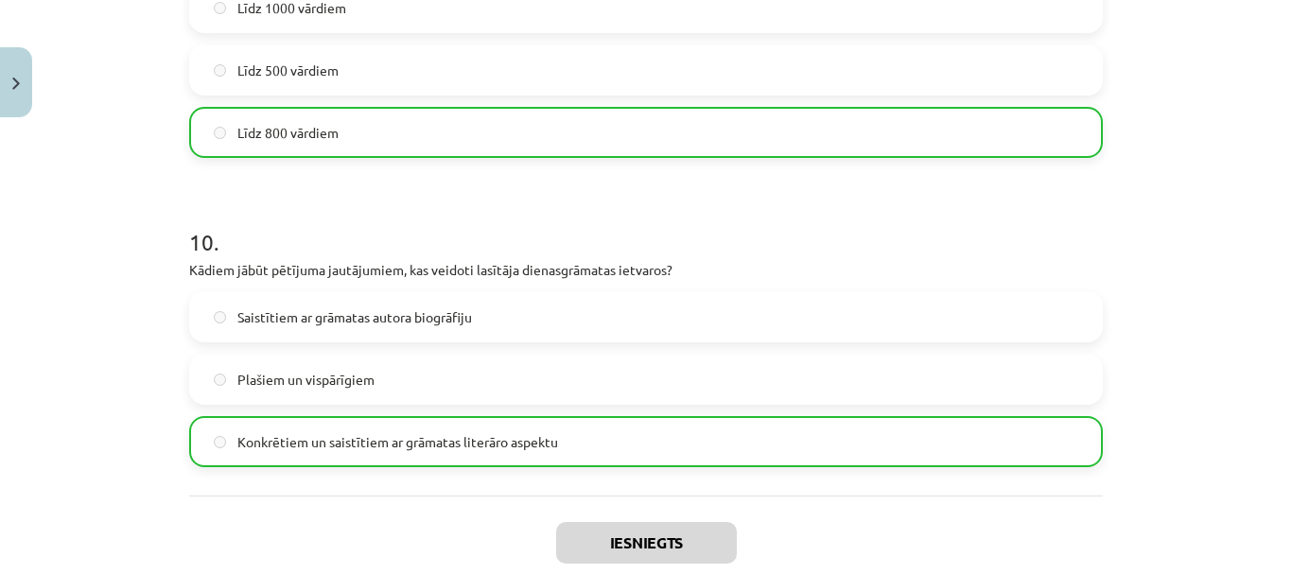
scroll to position [3188, 0]
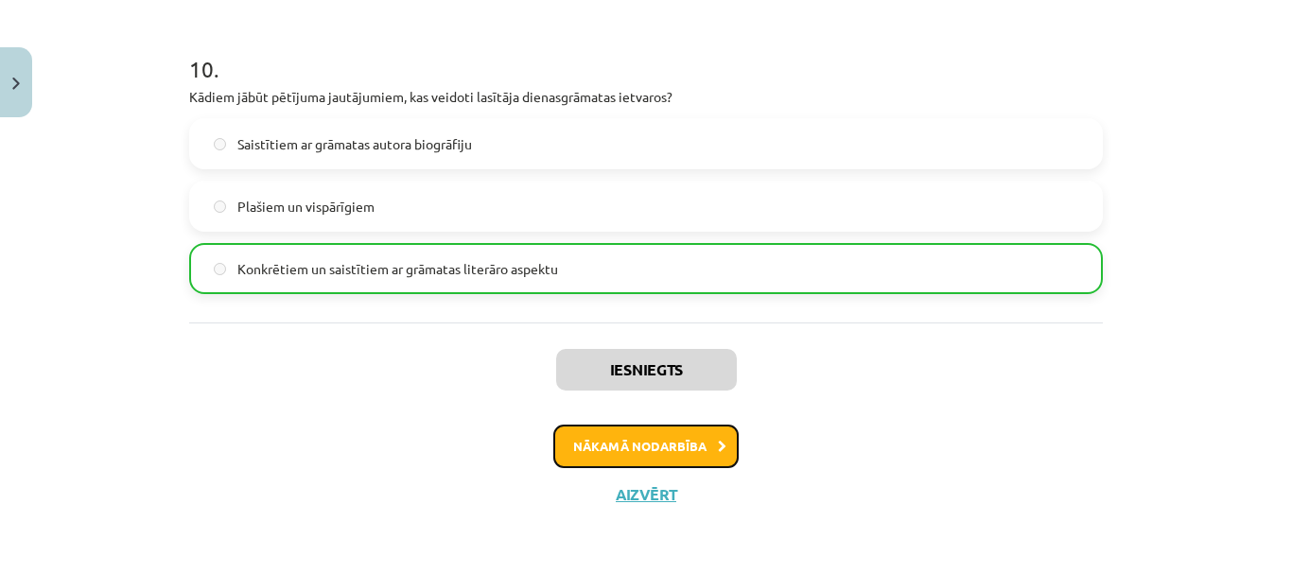
click at [699, 450] on button "Nākamā nodarbība" at bounding box center [645, 447] width 185 height 44
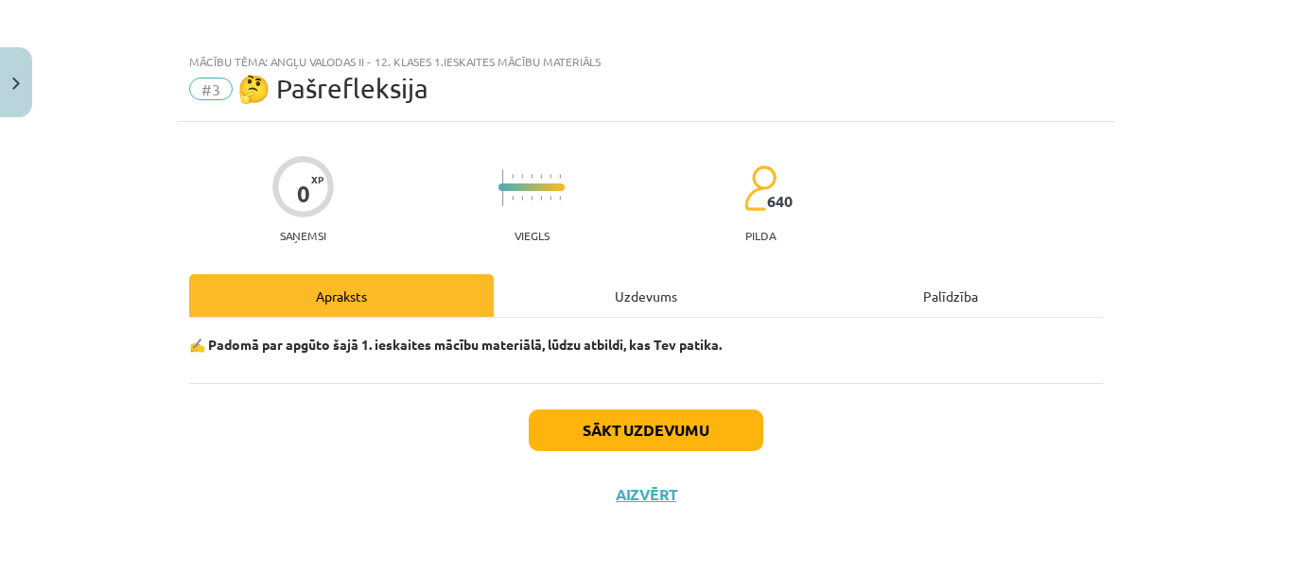
scroll to position [4, 0]
click at [647, 418] on button "Sākt uzdevumu" at bounding box center [646, 431] width 235 height 42
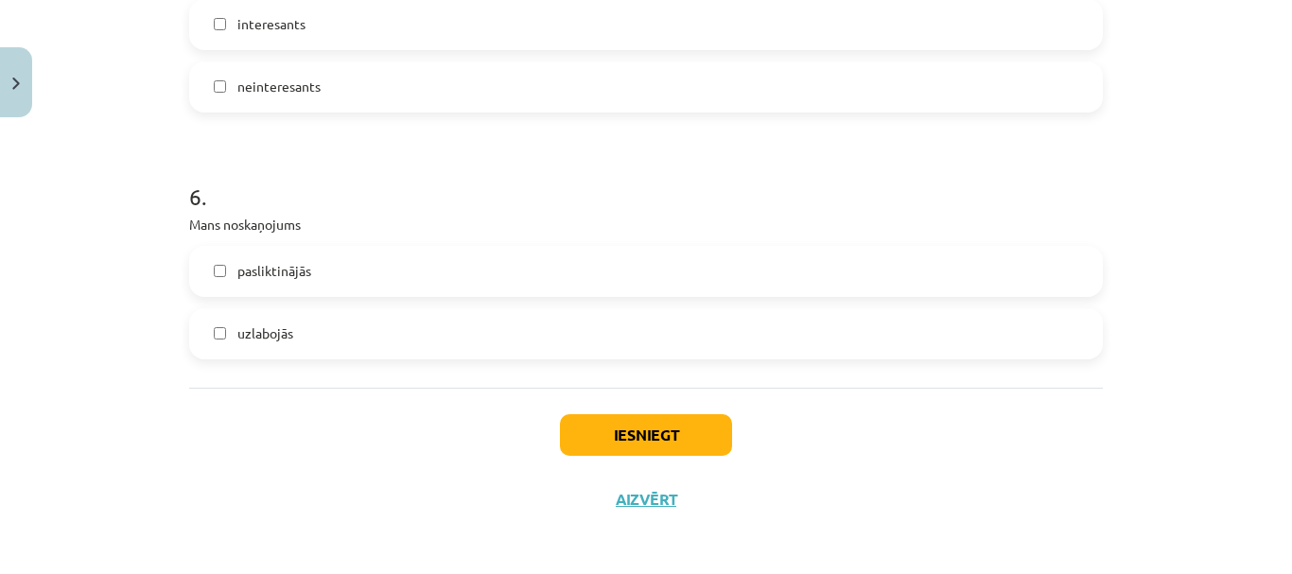
scroll to position [1787, 0]
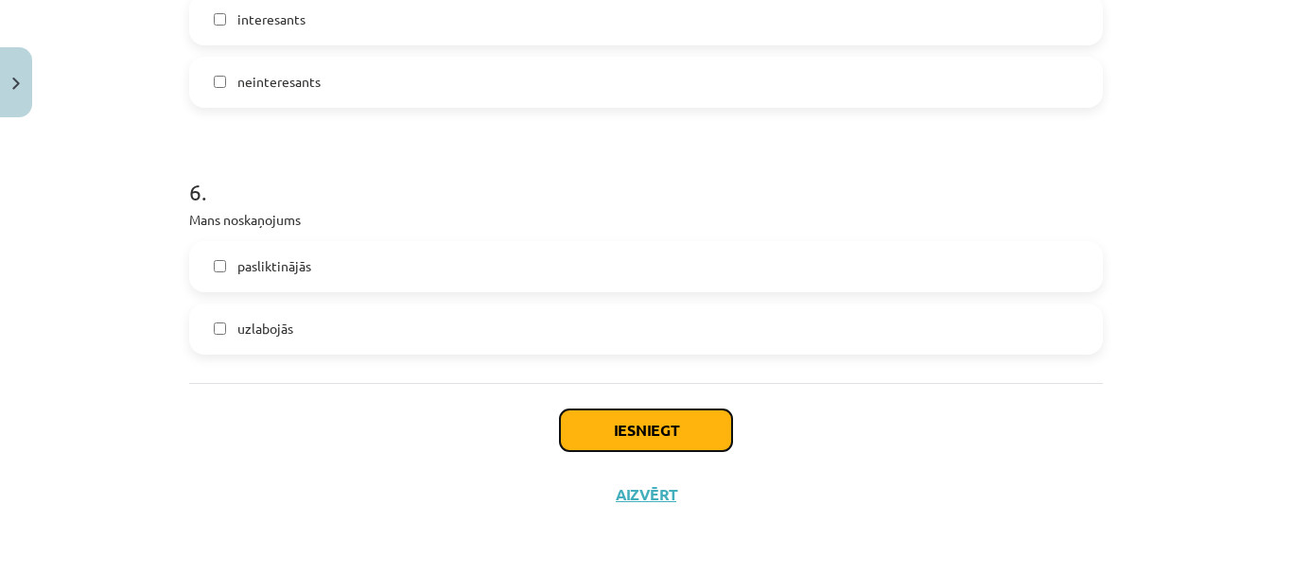
click at [647, 428] on button "Iesniegt" at bounding box center [646, 431] width 172 height 42
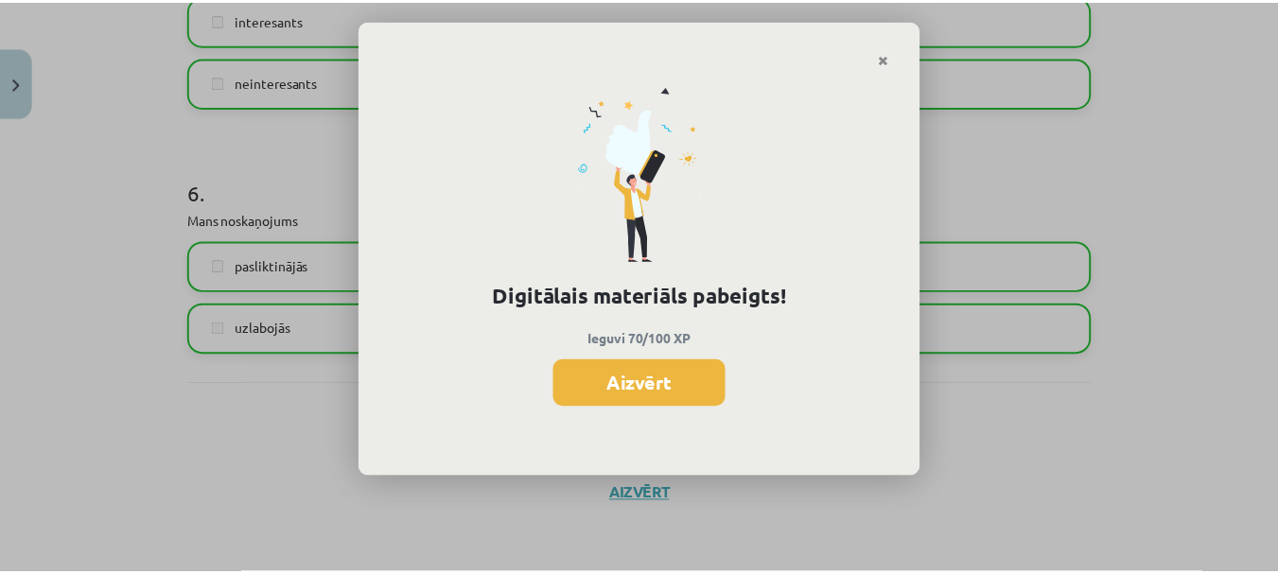
scroll to position [519, 0]
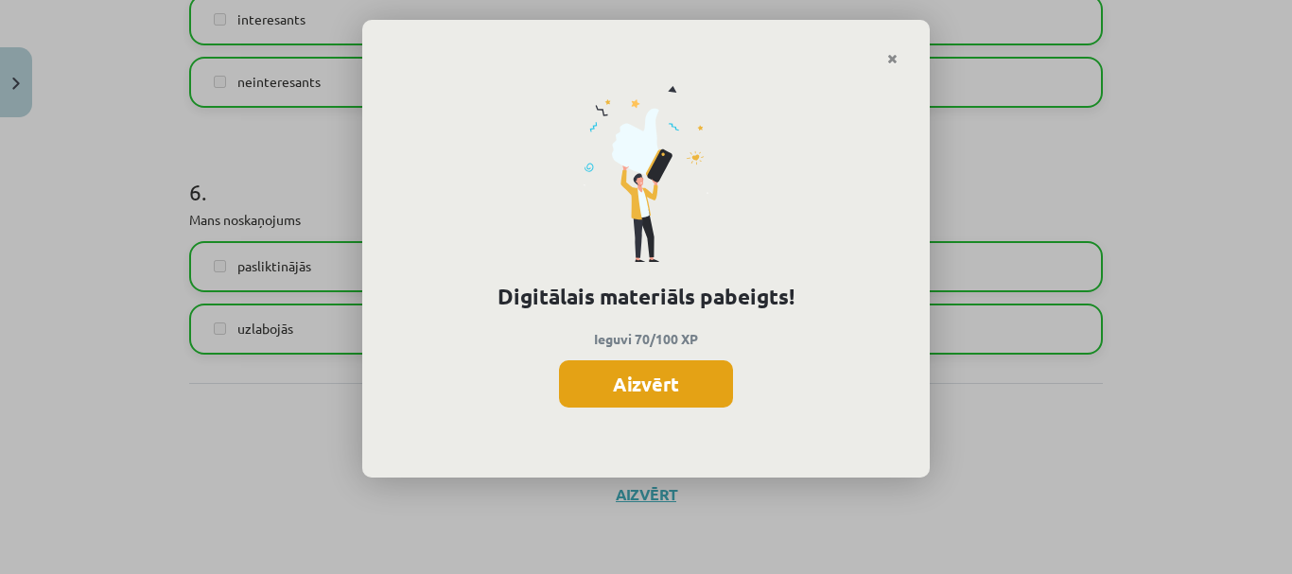
click at [633, 383] on button "Aizvērt" at bounding box center [646, 383] width 174 height 47
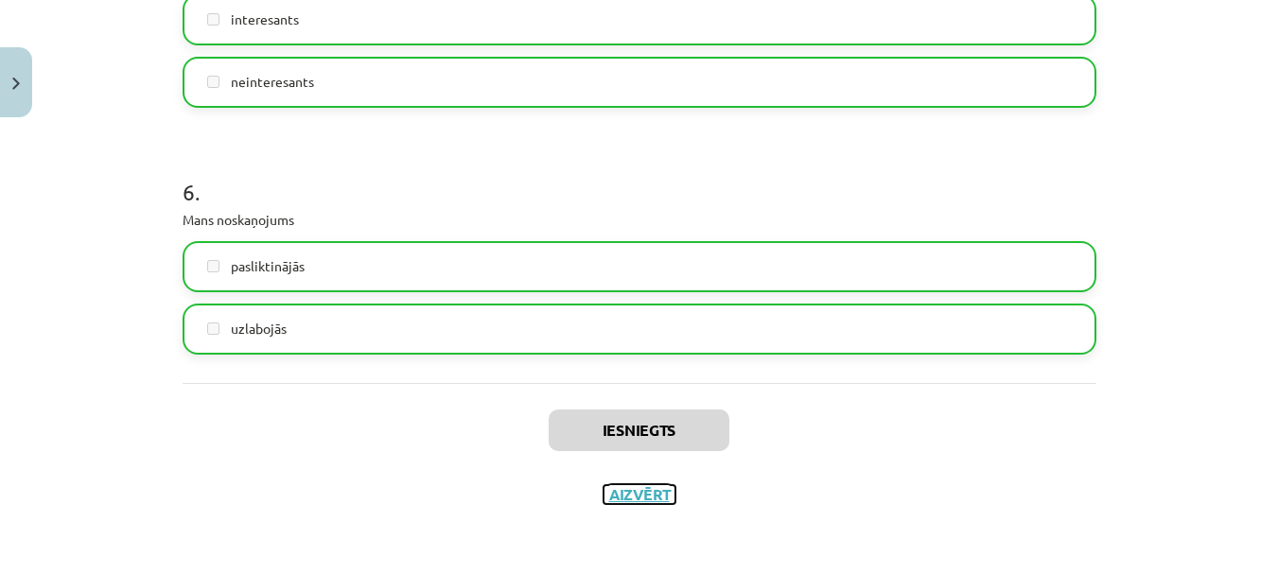
click at [659, 496] on button "Aizvērt" at bounding box center [640, 494] width 72 height 19
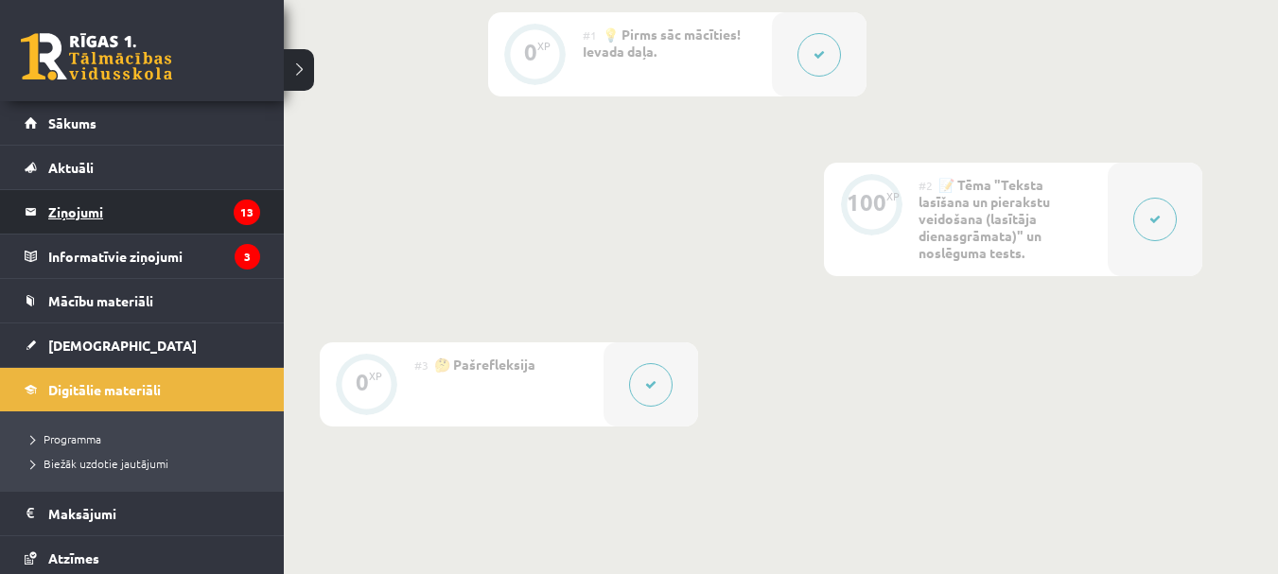
click at [86, 215] on legend "Ziņojumi 13" at bounding box center [154, 212] width 212 height 44
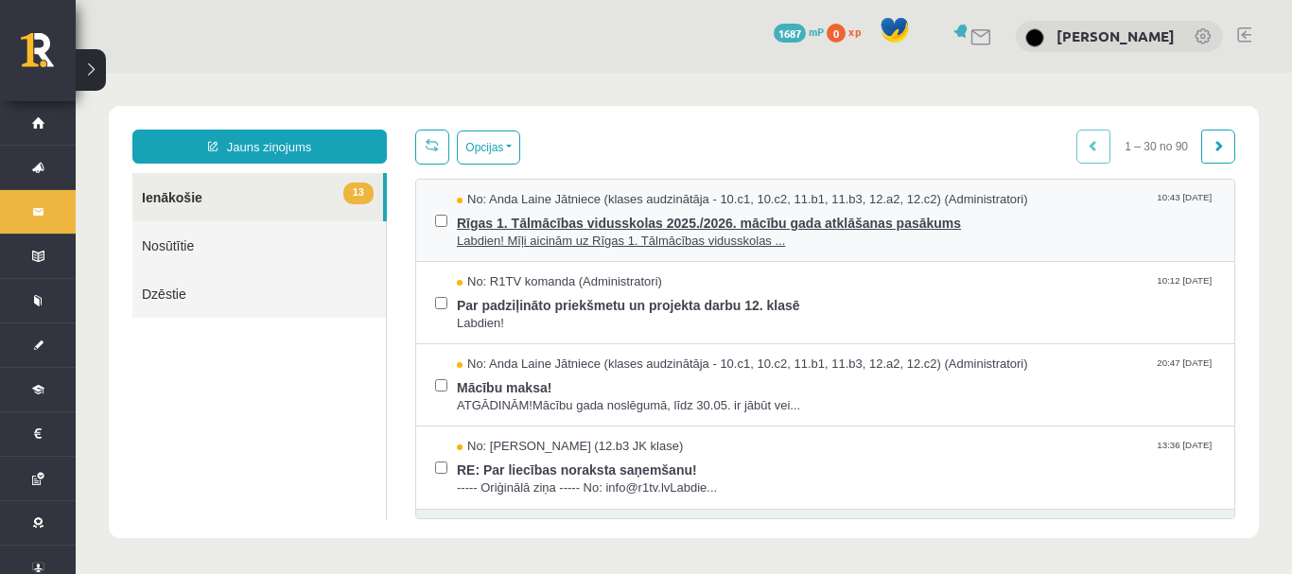
click at [540, 233] on span "Labdien! Mīļi aicinām uz Rīgas 1. Tālmācības vidusskolas ..." at bounding box center [836, 242] width 759 height 18
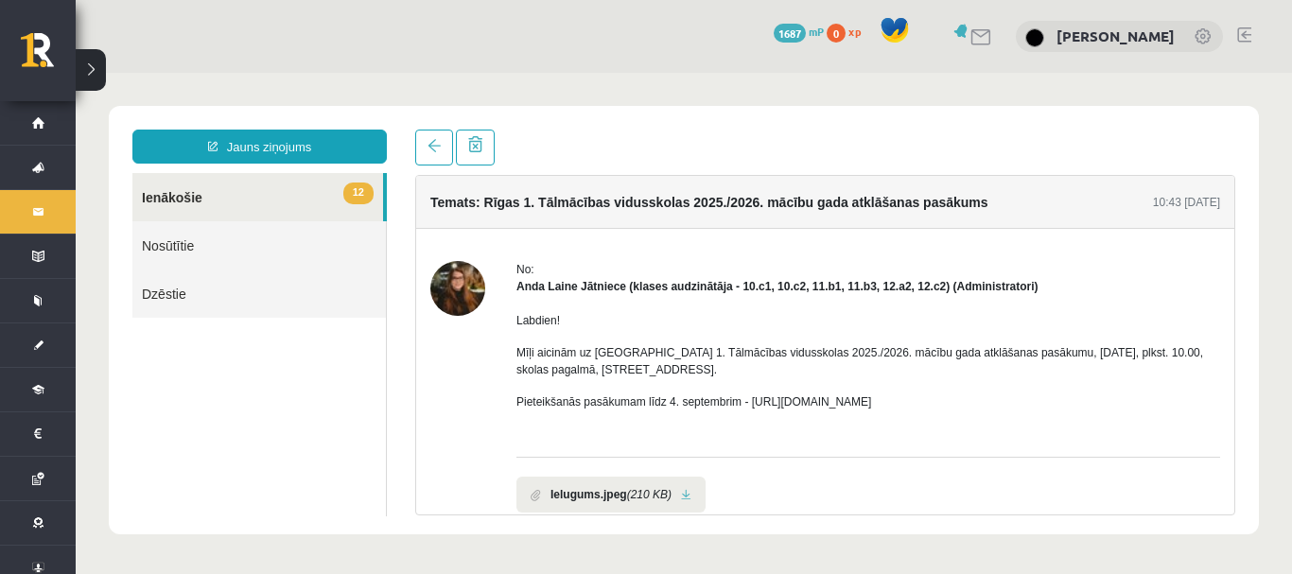
scroll to position [24, 0]
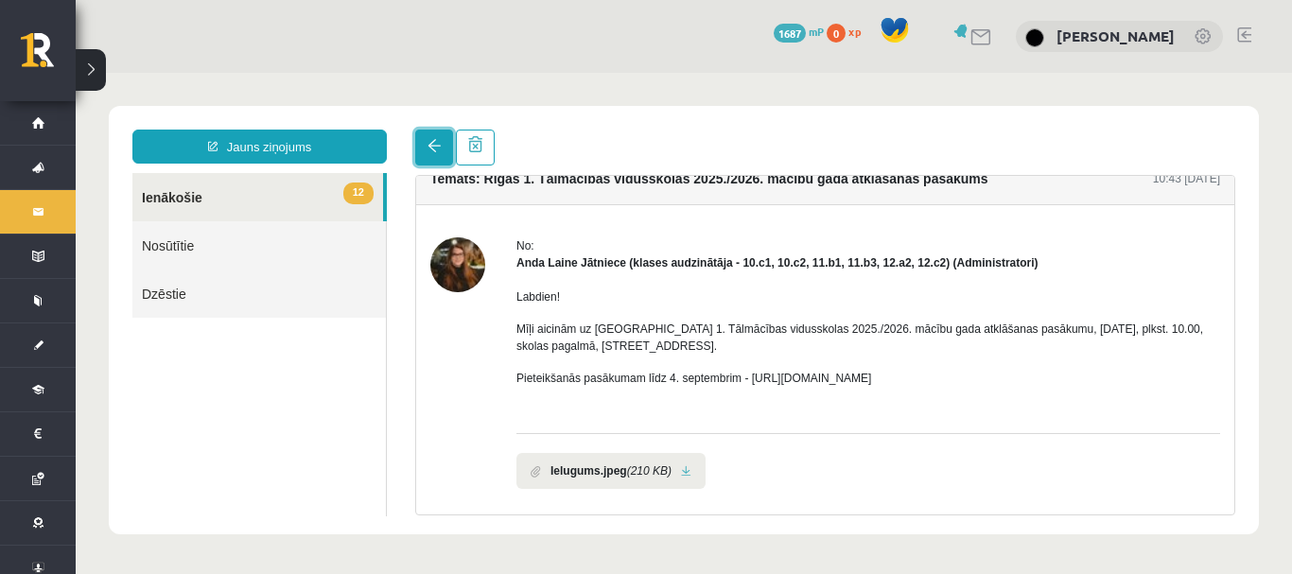
click at [429, 146] on span at bounding box center [434, 145] width 13 height 13
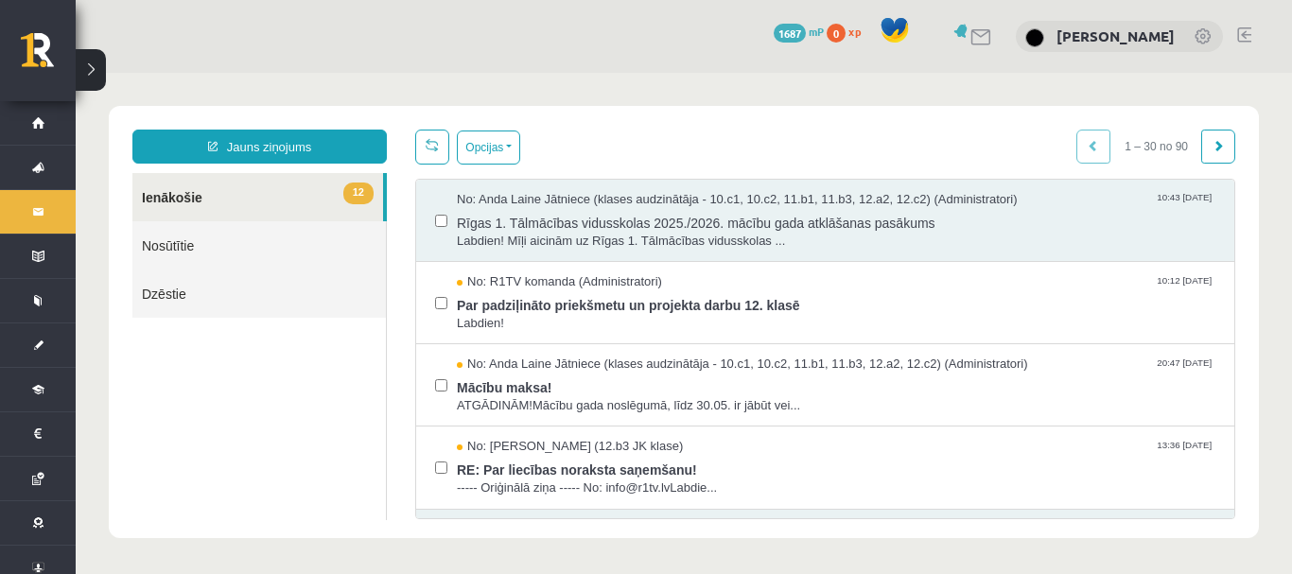
scroll to position [0, 0]
click at [475, 219] on span "Rīgas 1. Tālmācības vidusskolas 2025./2026. mācību gada atklāšanas pasākums" at bounding box center [836, 221] width 759 height 24
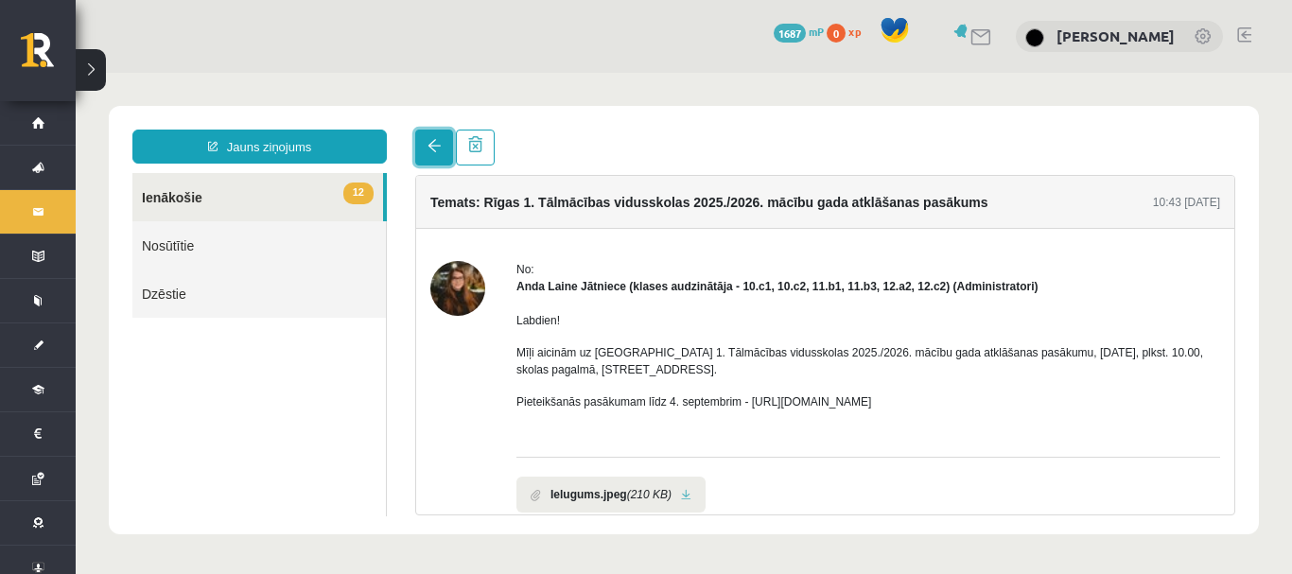
click at [428, 147] on span at bounding box center [434, 145] width 13 height 13
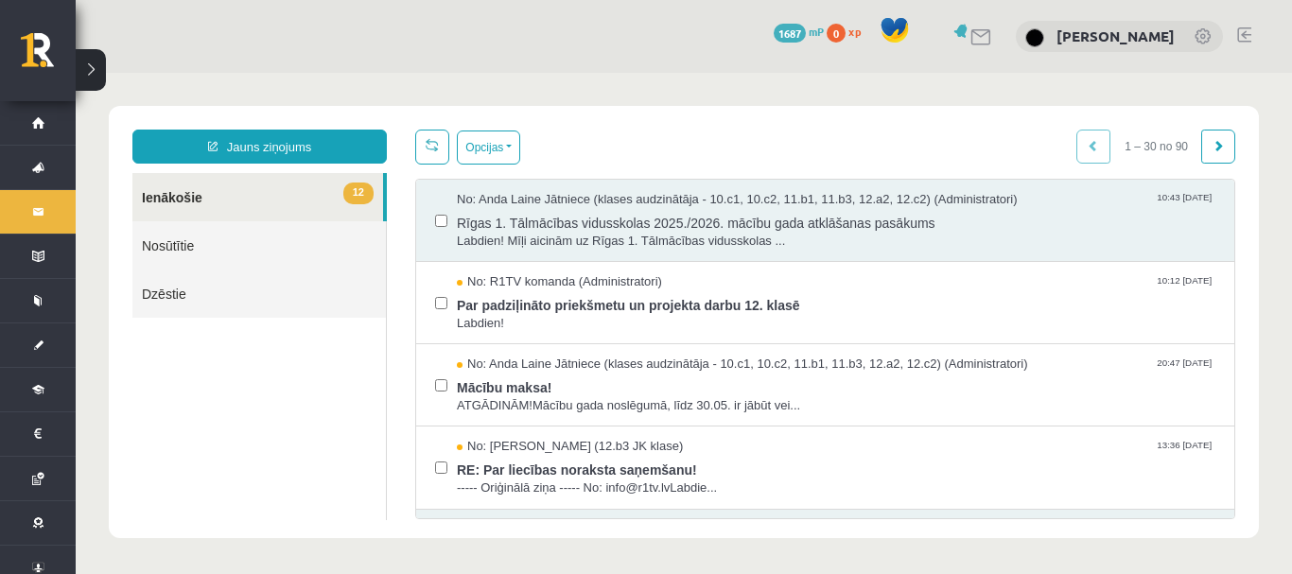
click at [817, 250] on div "No: Anda Laine Jātniece (klases audzinātāja - 10.c1, 10.c2, 11.b1, 11.b3, 12.a2…" at bounding box center [825, 221] width 818 height 82
click at [746, 213] on span "Rīgas 1. Tālmācības vidusskolas 2025./2026. mācību gada atklāšanas pasākums" at bounding box center [836, 221] width 759 height 24
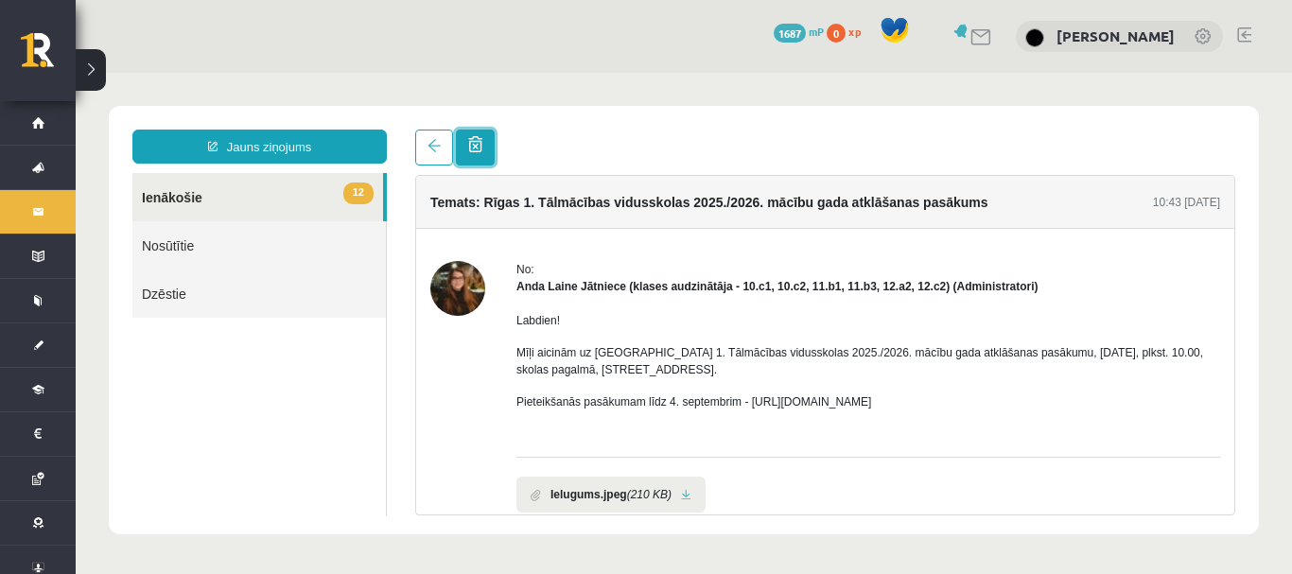
click at [472, 140] on span at bounding box center [475, 144] width 14 height 16
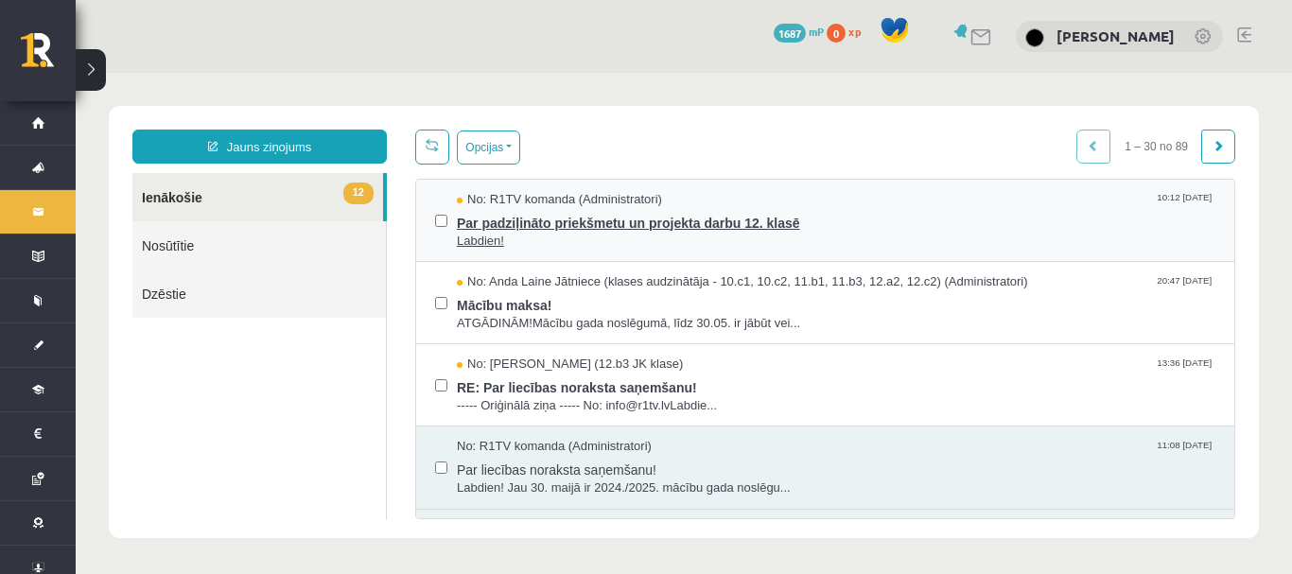
click at [485, 229] on span "Par padziļināto priekšmetu un projekta darbu 12. klasē" at bounding box center [836, 221] width 759 height 24
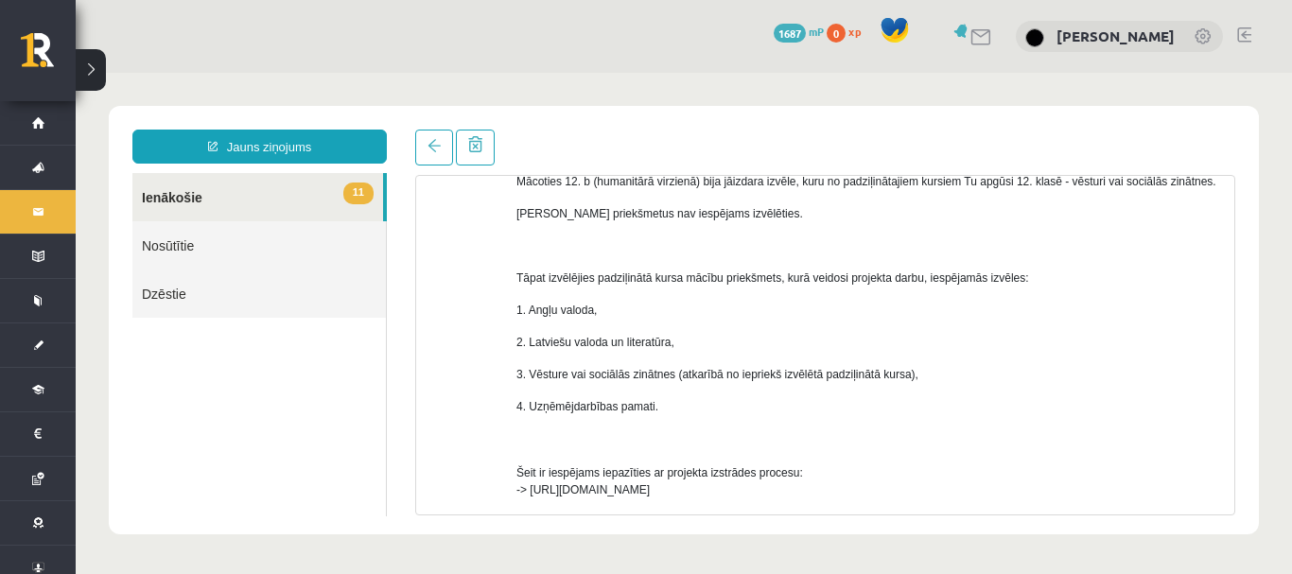
scroll to position [237, 0]
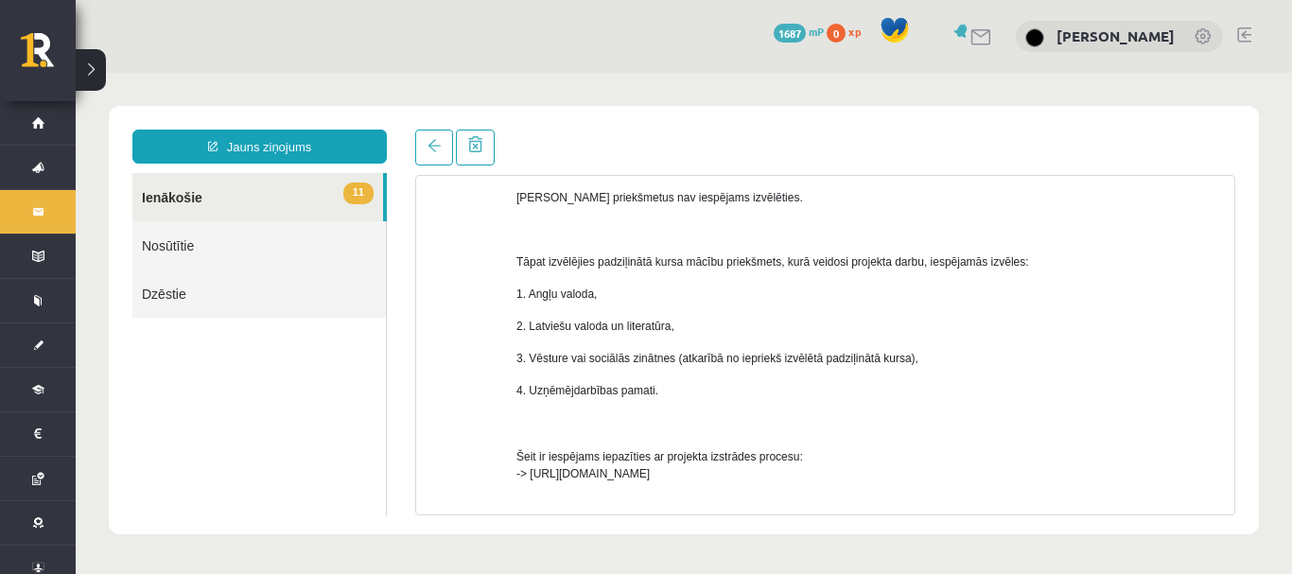
click at [750, 369] on div "Labdien! Iestājoties skolā esi norādījis, kuru padziļināto priekšmetu apgūsi un…" at bounding box center [869, 343] width 704 height 569
click at [481, 146] on span at bounding box center [475, 144] width 14 height 16
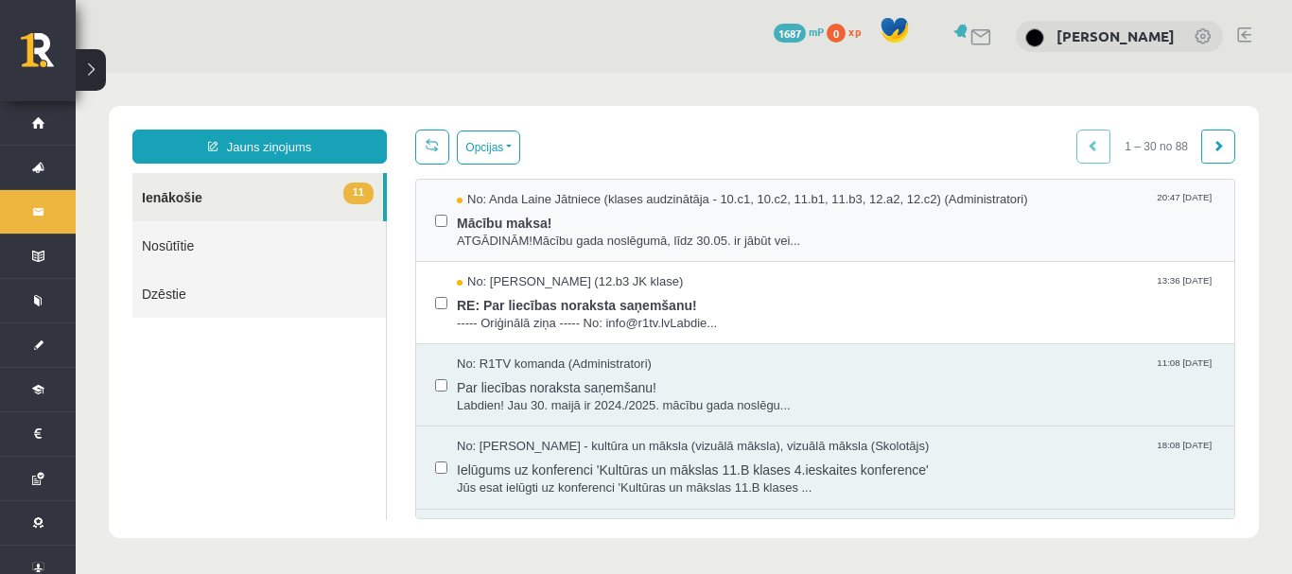
scroll to position [0, 0]
click at [466, 223] on span "Mācību maksa!" at bounding box center [836, 221] width 759 height 24
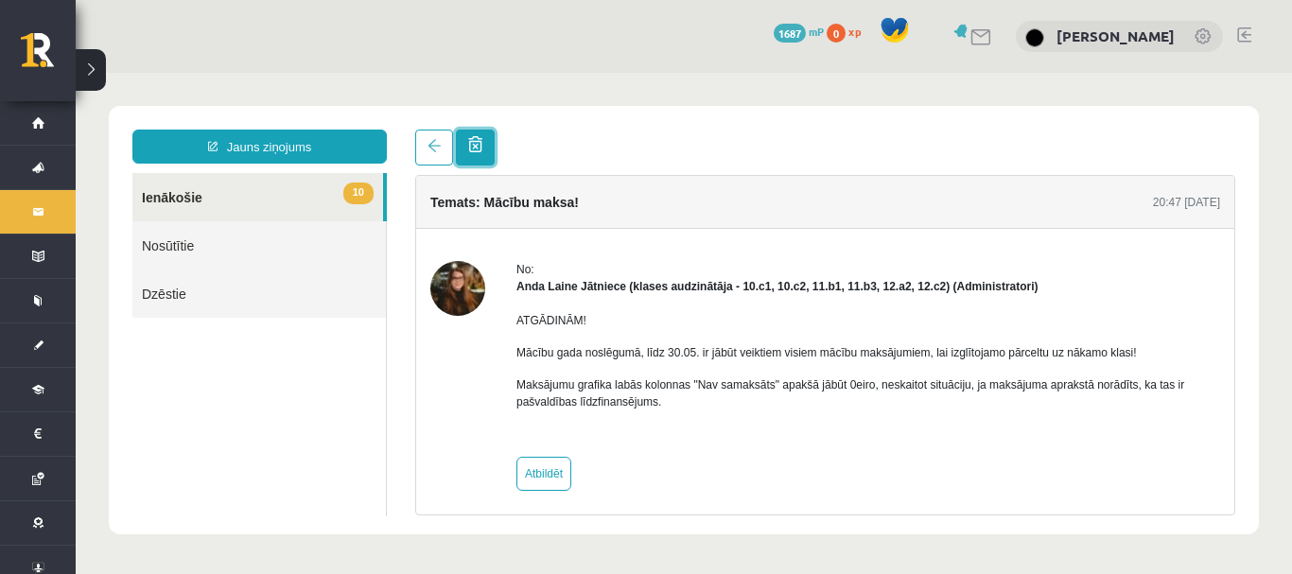
click at [478, 144] on span at bounding box center [475, 144] width 14 height 16
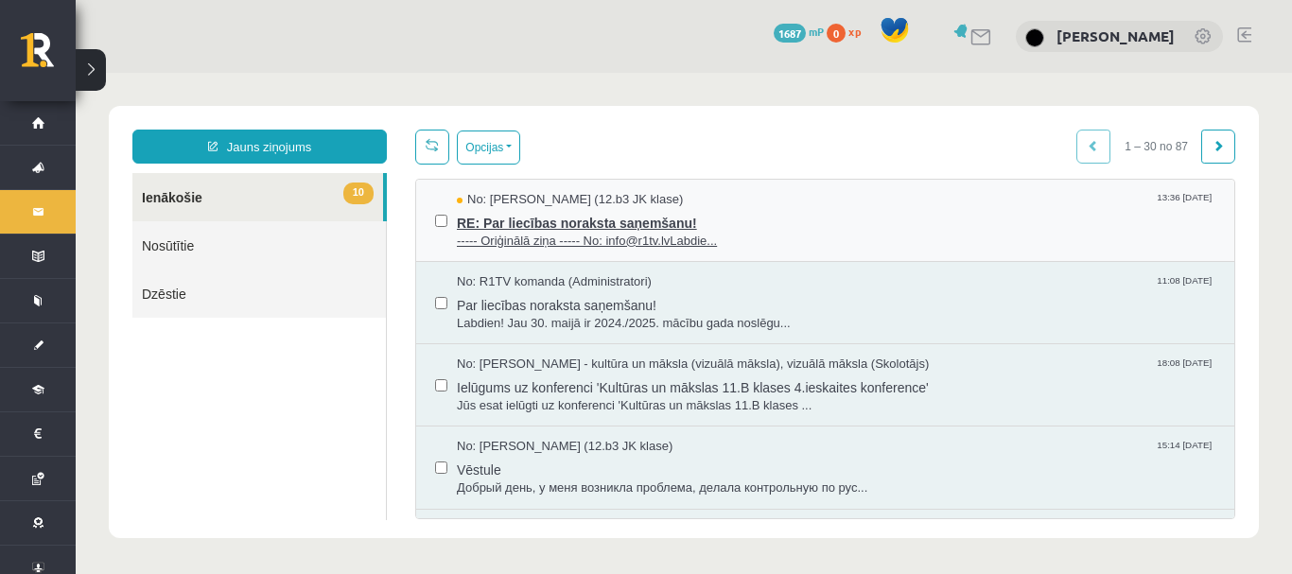
click at [499, 215] on span "RE: Par liecības noraksta saņemšanu!" at bounding box center [836, 221] width 759 height 24
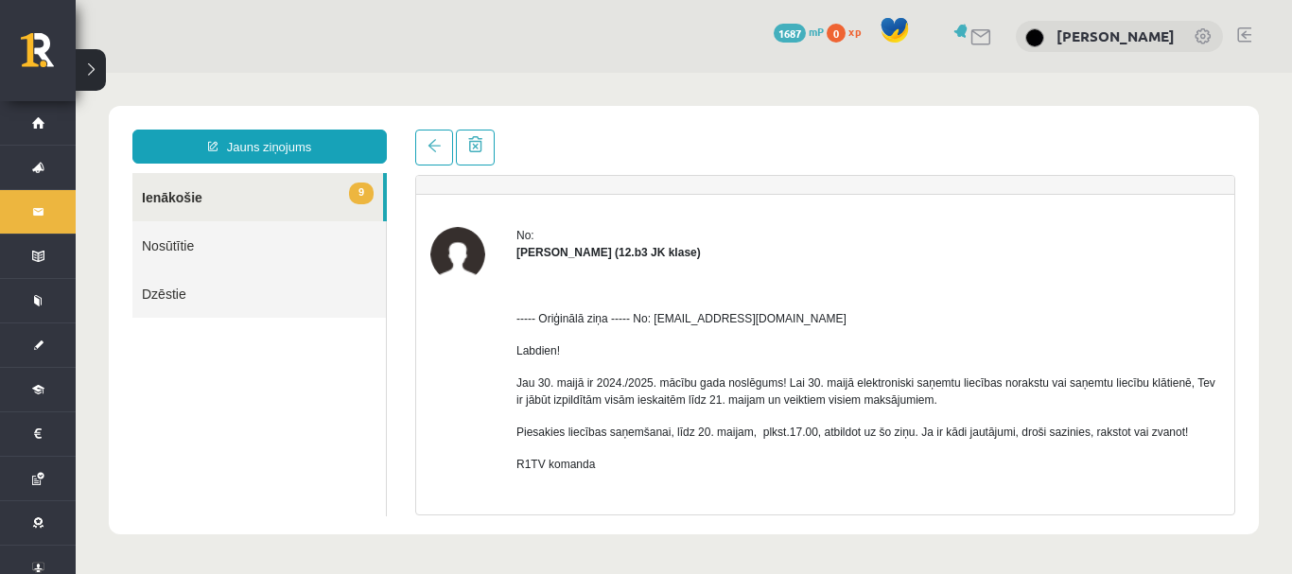
scroll to position [36, 0]
click at [483, 158] on link at bounding box center [475, 148] width 39 height 36
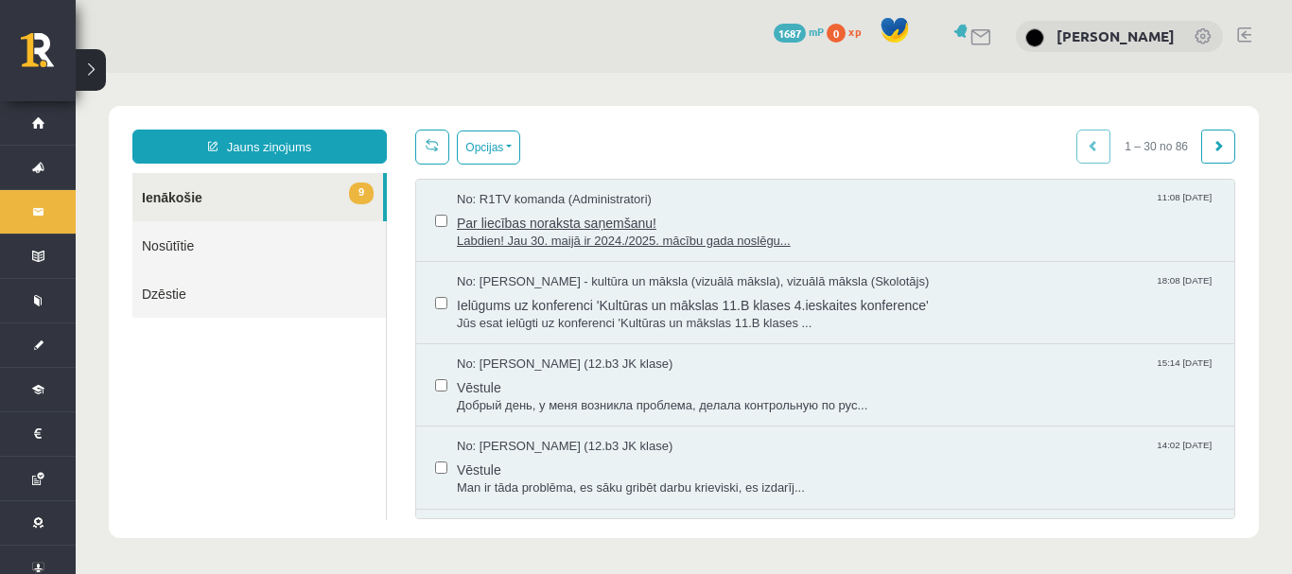
scroll to position [0, 0]
click at [520, 221] on span "Par liecības noraksta saņemšanu!" at bounding box center [836, 221] width 759 height 24
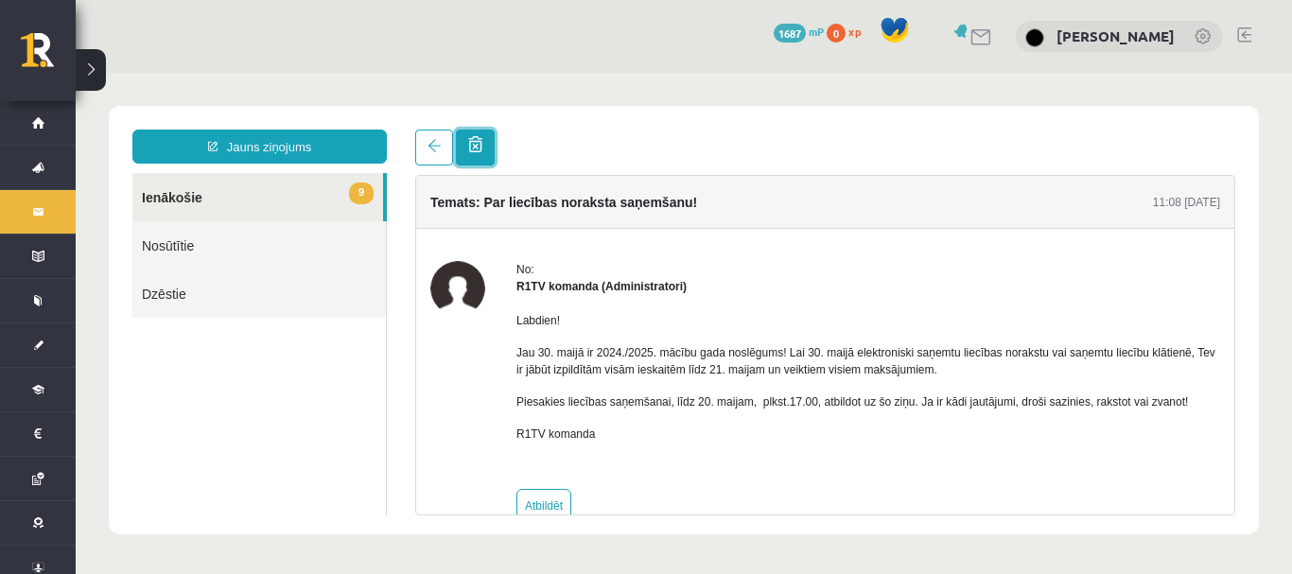
click at [480, 148] on span at bounding box center [475, 144] width 14 height 16
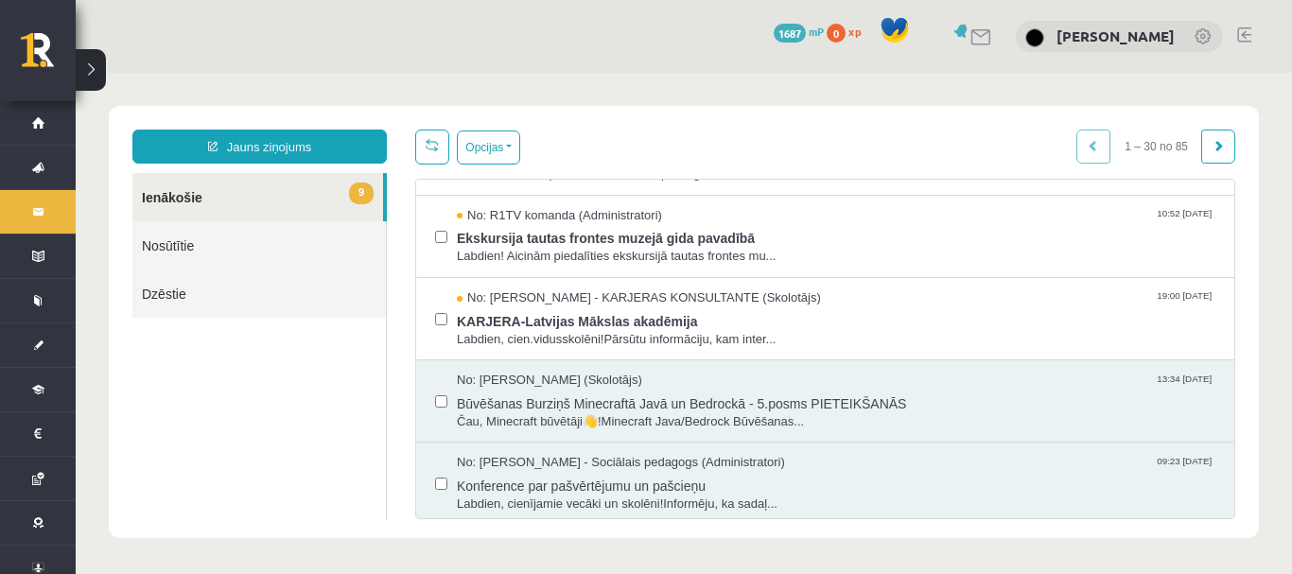
scroll to position [1204, 0]
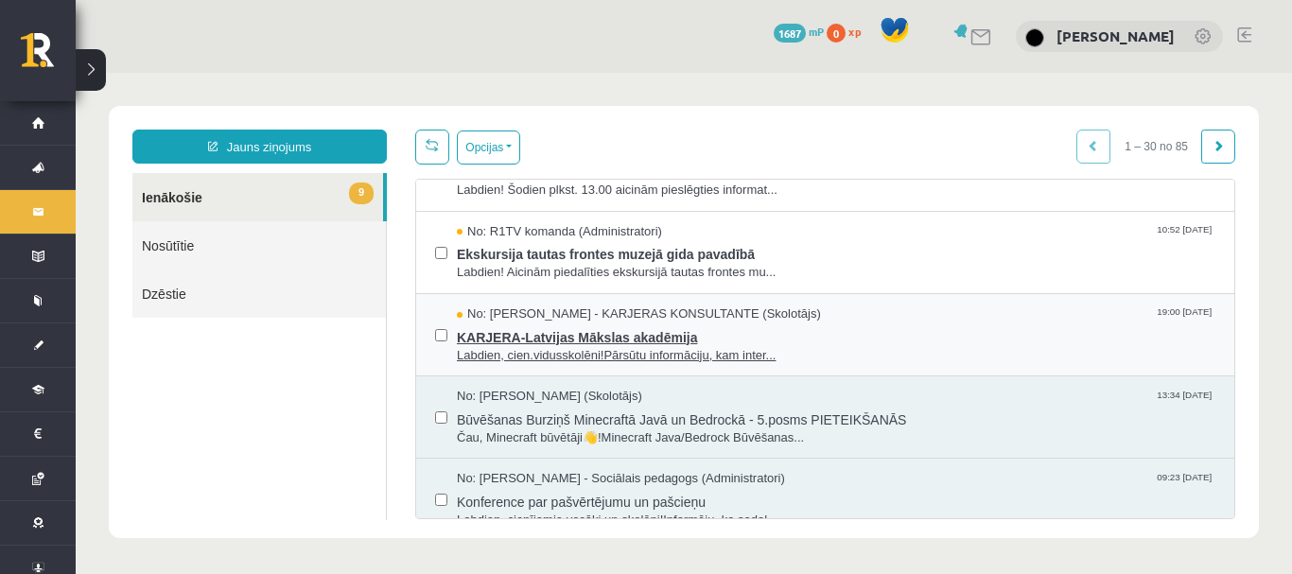
click at [596, 324] on span "KARJERA-Latvijas Mākslas akadēmija" at bounding box center [836, 336] width 759 height 24
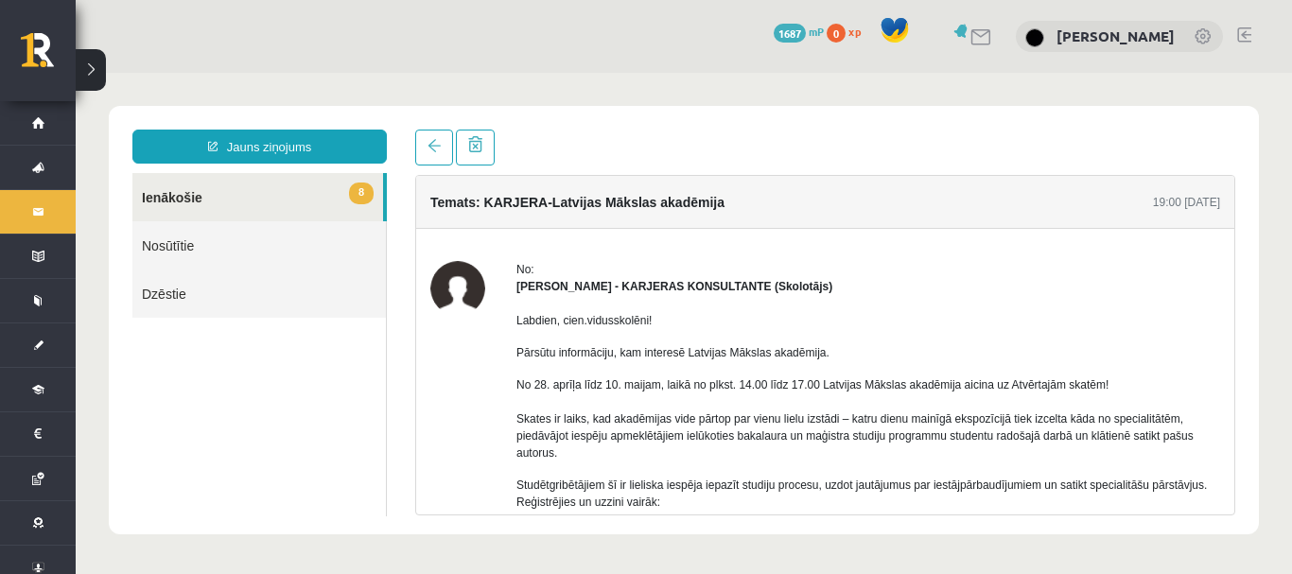
scroll to position [0, 0]
click at [438, 141] on span at bounding box center [434, 145] width 13 height 13
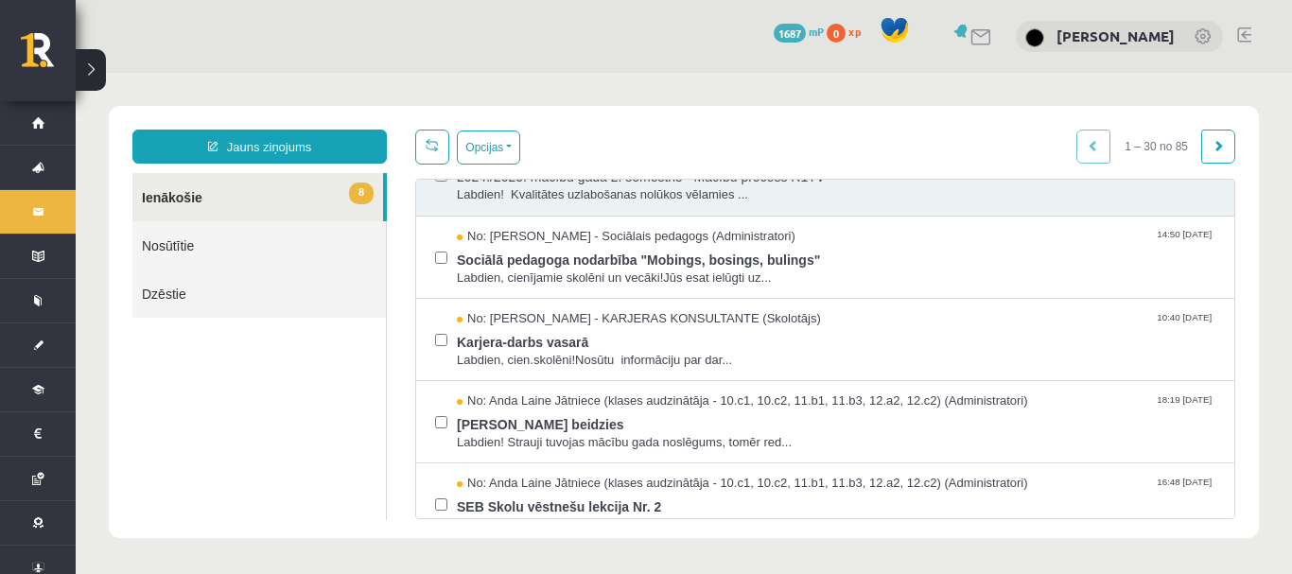
scroll to position [570, 0]
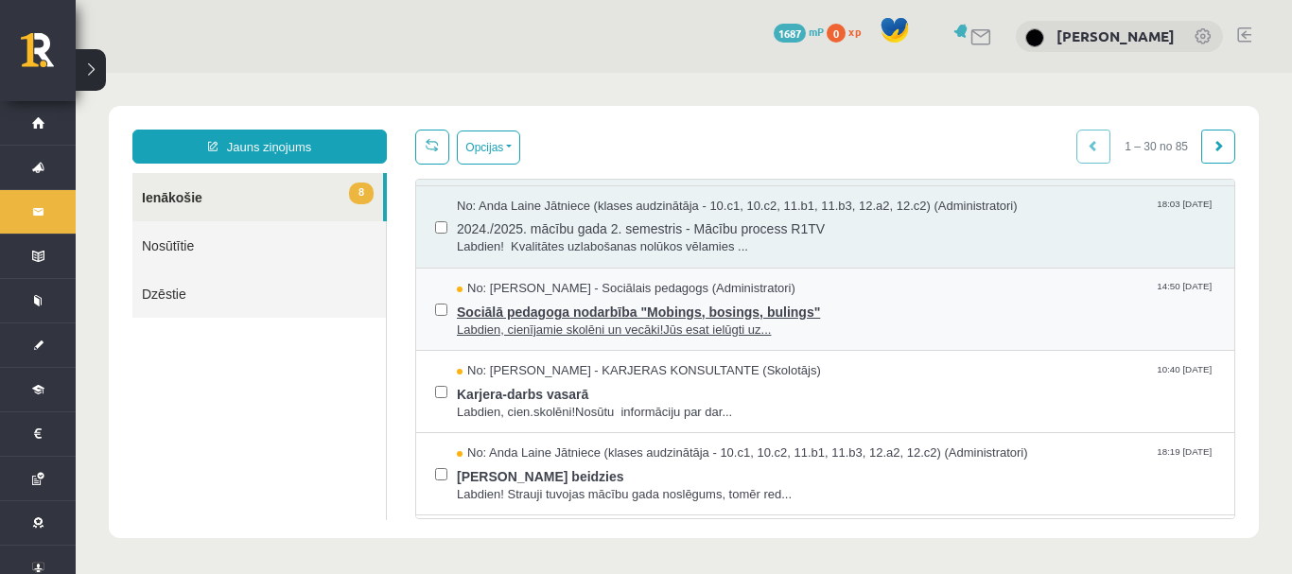
click at [579, 298] on span "Sociālā pedagoga nodarbība "Mobings, bosings, bulings"" at bounding box center [836, 310] width 759 height 24
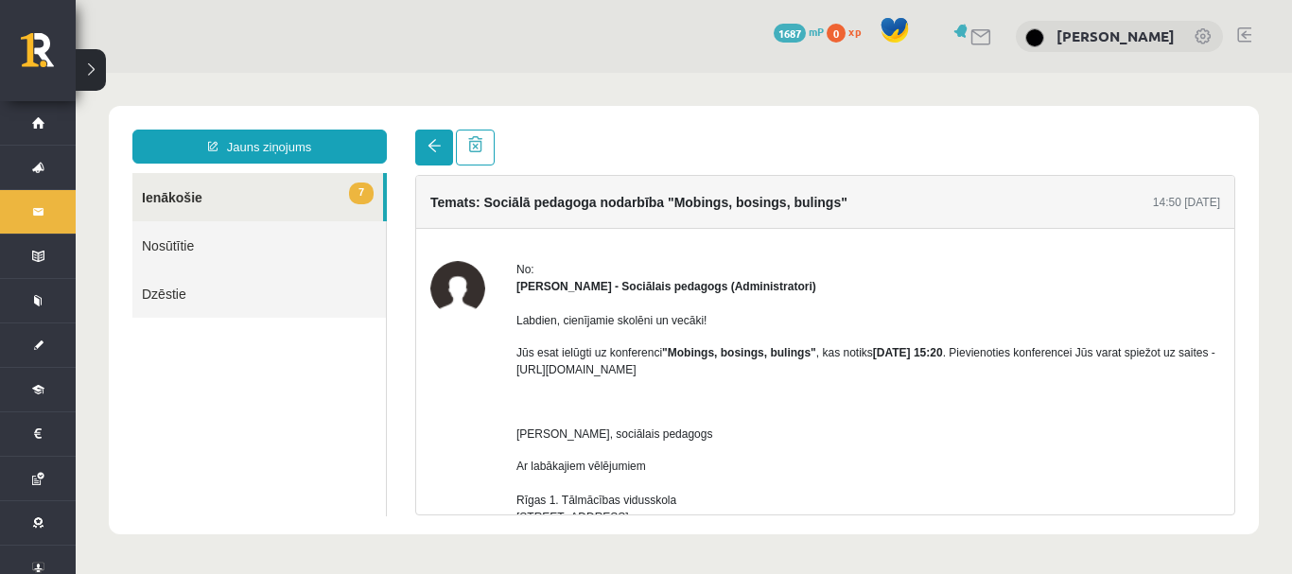
scroll to position [0, 0]
click at [447, 144] on link at bounding box center [434, 148] width 38 height 36
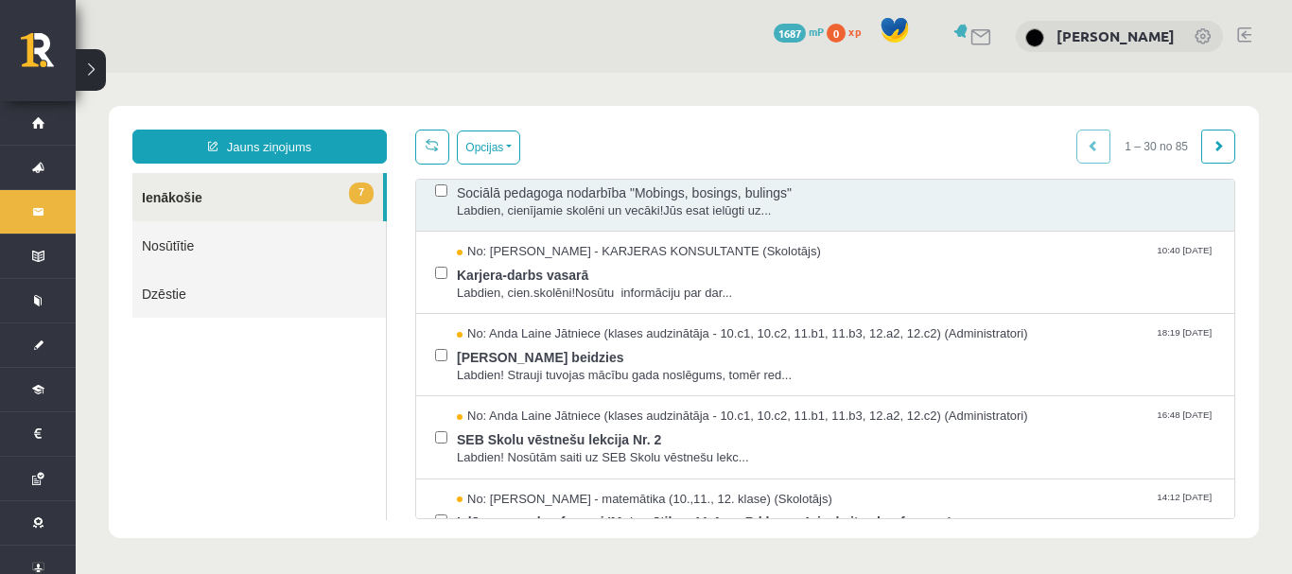
scroll to position [692, 0]
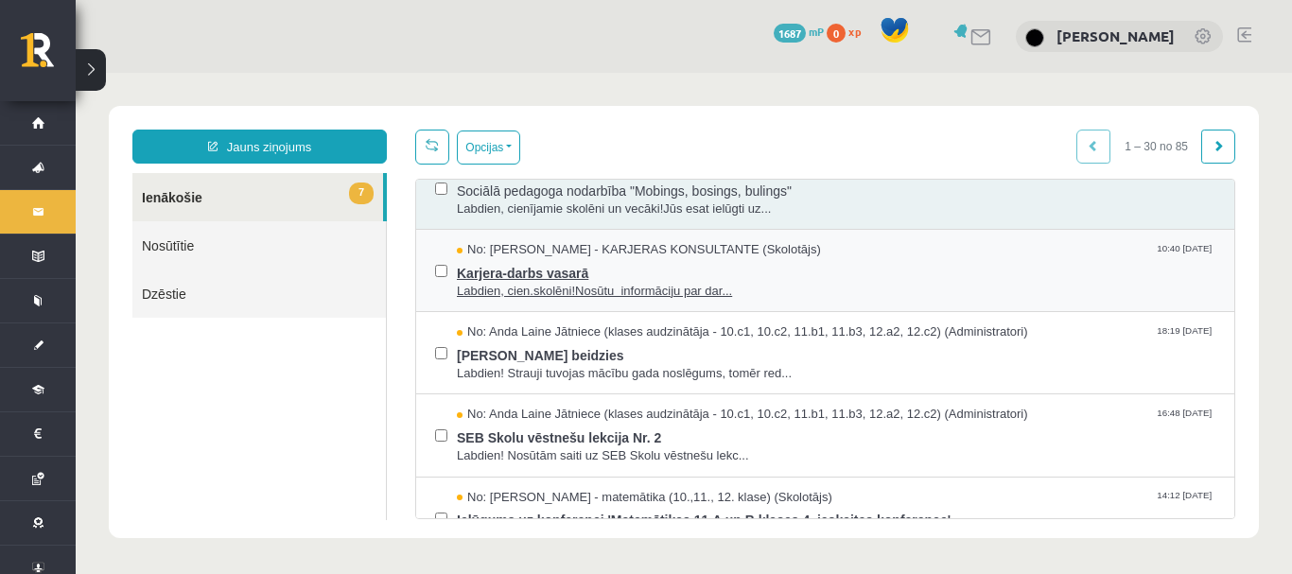
click at [562, 278] on span "Karjera-darbs vasarā" at bounding box center [836, 271] width 759 height 24
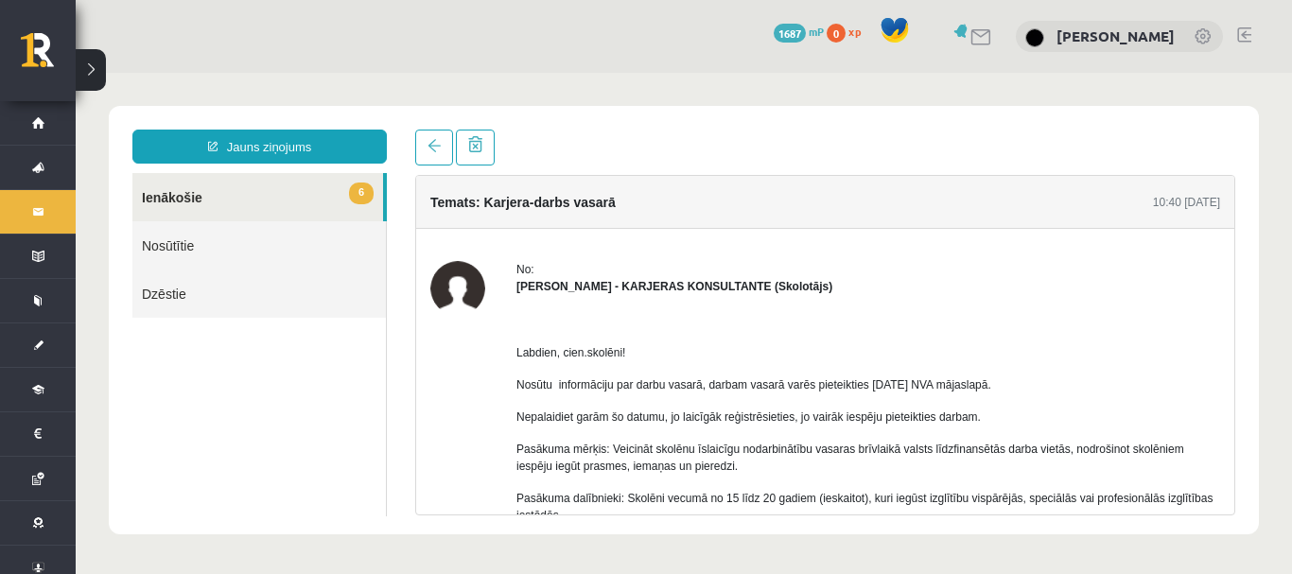
scroll to position [0, 0]
click at [429, 141] on span at bounding box center [434, 145] width 13 height 13
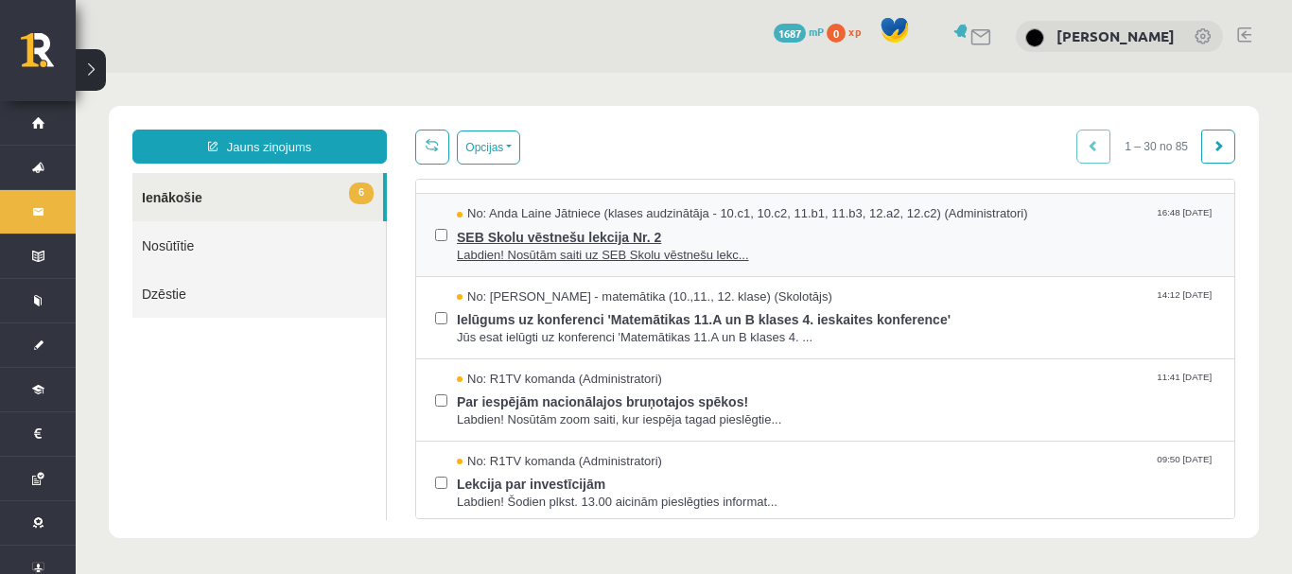
click at [557, 238] on span "SEB Skolu vēstnešu lekcija Nr. 2" at bounding box center [836, 235] width 759 height 24
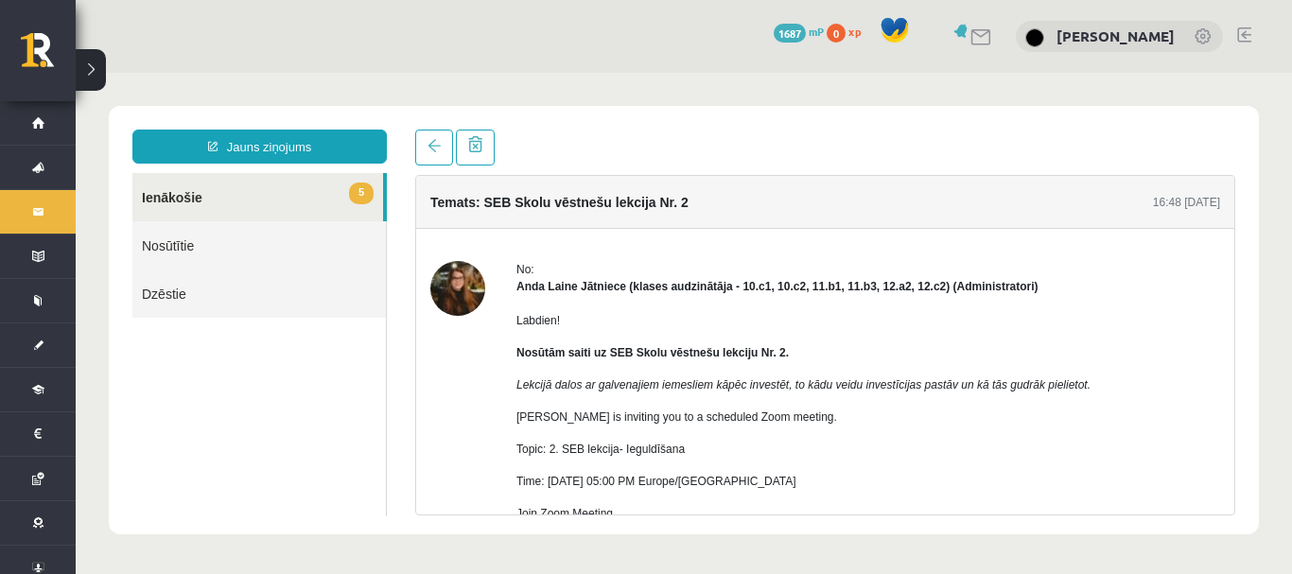
click at [420, 129] on div "Jauns ziņojums 5 Ienākošie Nosūtītie Dzēstie * ********* ********* ******* Tema…" at bounding box center [684, 320] width 1150 height 429
click at [435, 144] on span at bounding box center [434, 145] width 13 height 13
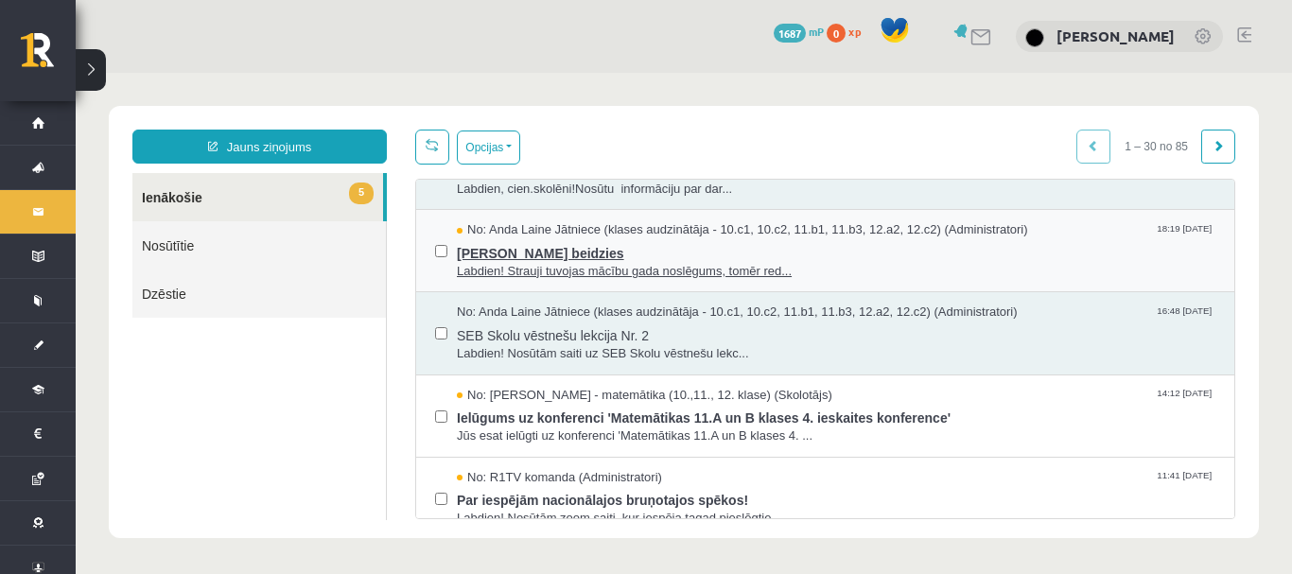
click at [501, 243] on span "Termiņš beidzies" at bounding box center [836, 251] width 759 height 24
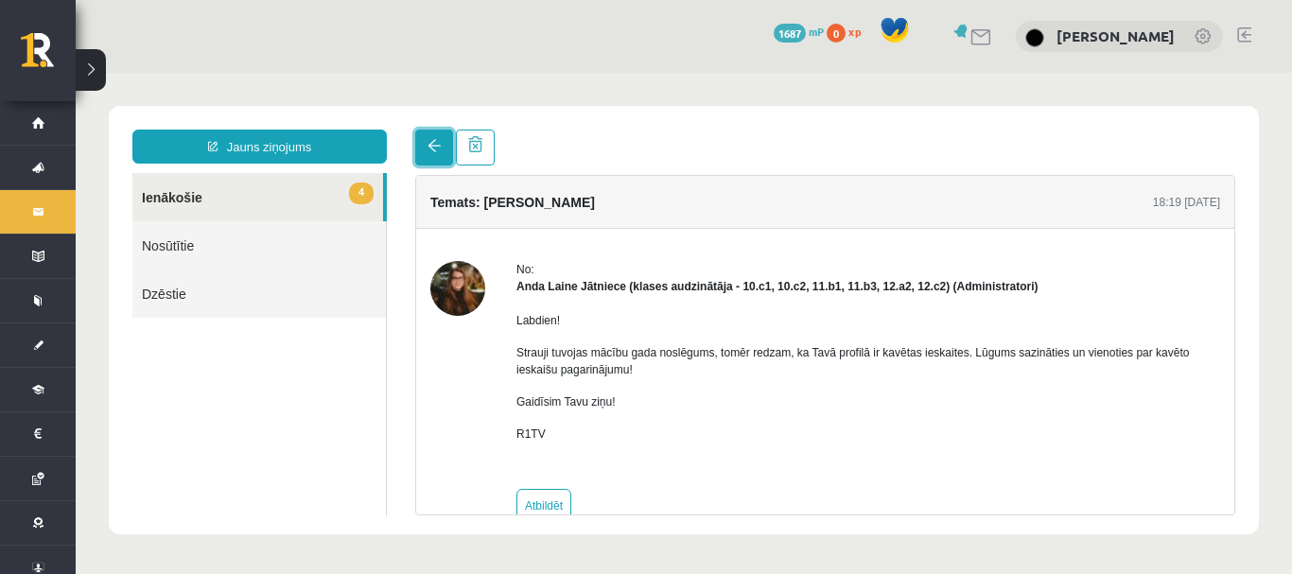
click at [429, 147] on span at bounding box center [434, 145] width 13 height 13
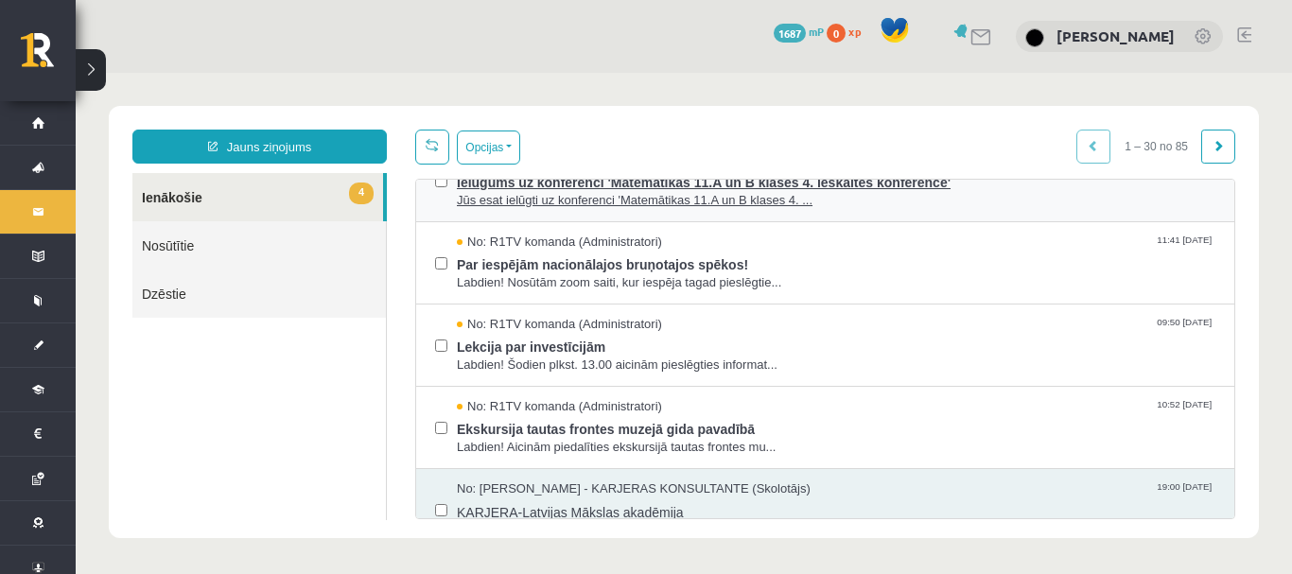
click at [533, 194] on span "Jūs esat ielūgti uz konferenci 'Matemātikas 11.A un B klases 4. ..." at bounding box center [836, 201] width 759 height 18
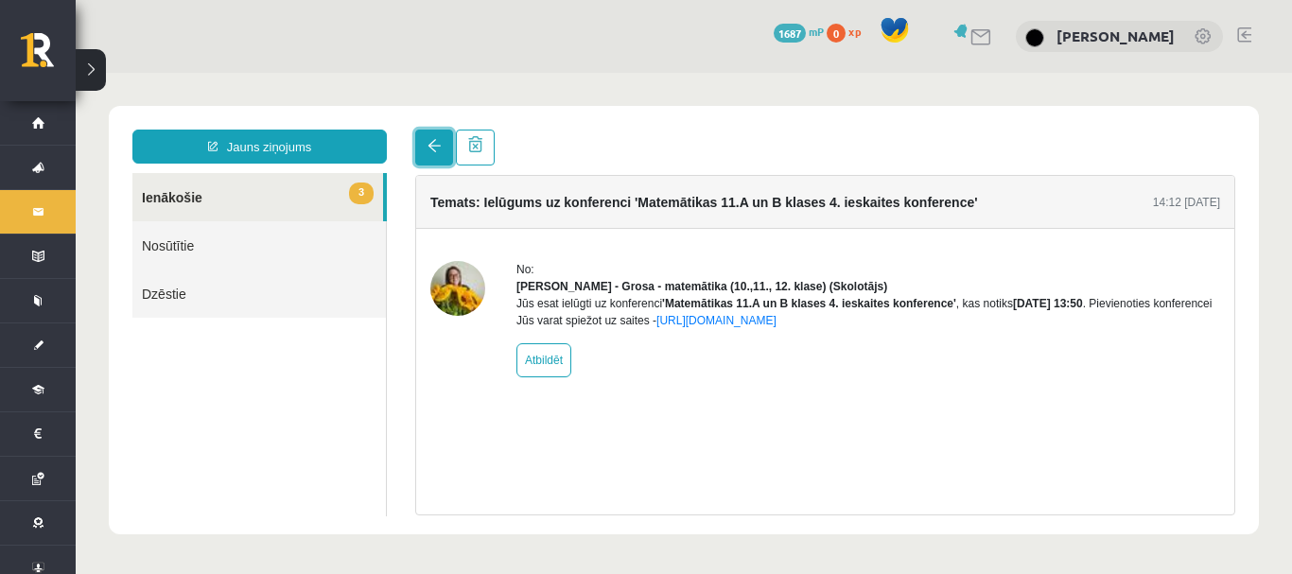
click at [446, 142] on link at bounding box center [434, 148] width 38 height 36
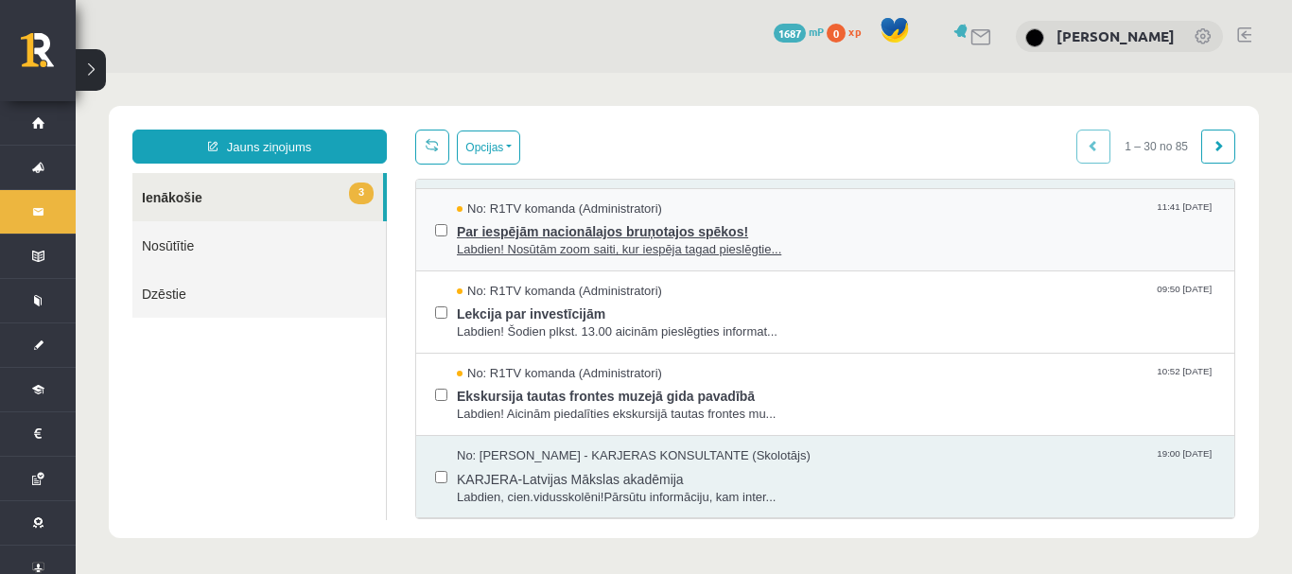
click at [552, 245] on span "Labdien! Nosūtām zoom saiti, kur iespēja tagad pieslēgtie..." at bounding box center [836, 250] width 759 height 18
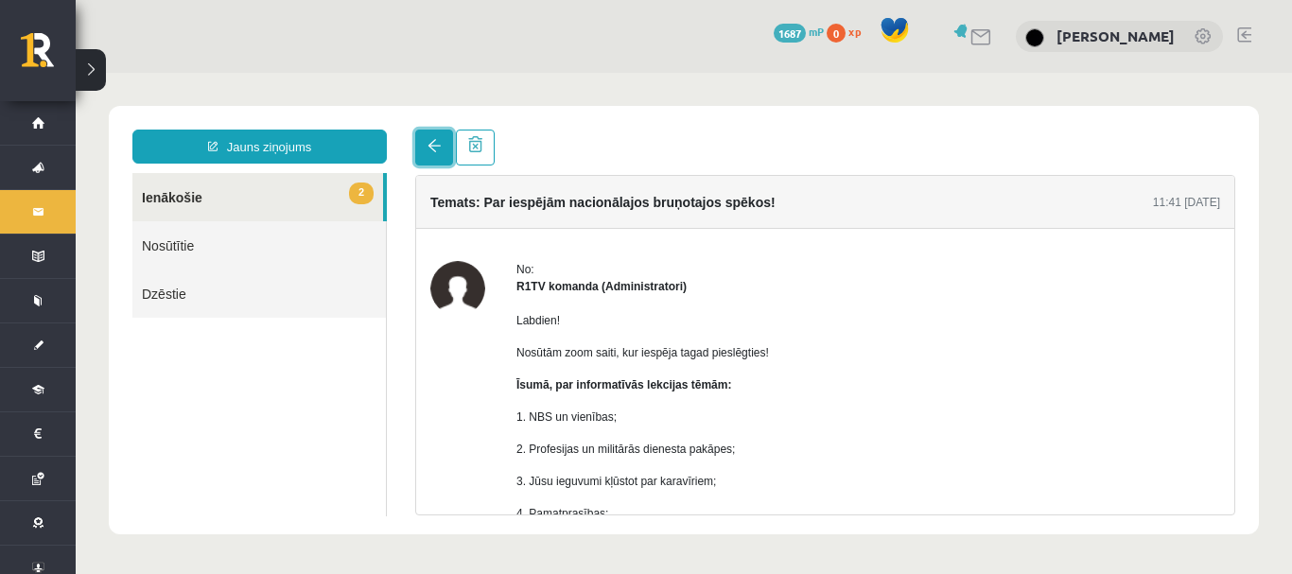
click at [444, 149] on link at bounding box center [434, 148] width 38 height 36
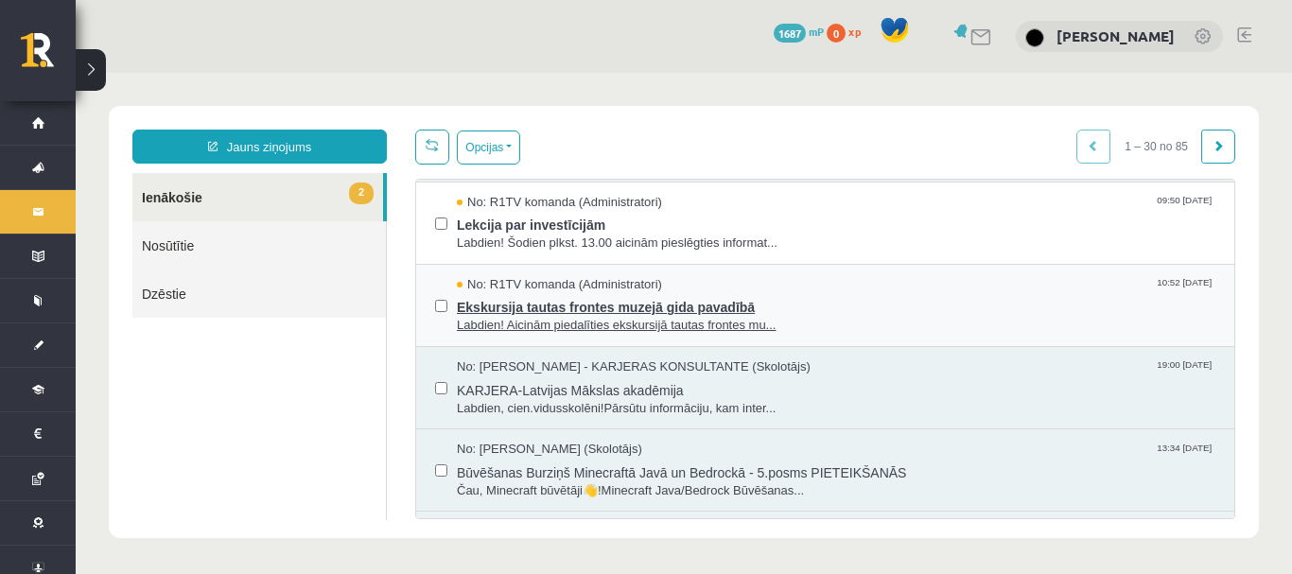
click at [556, 294] on span "Ekskursija tautas frontes muzejā gida pavadībā" at bounding box center [836, 305] width 759 height 24
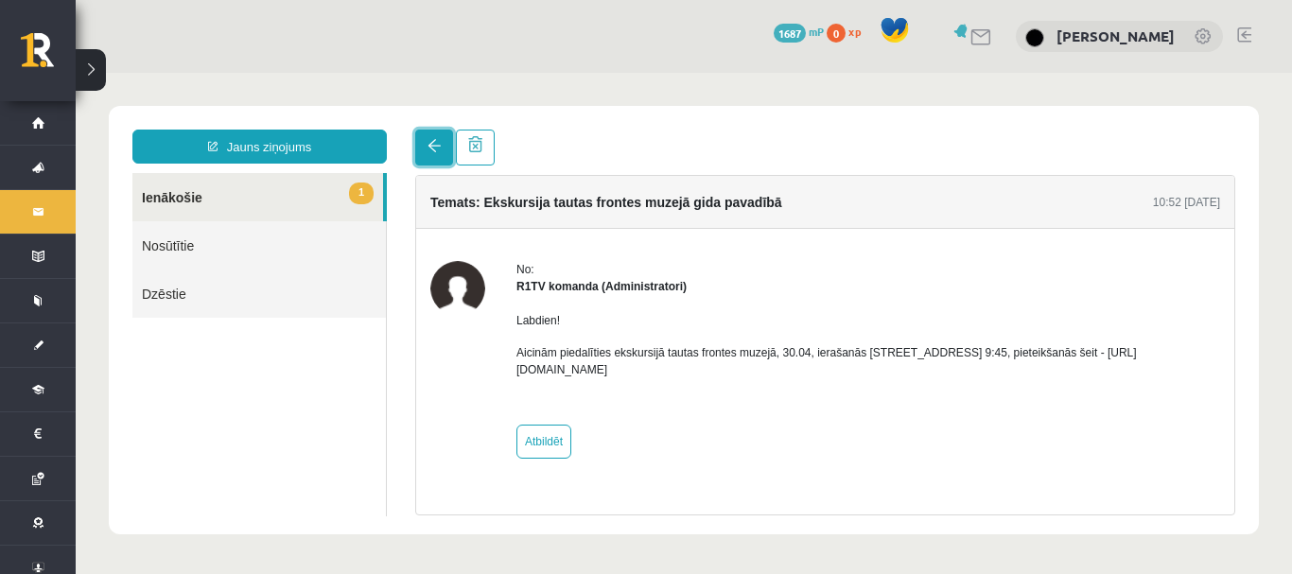
click at [435, 145] on span at bounding box center [434, 145] width 13 height 13
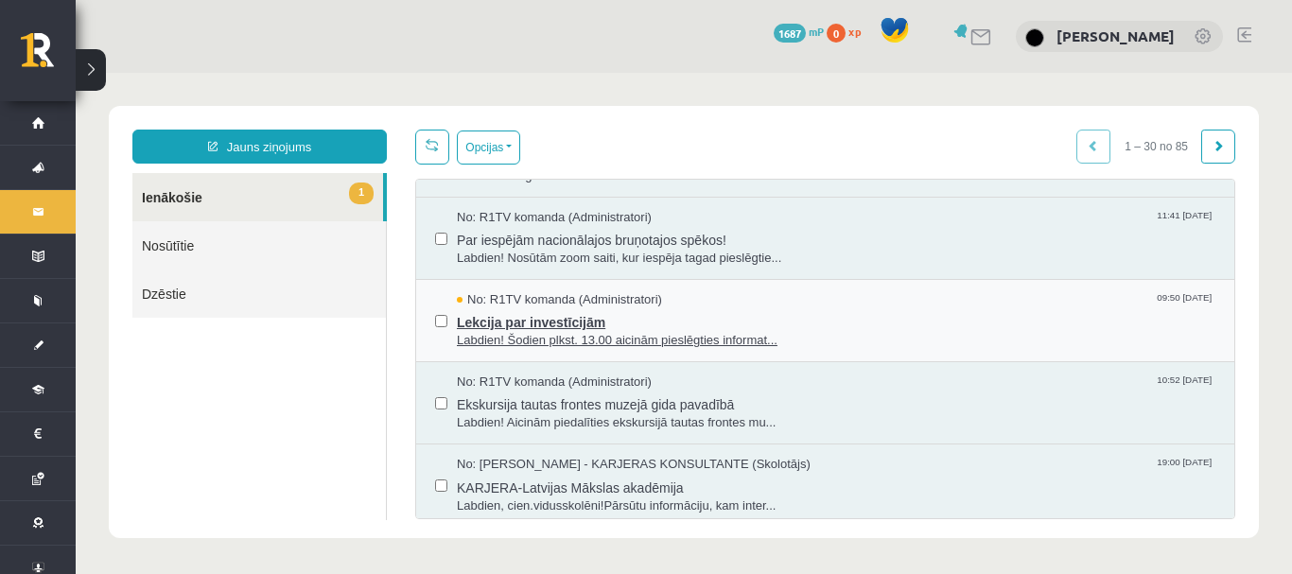
click at [542, 321] on span "Lekcija par investīcijām" at bounding box center [836, 320] width 759 height 24
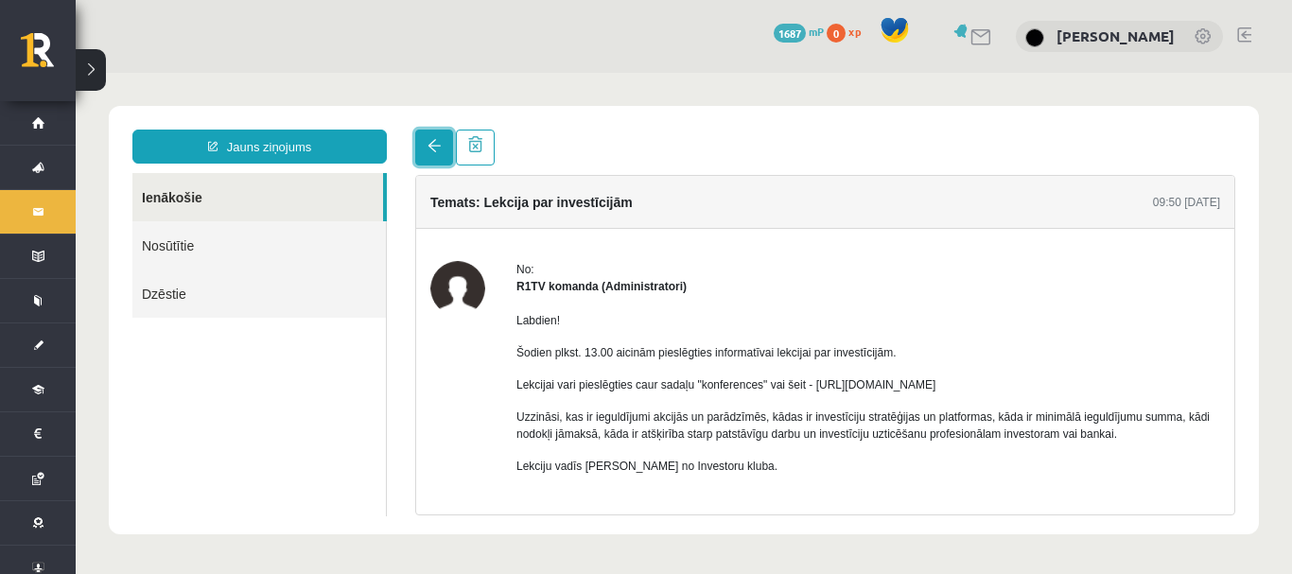
click at [435, 154] on link at bounding box center [434, 148] width 38 height 36
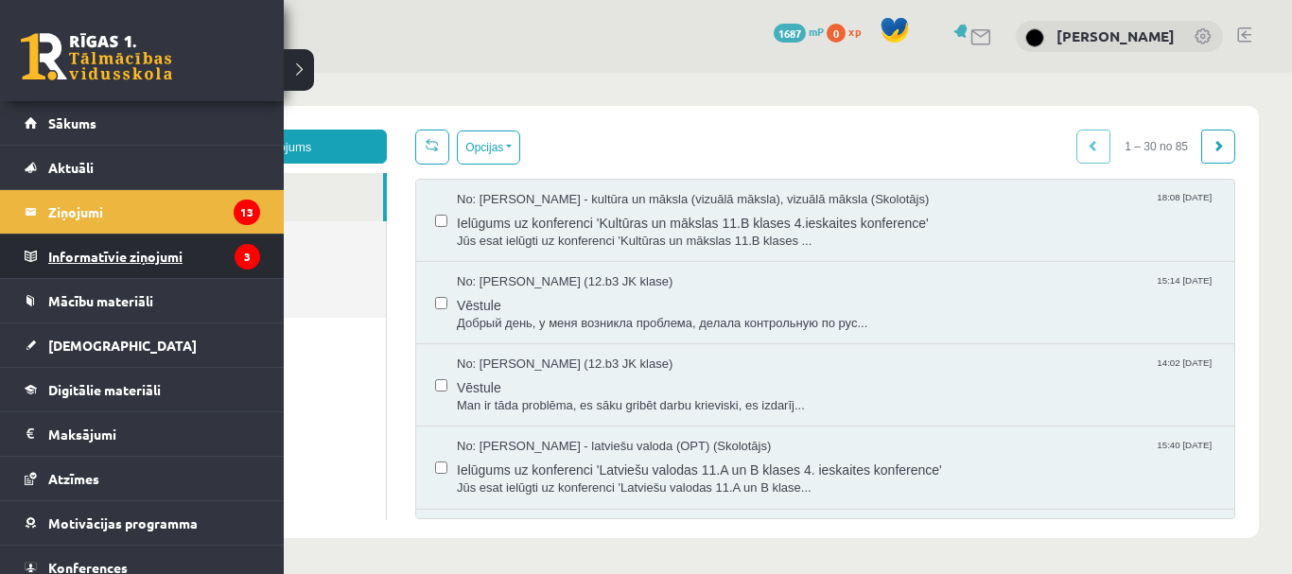
click at [149, 247] on legend "Informatīvie ziņojumi 3" at bounding box center [154, 257] width 212 height 44
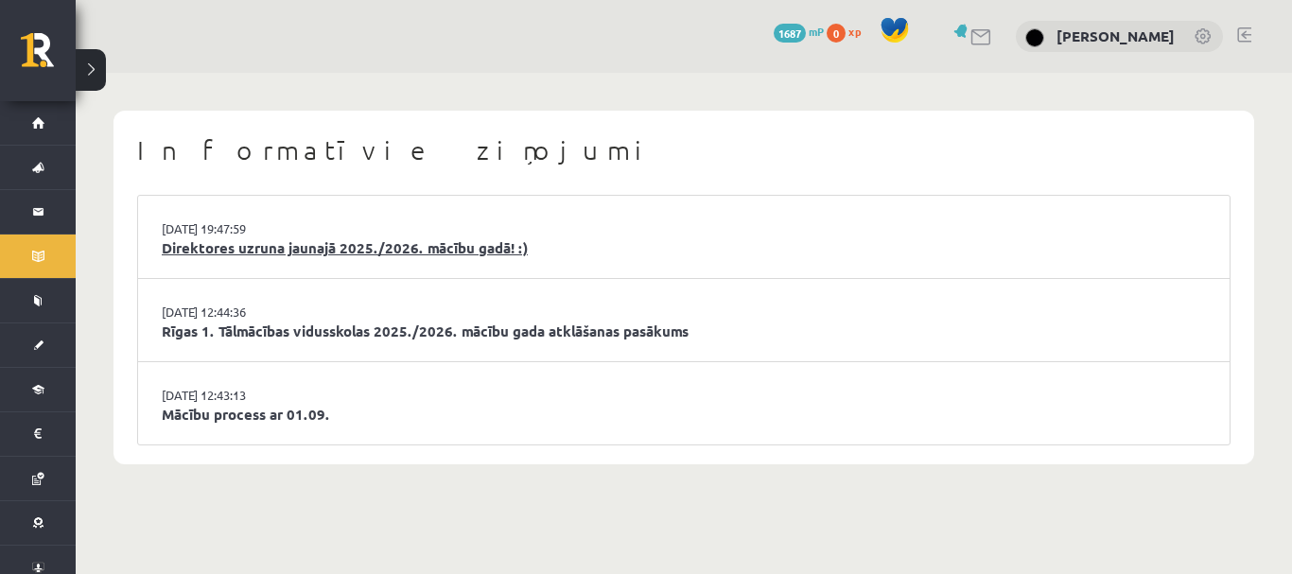
click at [323, 247] on link "Direktores uzruna jaunajā 2025./2026. mācību gadā! :)" at bounding box center [684, 248] width 1044 height 22
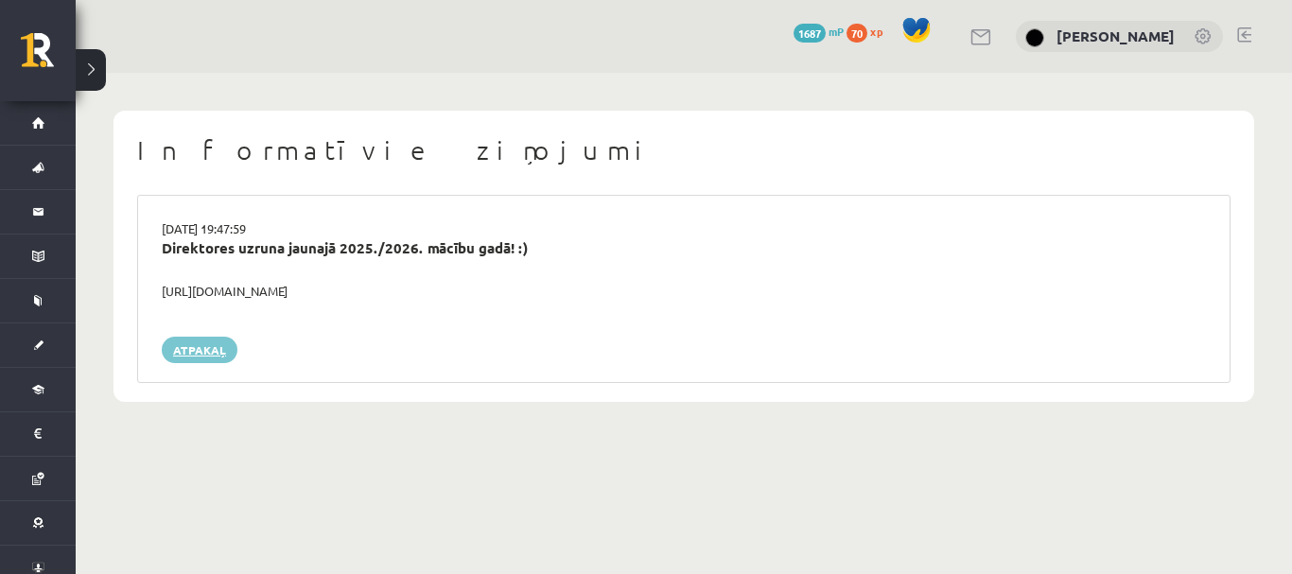
click at [214, 350] on link "Atpakaļ" at bounding box center [200, 350] width 76 height 26
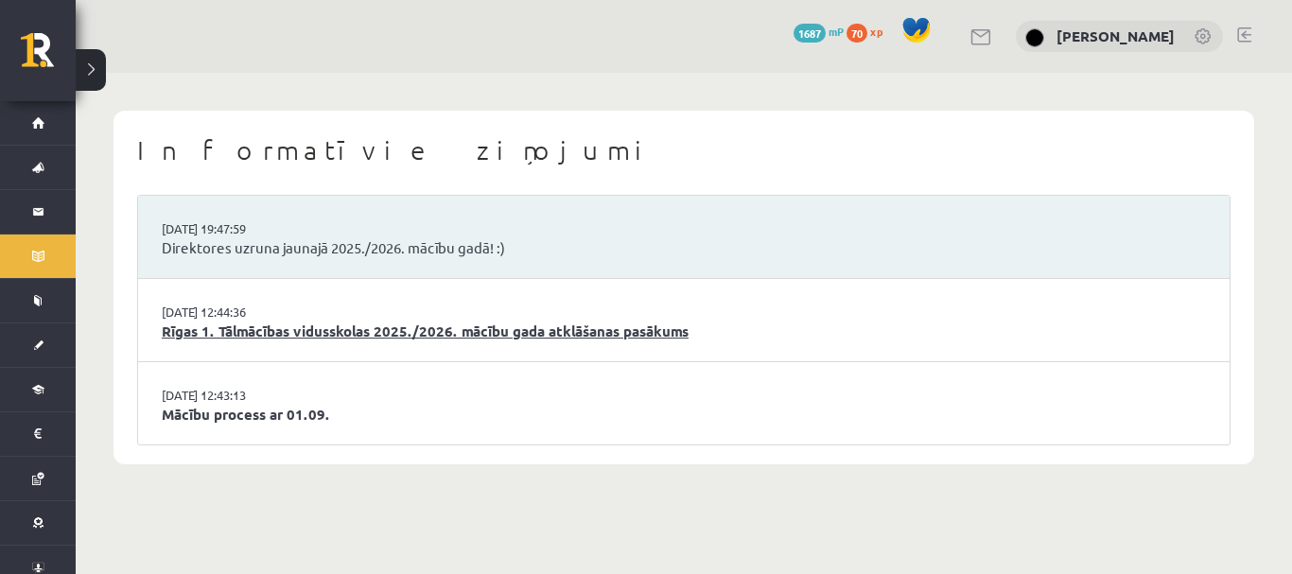
click at [219, 330] on link "Rīgas 1. Tālmācības vidusskolas 2025./2026. mācību gada atklāšanas pasākums" at bounding box center [684, 332] width 1044 height 22
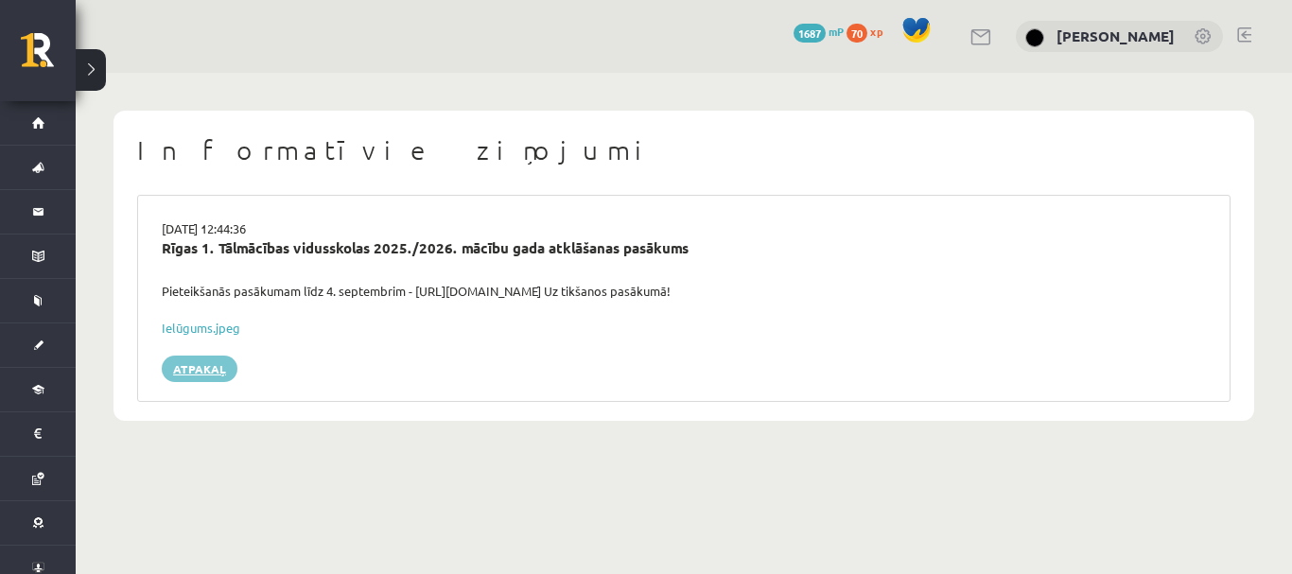
click at [212, 372] on link "Atpakaļ" at bounding box center [200, 369] width 76 height 26
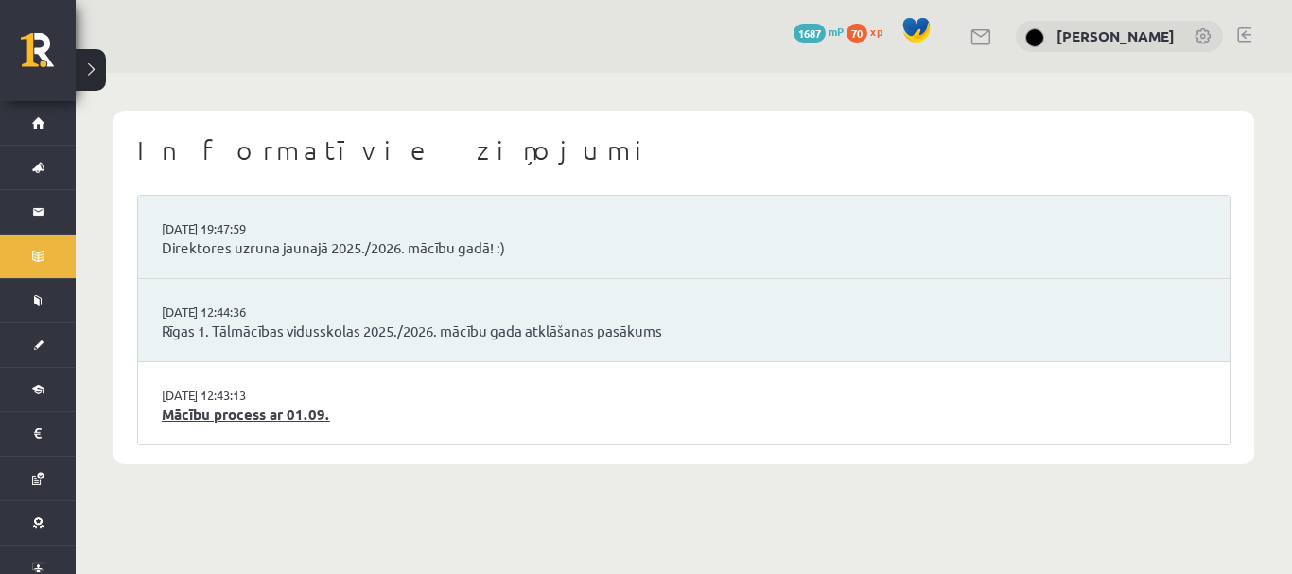
click at [249, 421] on link "Mācību process ar 01.09." at bounding box center [684, 415] width 1044 height 22
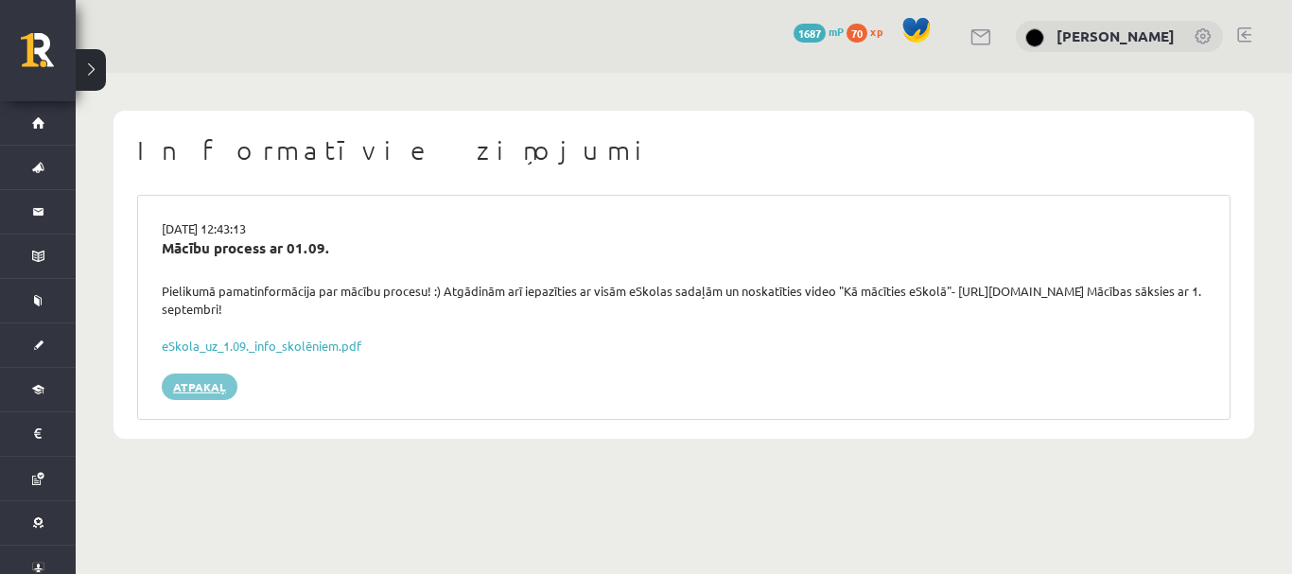
click at [211, 384] on link "Atpakaļ" at bounding box center [200, 387] width 76 height 26
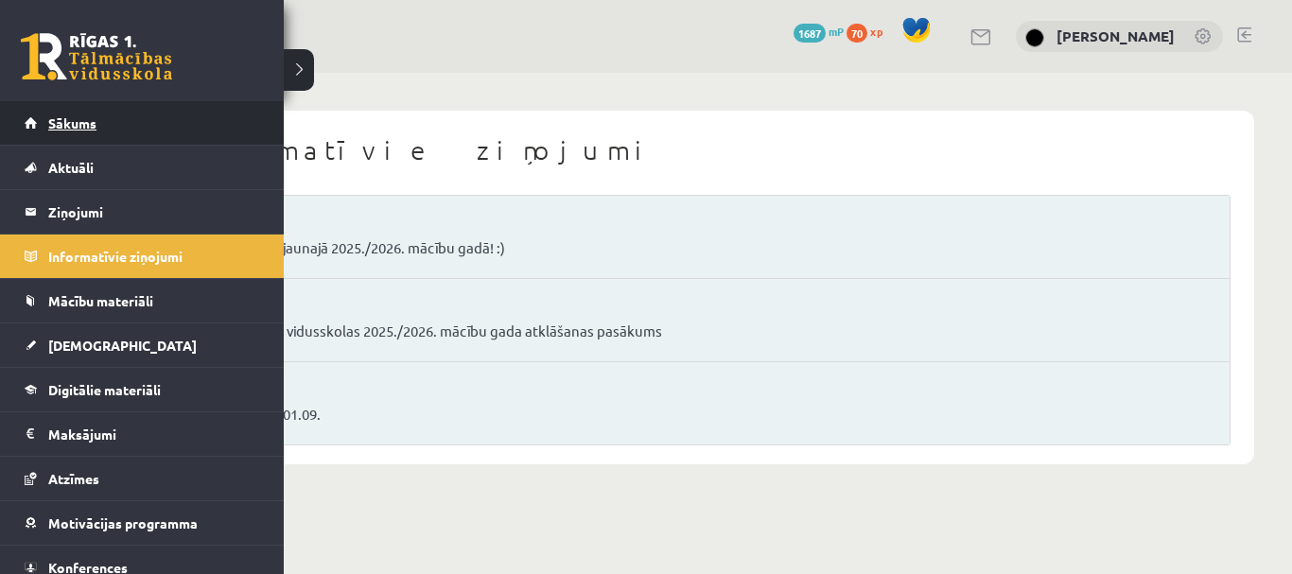
click at [71, 115] on span "Sākums" at bounding box center [72, 122] width 48 height 17
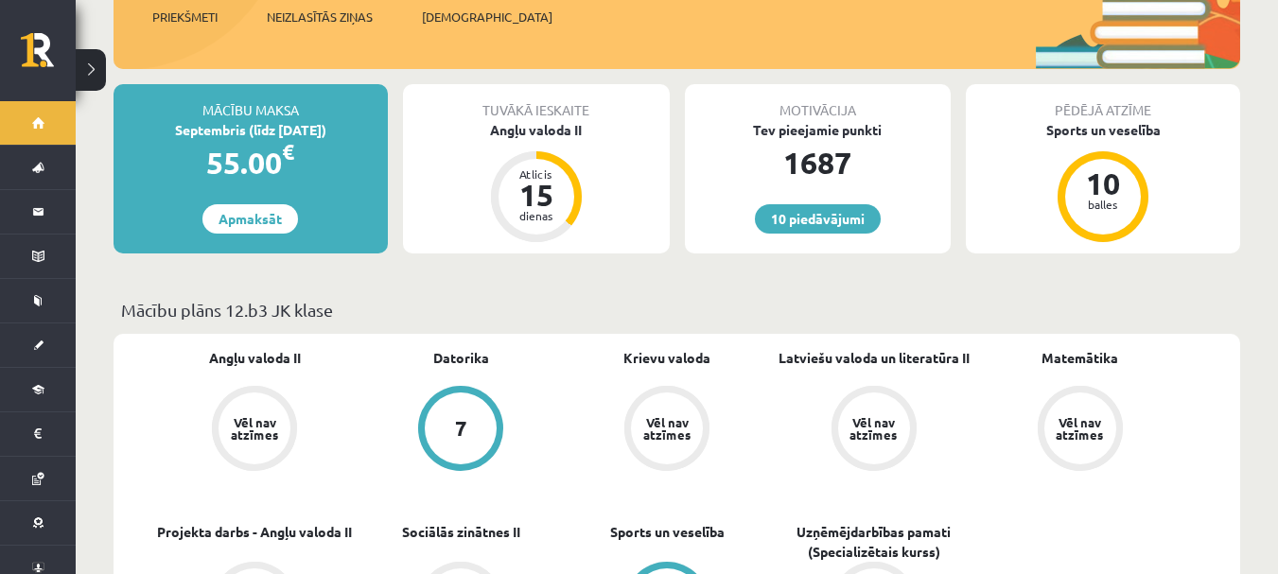
scroll to position [324, 0]
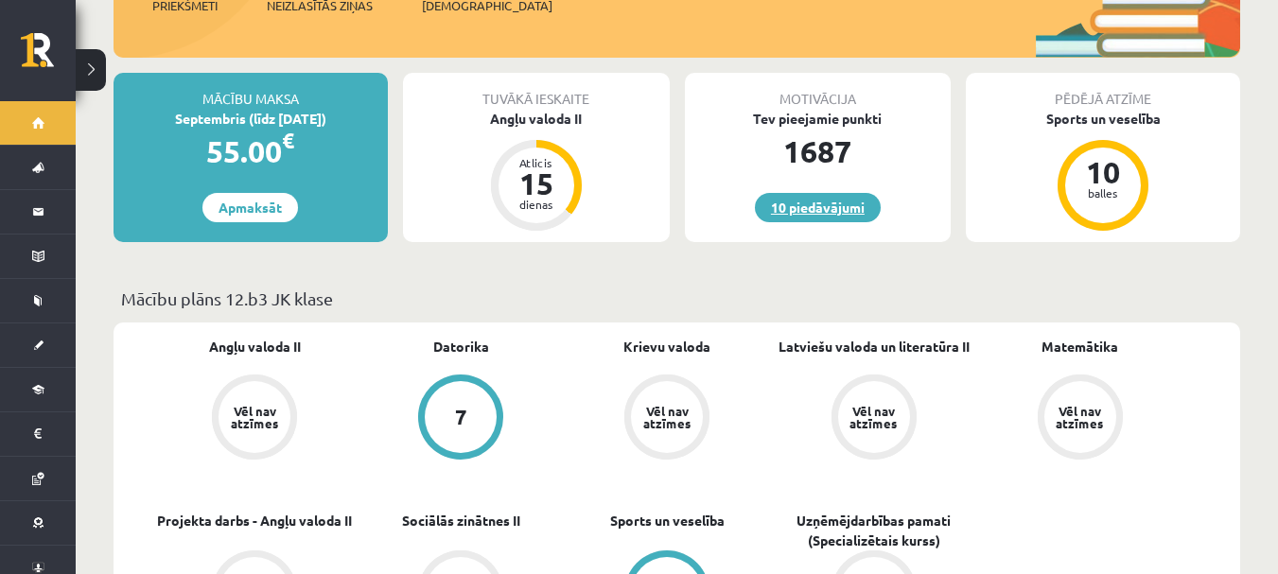
click at [788, 193] on link "10 piedāvājumi" at bounding box center [818, 207] width 126 height 29
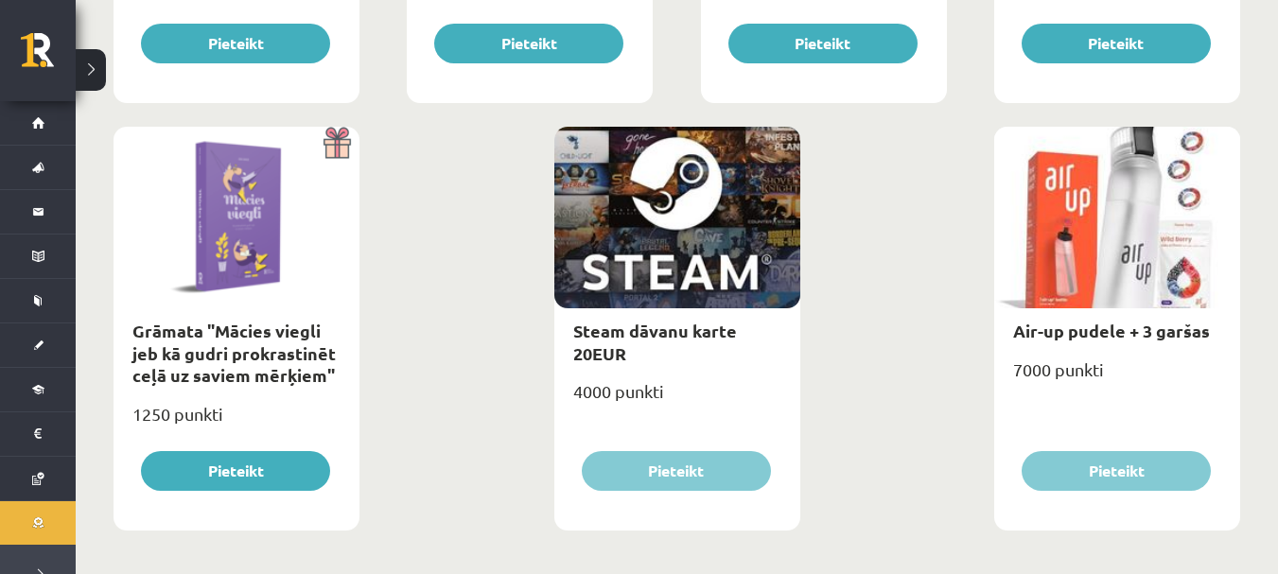
scroll to position [2332, 0]
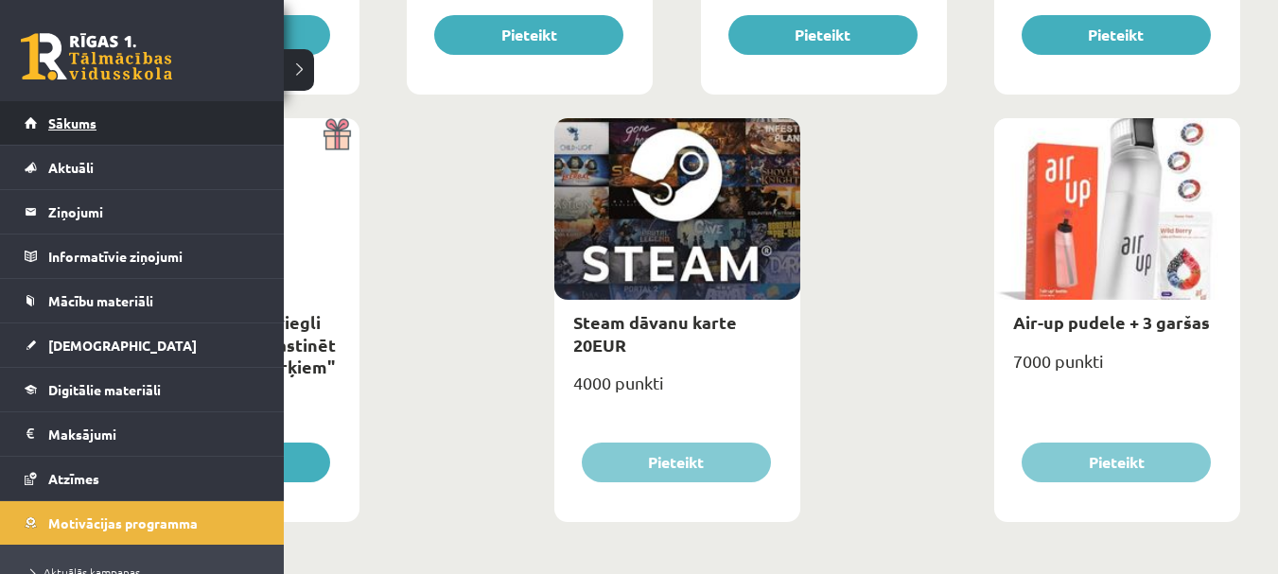
click at [41, 126] on link "Sākums" at bounding box center [143, 123] width 236 height 44
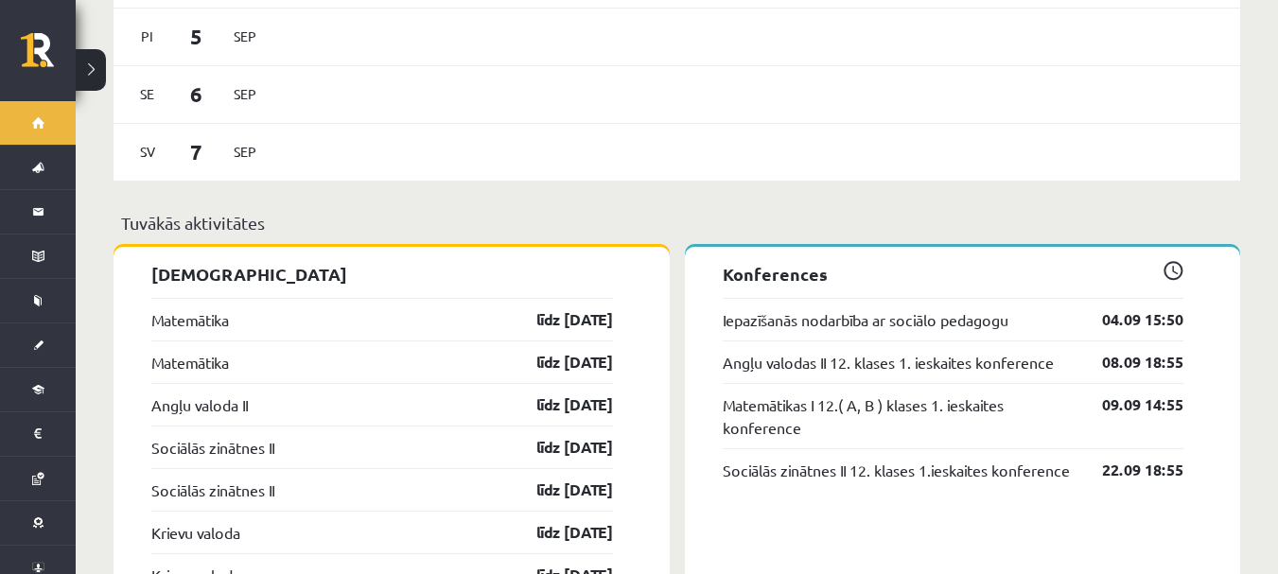
scroll to position [1376, 0]
